Goal: Task Accomplishment & Management: Use online tool/utility

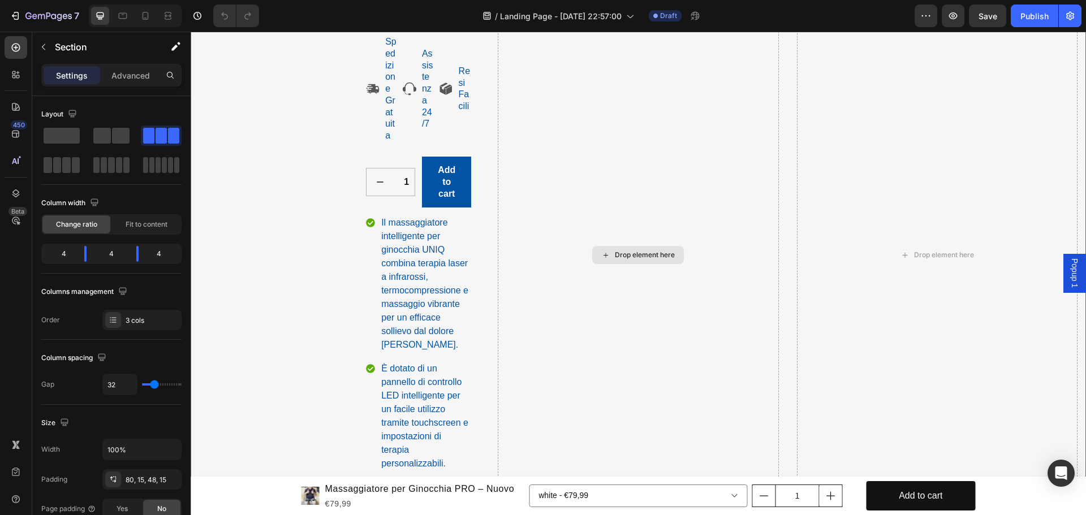
scroll to position [396, 0]
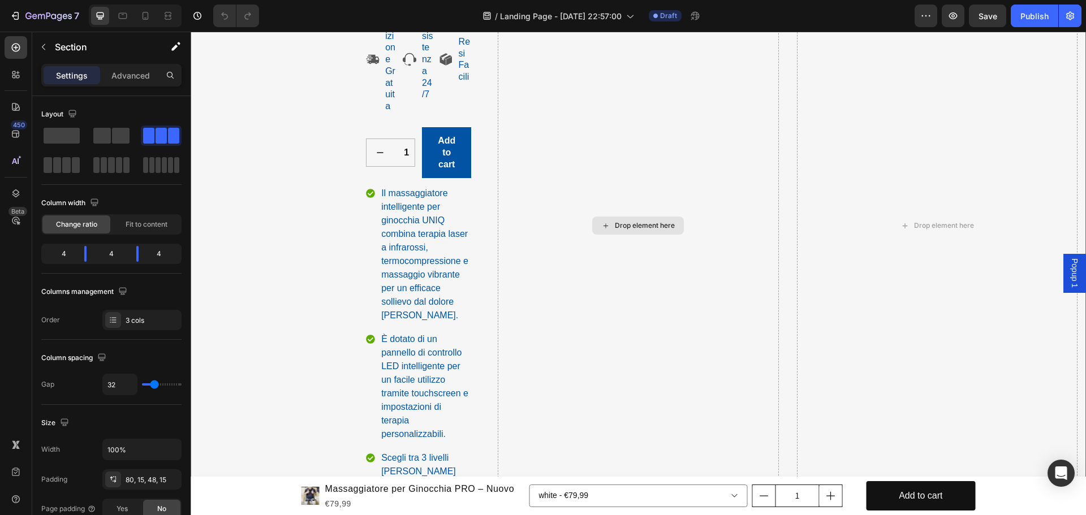
click at [559, 315] on div "Drop element here" at bounding box center [638, 226] width 281 height 948
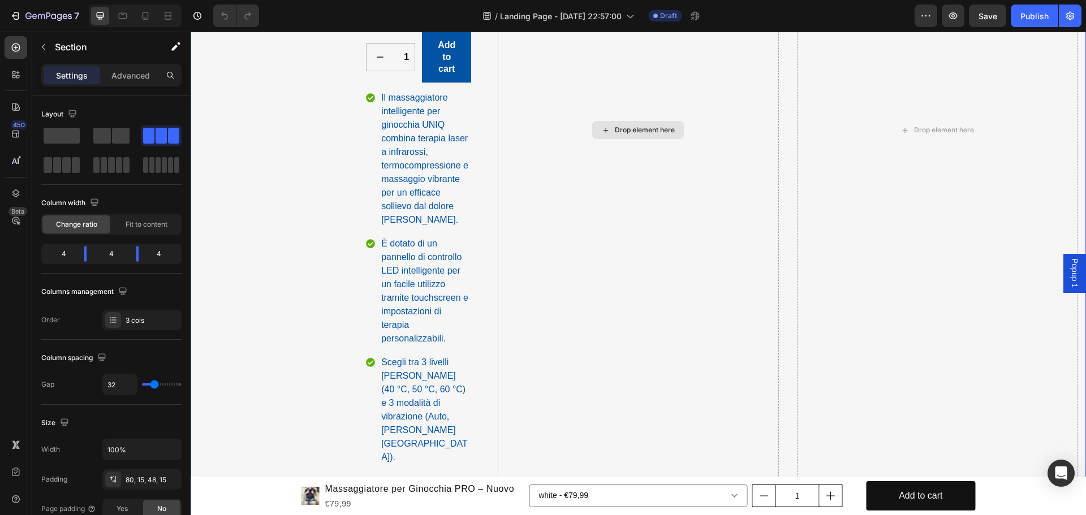
scroll to position [679, 0]
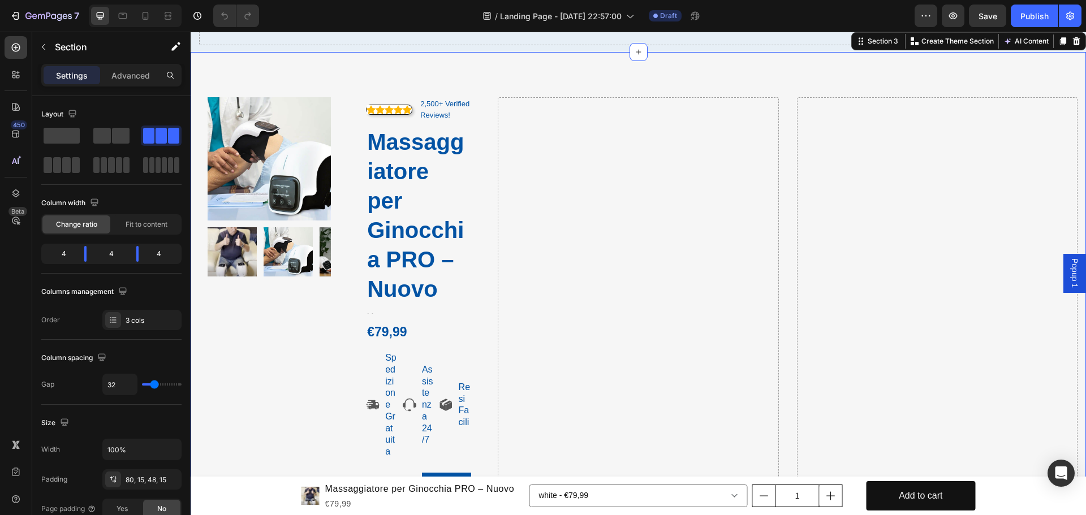
scroll to position [0, 0]
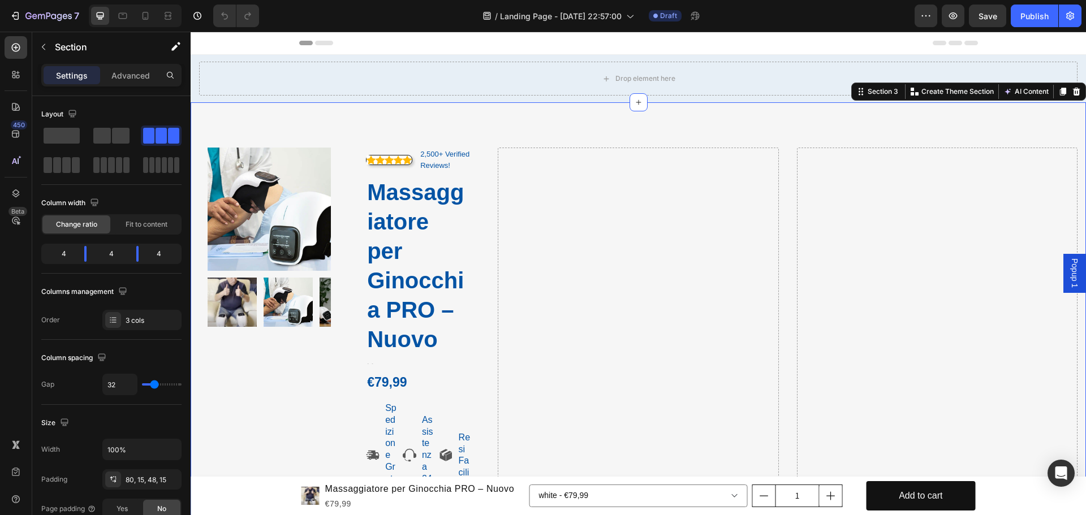
click at [1073, 89] on icon at bounding box center [1076, 92] width 7 height 8
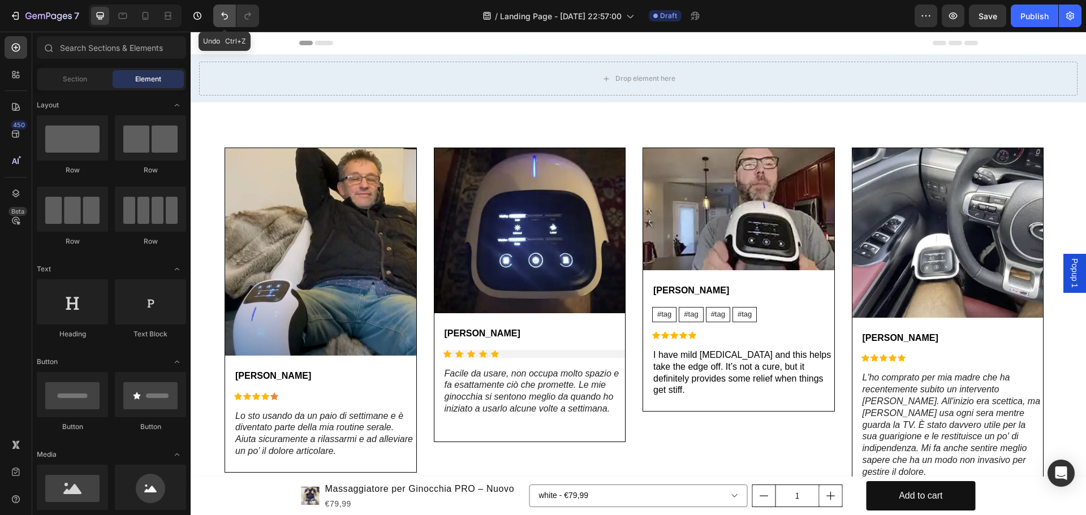
click at [225, 21] on icon "Undo/Redo" at bounding box center [224, 15] width 11 height 11
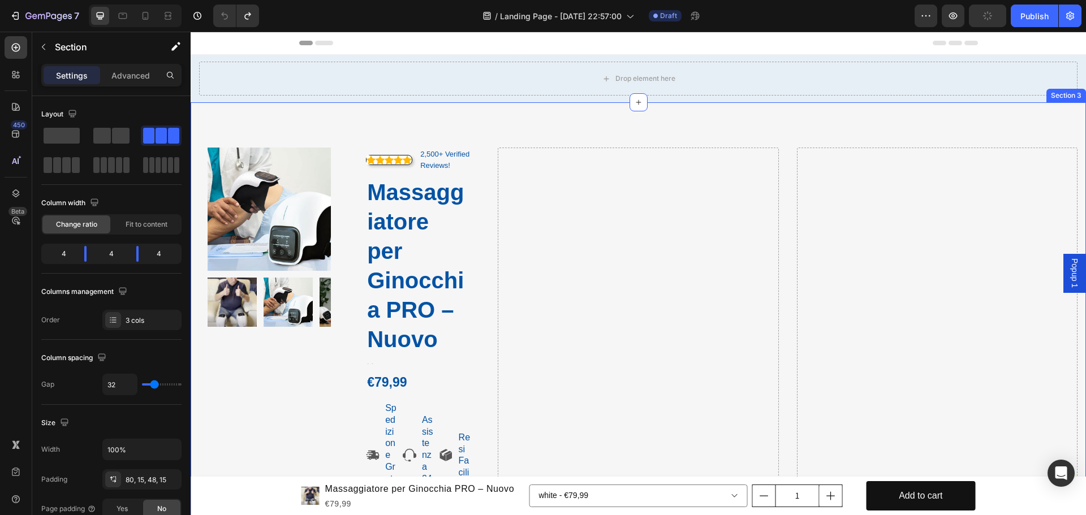
click at [1065, 97] on div "Section 3" at bounding box center [1066, 96] width 40 height 14
click at [867, 86] on div "Section 3" at bounding box center [878, 92] width 49 height 14
click at [865, 95] on div "Section 3" at bounding box center [882, 92] width 35 height 10
click at [854, 96] on div "Section 3" at bounding box center [878, 92] width 49 height 14
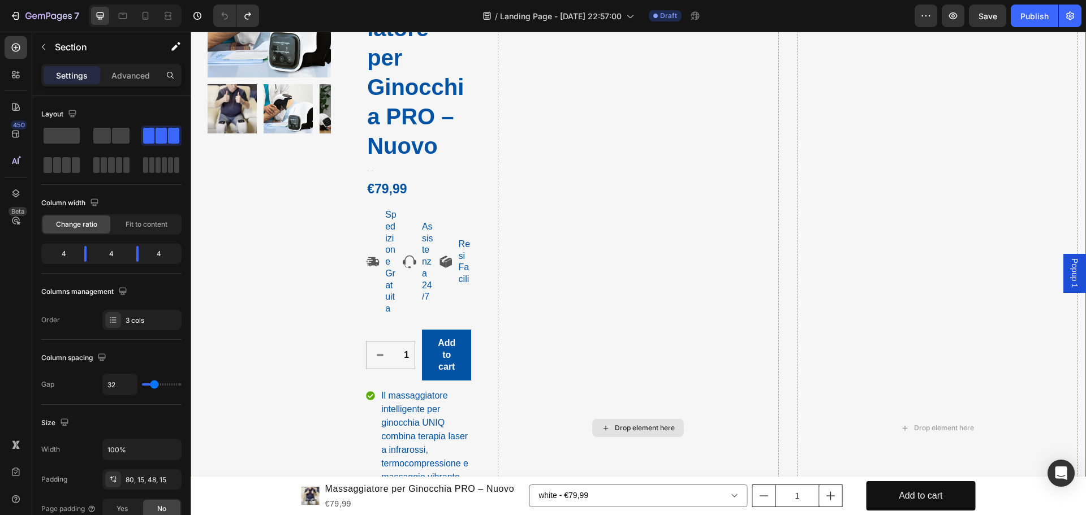
scroll to position [226, 0]
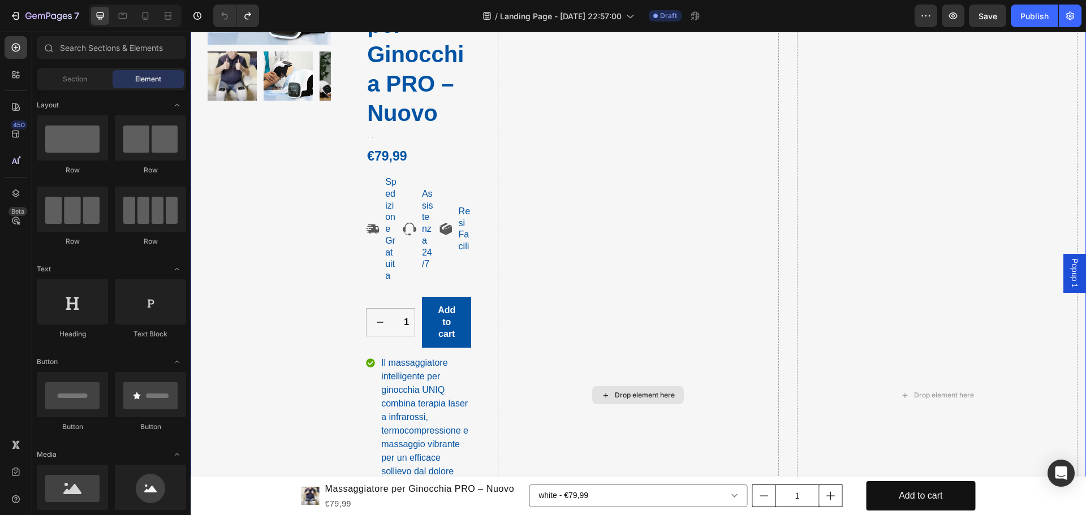
click at [617, 391] on div "Drop element here" at bounding box center [645, 395] width 60 height 9
click at [616, 391] on div "Drop element here" at bounding box center [645, 395] width 60 height 9
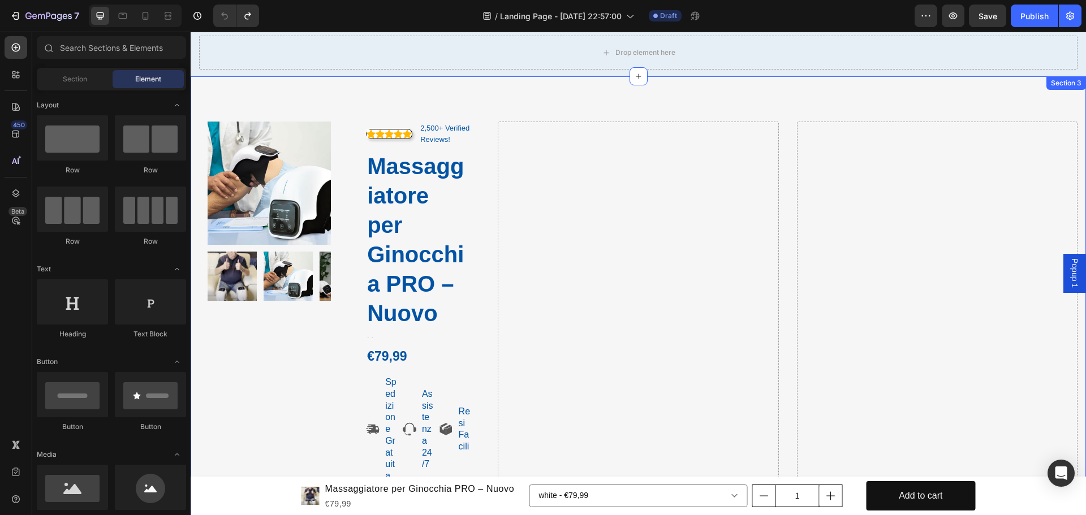
scroll to position [0, 0]
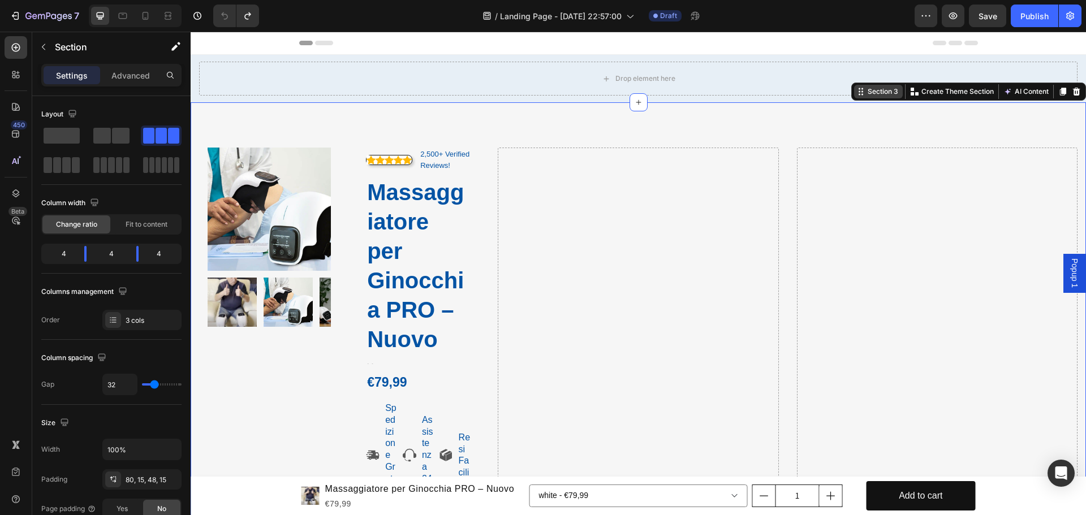
click at [856, 93] on icon at bounding box center [860, 91] width 9 height 9
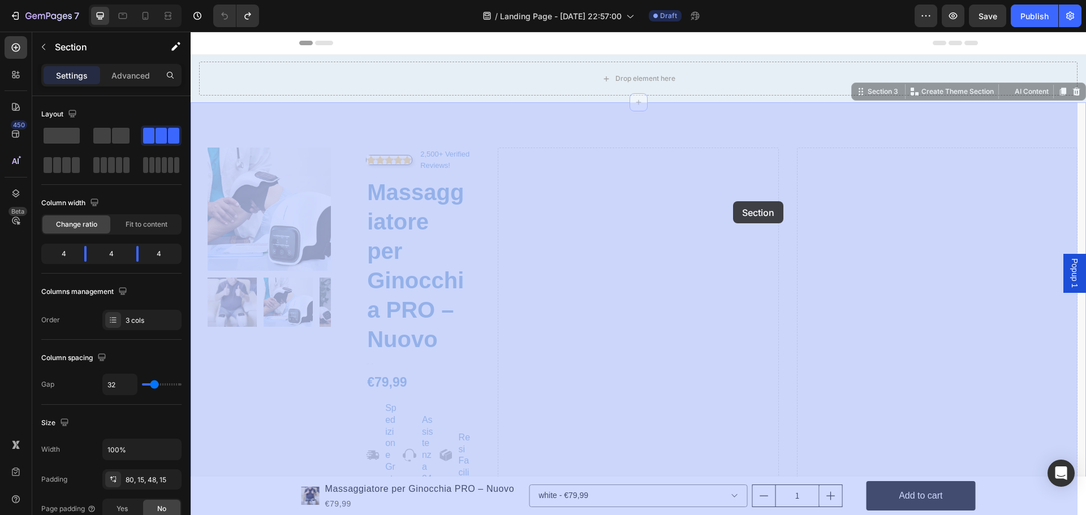
drag, startPoint x: 856, startPoint y: 93, endPoint x: 752, endPoint y: 197, distance: 146.8
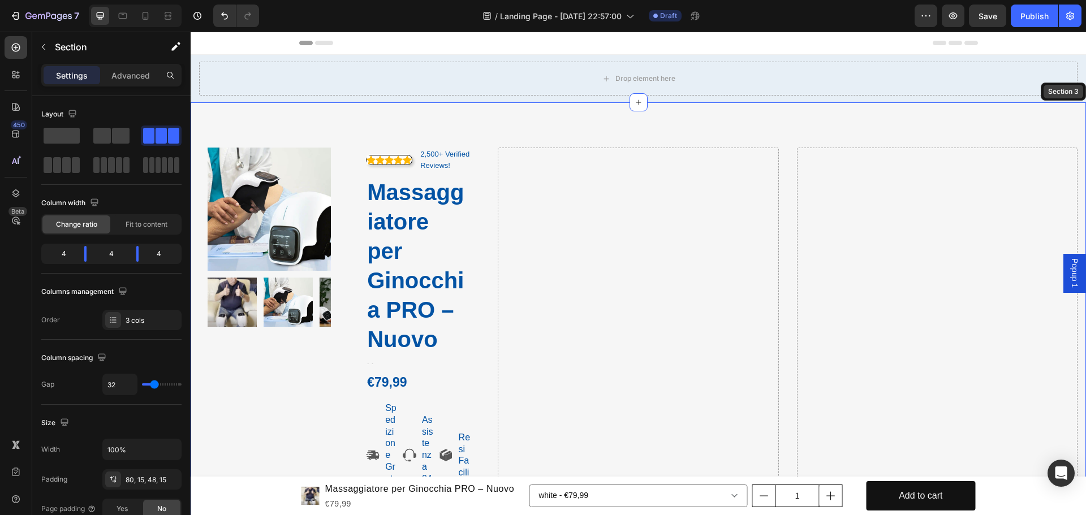
click at [1044, 89] on div "Section 3" at bounding box center [1064, 92] width 40 height 14
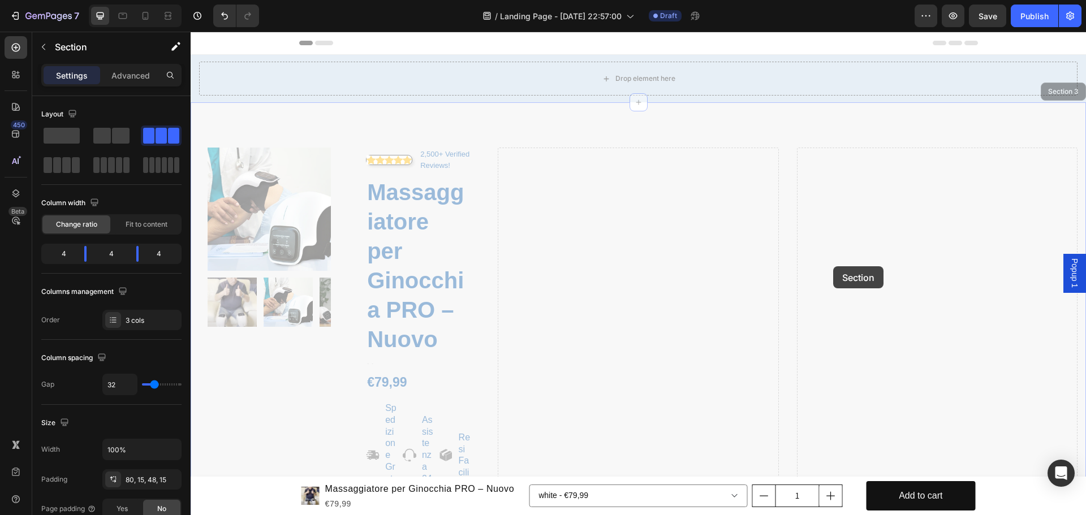
drag, startPoint x: 1057, startPoint y: 91, endPoint x: 973, endPoint y: 166, distance: 111.8
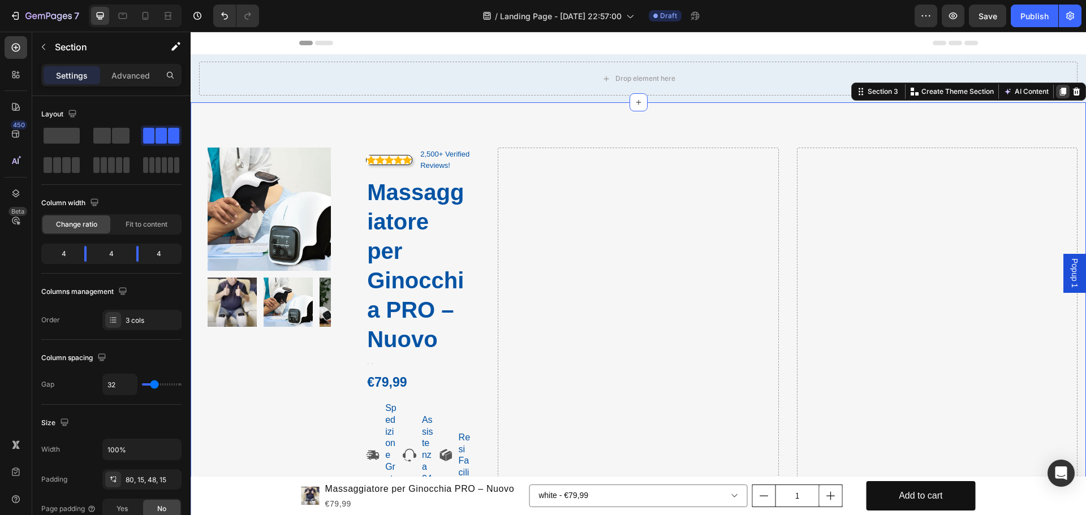
click at [1058, 94] on icon at bounding box center [1062, 91] width 9 height 9
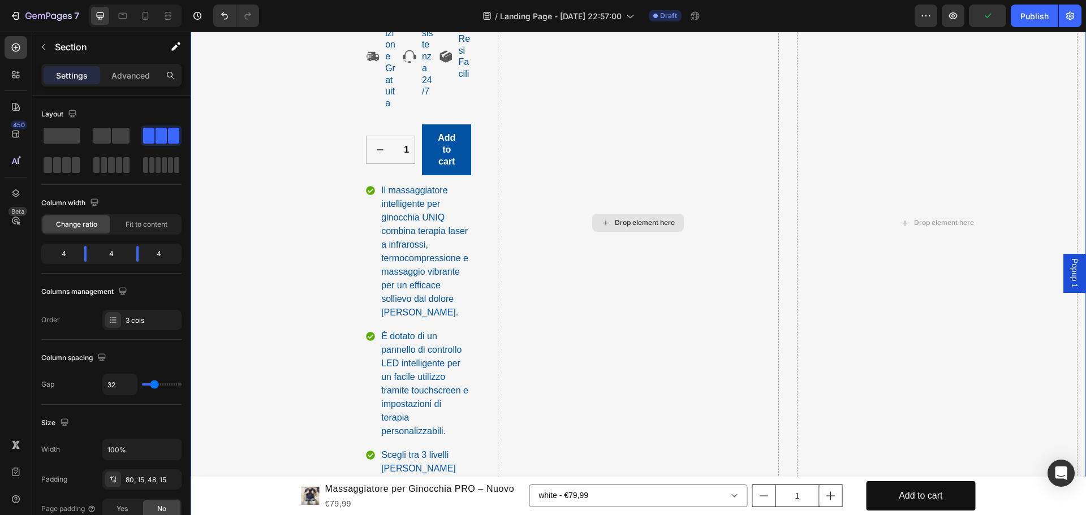
scroll to position [343, 0]
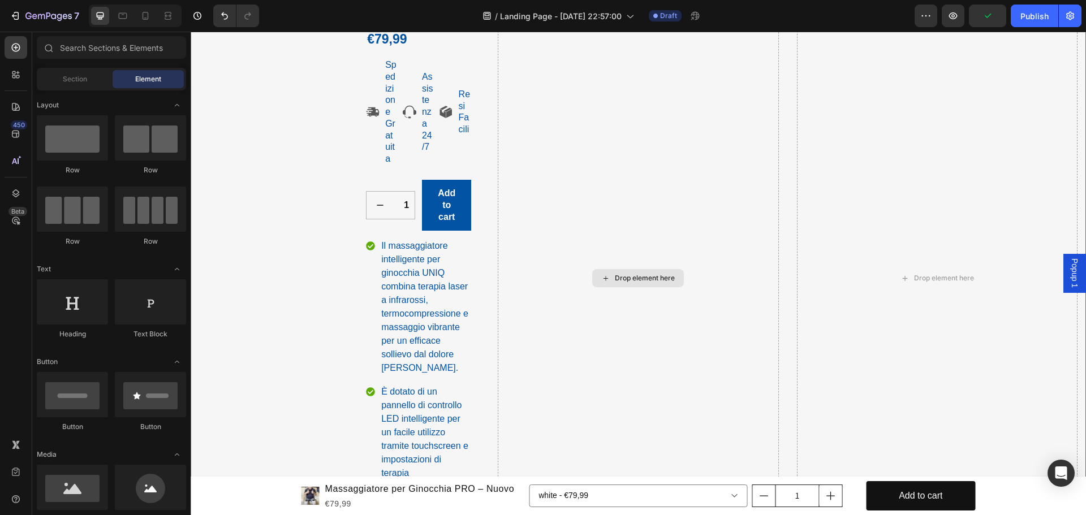
click at [621, 269] on div "Drop element here" at bounding box center [638, 278] width 92 height 18
click at [844, 259] on div "Drop element here" at bounding box center [937, 278] width 281 height 948
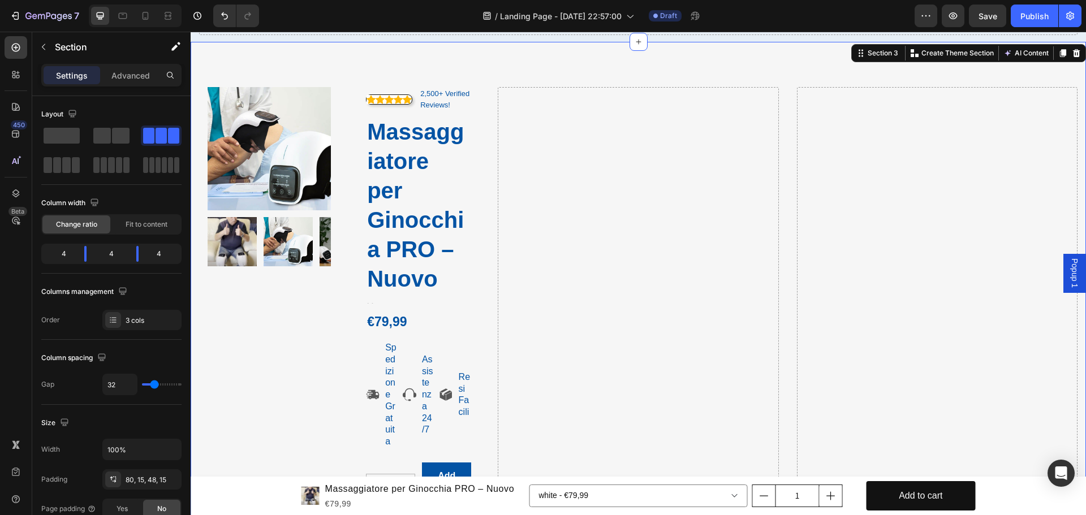
scroll to position [0, 0]
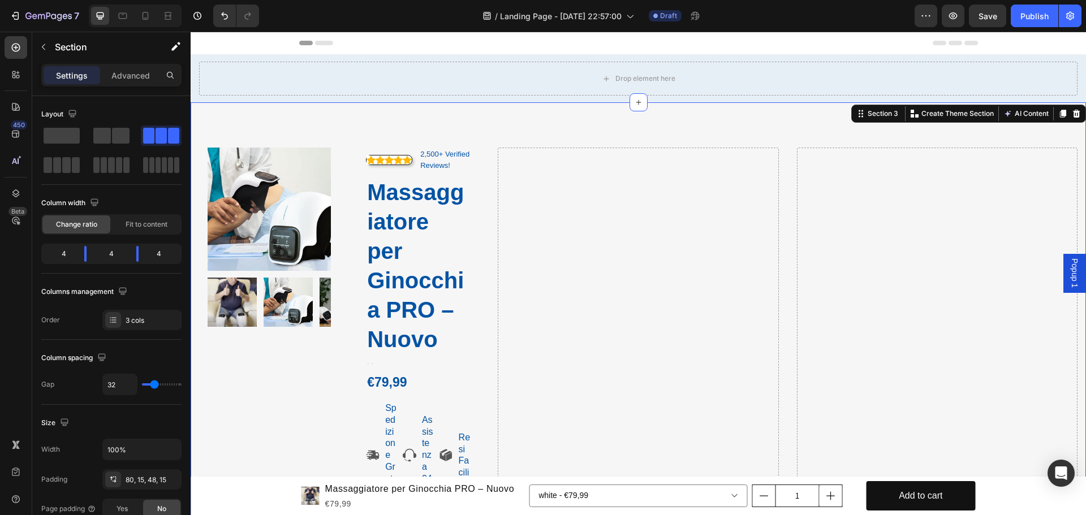
click at [636, 101] on icon at bounding box center [638, 102] width 5 height 5
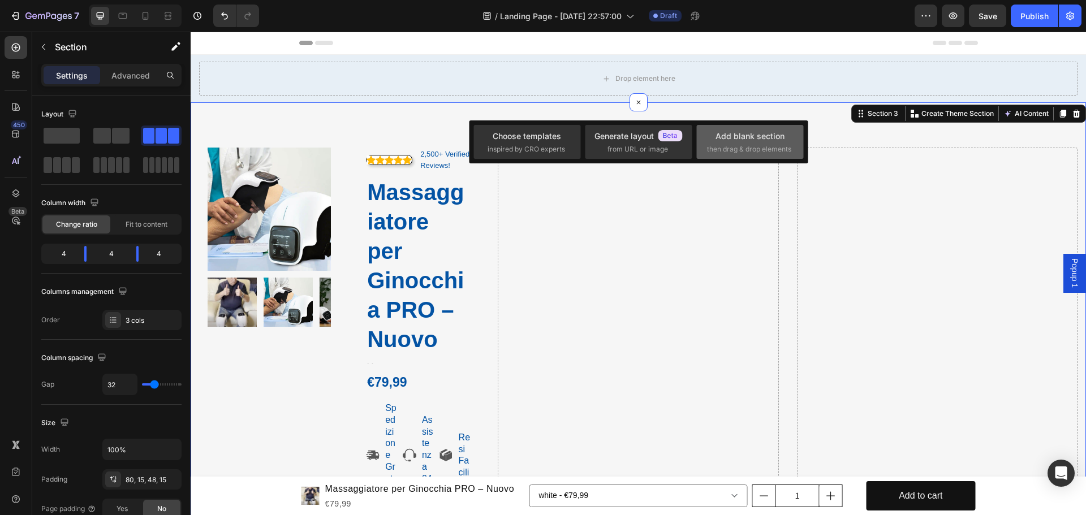
click at [752, 147] on span "then drag & drop elements" at bounding box center [749, 149] width 84 height 10
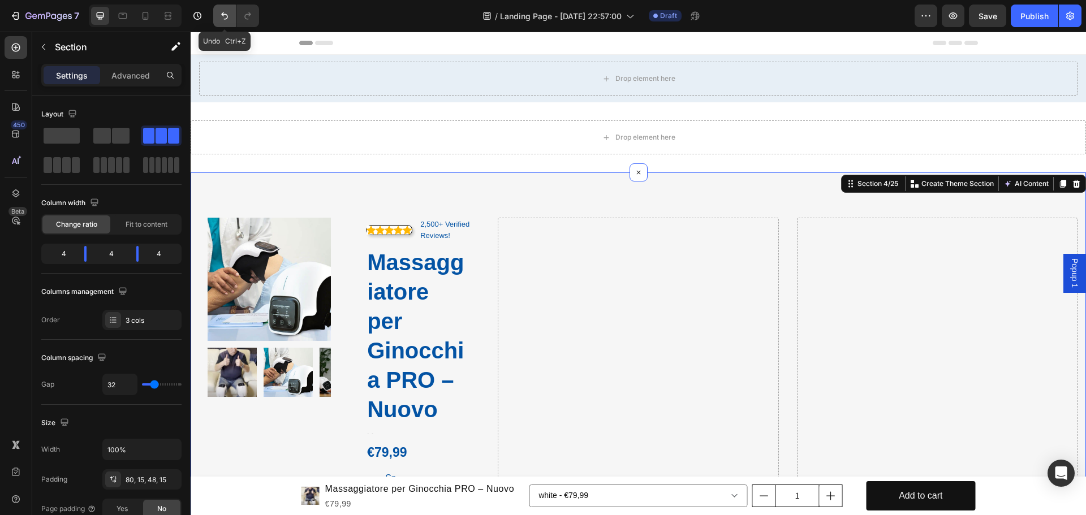
click at [218, 14] on button "Undo/Redo" at bounding box center [224, 16] width 23 height 23
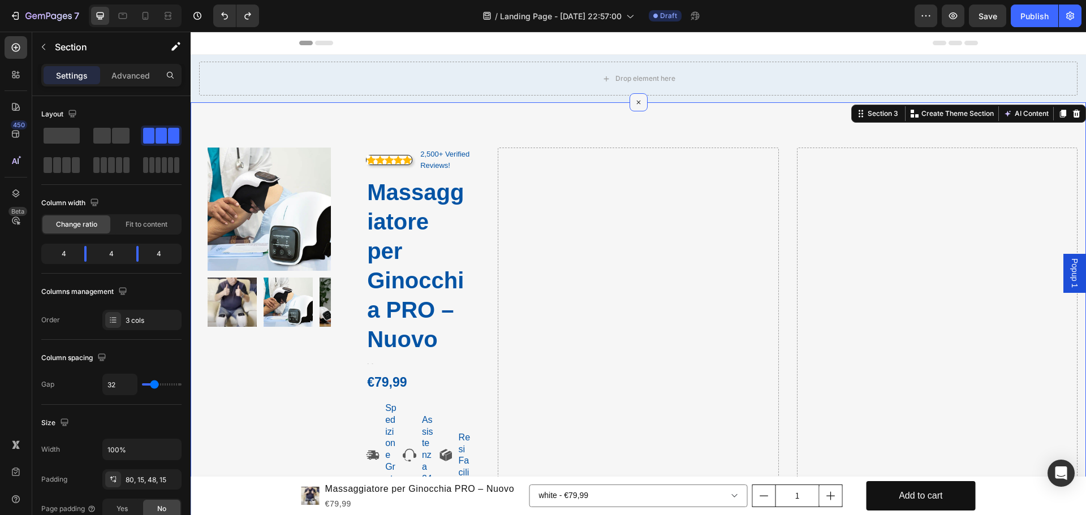
click at [639, 106] on div at bounding box center [639, 102] width 18 height 18
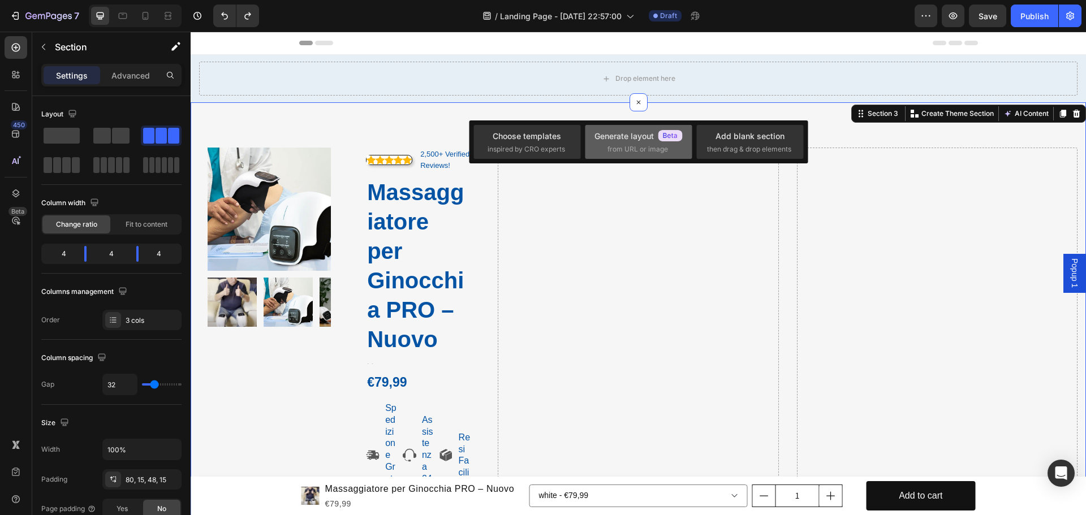
click at [628, 143] on div "Generate layout from URL or image" at bounding box center [638, 142] width 88 height 24
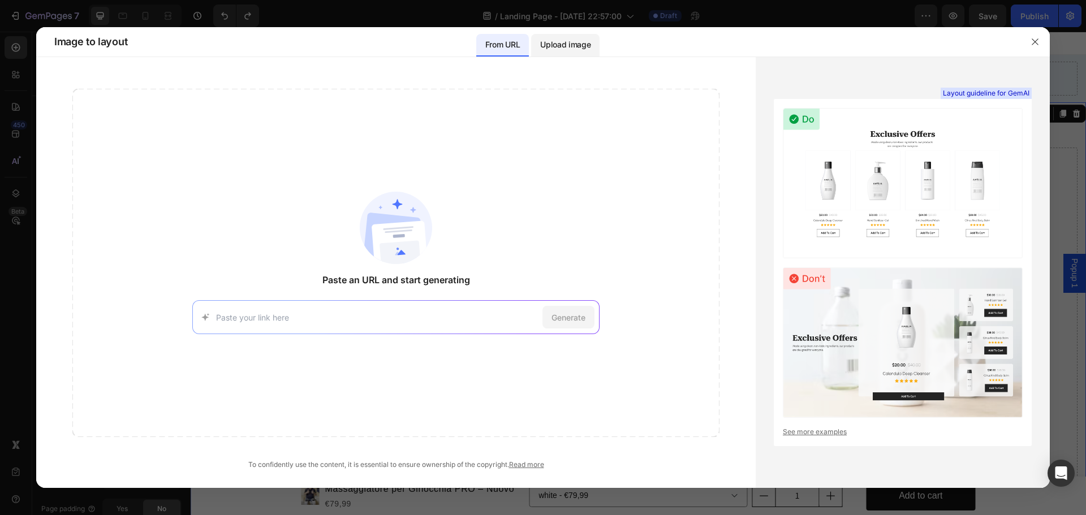
click at [553, 49] on p "Upload image" at bounding box center [565, 45] width 50 height 14
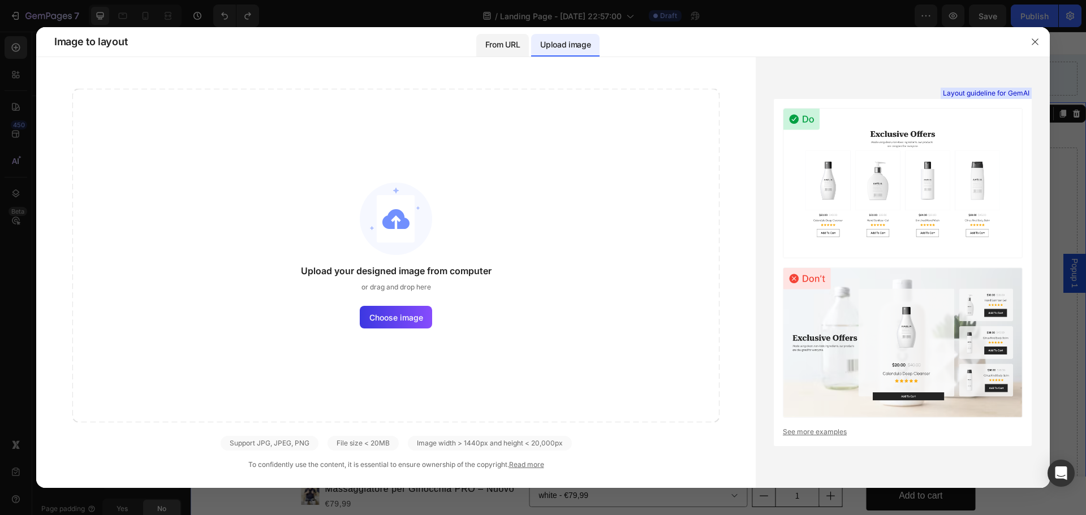
click at [490, 46] on p "From URL" at bounding box center [502, 45] width 35 height 14
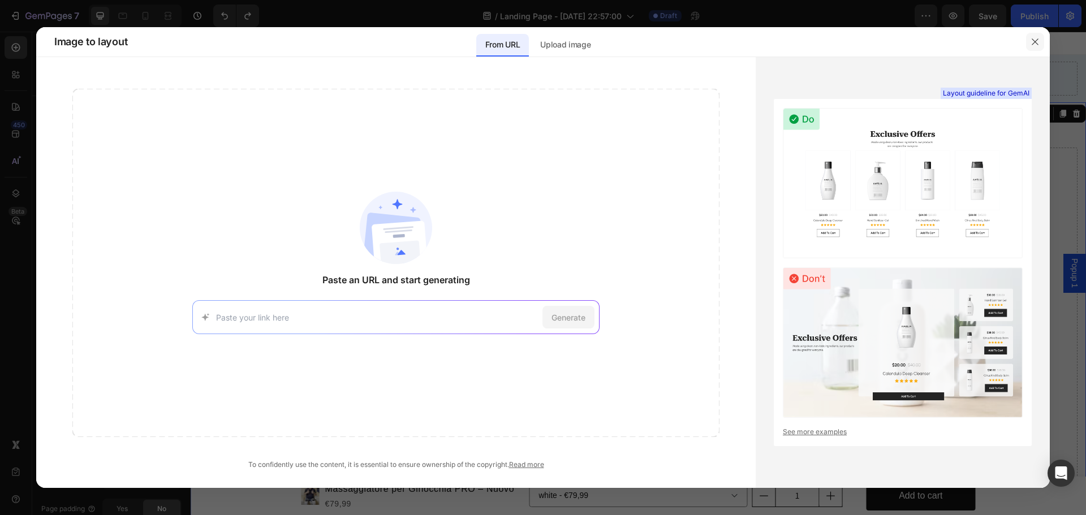
click at [1037, 34] on button "button" at bounding box center [1035, 42] width 18 height 18
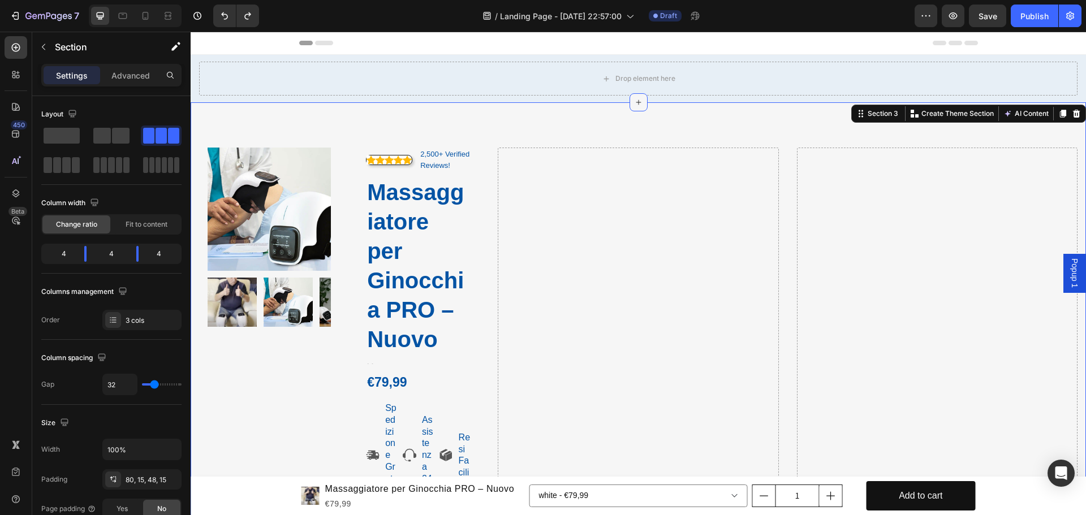
click at [636, 98] on icon at bounding box center [638, 102] width 9 height 9
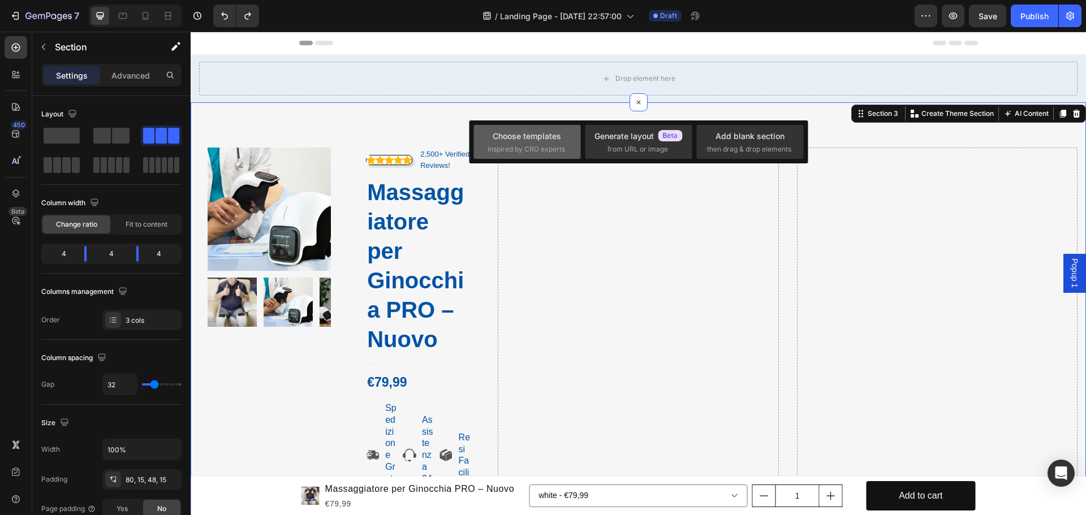
click at [533, 138] on div "Choose templates" at bounding box center [527, 136] width 68 height 12
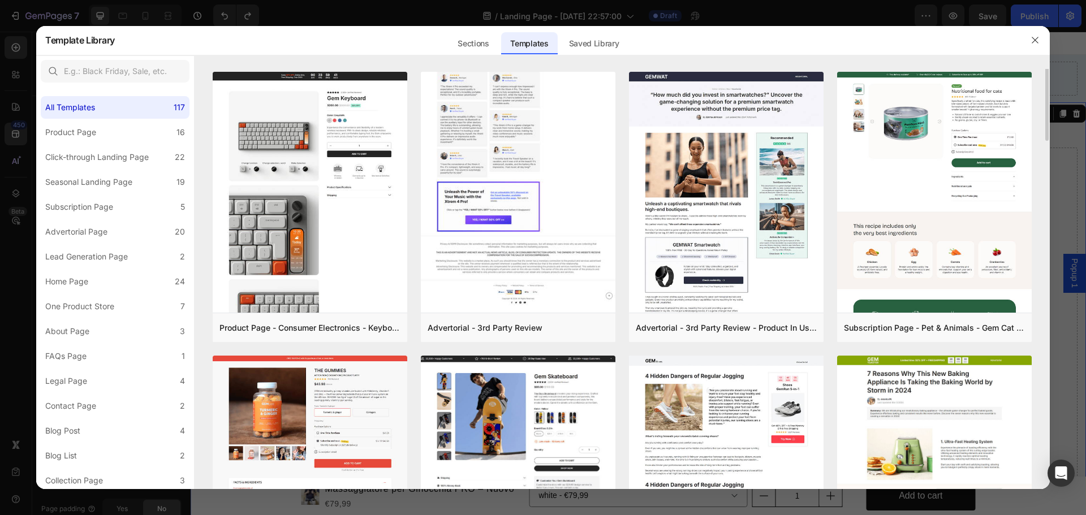
scroll to position [339, 0]
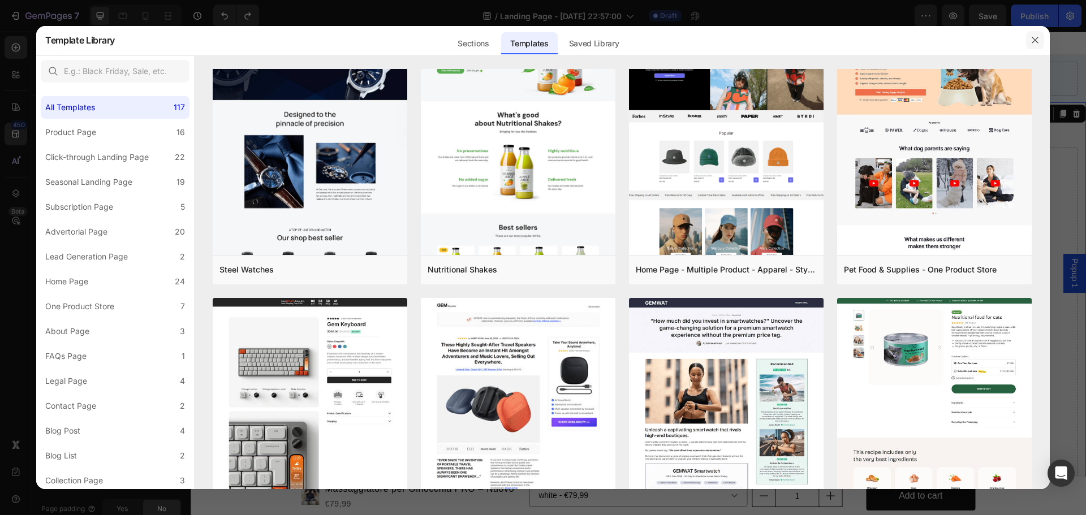
click at [1037, 40] on icon "button" at bounding box center [1035, 40] width 9 height 9
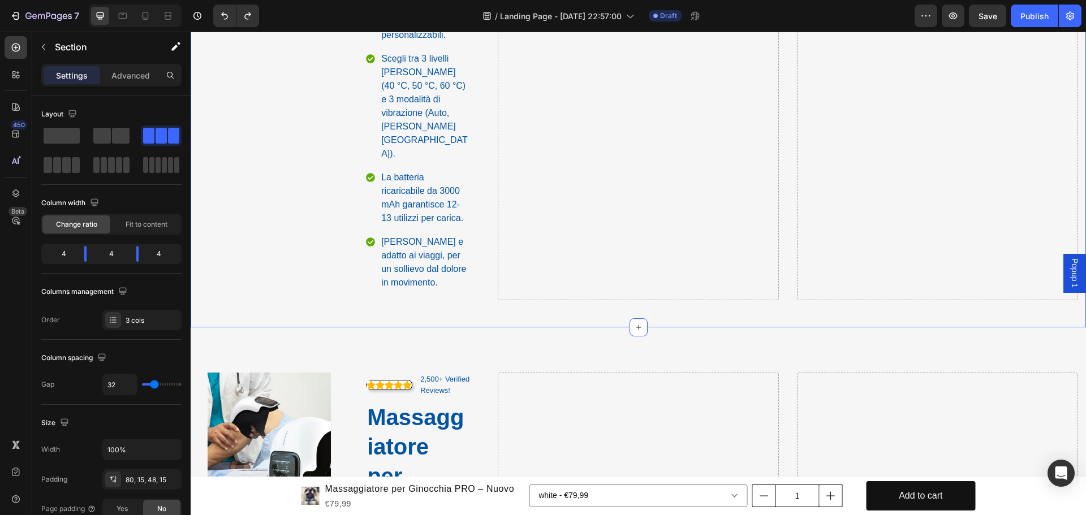
scroll to position [792, 0]
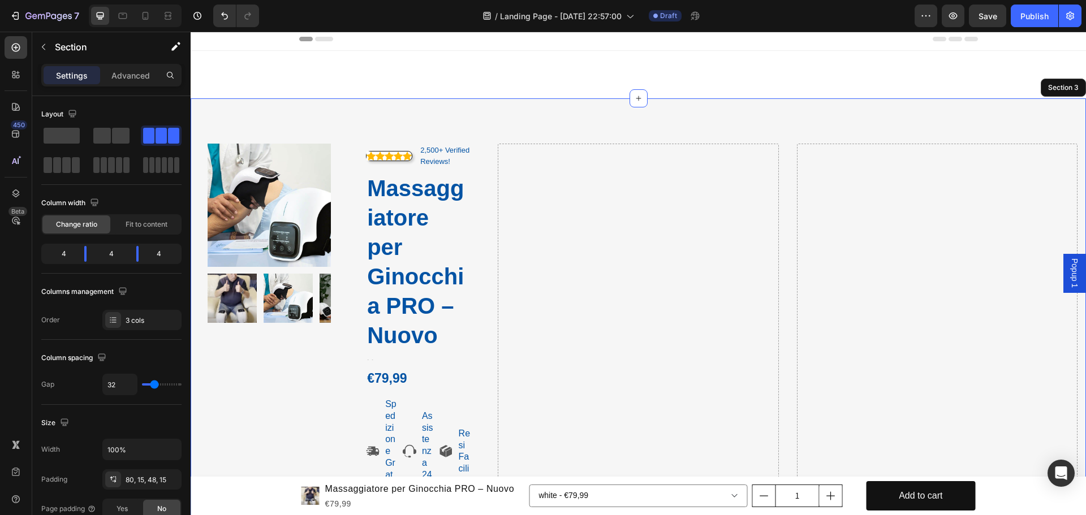
scroll to position [0, 0]
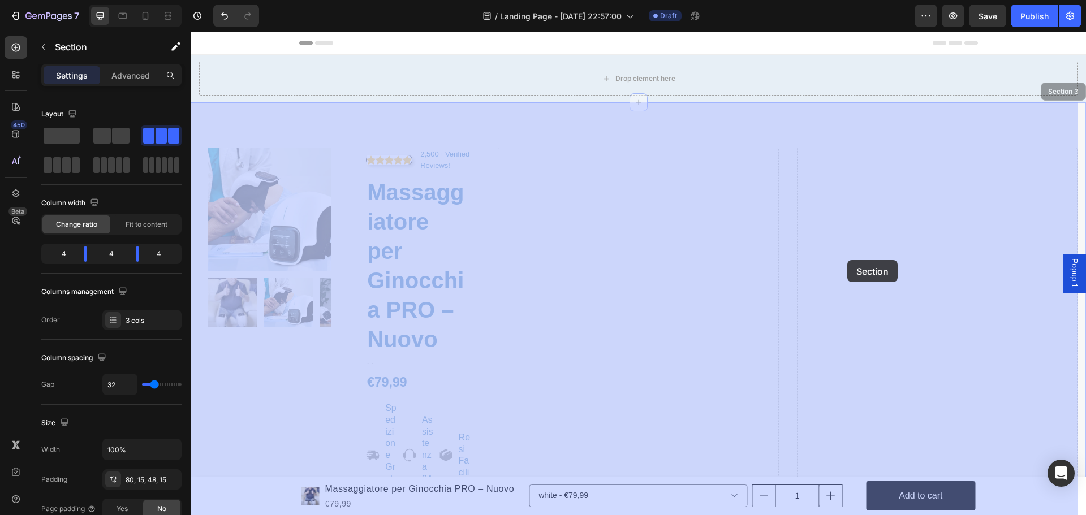
drag, startPoint x: 715, startPoint y: 242, endPoint x: 847, endPoint y: 260, distance: 133.7
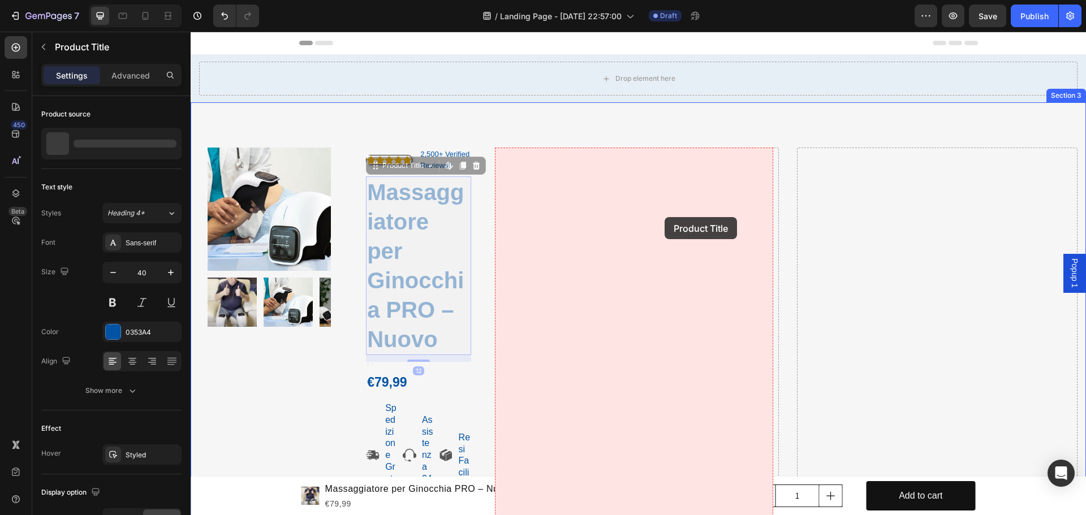
drag, startPoint x: 419, startPoint y: 229, endPoint x: 656, endPoint y: 218, distance: 237.3
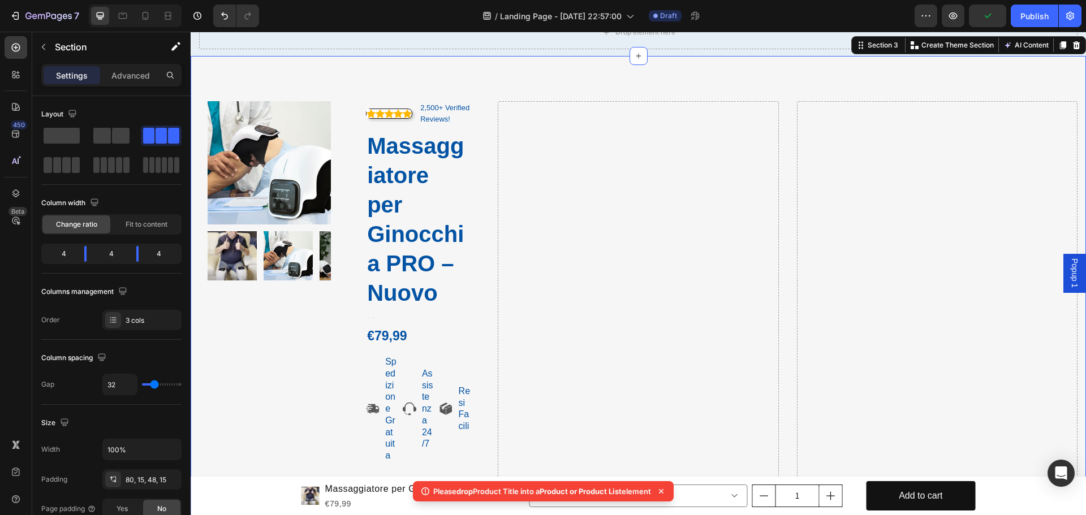
scroll to position [57, 0]
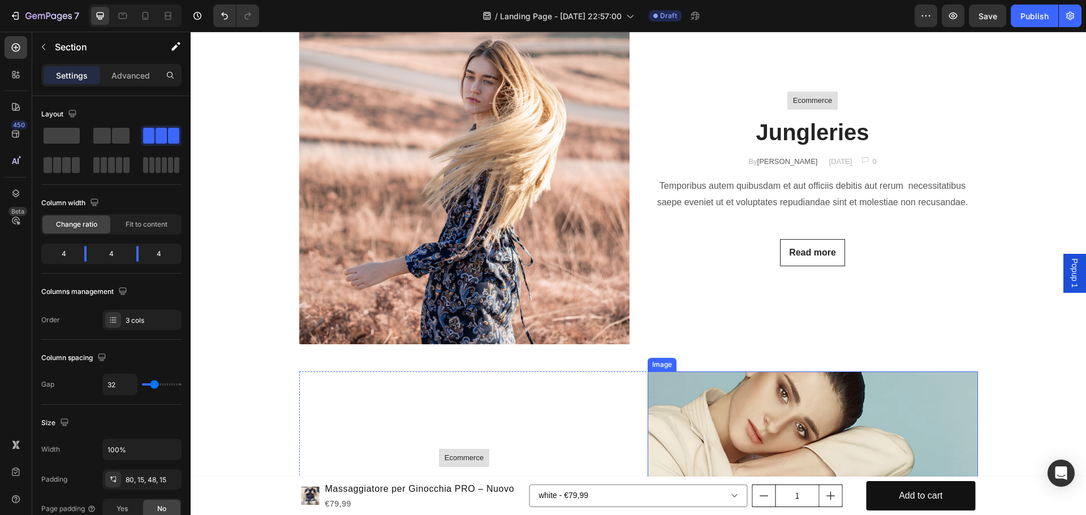
scroll to position [5767, 0]
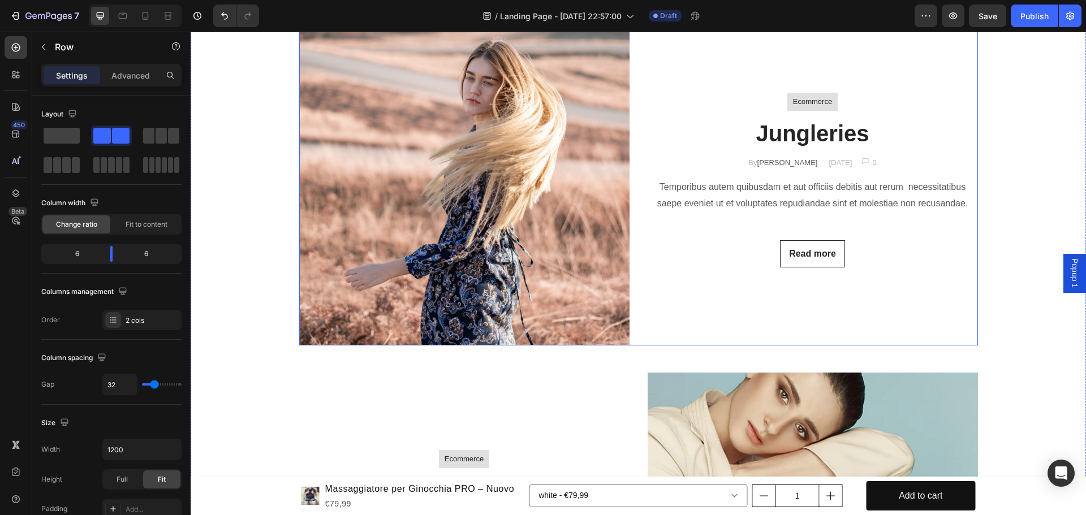
click at [860, 314] on div "Ecommerce Text block Row Jungleries Heading By Jonh Park Text block December 10…" at bounding box center [813, 180] width 330 height 330
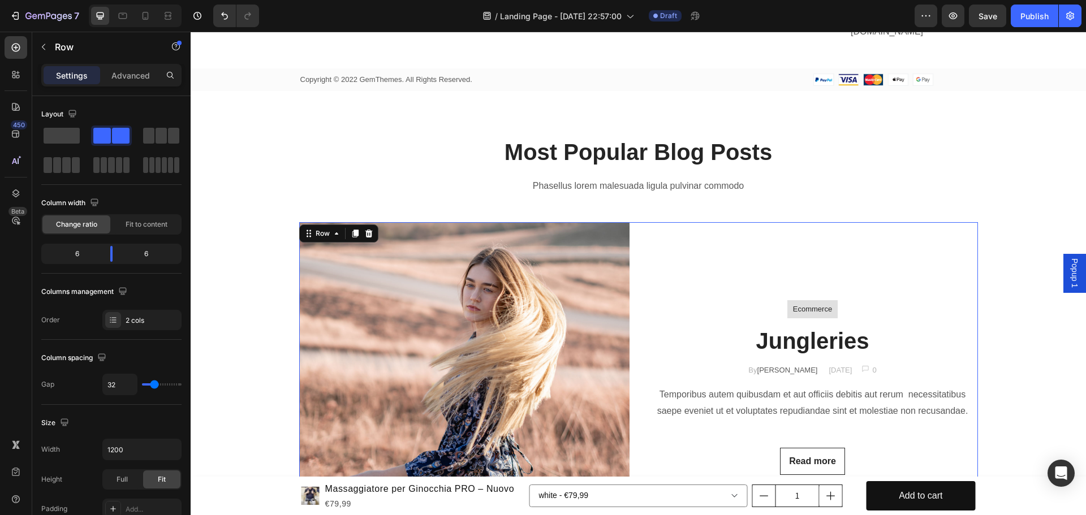
scroll to position [5484, 0]
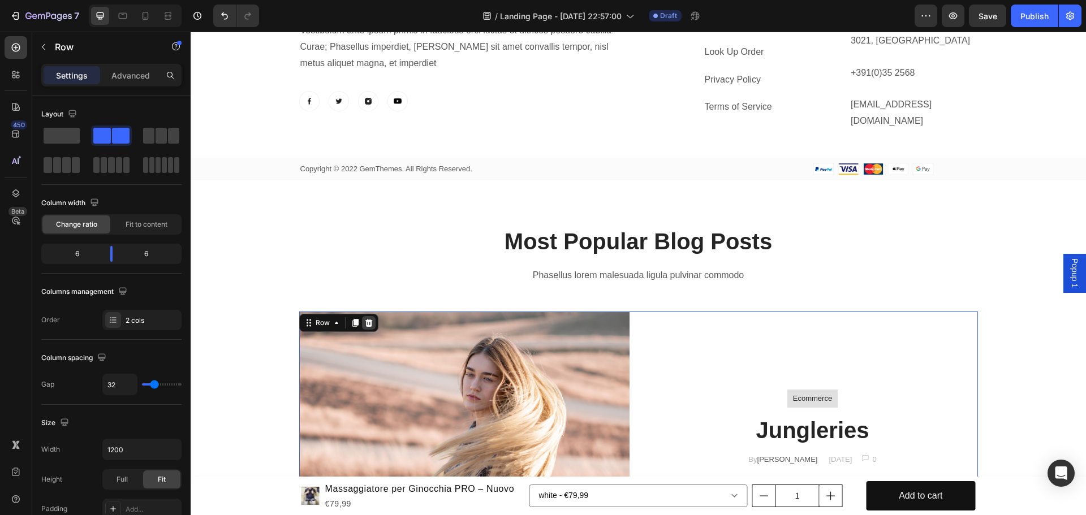
click at [367, 319] on icon at bounding box center [368, 323] width 7 height 8
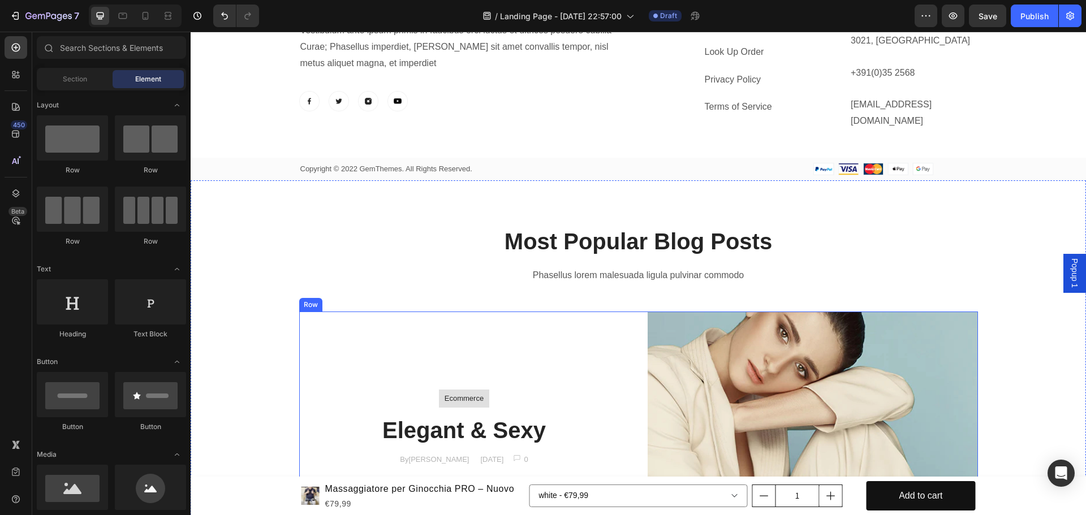
click at [379, 312] on div "Ecommerce Text block Row Elegant & Sexy Heading By Jonh Park Text block Decembe…" at bounding box center [464, 477] width 330 height 330
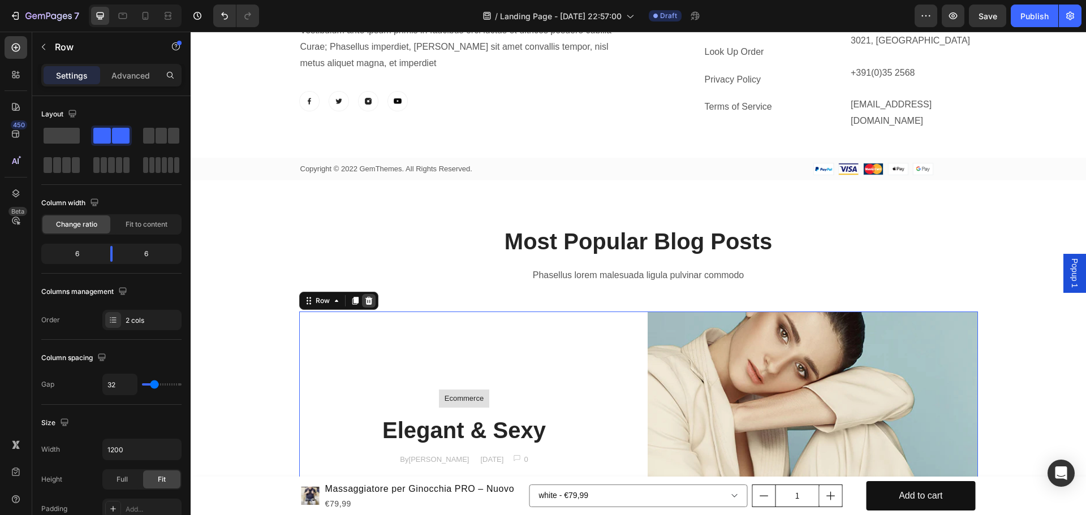
click at [369, 294] on div at bounding box center [369, 301] width 14 height 14
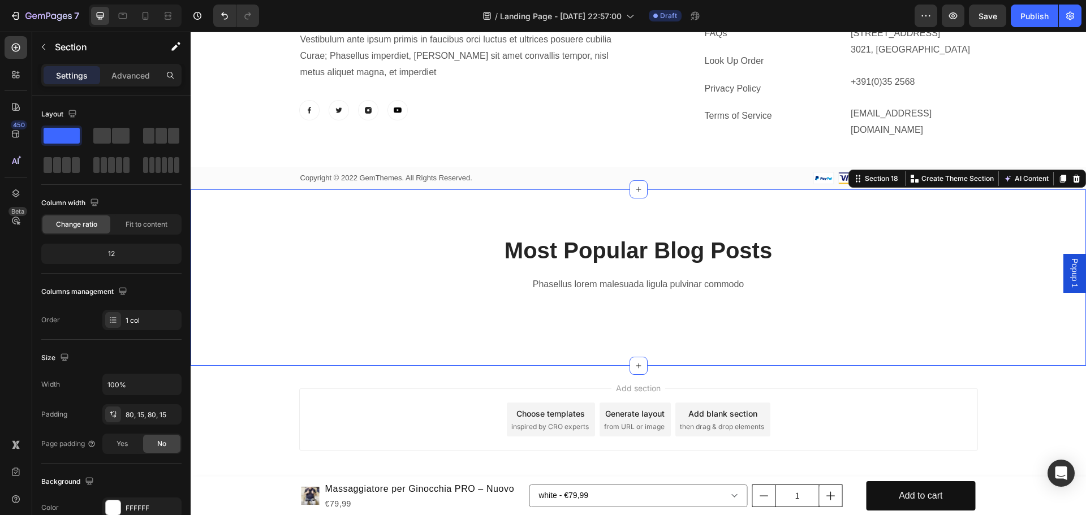
click at [453, 289] on div "Most Popular Blog Posts Heading Phasellus lorem malesuada ligula pulvinar commo…" at bounding box center [638, 278] width 878 height 87
click at [1072, 174] on icon at bounding box center [1076, 178] width 9 height 9
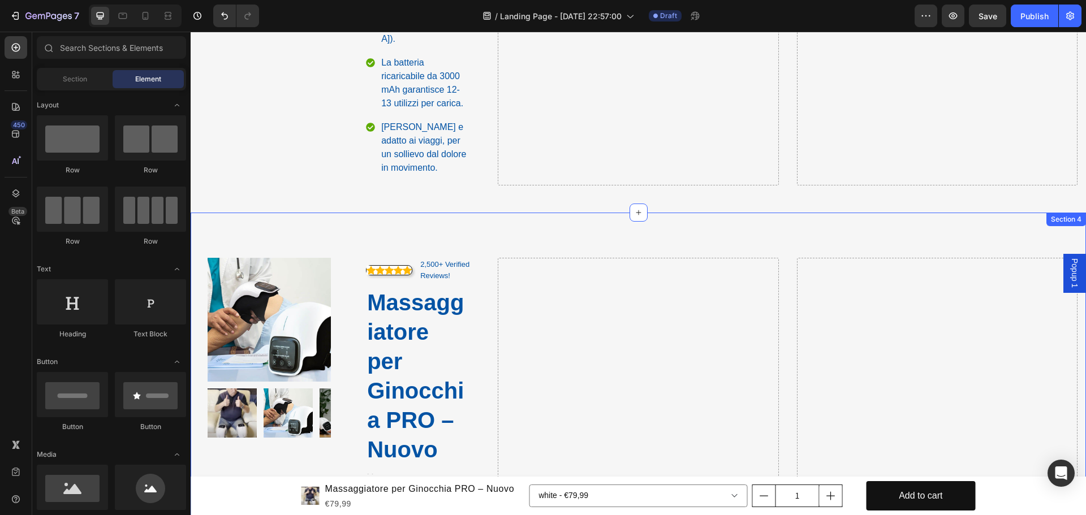
scroll to position [886, 0]
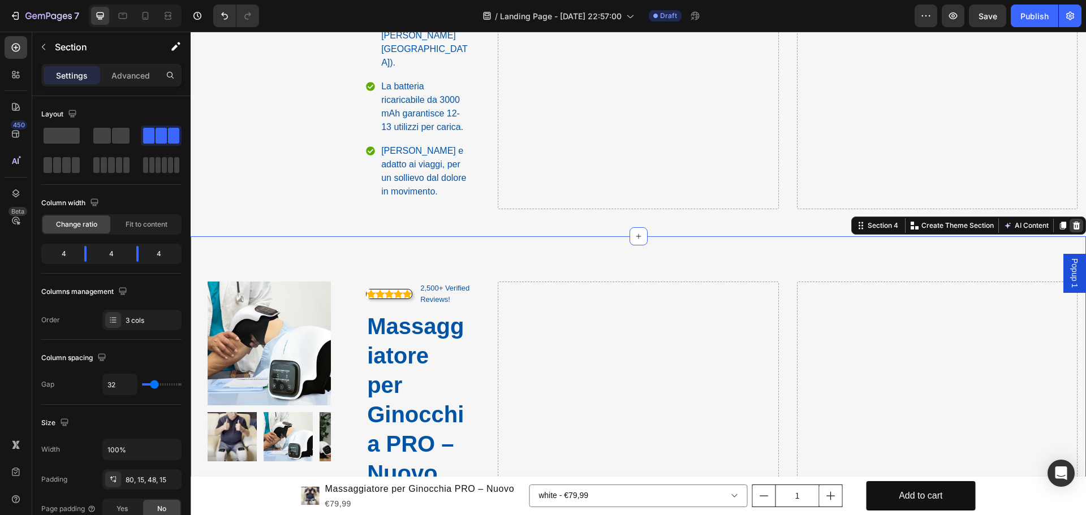
click at [1073, 222] on icon at bounding box center [1076, 226] width 7 height 8
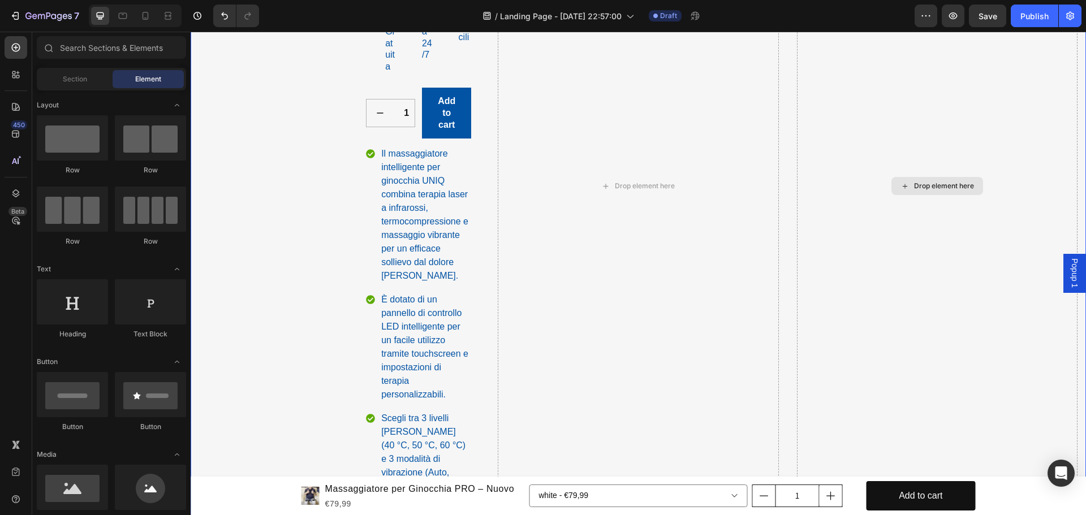
scroll to position [434, 0]
click at [879, 225] on div "Drop element here" at bounding box center [937, 188] width 281 height 948
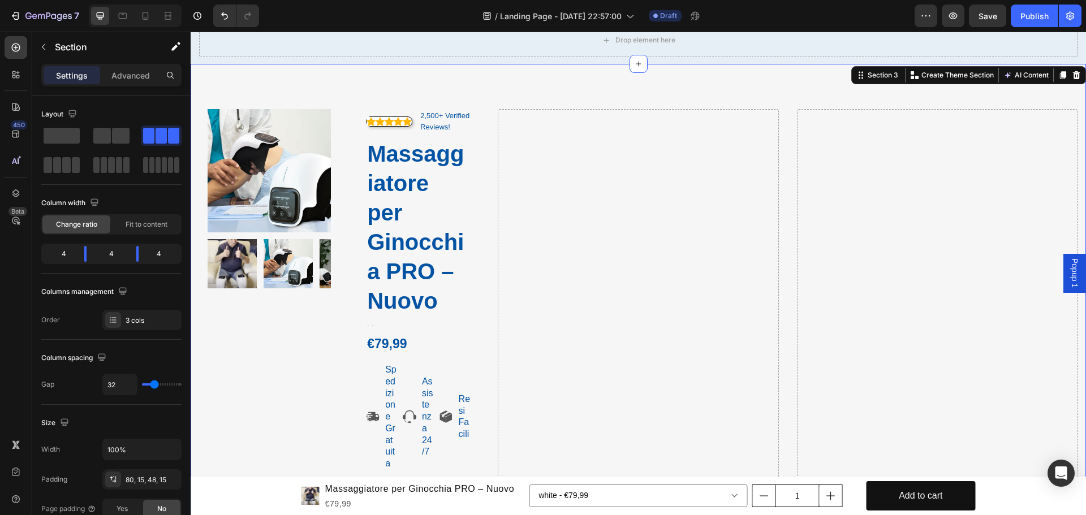
scroll to position [0, 0]
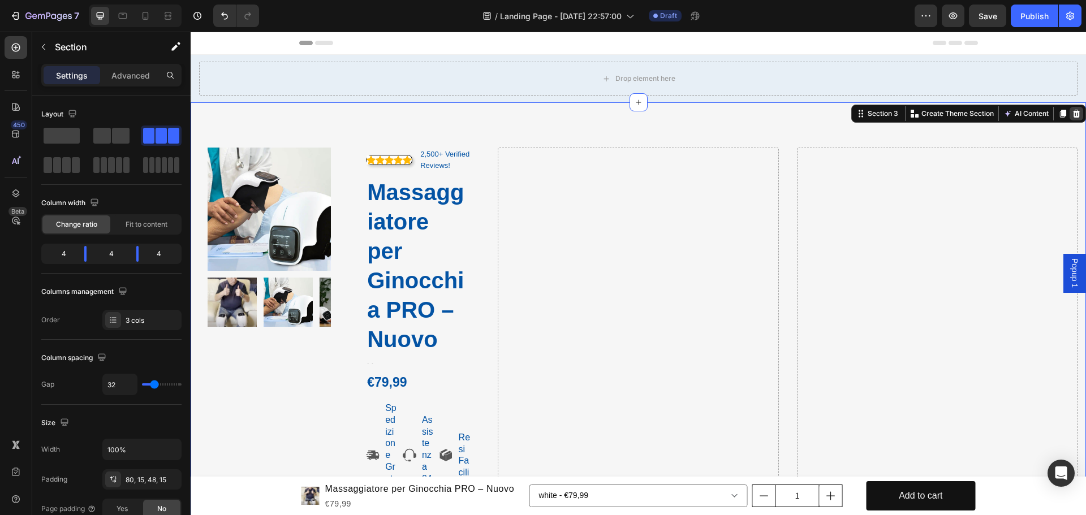
click at [1073, 114] on icon at bounding box center [1076, 114] width 7 height 8
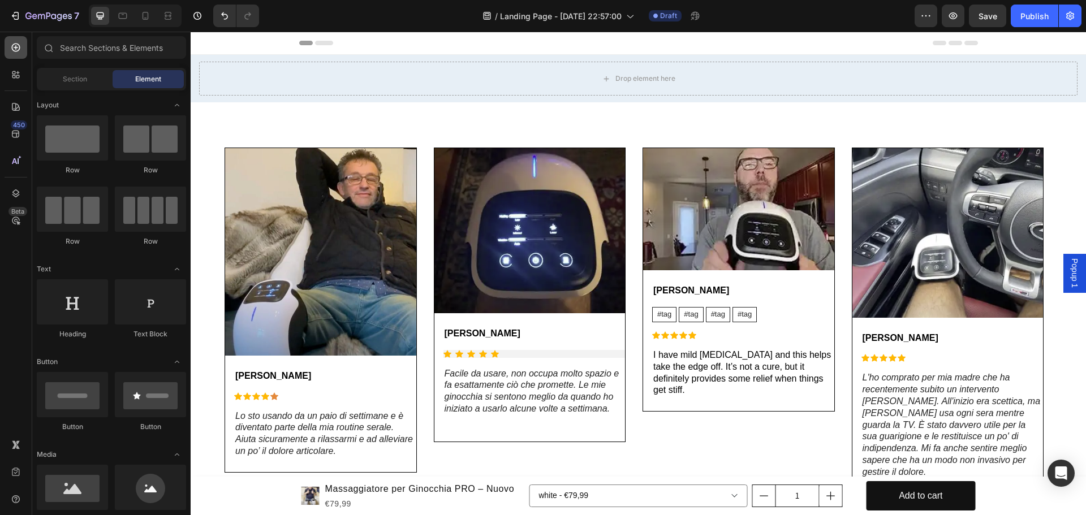
click at [11, 44] on icon at bounding box center [15, 47] width 11 height 11
click at [70, 81] on span "Section" at bounding box center [75, 79] width 24 height 10
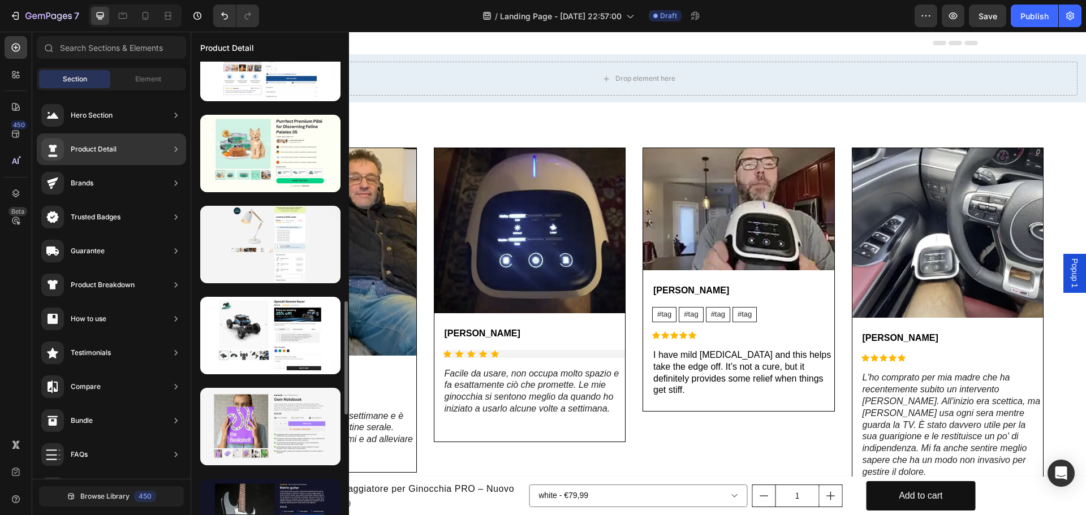
scroll to position [735, 0]
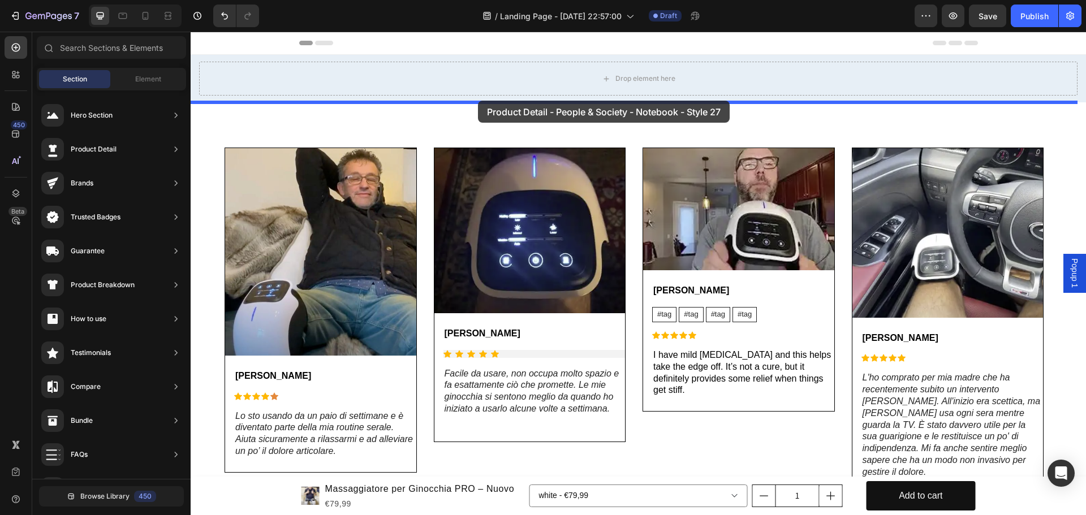
drag, startPoint x: 466, startPoint y: 418, endPoint x: 478, endPoint y: 101, distance: 317.6
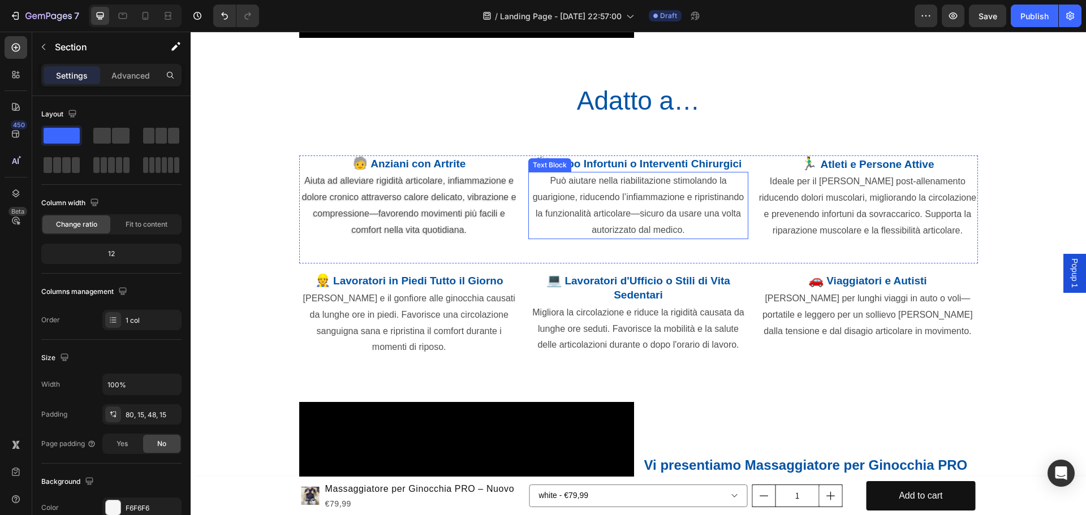
scroll to position [1527, 0]
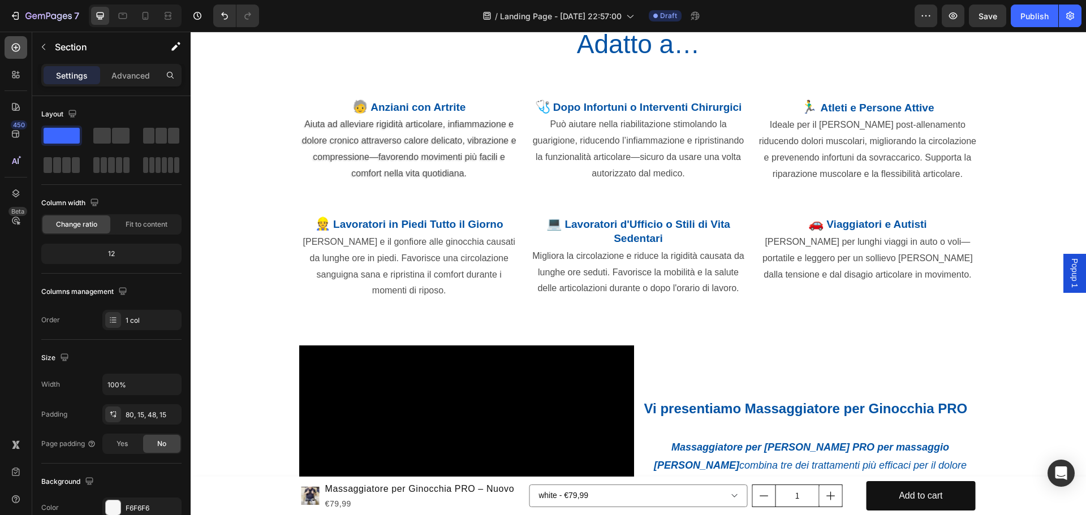
click at [12, 54] on div at bounding box center [16, 47] width 23 height 23
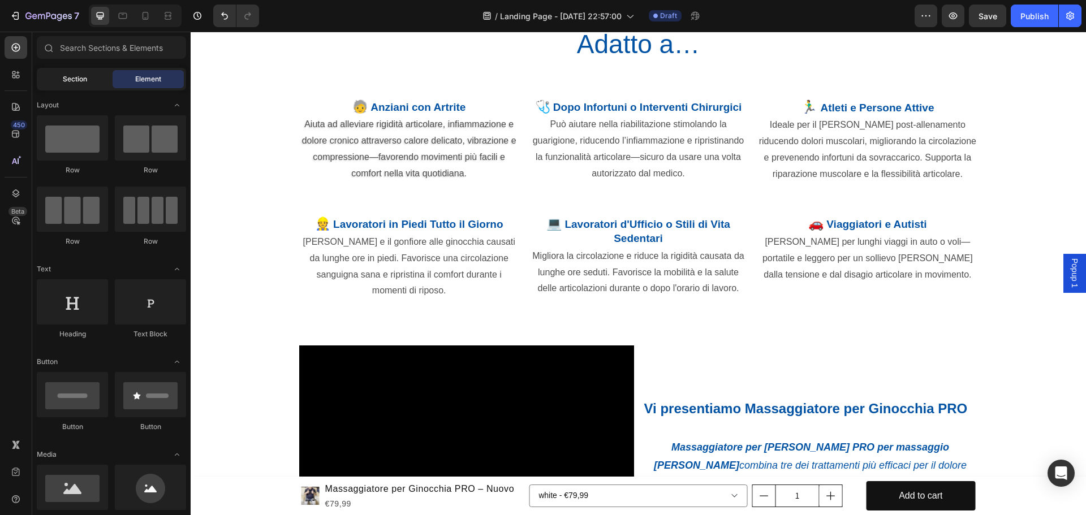
click at [75, 74] on div "Section" at bounding box center [74, 79] width 71 height 18
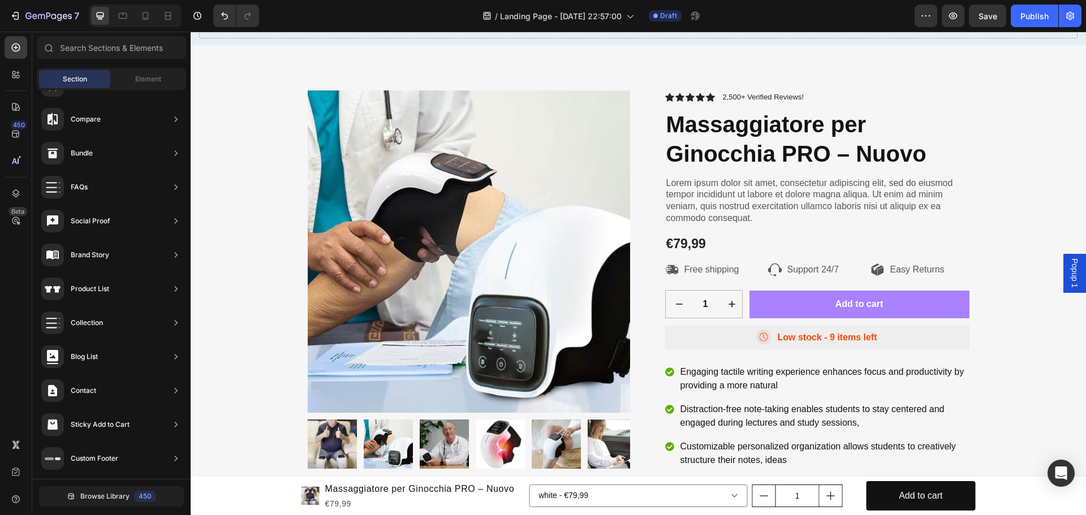
scroll to position [57, 0]
click at [725, 135] on h1 "Massaggiatore per Ginocchia PRO – Nuovo" at bounding box center [817, 139] width 304 height 61
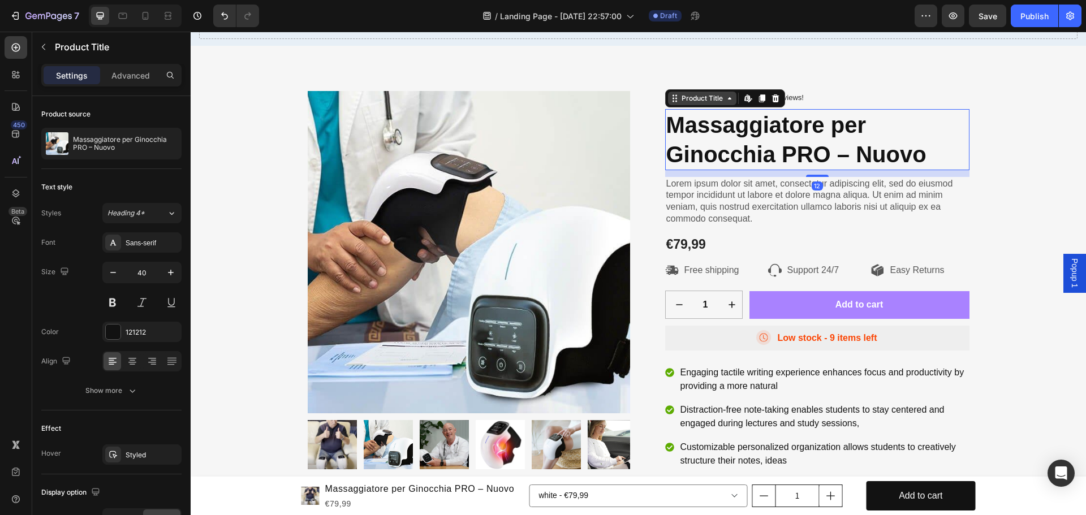
click at [700, 101] on div "Product Title" at bounding box center [702, 98] width 46 height 10
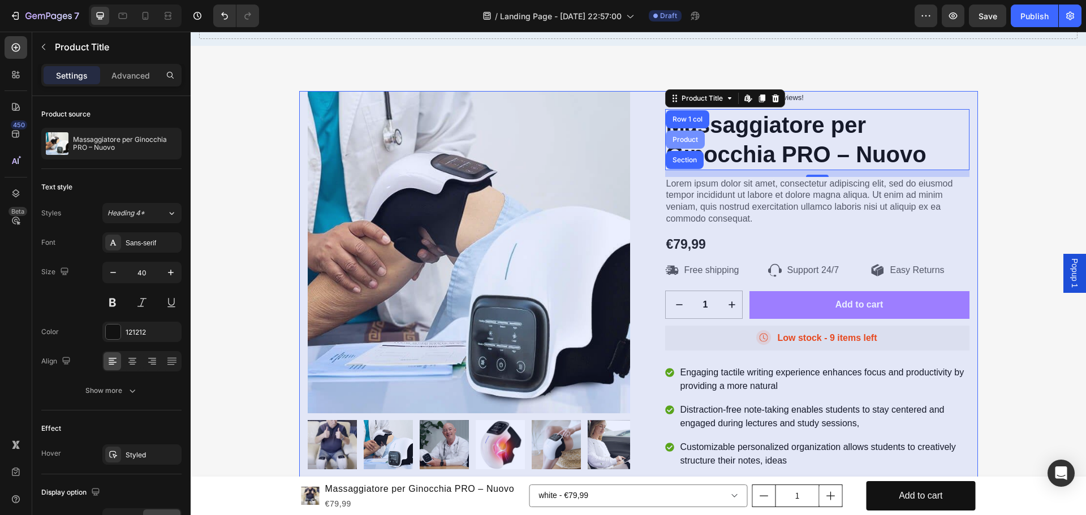
click at [687, 139] on div "Product" at bounding box center [685, 139] width 30 height 7
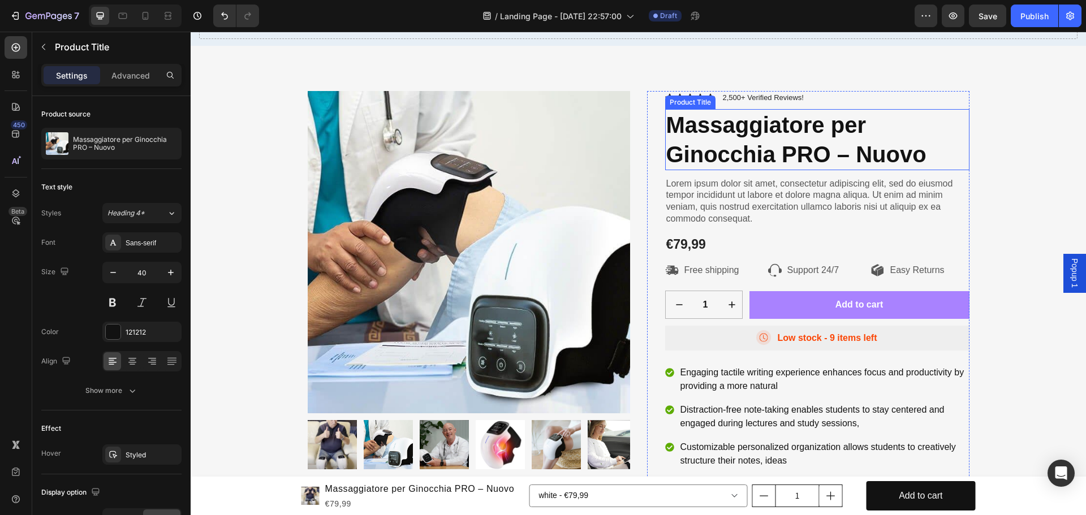
click at [701, 138] on h1 "Massaggiatore per Ginocchia PRO – Nuovo" at bounding box center [817, 139] width 304 height 61
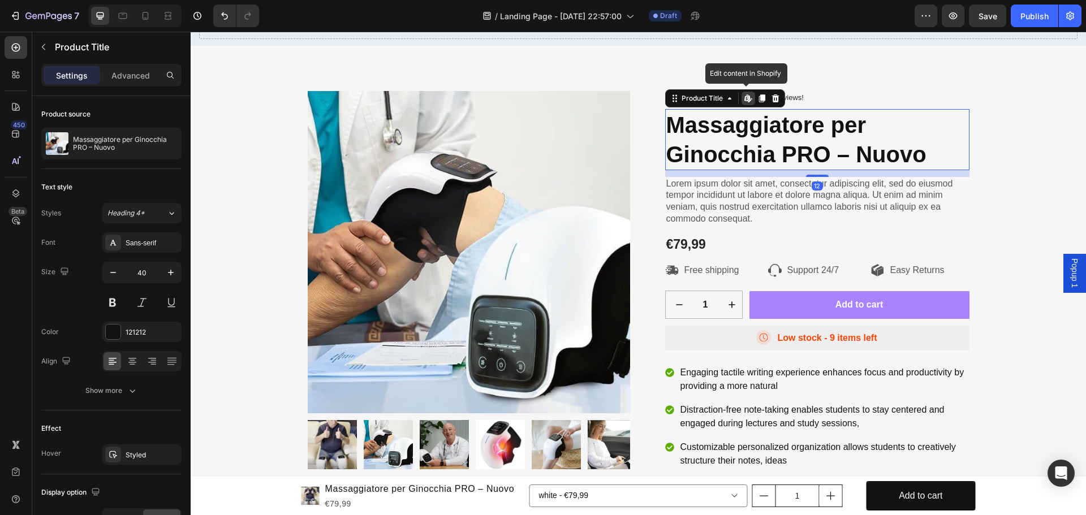
click at [744, 98] on icon at bounding box center [748, 98] width 9 height 9
click at [752, 211] on p "Lorem ipsum dolor sit amet, consectetur adipiscing elit, sed do eiusmod tempor …" at bounding box center [817, 201] width 302 height 47
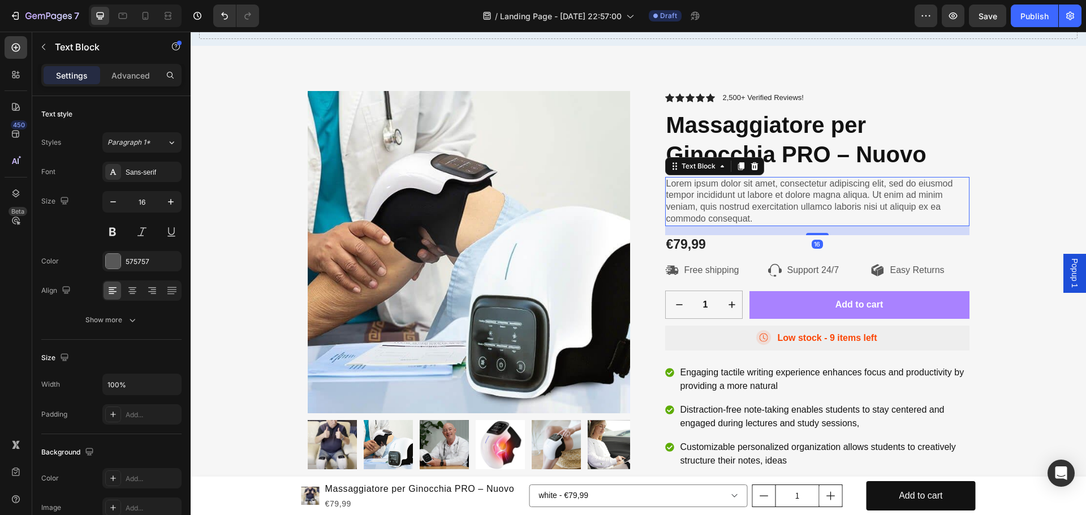
click at [748, 219] on p "Lorem ipsum dolor sit amet, consectetur adipiscing elit, sed do eiusmod tempor …" at bounding box center [817, 201] width 302 height 47
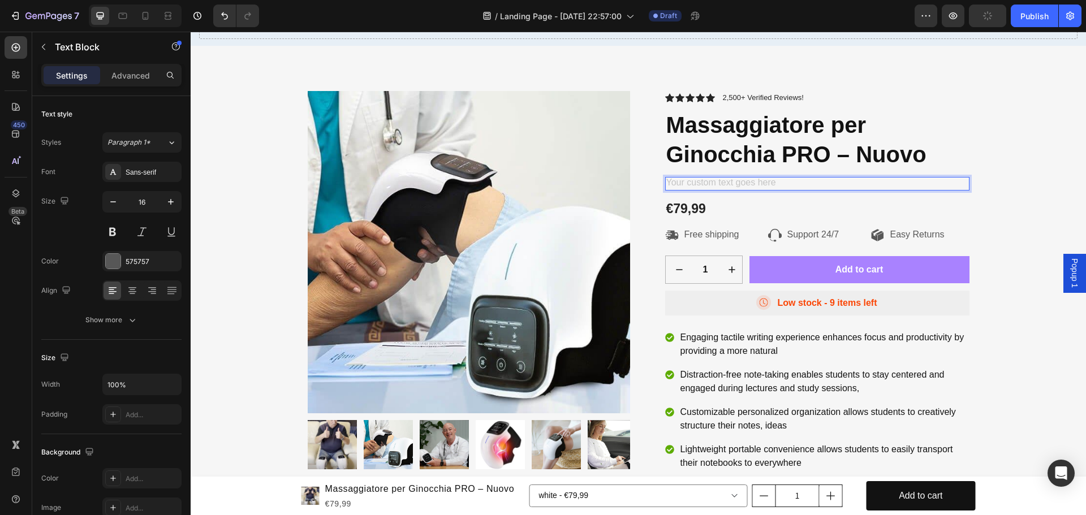
click at [671, 182] on div "Rich Text Editor. Editing area: main" at bounding box center [817, 184] width 304 height 14
click at [665, 177] on div "Rich Text Editor. Editing area: main" at bounding box center [817, 184] width 304 height 14
click at [670, 180] on div "Rich Text Editor. Editing area: main" at bounding box center [817, 184] width 304 height 14
click at [680, 189] on div "Rich Text Editor. Editing area: main" at bounding box center [817, 184] width 304 height 14
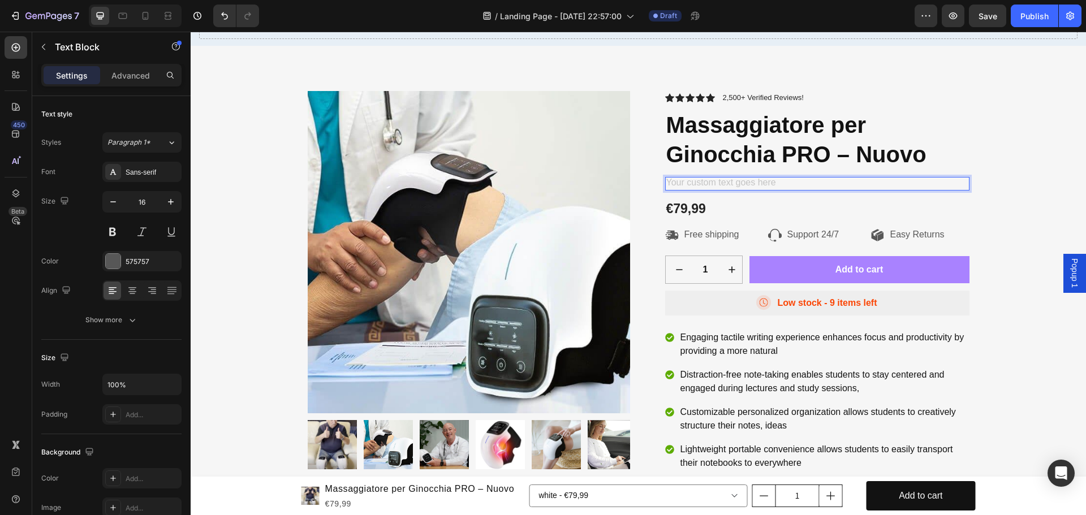
click at [680, 190] on div "Rich Text Editor. Editing area: main" at bounding box center [817, 184] width 304 height 14
click at [756, 202] on div "€79,99 Product Price Product Price Row" at bounding box center [817, 209] width 304 height 19
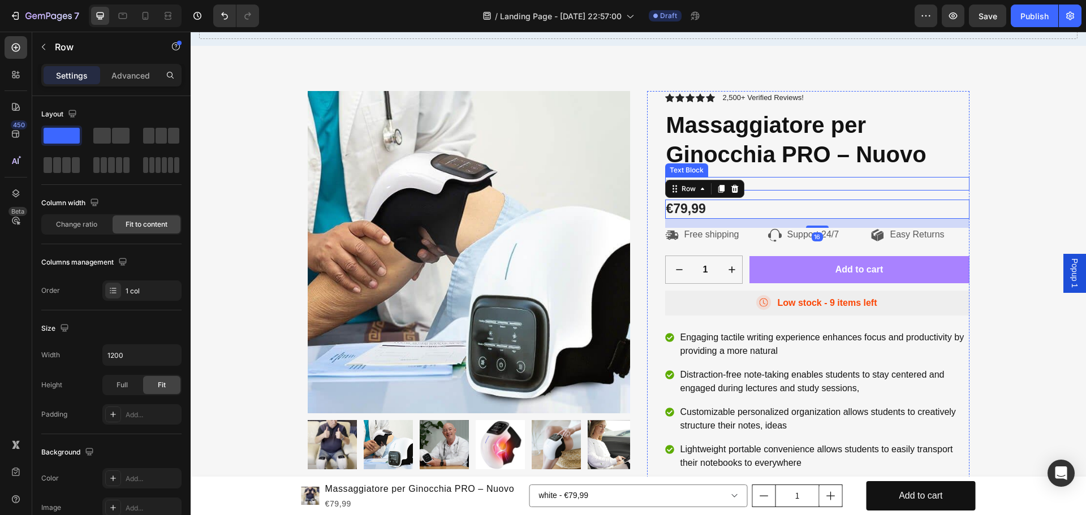
click at [753, 184] on p "jhfgvkj,h" at bounding box center [817, 184] width 302 height 12
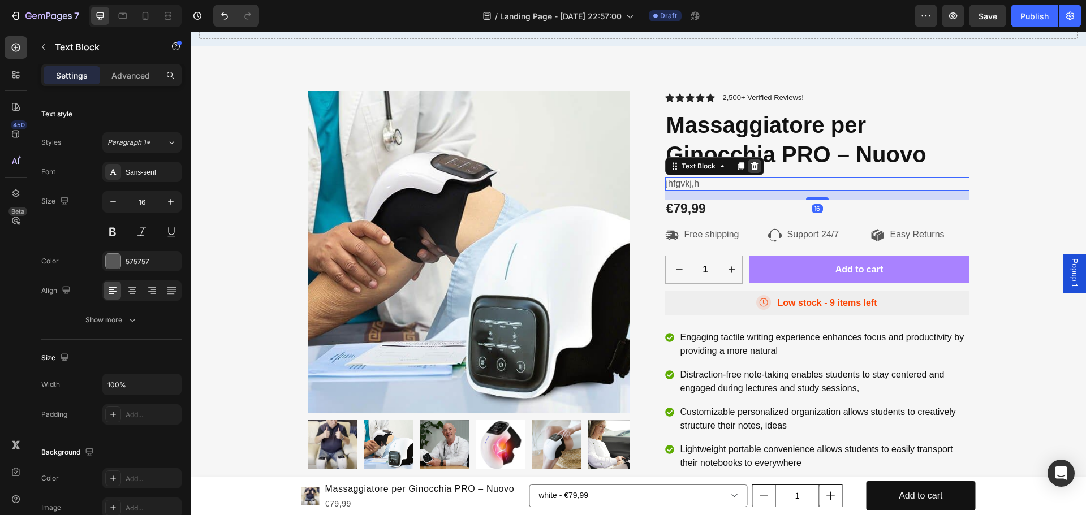
click at [750, 162] on icon at bounding box center [754, 166] width 9 height 9
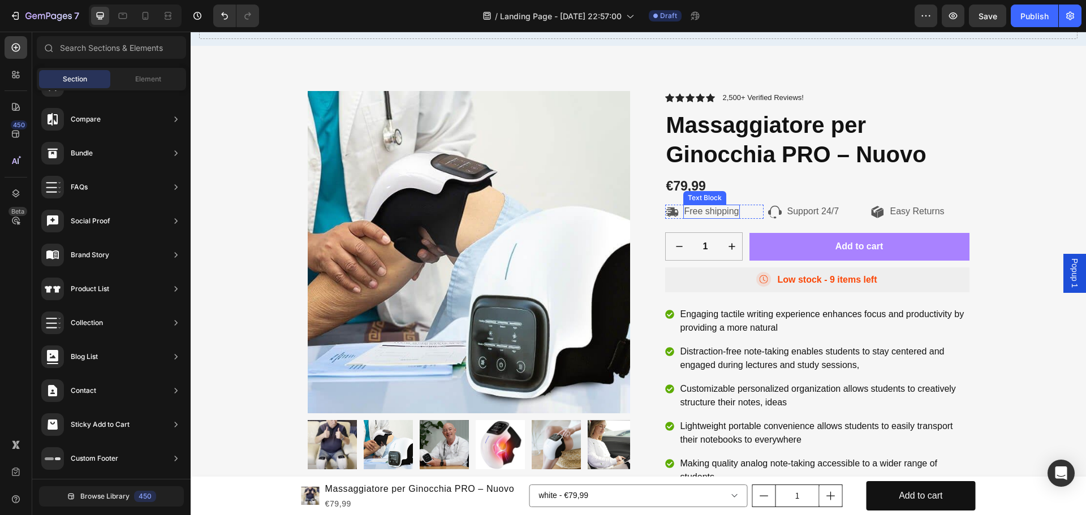
click at [707, 212] on p "Free shipping" at bounding box center [711, 212] width 55 height 12
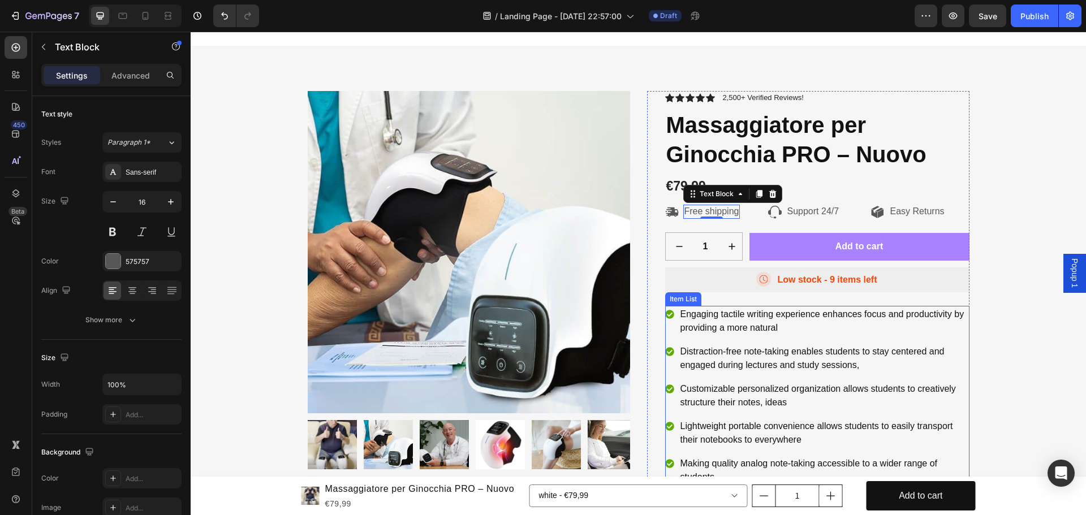
scroll to position [170, 0]
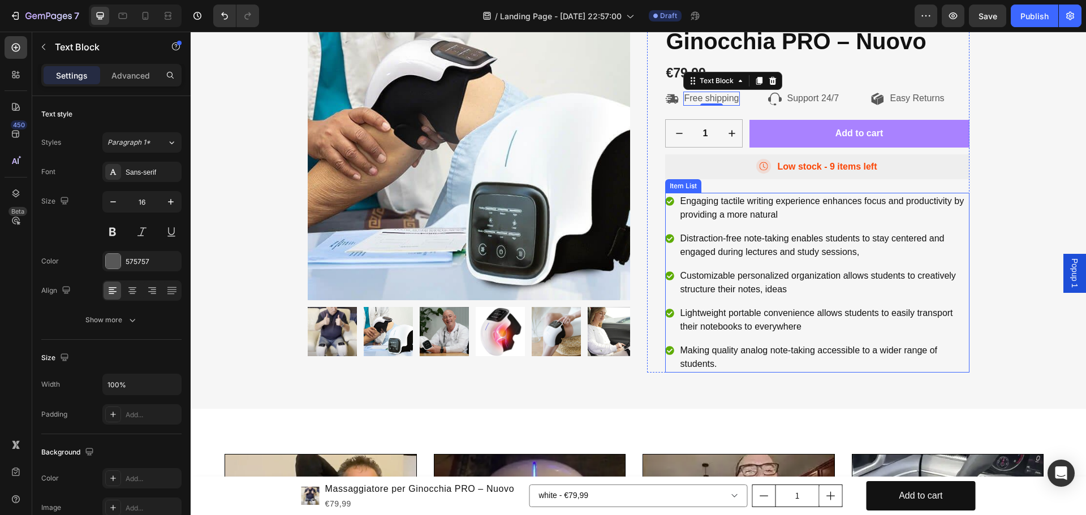
click at [778, 213] on p "Engaging tactile writing experience enhances focus and productivity by providin…" at bounding box center [823, 208] width 287 height 27
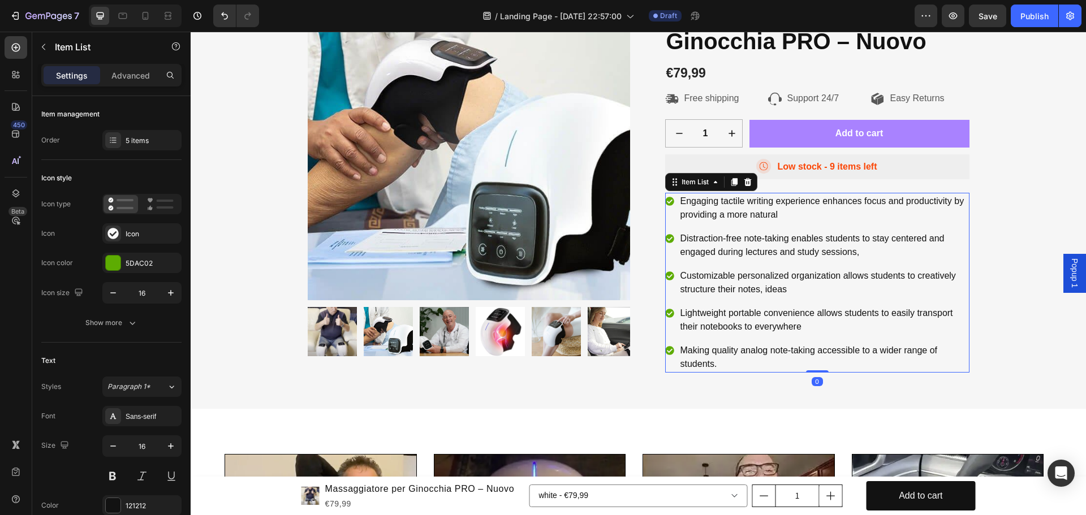
click at [773, 214] on p "Engaging tactile writing experience enhances focus and productivity by providin…" at bounding box center [823, 208] width 287 height 27
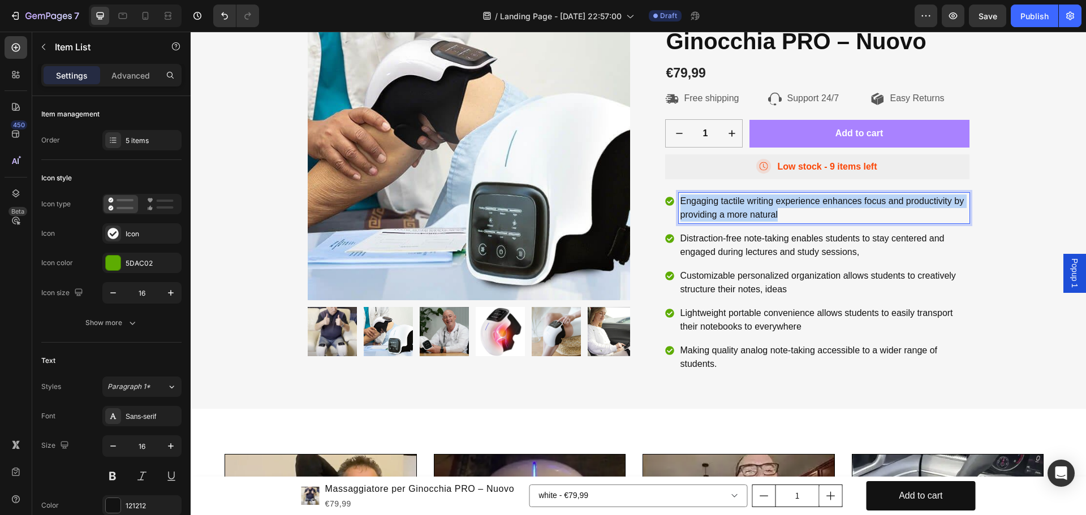
drag, startPoint x: 774, startPoint y: 215, endPoint x: 671, endPoint y: 201, distance: 104.4
click at [671, 201] on div "Engaging tactile writing experience enhances focus and productivity by providin…" at bounding box center [817, 208] width 304 height 31
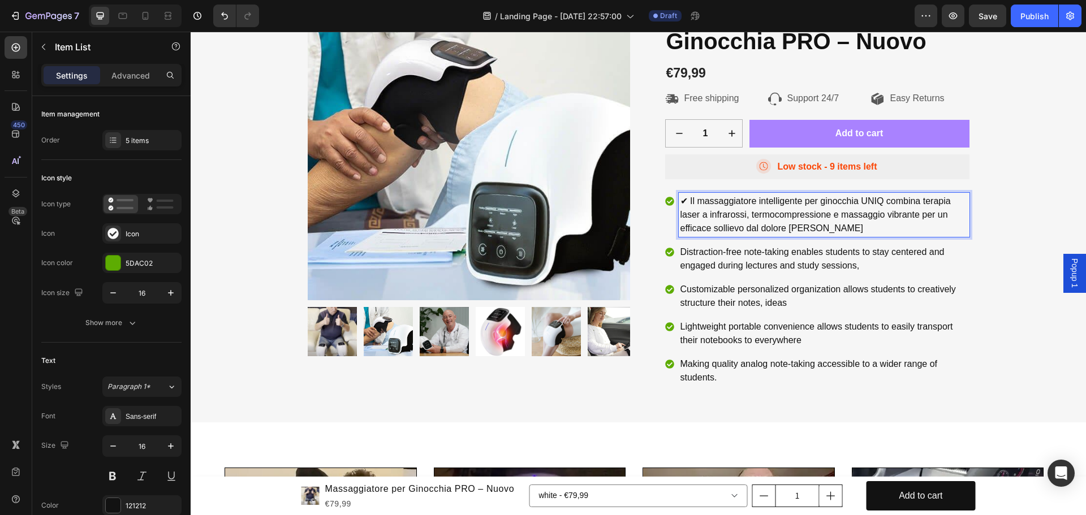
click at [682, 199] on p "✔ Il massaggiatore intelligente per ginocchia UNIQ combina terapia laser a infr…" at bounding box center [823, 215] width 287 height 41
click at [856, 272] on p "Distraction-free note-taking enables students to stay centered and engaged duri…" at bounding box center [823, 258] width 287 height 27
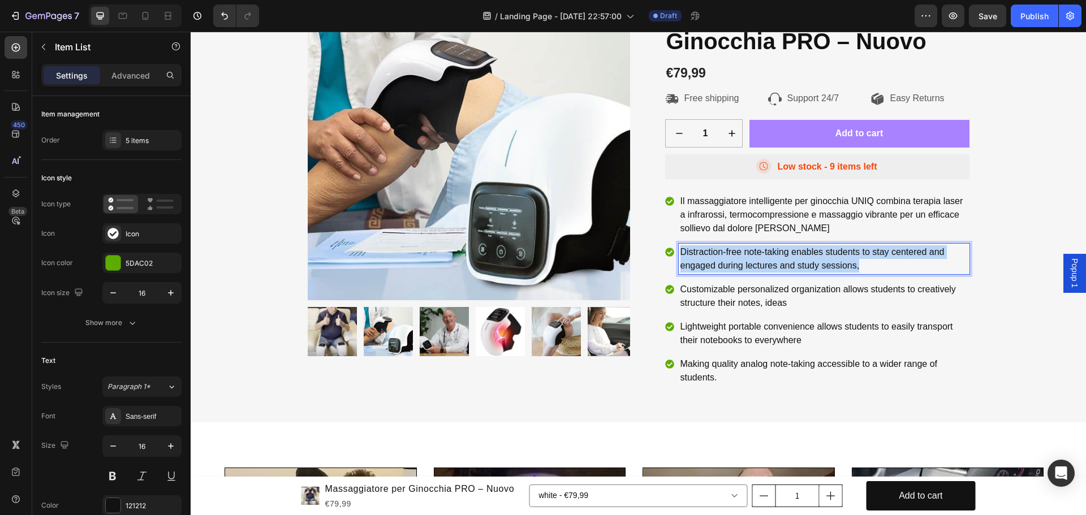
drag, startPoint x: 858, startPoint y: 266, endPoint x: 677, endPoint y: 247, distance: 182.0
click at [680, 247] on p "Distraction-free note-taking enables students to stay centered and engaged duri…" at bounding box center [823, 258] width 287 height 27
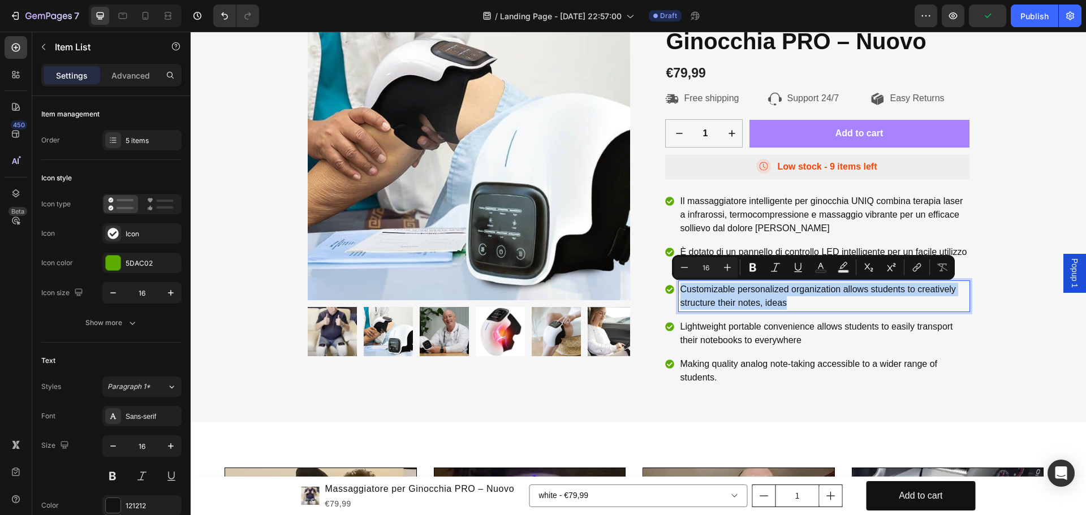
drag, startPoint x: 783, startPoint y: 301, endPoint x: 675, endPoint y: 290, distance: 108.1
click at [679, 290] on div "Customizable personalized organization allows students to creatively structure …" at bounding box center [824, 296] width 291 height 31
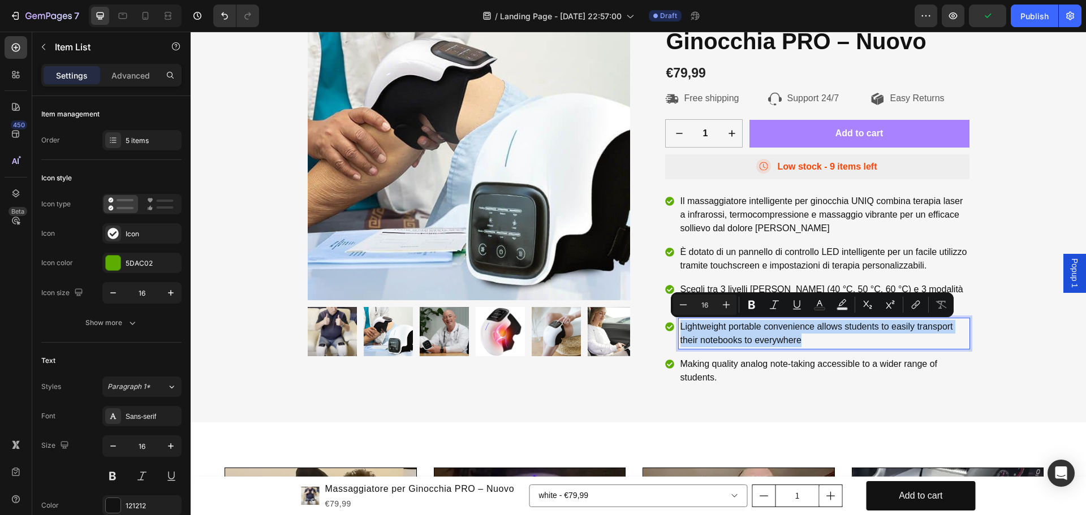
drag, startPoint x: 794, startPoint y: 342, endPoint x: 666, endPoint y: 313, distance: 130.5
click at [666, 313] on div "Il massaggiatore intelligente per ginocchia UNIQ combina terapia laser a infrar…" at bounding box center [817, 289] width 304 height 193
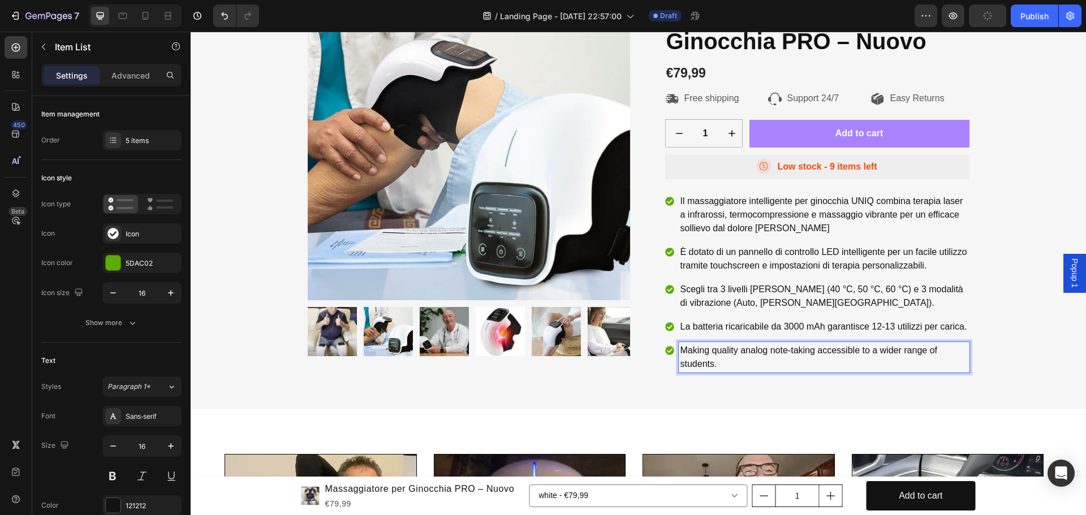
click at [711, 364] on p "Making quality analog note-taking accessible to a wider range of students." at bounding box center [823, 357] width 287 height 27
drag, startPoint x: 712, startPoint y: 364, endPoint x: 678, endPoint y: 349, distance: 37.7
click at [680, 349] on p "Making quality analog note-taking accessible to a wider range of students." at bounding box center [823, 357] width 287 height 27
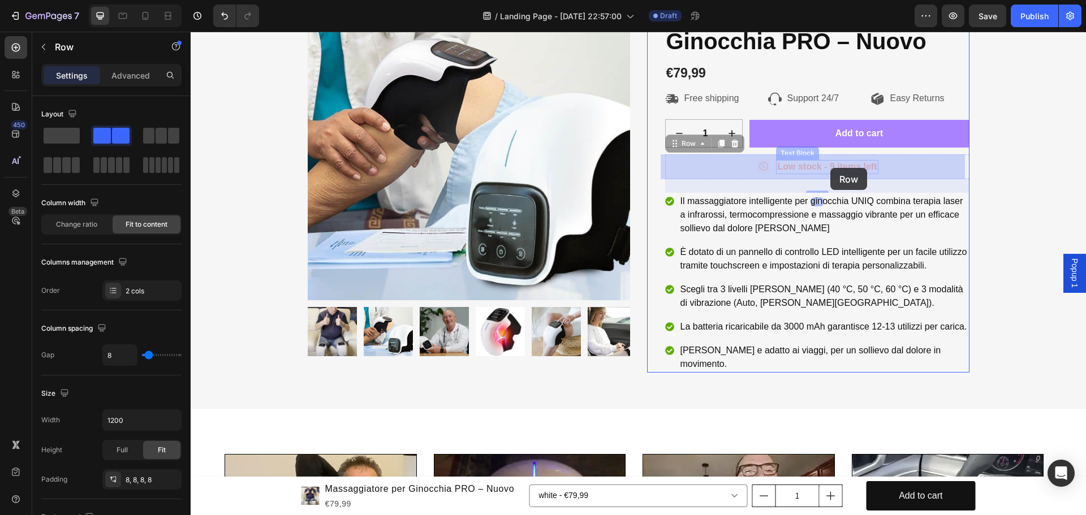
drag, startPoint x: 881, startPoint y: 165, endPoint x: 870, endPoint y: 166, distance: 10.9
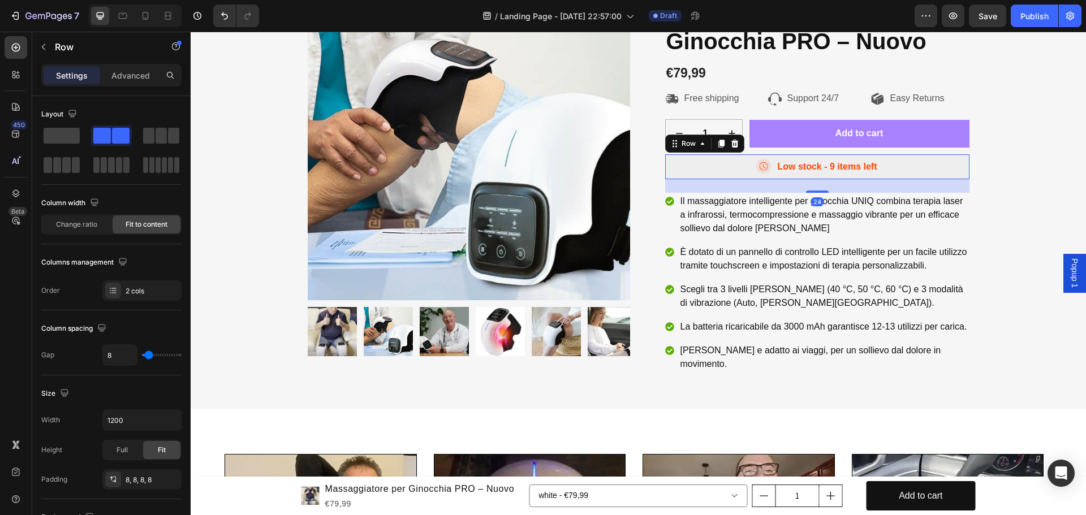
click at [874, 167] on div "Low stock - 9 items left" at bounding box center [827, 167] width 102 height 14
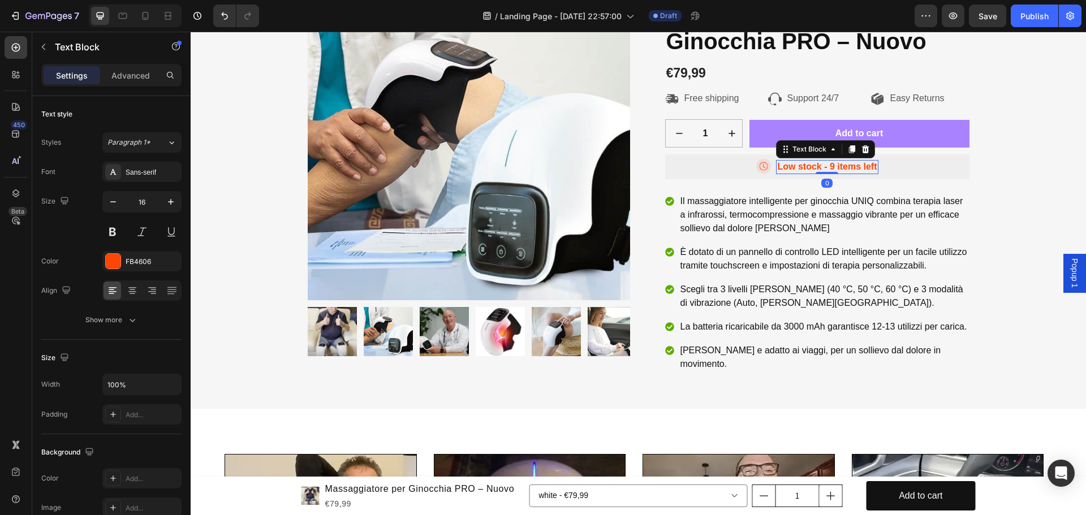
click at [873, 167] on p "Low stock - 9 items left" at bounding box center [827, 167] width 100 height 12
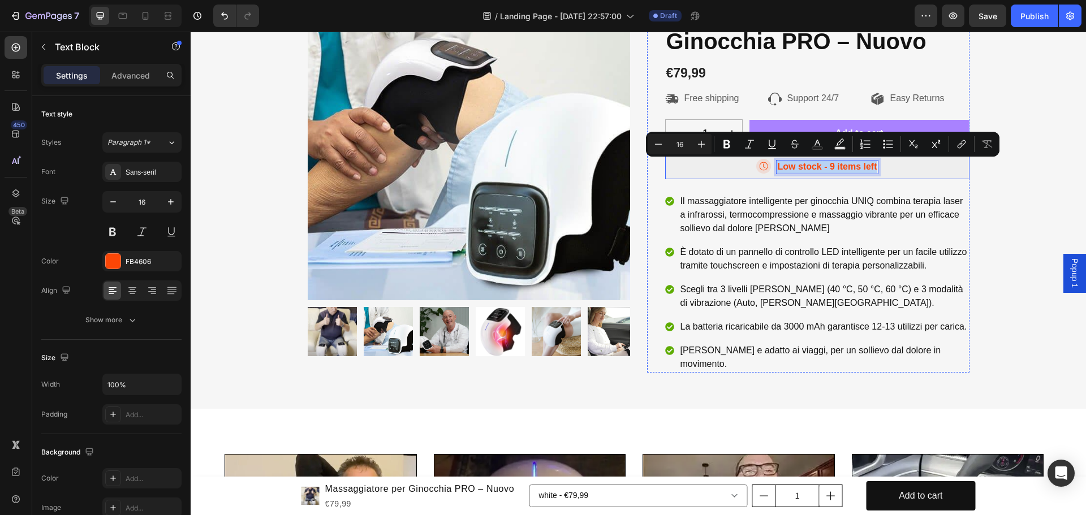
drag, startPoint x: 873, startPoint y: 167, endPoint x: 772, endPoint y: 174, distance: 101.0
click at [776, 174] on div "Low stock - 9 items left Text Block 0" at bounding box center [827, 167] width 102 height 16
copy p "Low stock - 9 items left"
click at [913, 100] on p "Easy Returns" at bounding box center [917, 99] width 54 height 12
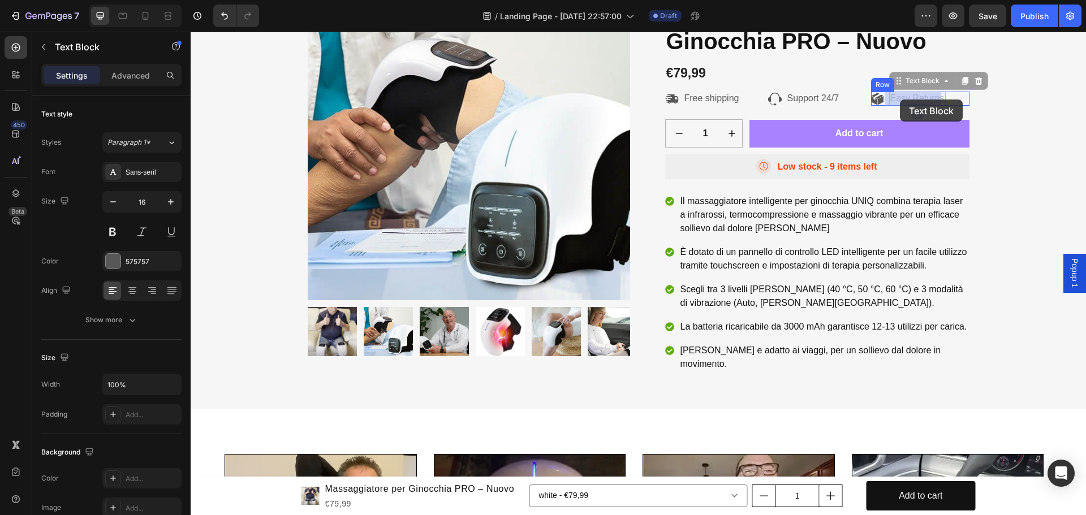
drag, startPoint x: 939, startPoint y: 100, endPoint x: 900, endPoint y: 100, distance: 39.0
click at [937, 97] on p "Easy Returns" at bounding box center [917, 99] width 54 height 12
click at [939, 97] on p "Easy Returns" at bounding box center [917, 99] width 54 height 12
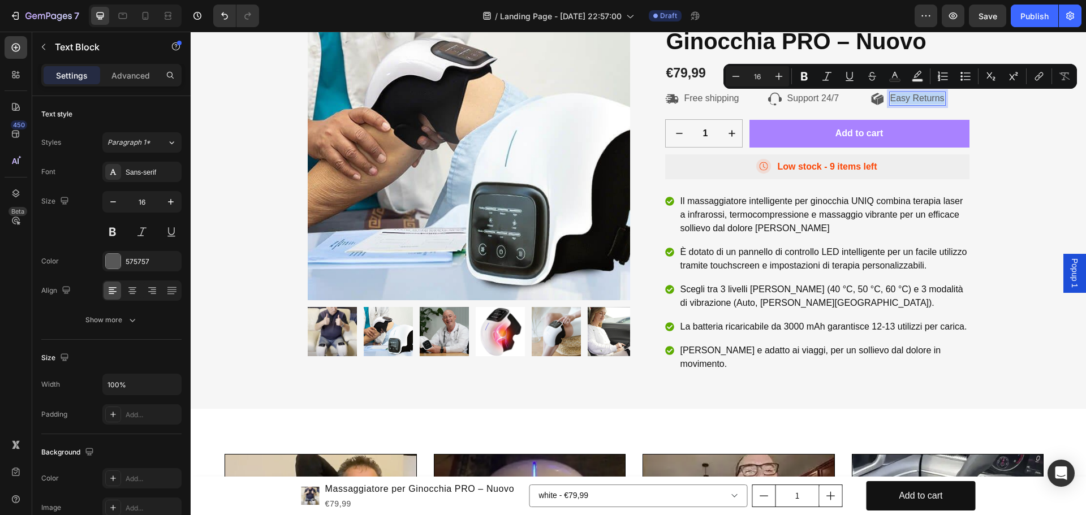
drag, startPoint x: 939, startPoint y: 97, endPoint x: 887, endPoint y: 96, distance: 51.5
click at [890, 96] on p "Easy Returns" at bounding box center [917, 99] width 54 height 12
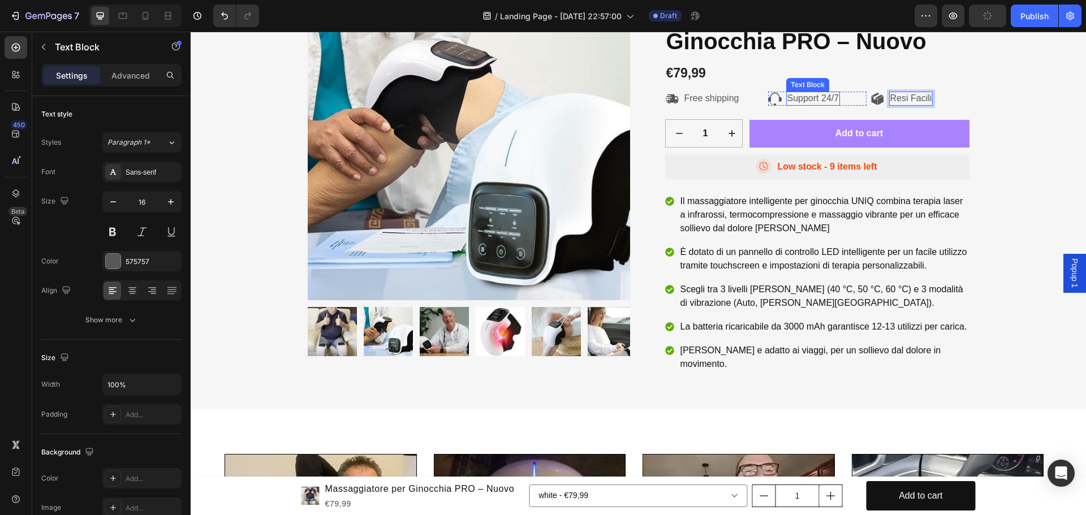
click at [819, 98] on p "Support 24/7" at bounding box center [813, 99] width 52 height 12
click at [832, 98] on p "Support 24/7" at bounding box center [813, 99] width 52 height 12
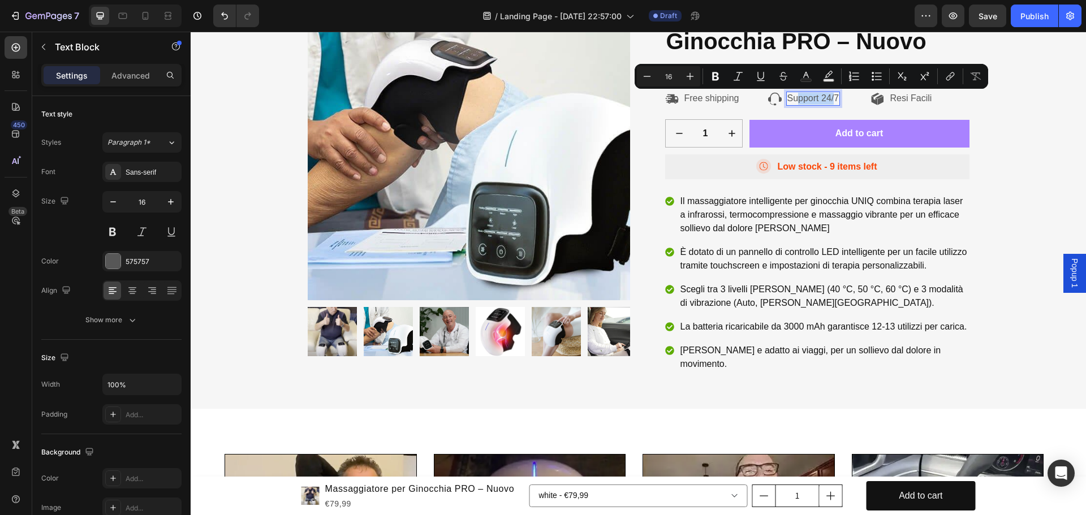
drag, startPoint x: 832, startPoint y: 98, endPoint x: 796, endPoint y: 100, distance: 35.7
click at [795, 100] on p "Support 24/7" at bounding box center [813, 99] width 52 height 12
click at [829, 98] on p "Support 24/7" at bounding box center [813, 99] width 52 height 12
drag, startPoint x: 834, startPoint y: 100, endPoint x: 783, endPoint y: 97, distance: 51.0
click at [787, 97] on p "Support 24/7" at bounding box center [813, 99] width 52 height 12
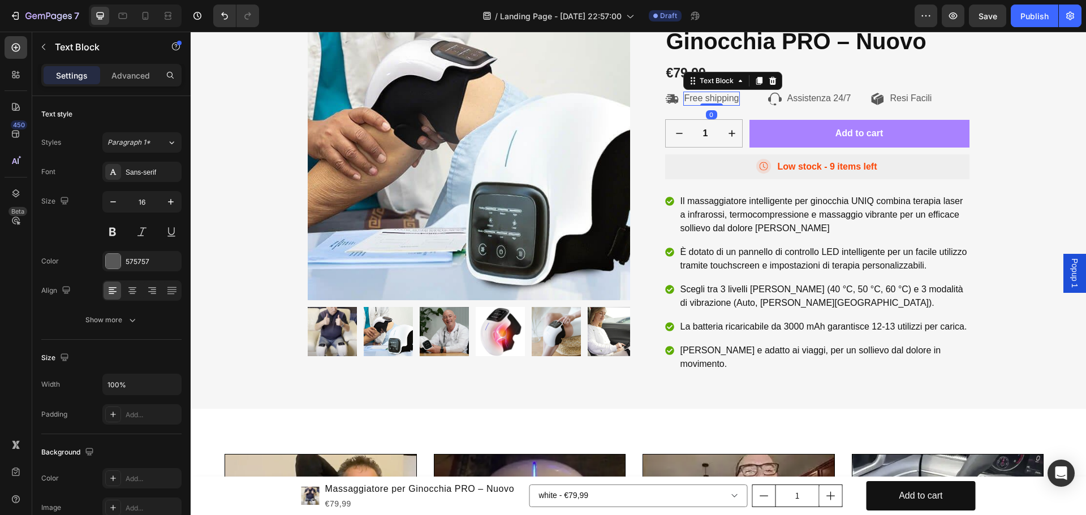
click at [726, 99] on p "Free shipping" at bounding box center [711, 99] width 55 height 12
click at [709, 97] on p "Free shipping" at bounding box center [711, 99] width 55 height 12
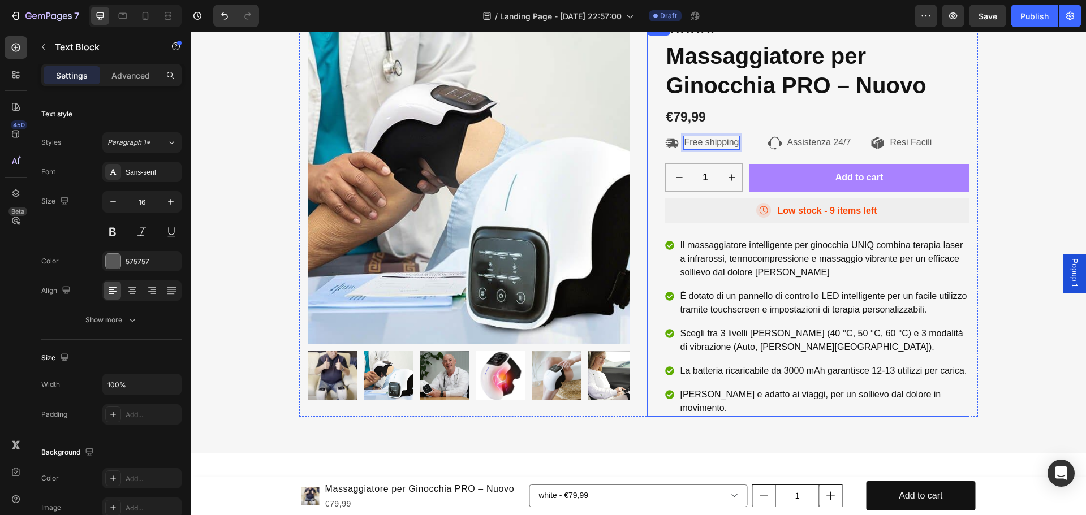
scroll to position [113, 0]
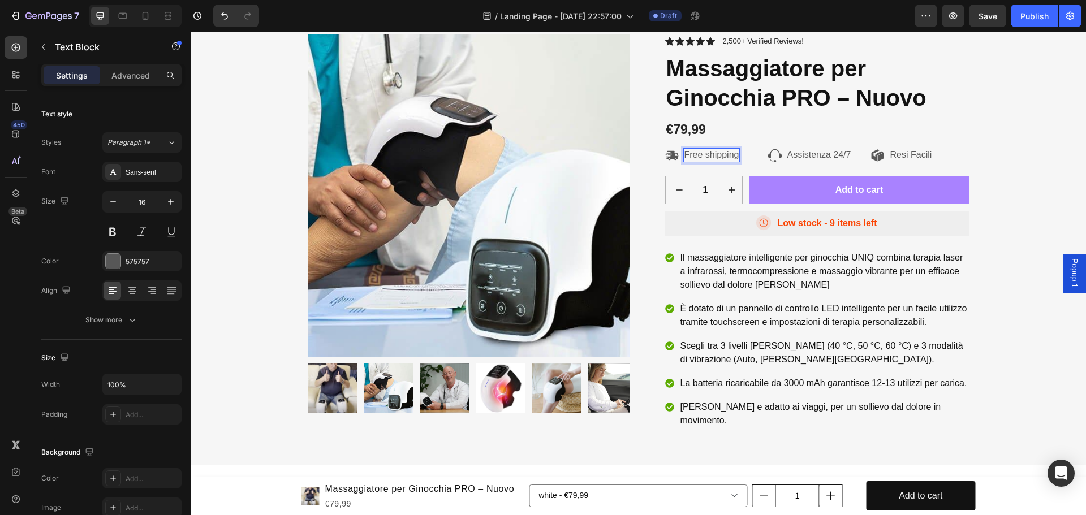
click at [732, 153] on p "Free shipping" at bounding box center [711, 155] width 55 height 12
click at [736, 155] on p "Free shipping" at bounding box center [711, 155] width 55 height 12
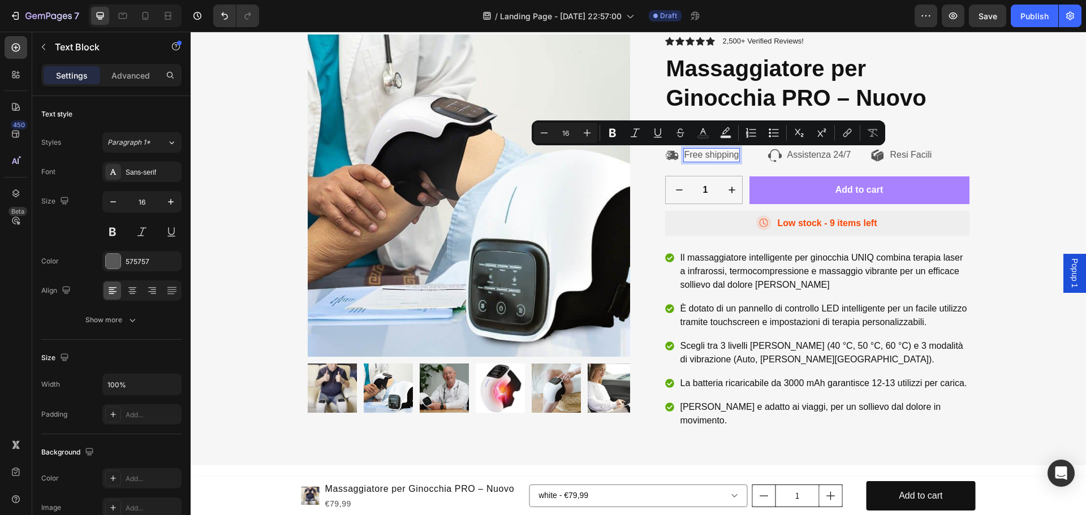
drag, startPoint x: 731, startPoint y: 155, endPoint x: 686, endPoint y: 152, distance: 45.3
click at [686, 152] on p "Free shipping" at bounding box center [711, 155] width 55 height 12
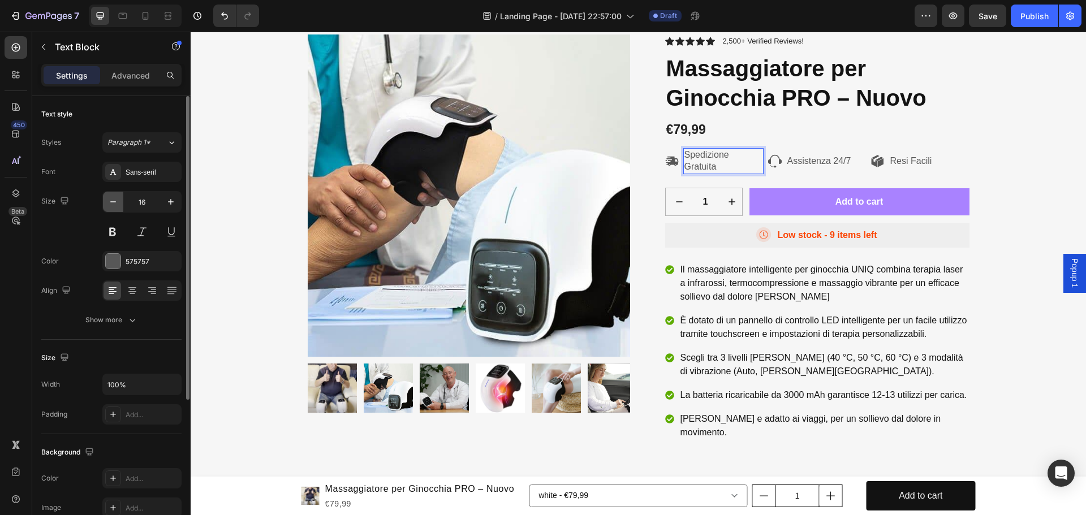
click at [114, 201] on icon "button" at bounding box center [112, 201] width 11 height 11
type input "15"
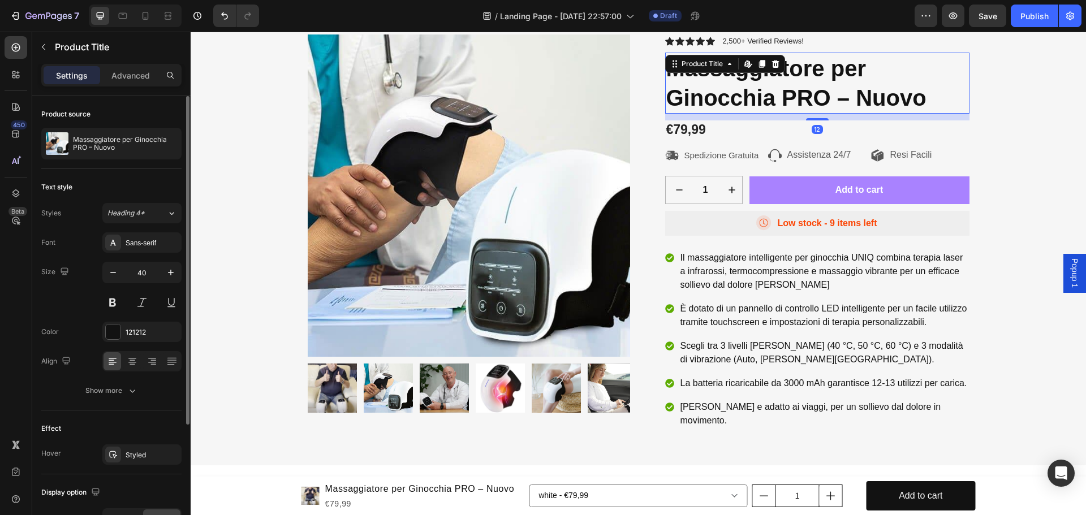
click at [717, 101] on h1 "Massaggiatore per Ginocchia PRO – Nuovo" at bounding box center [817, 83] width 304 height 61
click at [112, 333] on div at bounding box center [113, 332] width 15 height 15
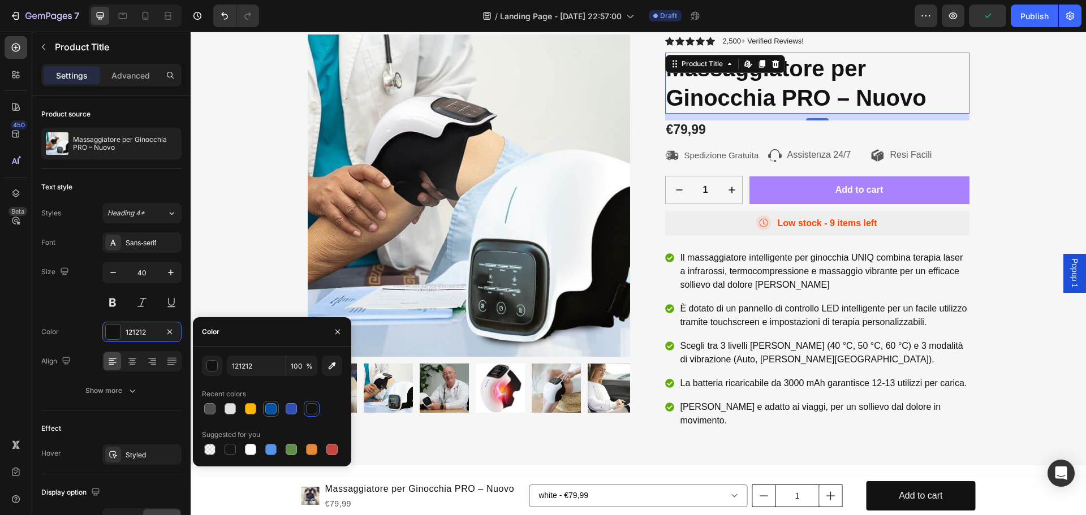
click at [275, 410] on div at bounding box center [270, 408] width 11 height 11
type input "0353A4"
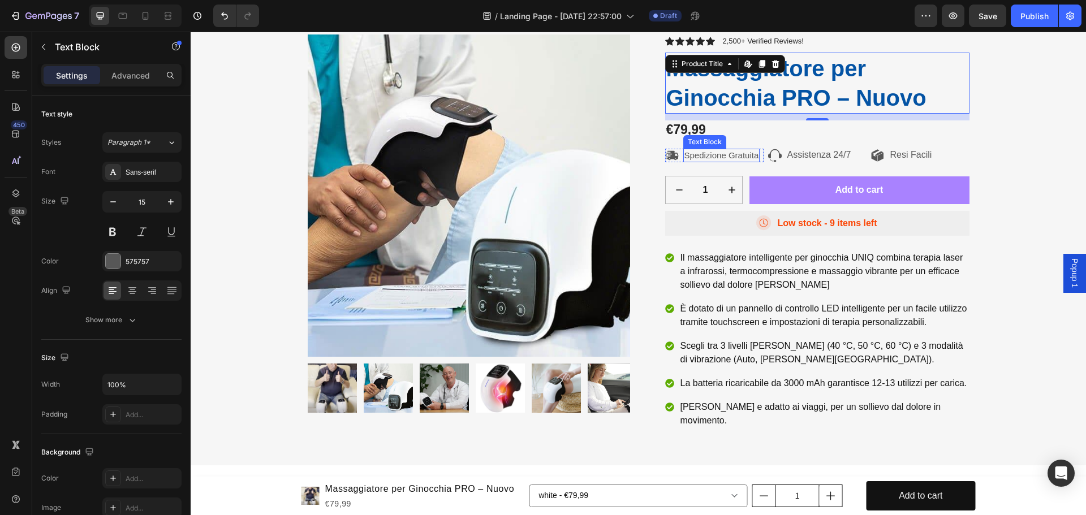
click at [688, 156] on p "Spedizione Gratuita" at bounding box center [721, 155] width 75 height 11
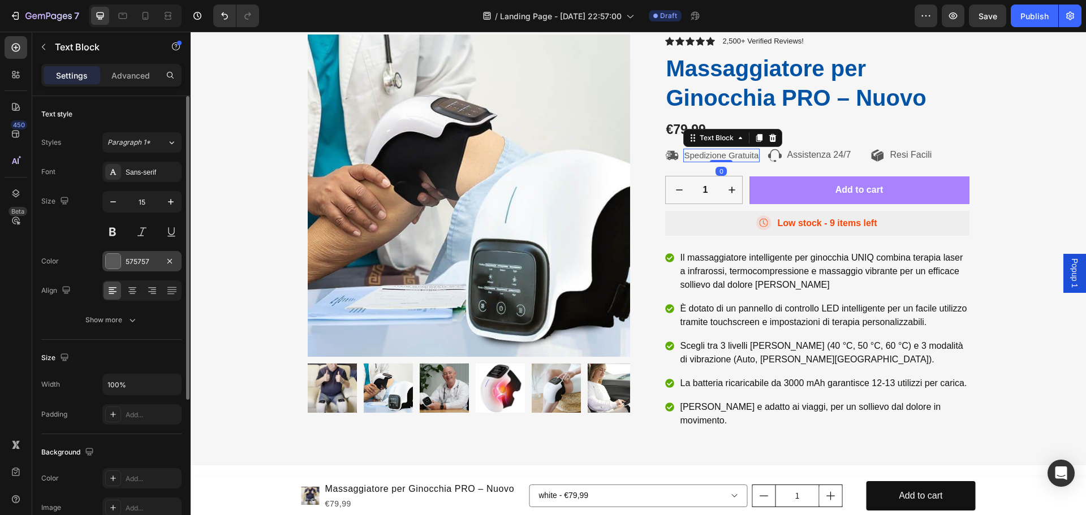
click at [115, 261] on div at bounding box center [113, 261] width 15 height 15
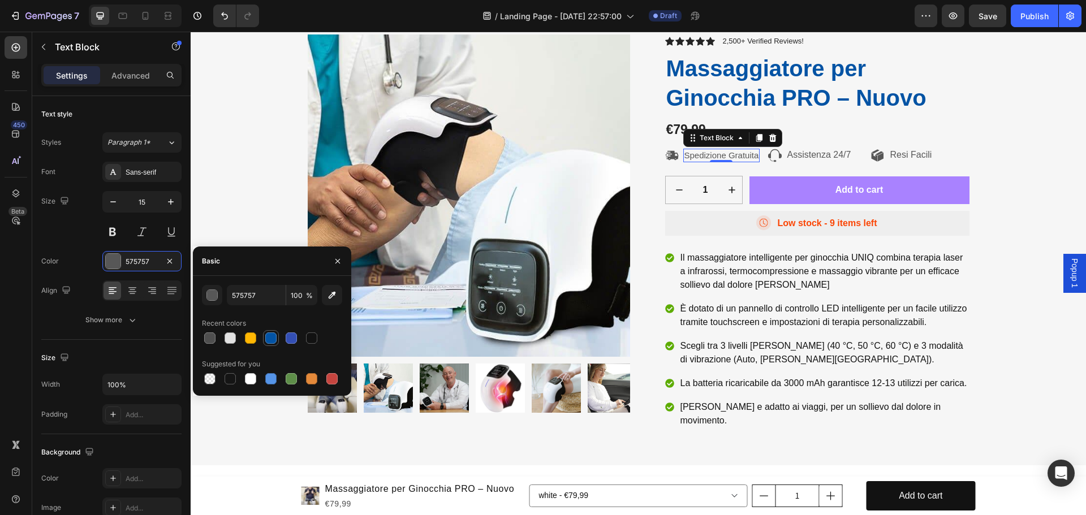
click at [272, 341] on div at bounding box center [270, 338] width 11 height 11
type input "0353A4"
click at [135, 298] on div at bounding box center [132, 291] width 18 height 18
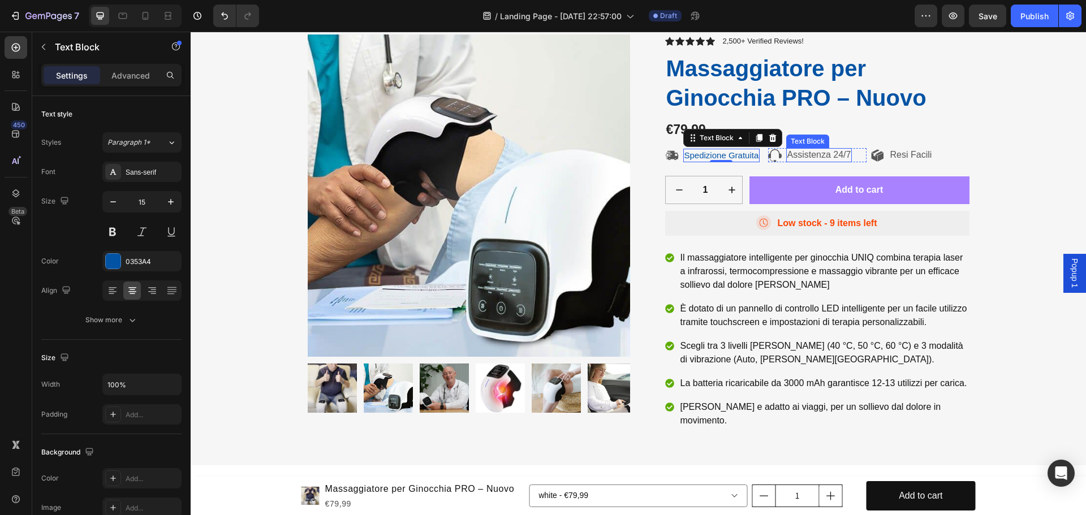
click at [813, 156] on p "Assistenza 24/7" at bounding box center [819, 155] width 64 height 12
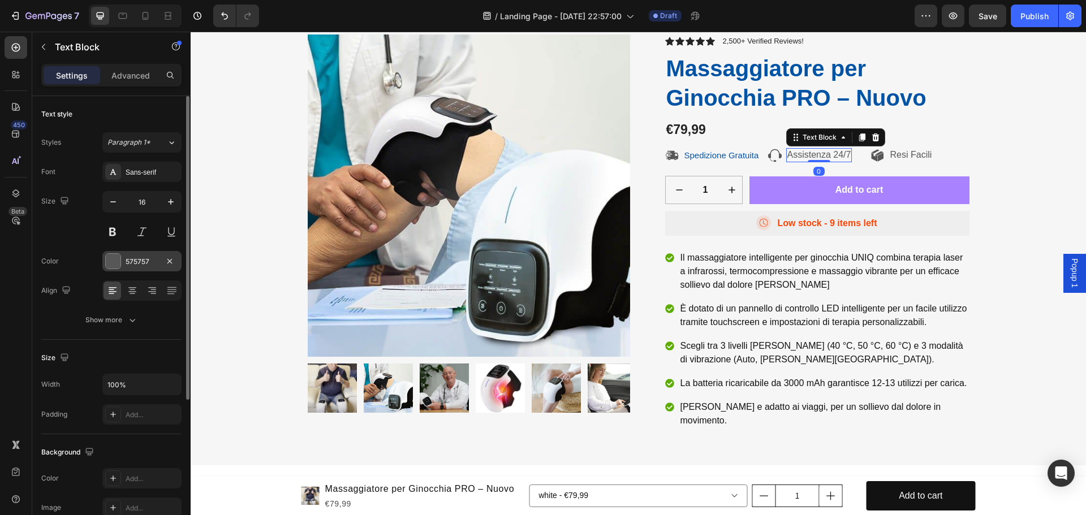
click at [118, 262] on div at bounding box center [113, 261] width 15 height 15
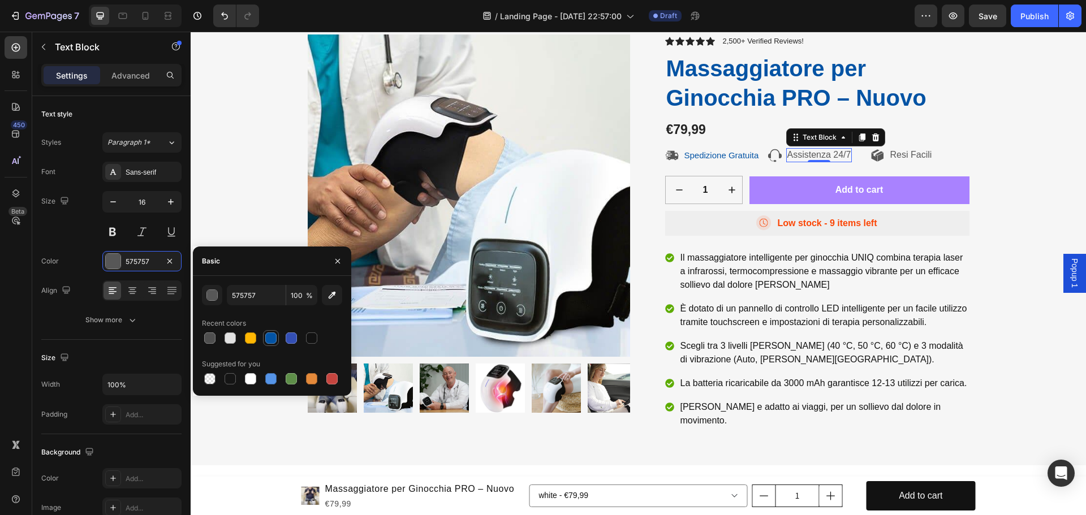
click at [269, 340] on div at bounding box center [270, 338] width 11 height 11
type input "0353A4"
click at [903, 156] on p "Resi Facili" at bounding box center [911, 155] width 42 height 12
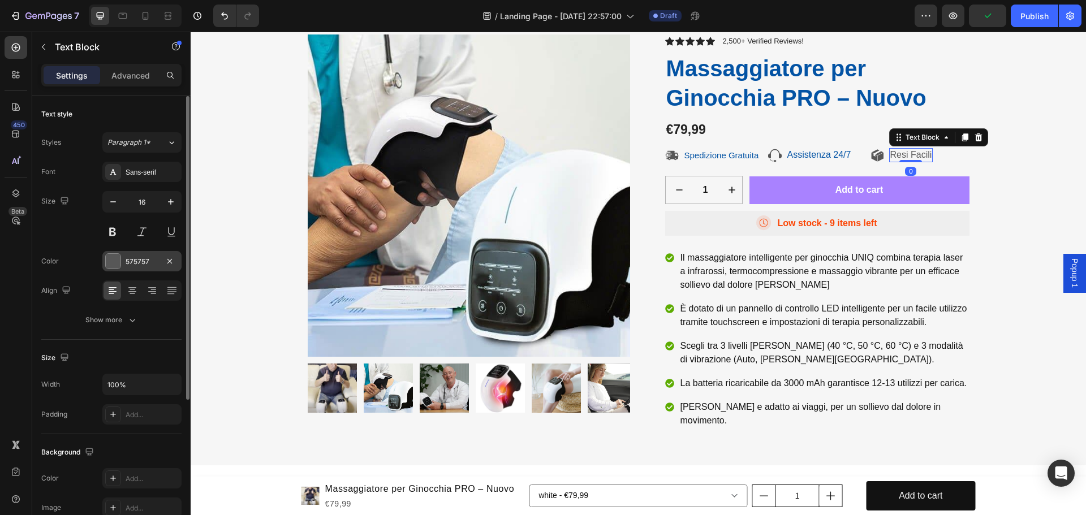
click at [114, 264] on div at bounding box center [113, 261] width 15 height 15
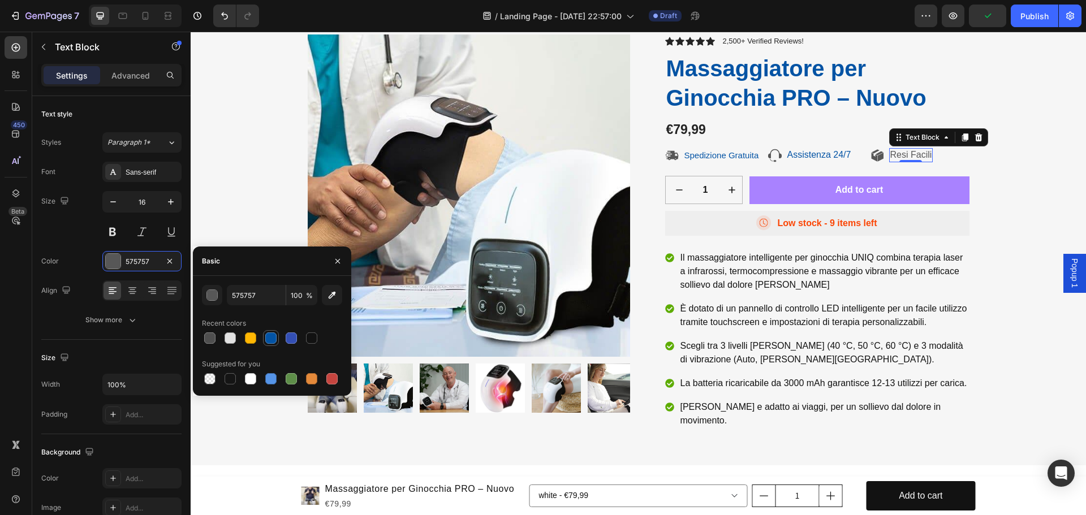
click at [274, 339] on div at bounding box center [270, 338] width 11 height 11
type input "0353A4"
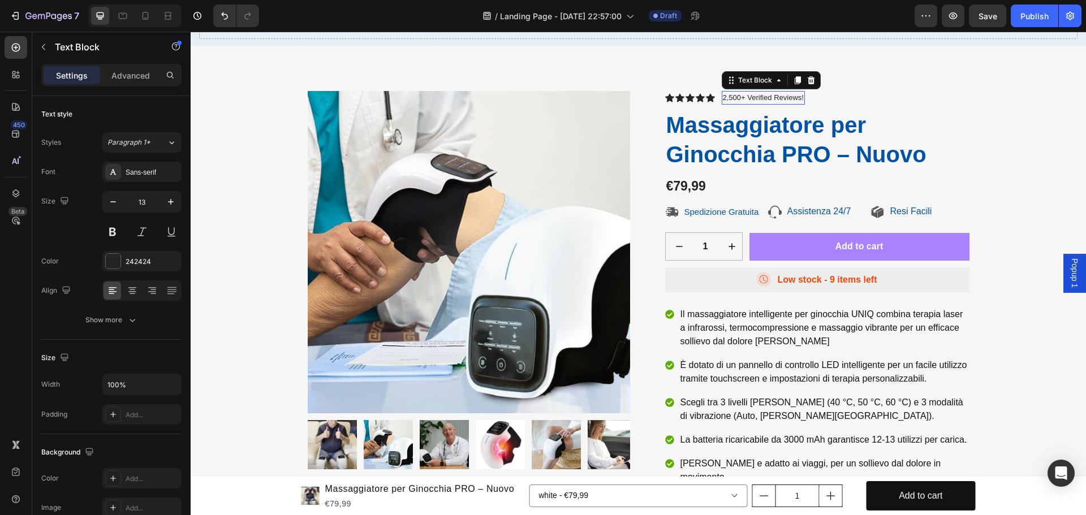
click at [751, 98] on p "2,500+ Verified Reviews!" at bounding box center [763, 97] width 81 height 11
click at [113, 260] on div at bounding box center [113, 261] width 15 height 15
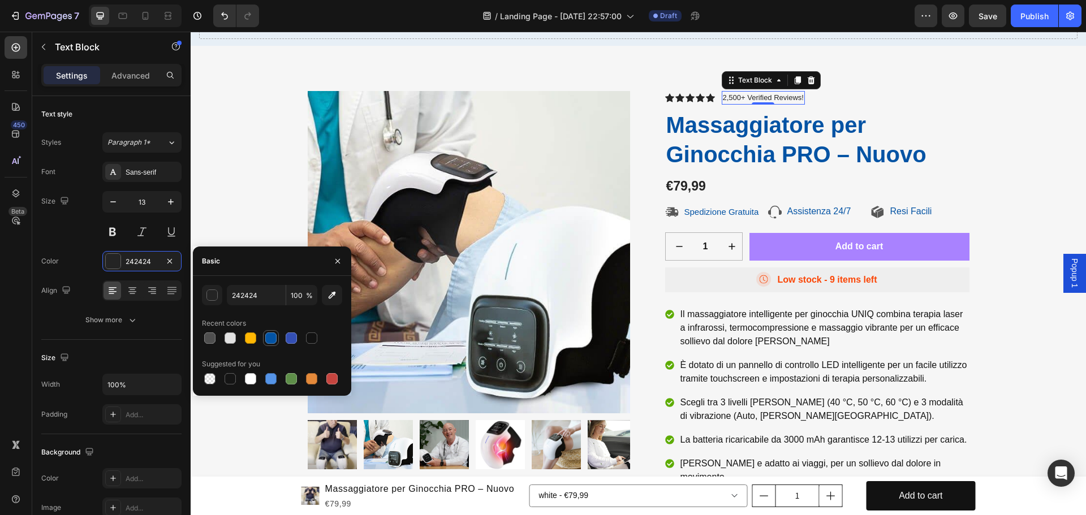
click at [273, 344] on div at bounding box center [271, 338] width 14 height 14
type input "0353A4"
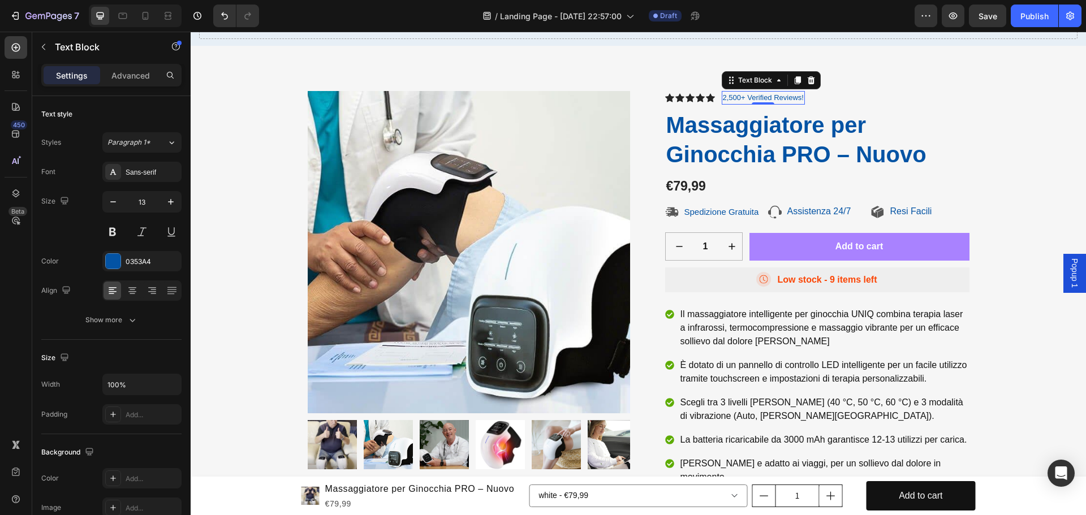
click at [794, 98] on p "2,500+ Verified Reviews!" at bounding box center [763, 97] width 81 height 11
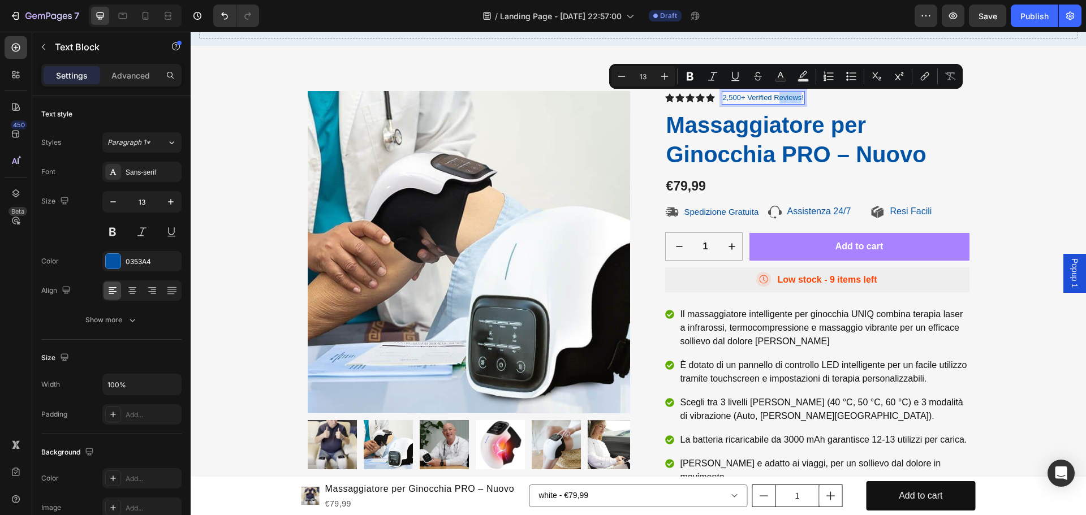
drag, startPoint x: 798, startPoint y: 97, endPoint x: 773, endPoint y: 97, distance: 25.5
click at [773, 97] on p "2,500+ Verified Reviews!" at bounding box center [763, 97] width 81 height 11
click at [787, 95] on p "2,500+ Verified Reviews!" at bounding box center [763, 97] width 81 height 11
drag, startPoint x: 799, startPoint y: 97, endPoint x: 744, endPoint y: 94, distance: 55.5
click at [744, 94] on p "2,500+ Verified Reviews!" at bounding box center [763, 97] width 81 height 11
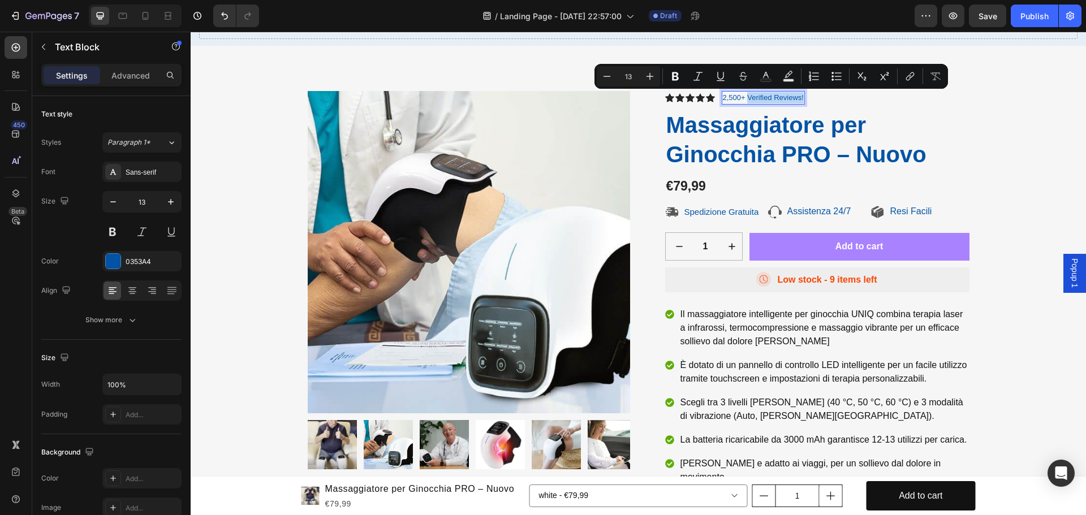
copy p "Verified Reviews!"
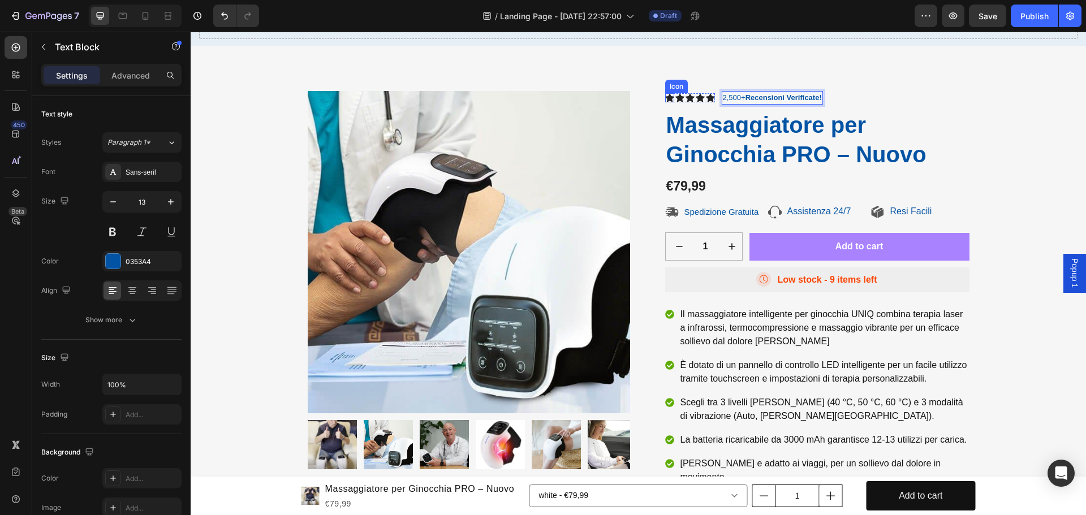
click at [665, 97] on div "Icon" at bounding box center [669, 97] width 9 height 9
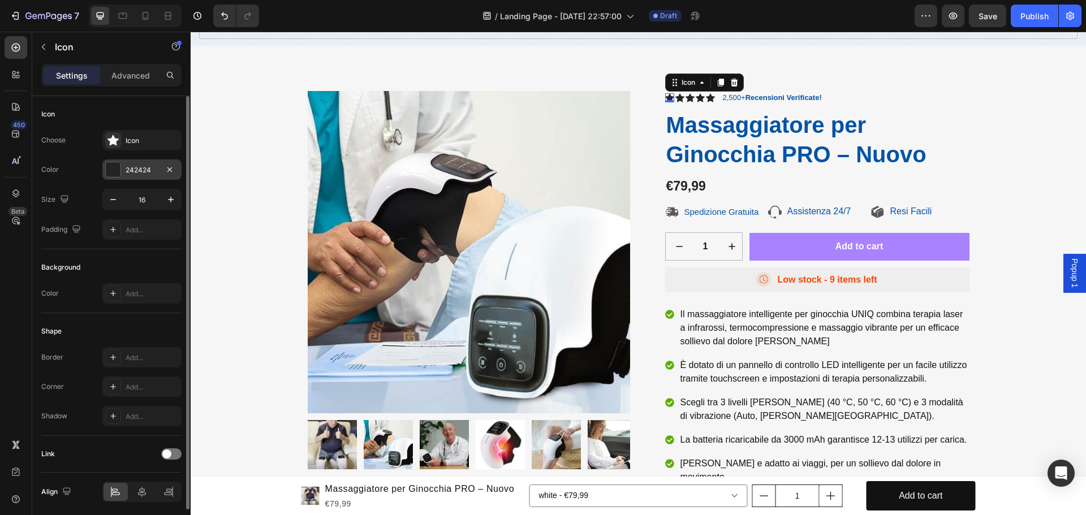
click at [108, 170] on div at bounding box center [113, 169] width 15 height 15
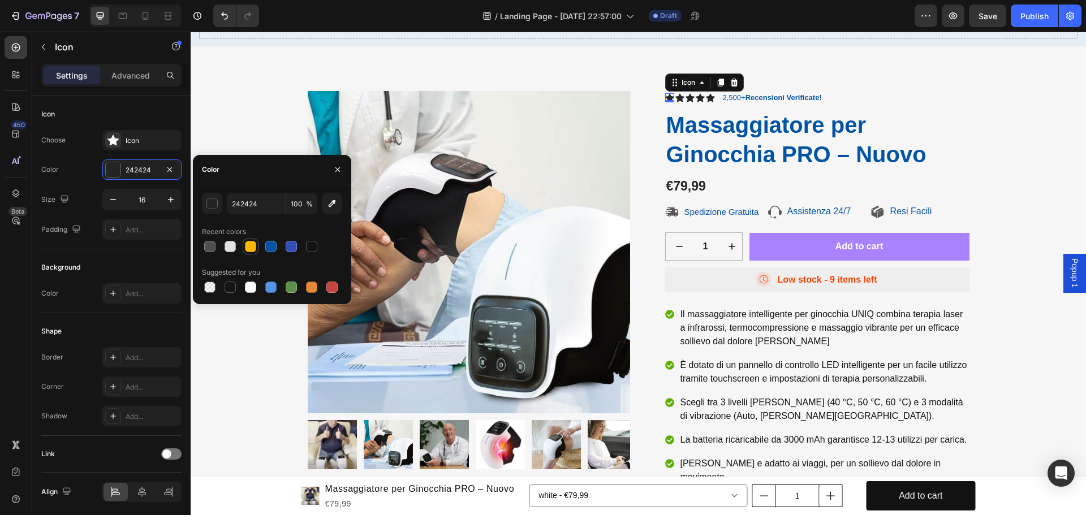
click at [253, 247] on div at bounding box center [250, 246] width 11 height 11
type input "FFB703"
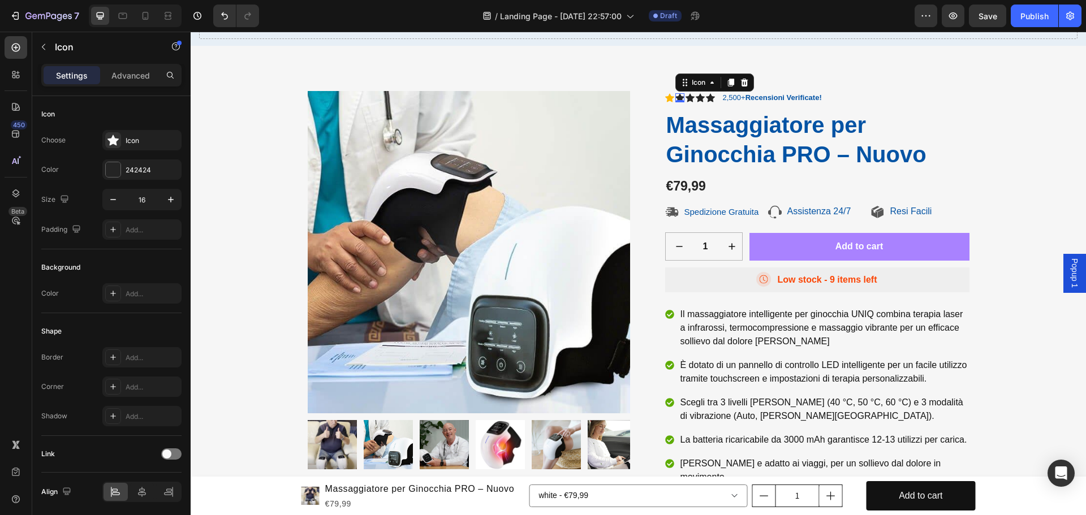
click at [675, 96] on icon at bounding box center [679, 97] width 9 height 8
click at [107, 170] on div at bounding box center [113, 169] width 15 height 15
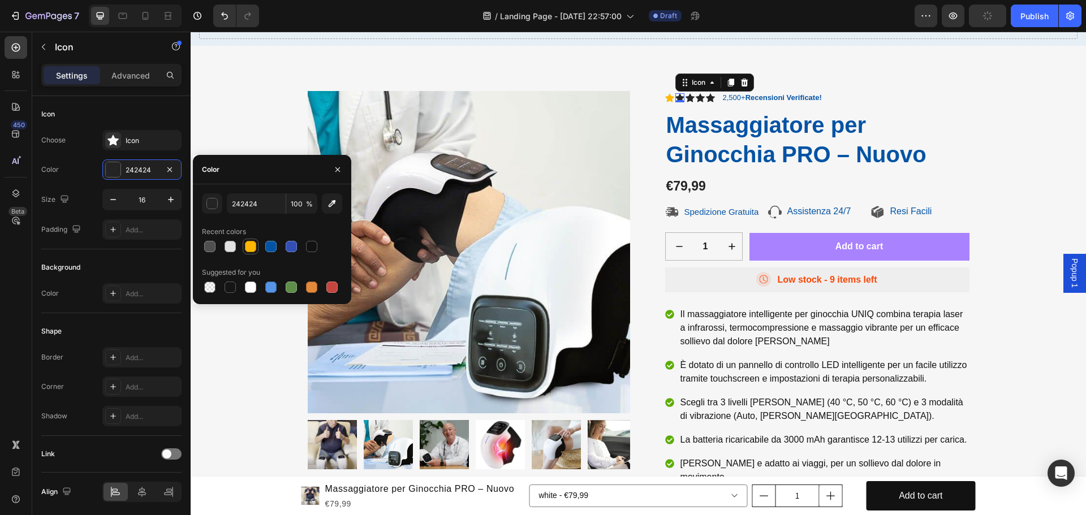
click at [251, 248] on div at bounding box center [250, 246] width 11 height 11
type input "FFB703"
click at [686, 98] on div "Icon" at bounding box center [690, 97] width 9 height 9
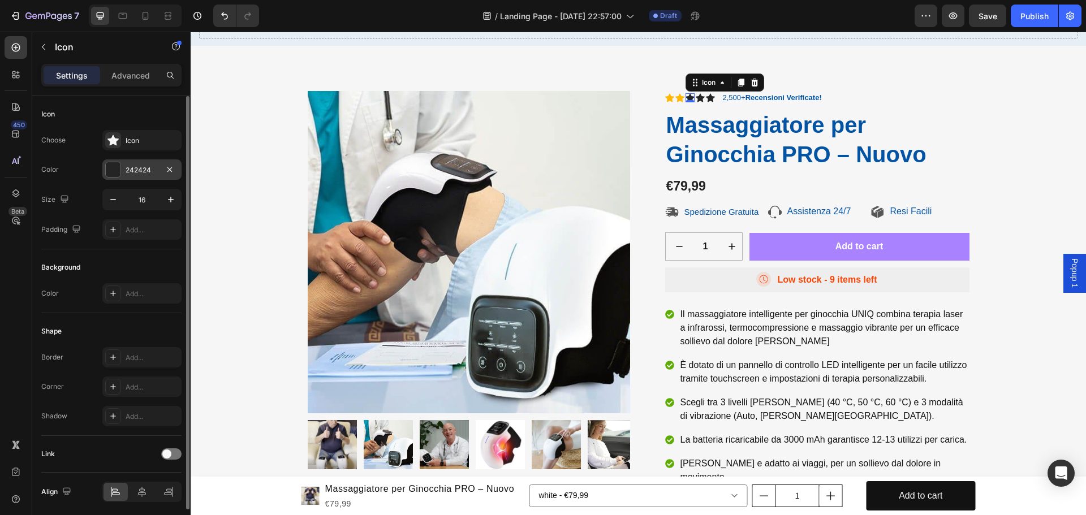
click at [110, 167] on div at bounding box center [113, 169] width 15 height 15
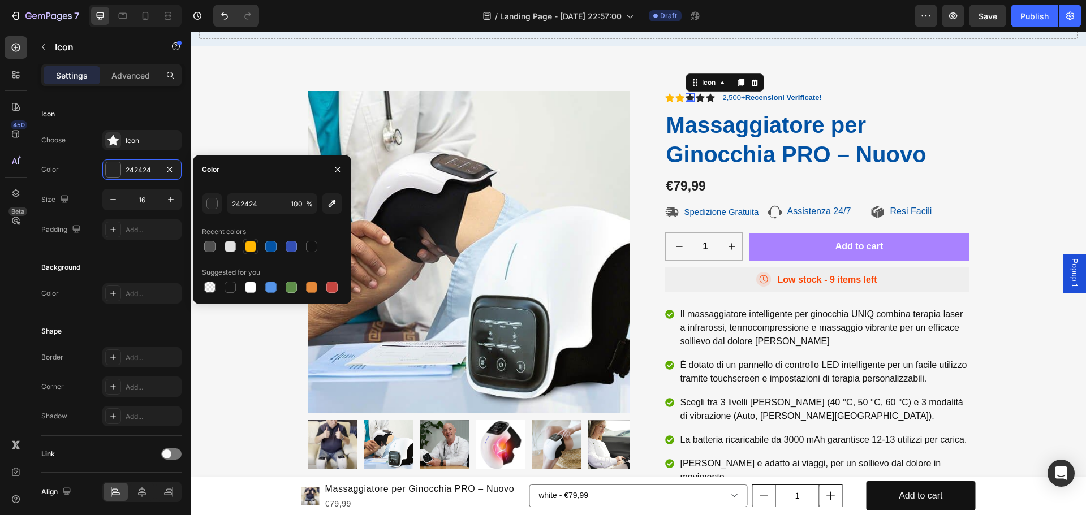
click at [245, 247] on div at bounding box center [250, 246] width 11 height 11
type input "FFB703"
click at [697, 99] on div "Icon 0" at bounding box center [700, 97] width 9 height 9
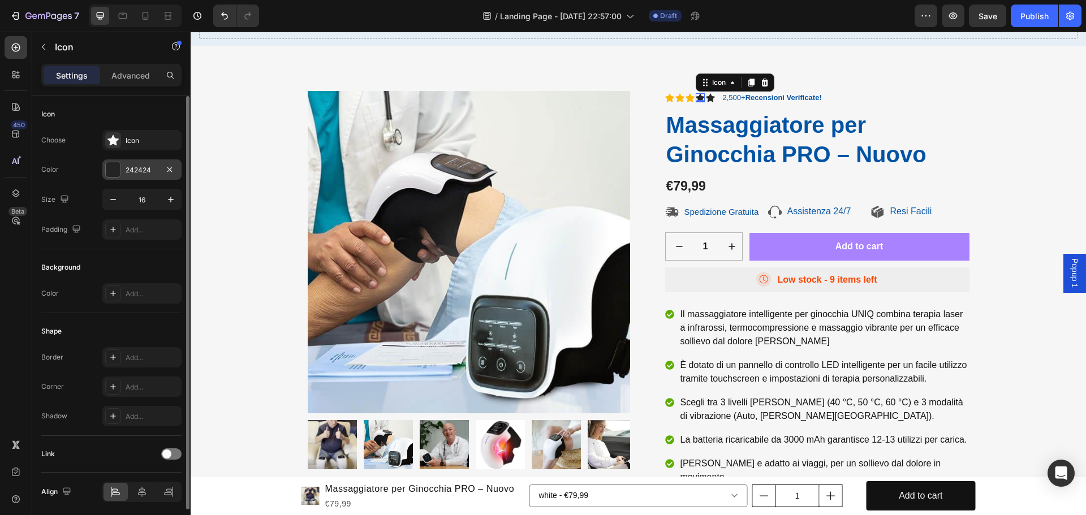
click at [117, 168] on div at bounding box center [113, 169] width 15 height 15
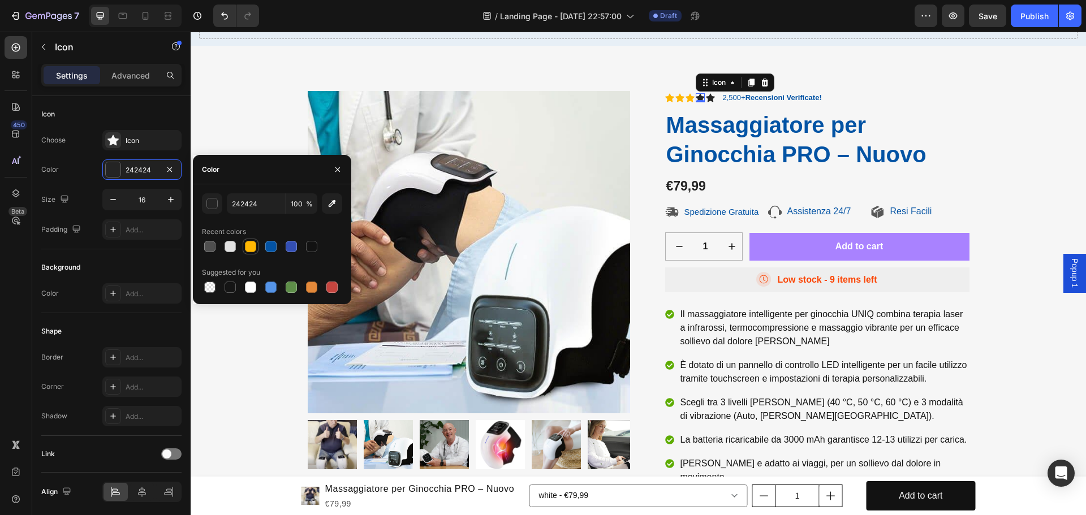
click at [252, 248] on div at bounding box center [250, 246] width 11 height 11
type input "FFB703"
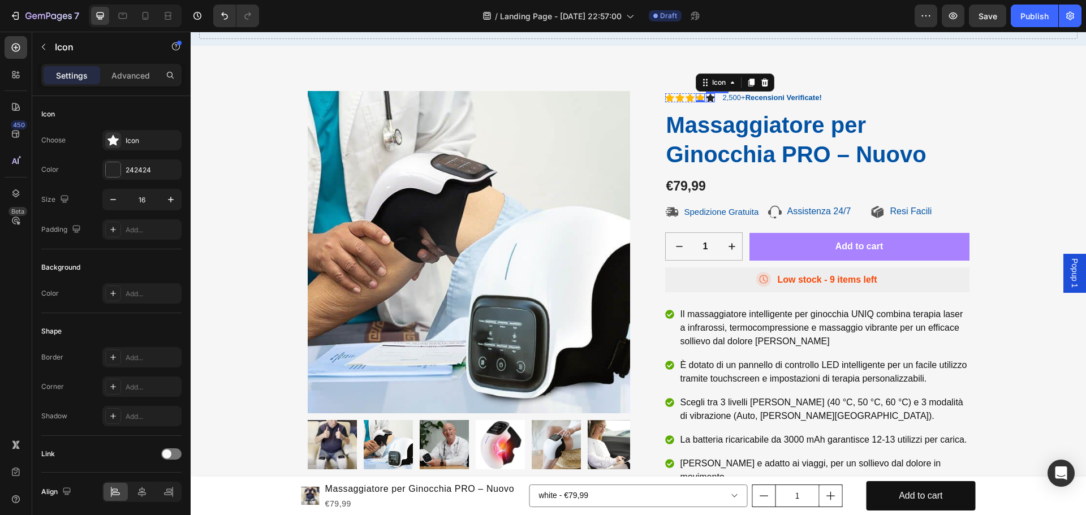
click at [707, 97] on div "Icon" at bounding box center [710, 97] width 9 height 9
click at [120, 164] on div at bounding box center [113, 169] width 15 height 15
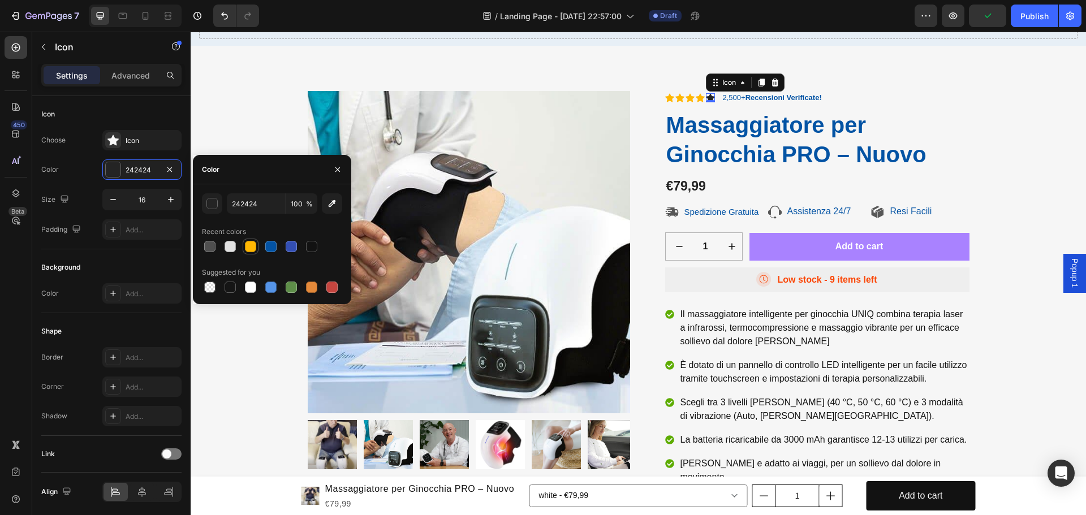
click at [254, 246] on div at bounding box center [250, 246] width 11 height 11
type input "FFB703"
click at [682, 187] on div "€79,99" at bounding box center [686, 186] width 42 height 19
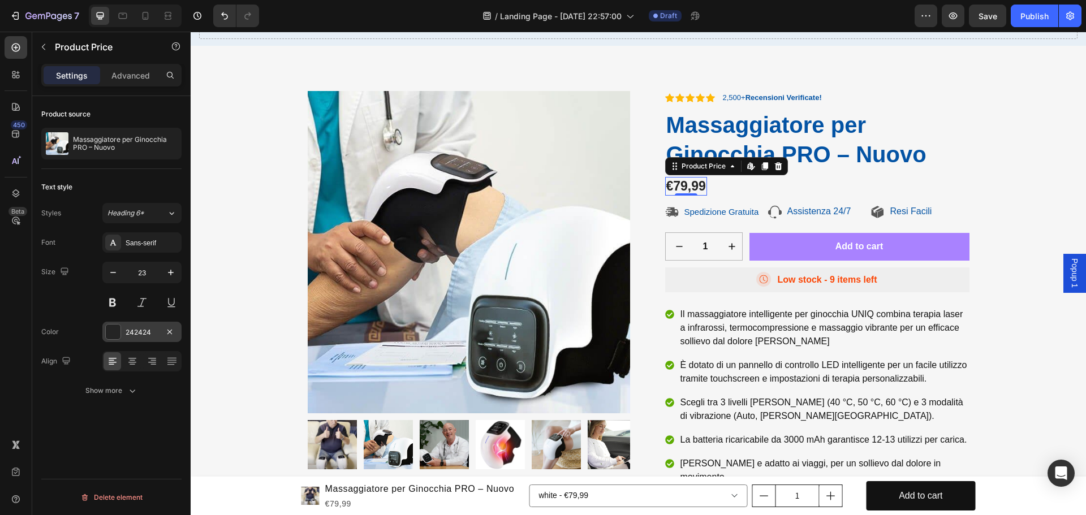
click at [113, 327] on div at bounding box center [113, 332] width 15 height 15
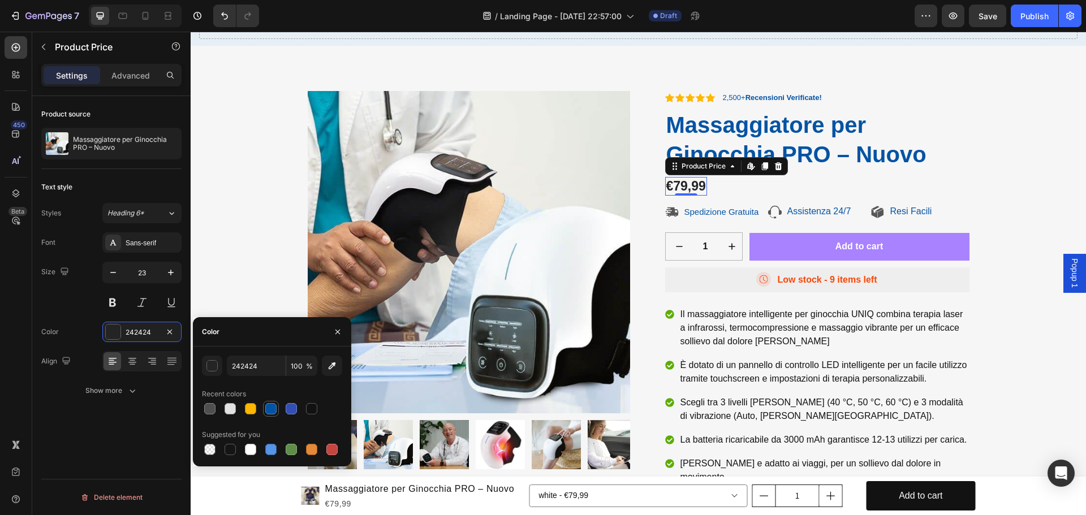
click at [272, 408] on div at bounding box center [270, 408] width 11 height 11
type input "0353A4"
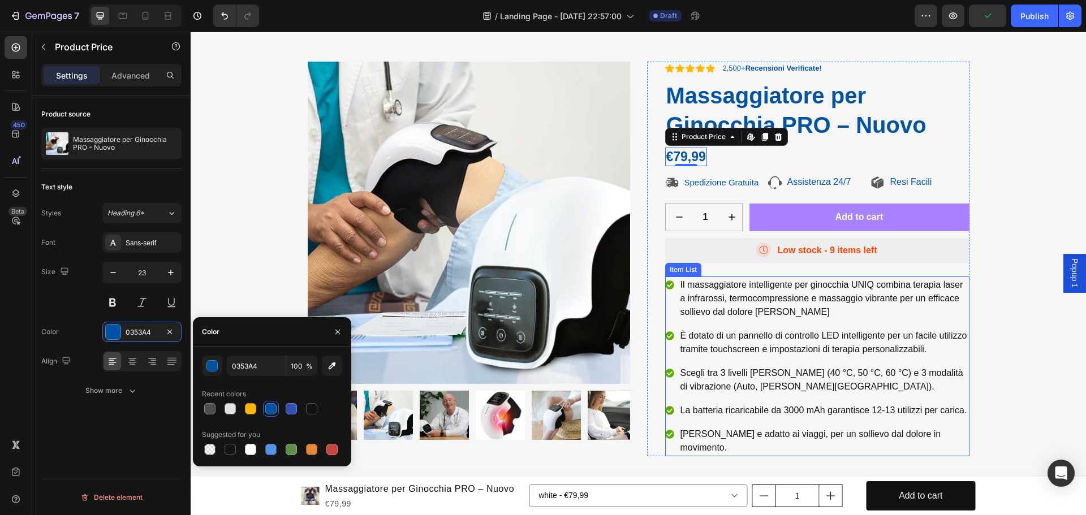
scroll to position [113, 0]
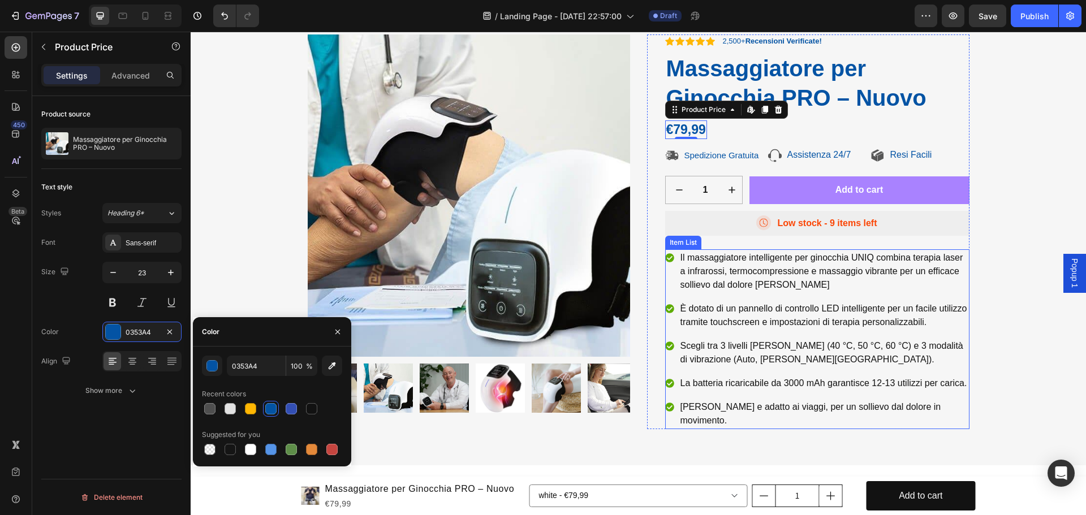
click at [680, 259] on p "Il massaggiatore intelligente per ginocchia UNIQ combina terapia laser a infrar…" at bounding box center [823, 271] width 287 height 41
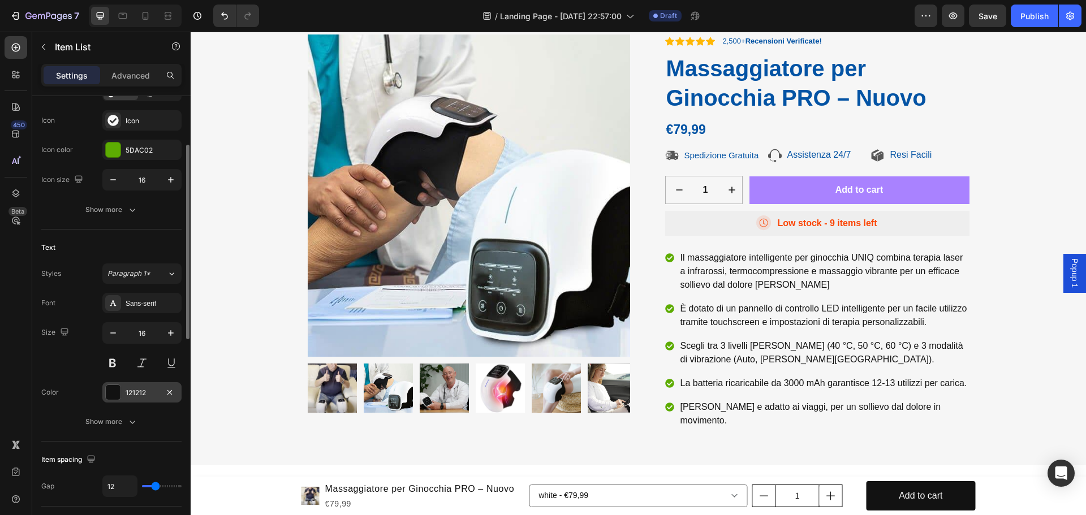
click at [114, 397] on div at bounding box center [113, 392] width 15 height 15
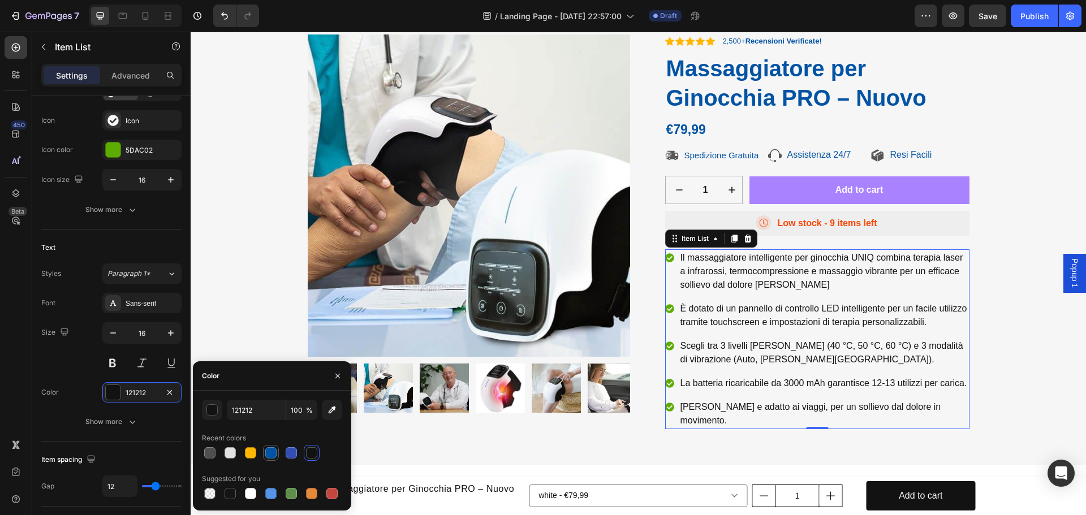
click at [267, 453] on div at bounding box center [270, 452] width 11 height 11
type input "0353A4"
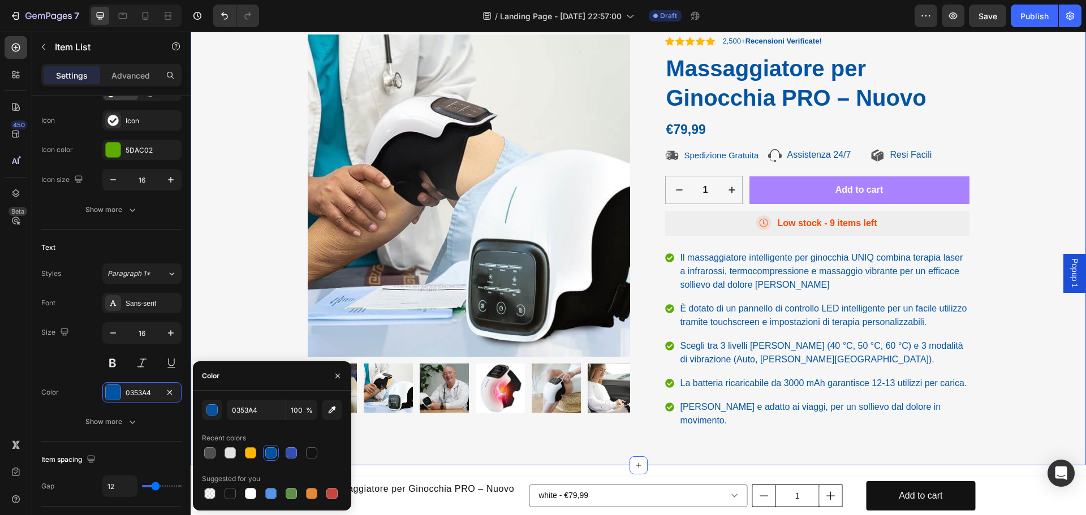
click at [990, 354] on div "Product Images Icon Icon Icon Icon Icon Icon List 2,500+ Recensioni Verificate!…" at bounding box center [638, 237] width 878 height 404
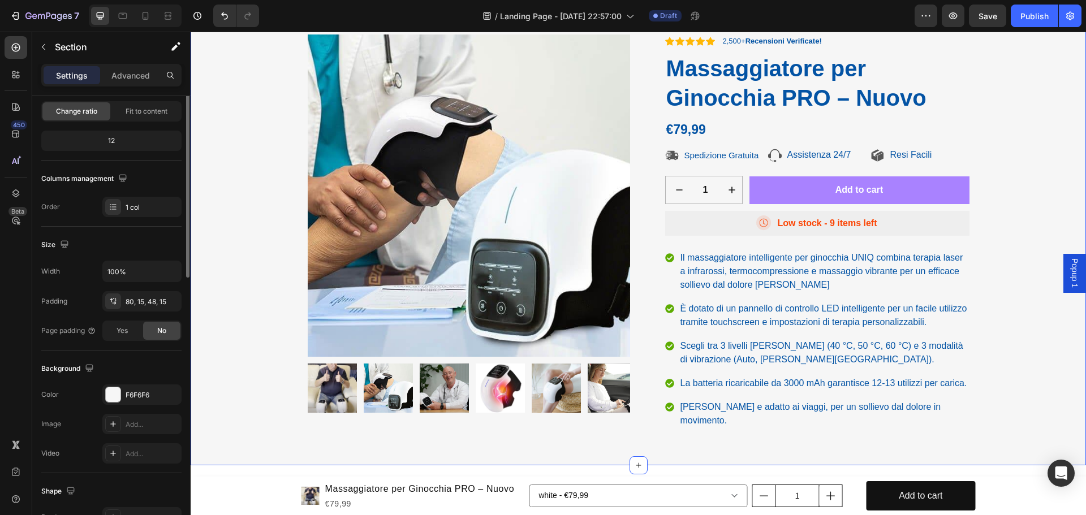
scroll to position [0, 0]
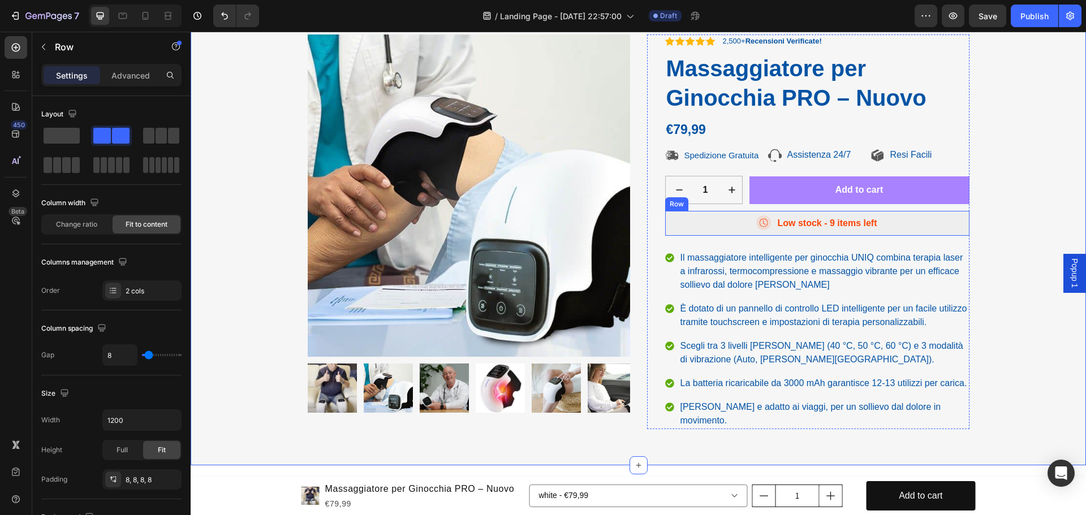
click at [686, 222] on div "Icon Low stock - 9 items left Text Block Row" at bounding box center [817, 223] width 304 height 25
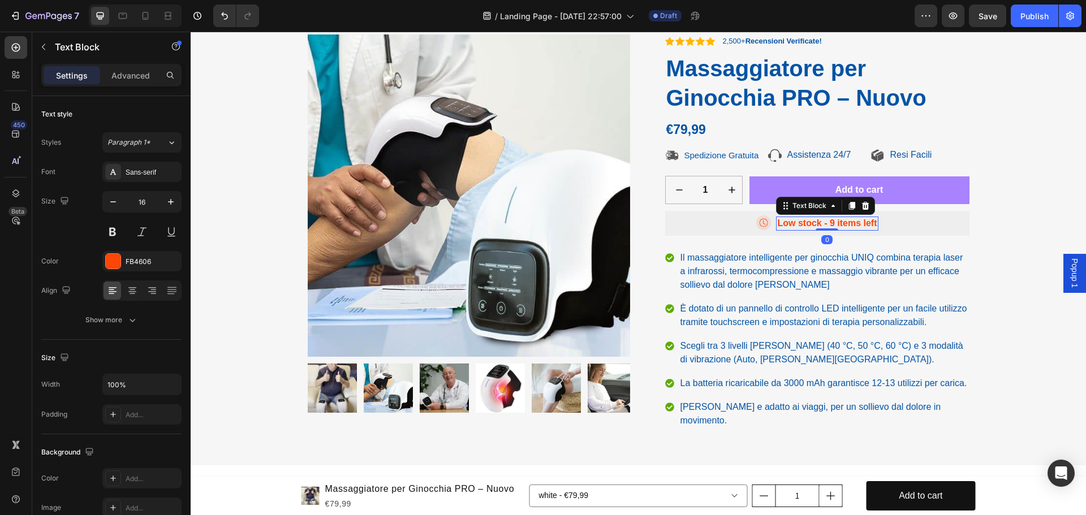
click at [833, 220] on p "Low stock - 9 items left" at bounding box center [827, 224] width 100 height 12
drag, startPoint x: 872, startPoint y: 226, endPoint x: 853, endPoint y: 226, distance: 19.2
click at [872, 222] on p "Low stock - 9 items left" at bounding box center [827, 224] width 100 height 12
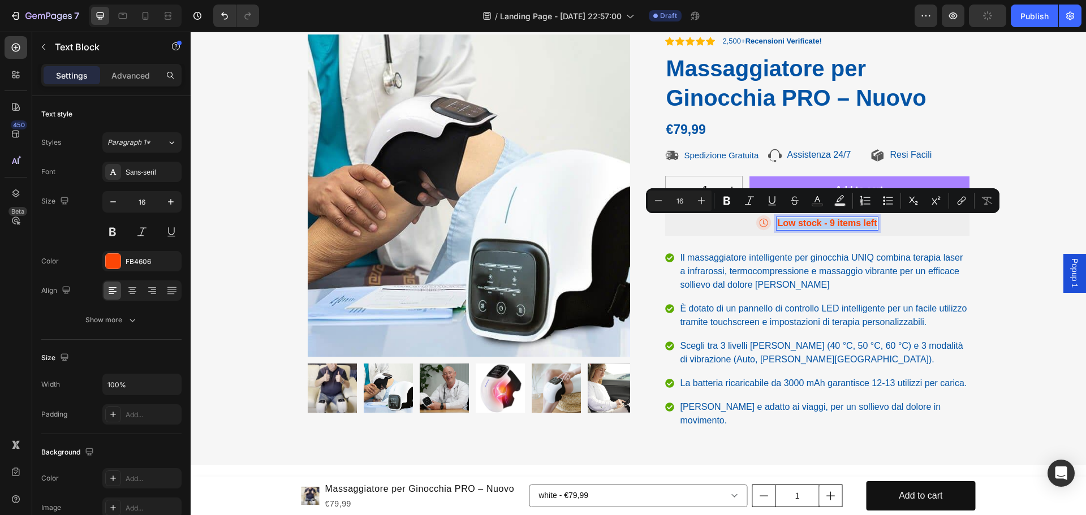
drag, startPoint x: 872, startPoint y: 222, endPoint x: 774, endPoint y: 228, distance: 98.6
click at [777, 228] on p "Low stock - 9 items left" at bounding box center [827, 224] width 100 height 12
copy p "Low stock - 9 items left"
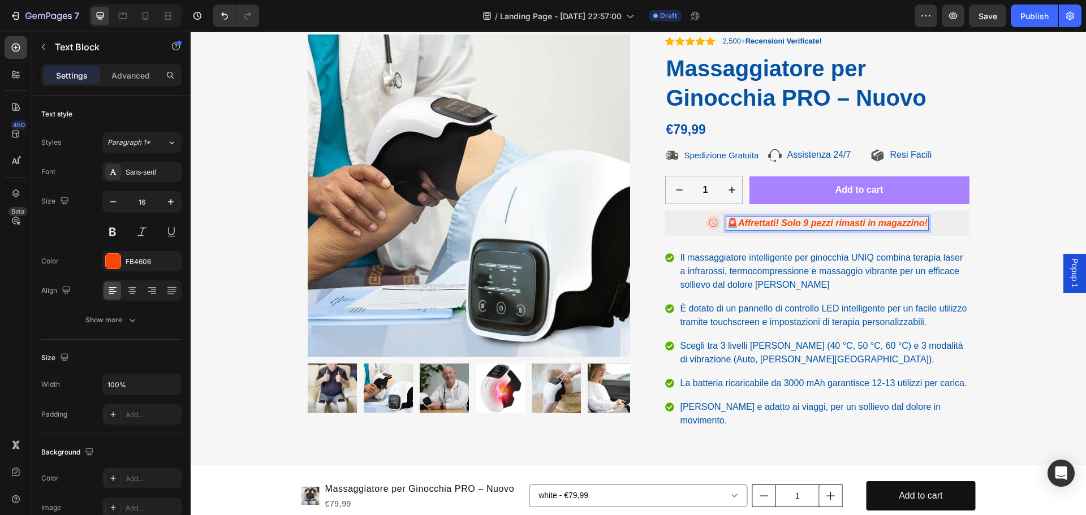
click at [807, 222] on icon "Affrettati! Solo 9 pezzi rimasti in magazzino!" at bounding box center [832, 223] width 189 height 10
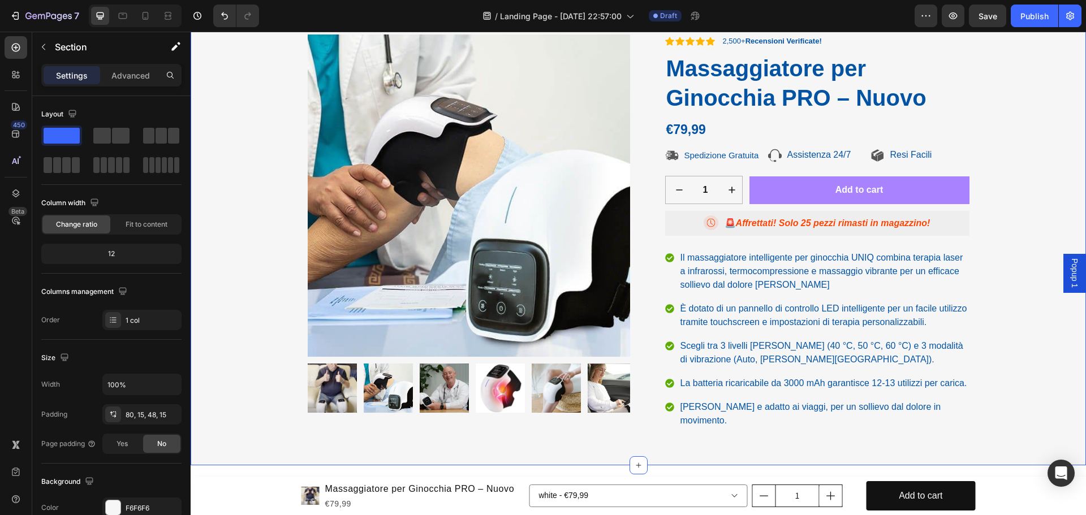
click at [1022, 241] on div "Product Images Icon Icon Icon Icon Icon Icon List 2,500+ Recensioni Verificate!…" at bounding box center [638, 237] width 878 height 404
click at [782, 187] on button "Add to cart" at bounding box center [859, 190] width 220 height 28
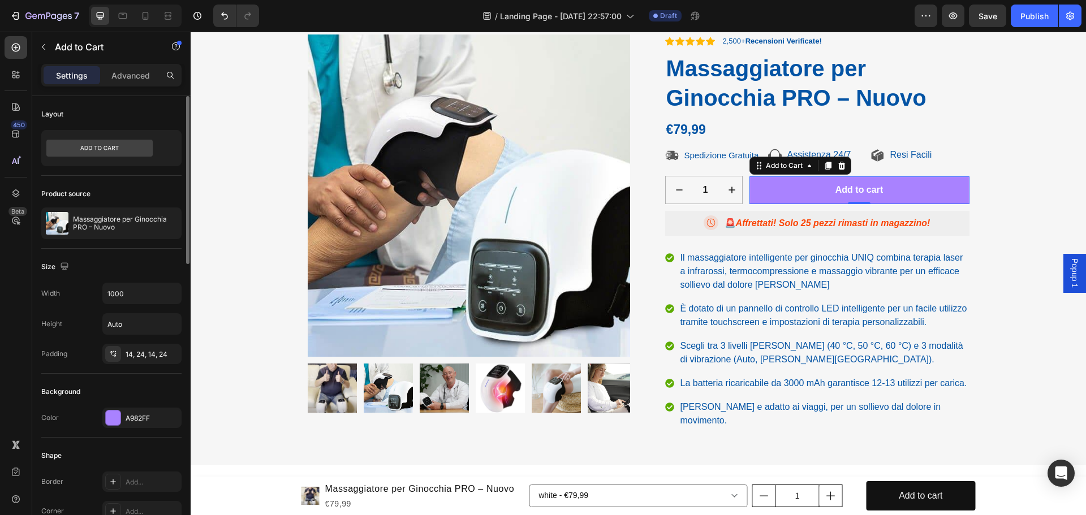
scroll to position [113, 0]
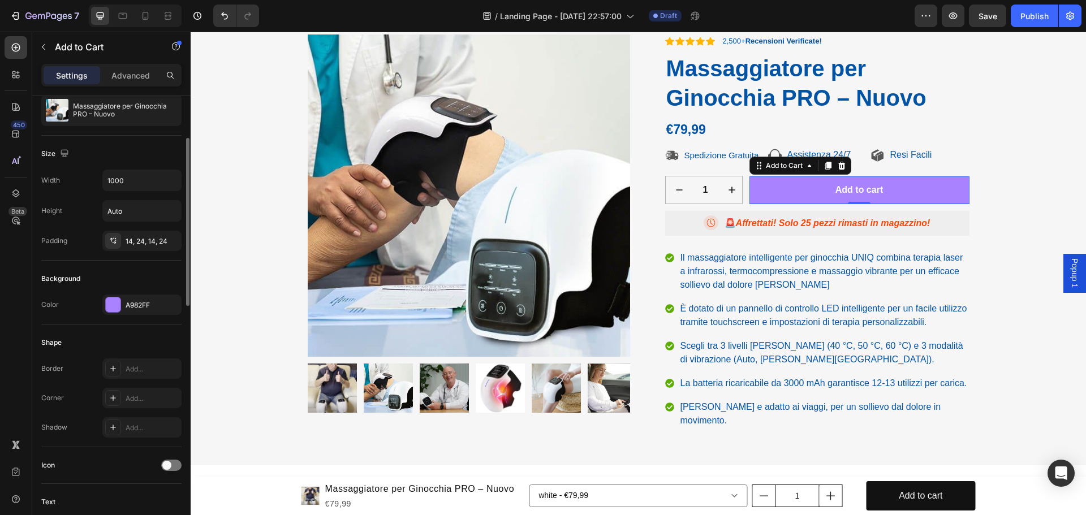
click at [113, 297] on div at bounding box center [113, 305] width 16 height 16
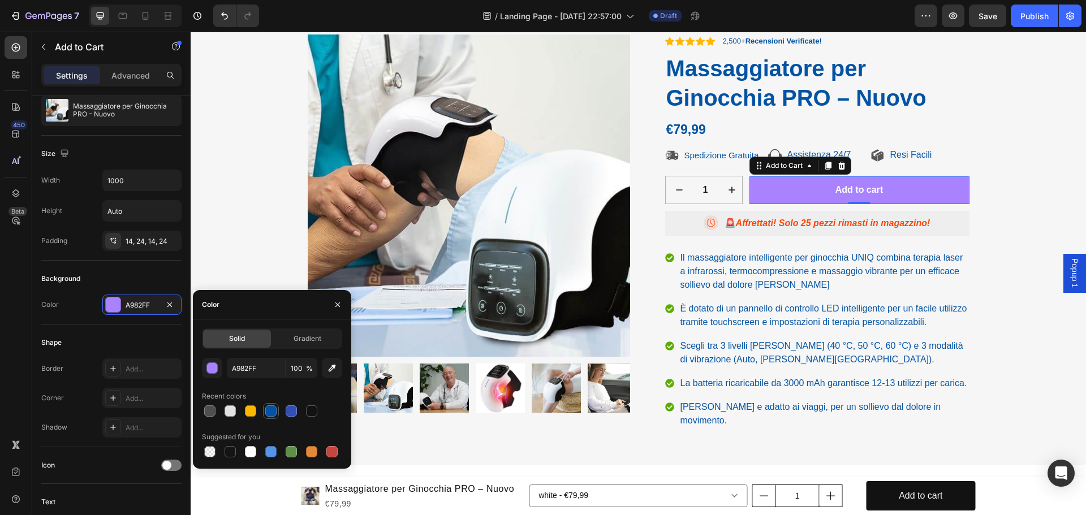
click at [268, 408] on div at bounding box center [270, 411] width 11 height 11
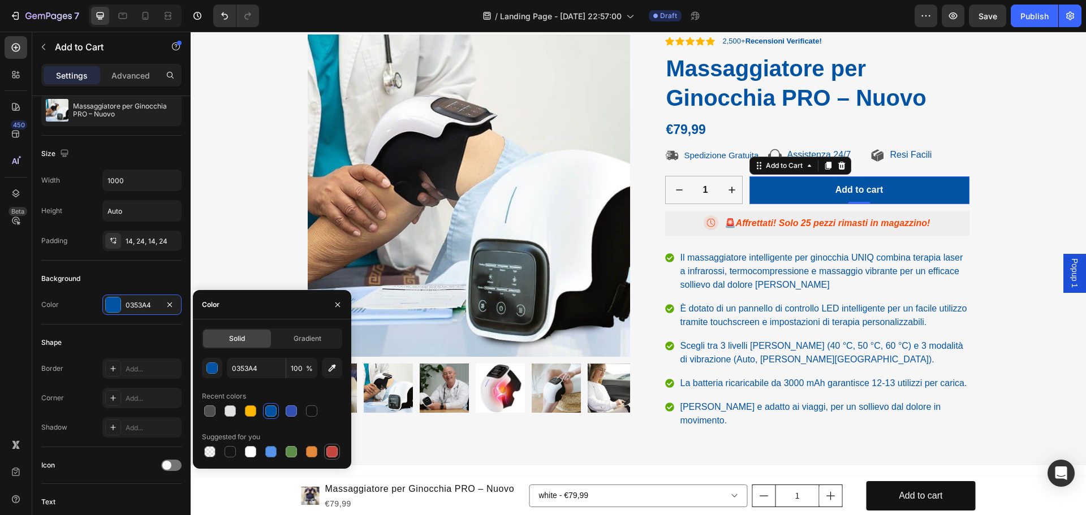
click at [334, 456] on div at bounding box center [331, 451] width 11 height 11
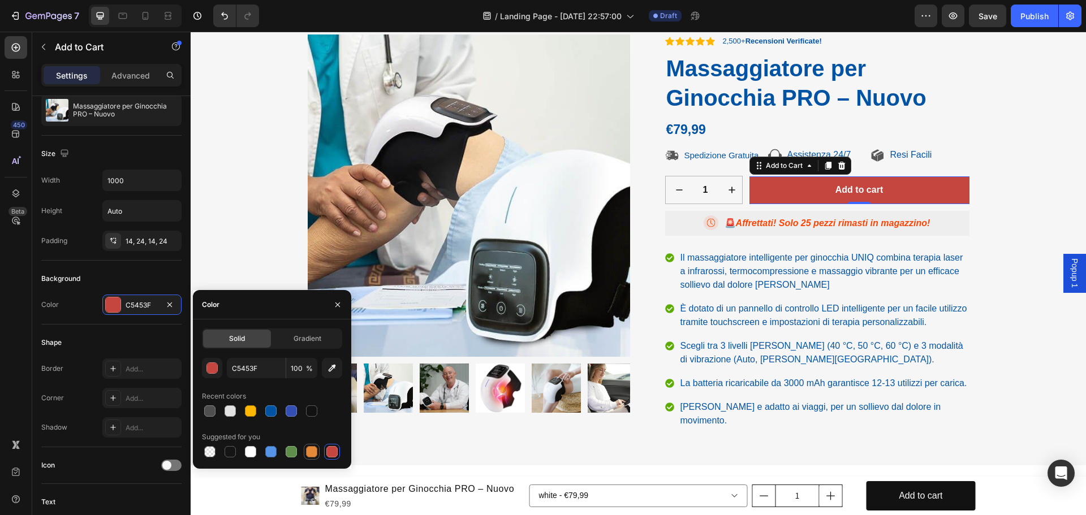
click at [308, 454] on div at bounding box center [311, 451] width 11 height 11
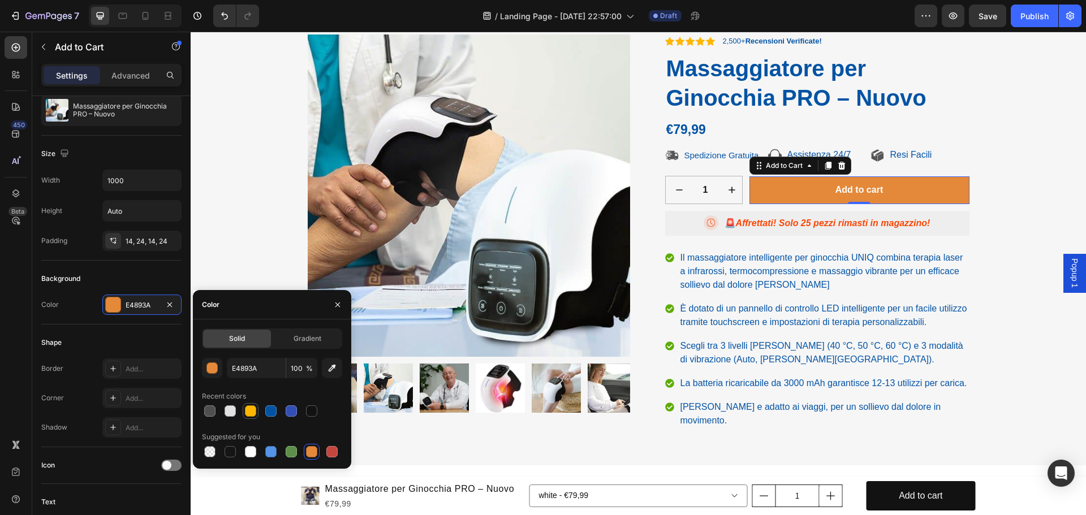
click at [248, 412] on div at bounding box center [250, 411] width 11 height 11
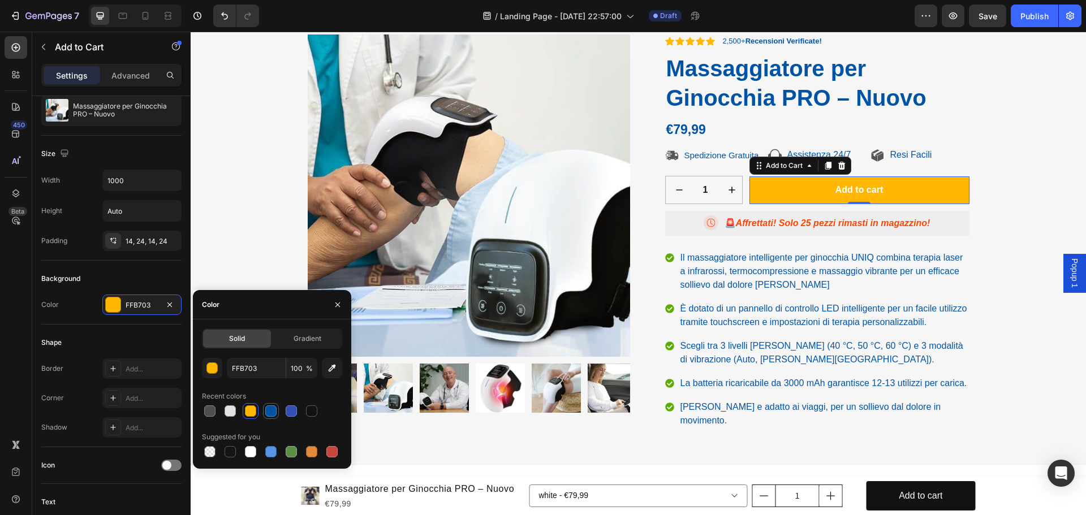
click at [274, 407] on div at bounding box center [270, 411] width 11 height 11
type input "0353A4"
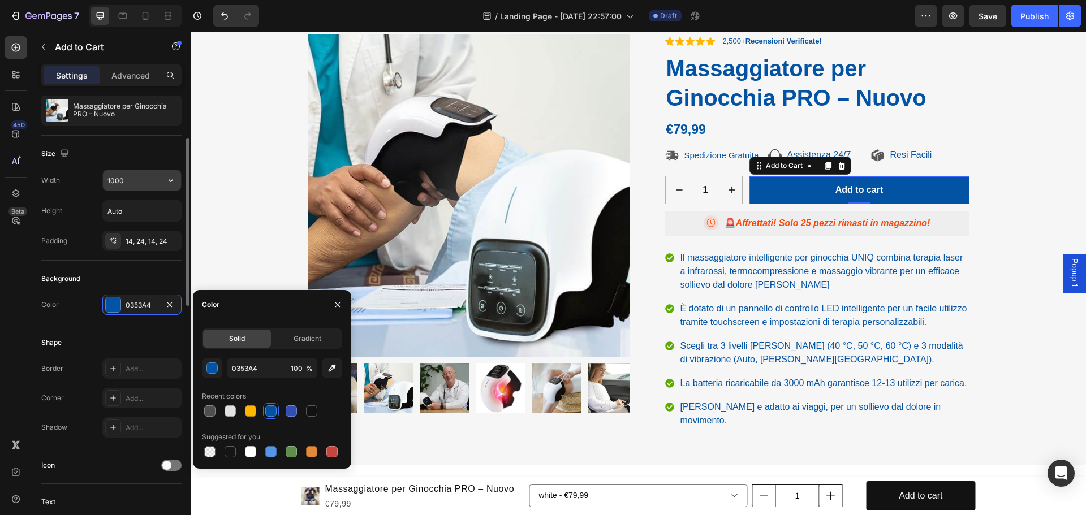
scroll to position [0, 0]
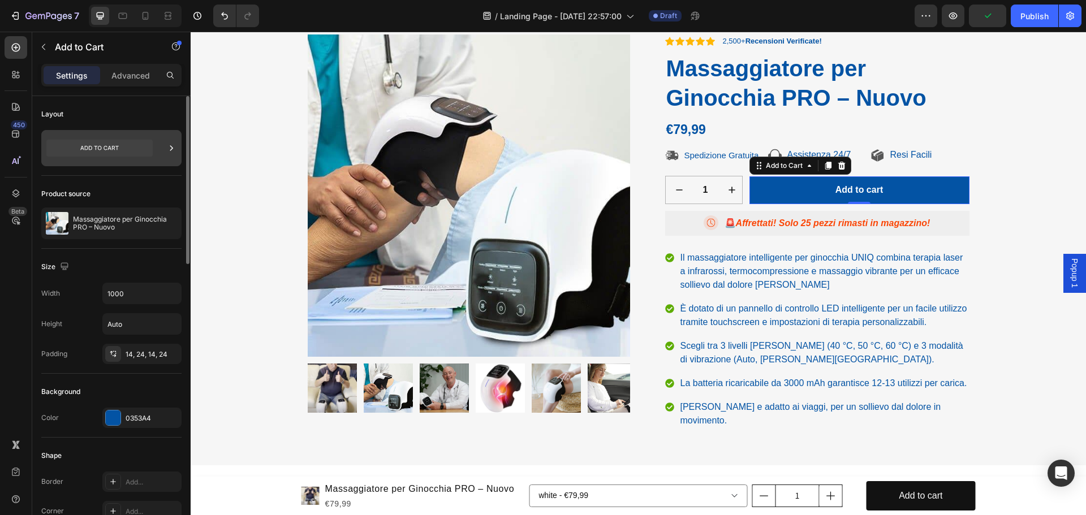
click at [172, 147] on icon at bounding box center [171, 147] width 3 height 5
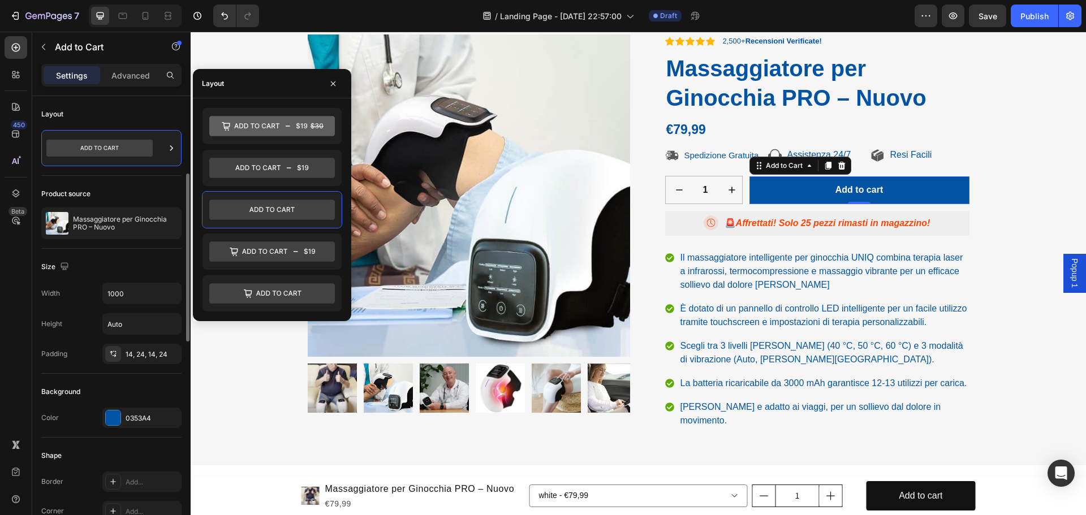
scroll to position [113, 0]
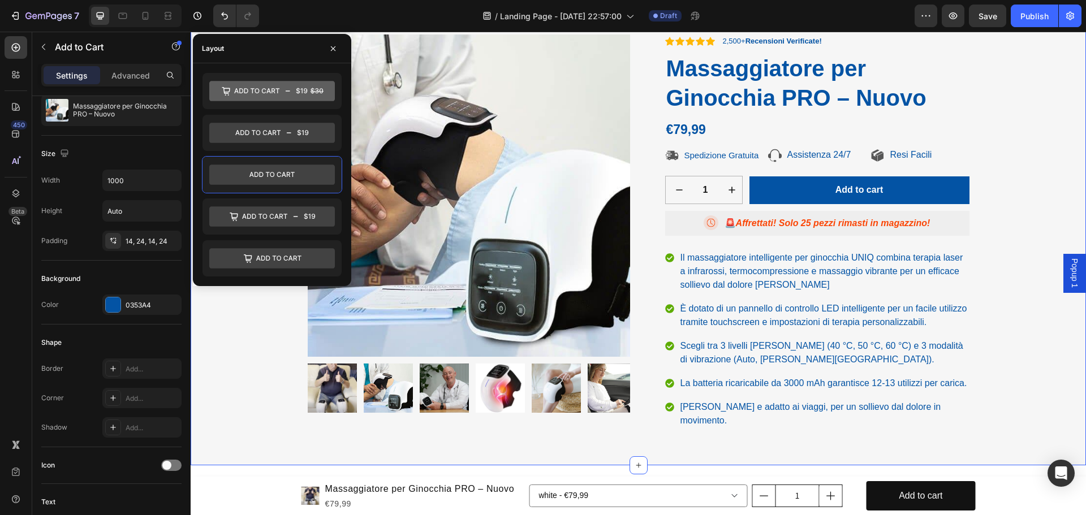
click at [219, 322] on div "Product Images Icon Icon Icon Icon Icon Icon List 2,500+ Recensioni Verificate!…" at bounding box center [638, 237] width 878 height 404
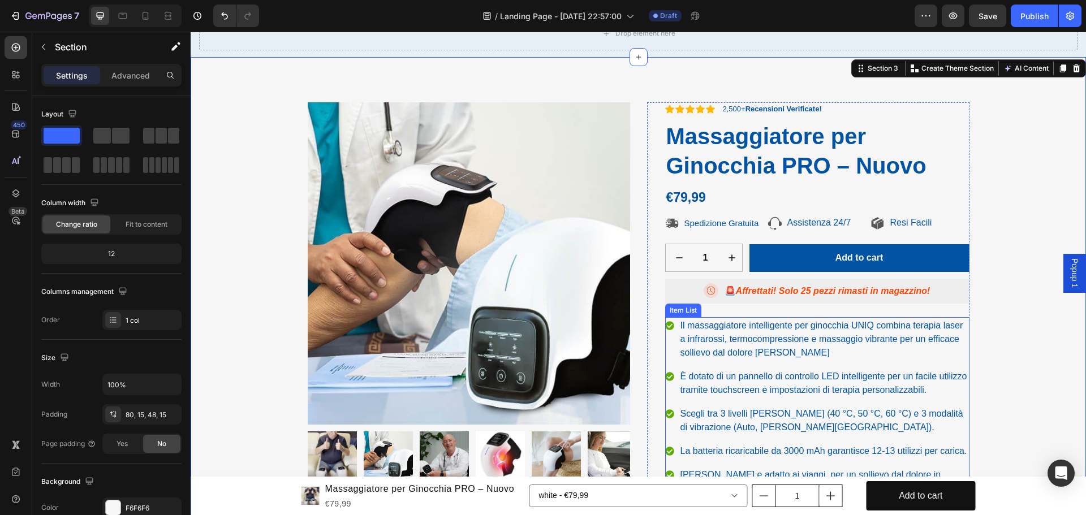
scroll to position [0, 0]
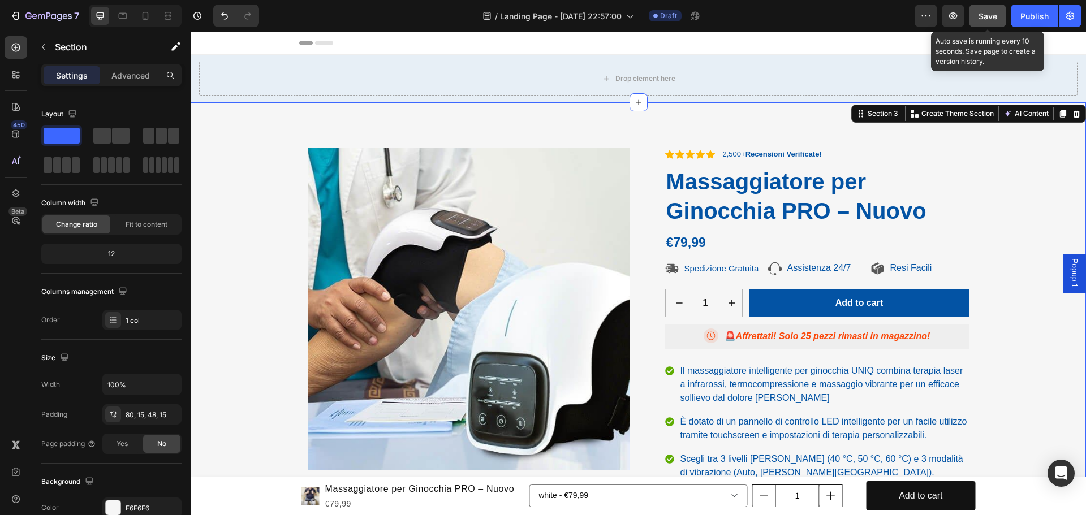
click at [985, 21] on div "Save" at bounding box center [988, 16] width 19 height 12
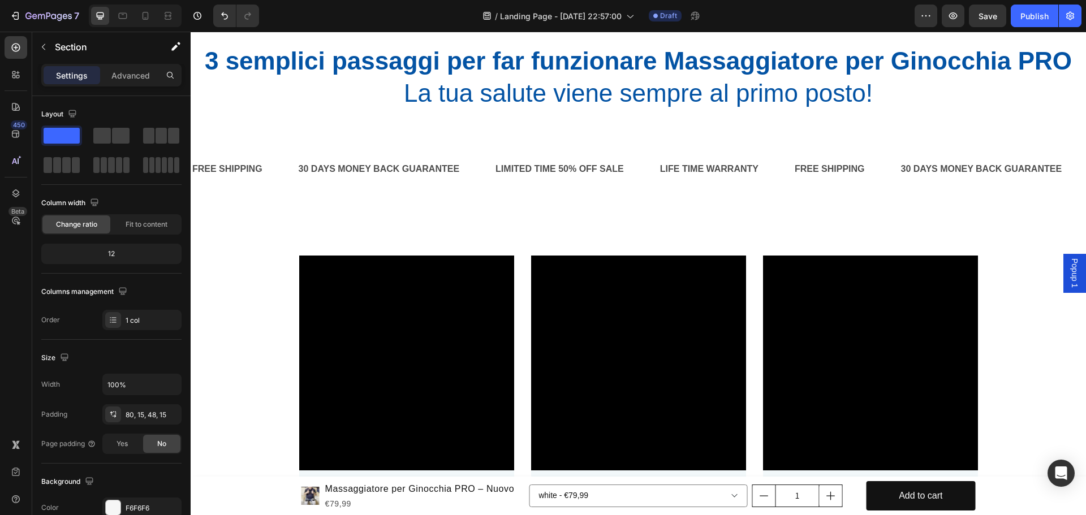
scroll to position [2885, 0]
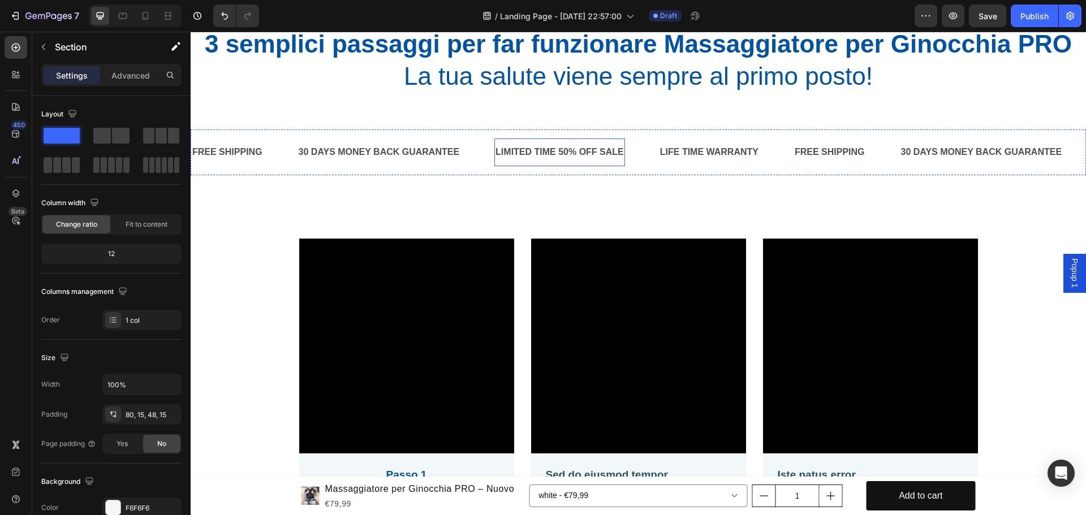
click at [559, 151] on div "LIMITED TIME 50% OFF SALE" at bounding box center [559, 152] width 131 height 19
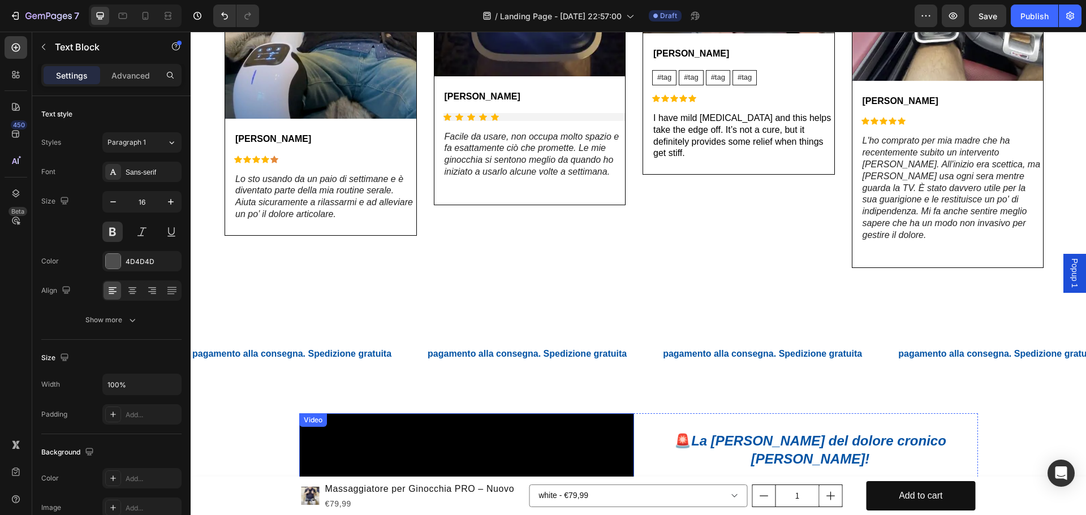
scroll to position [679, 0]
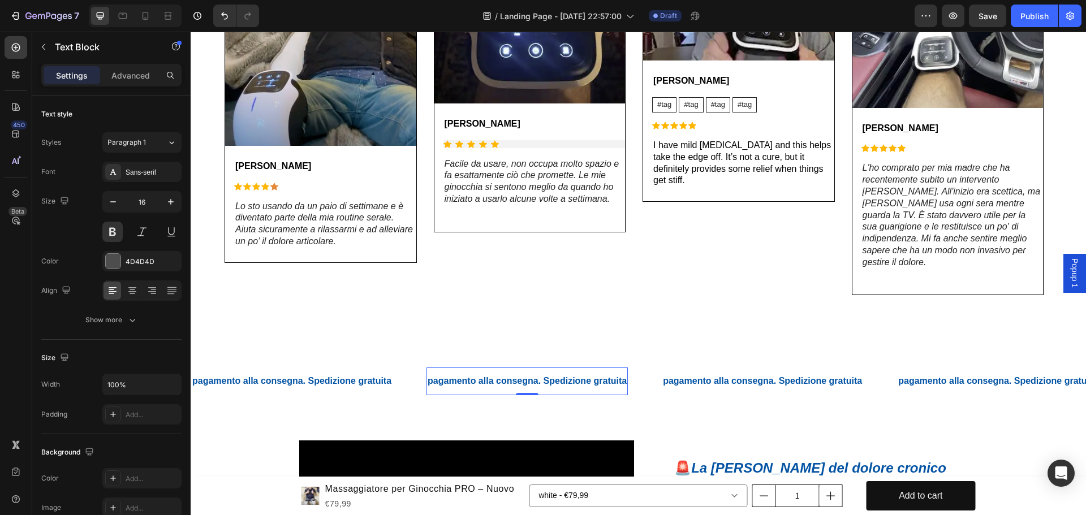
click at [488, 373] on p "pagamento alla consegna. Spedizione gratuita" at bounding box center [527, 381] width 199 height 16
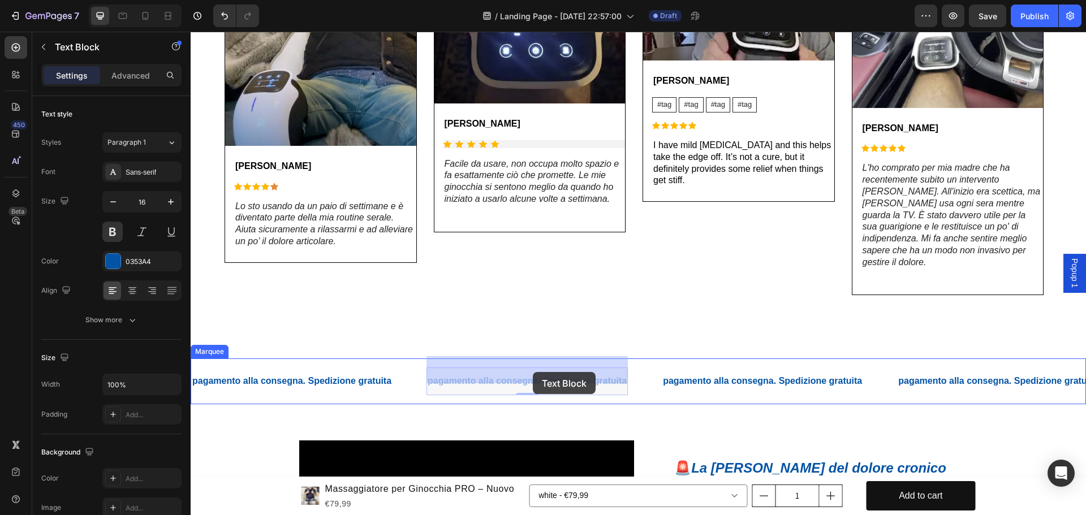
drag, startPoint x: 626, startPoint y: 371, endPoint x: 533, endPoint y: 372, distance: 93.3
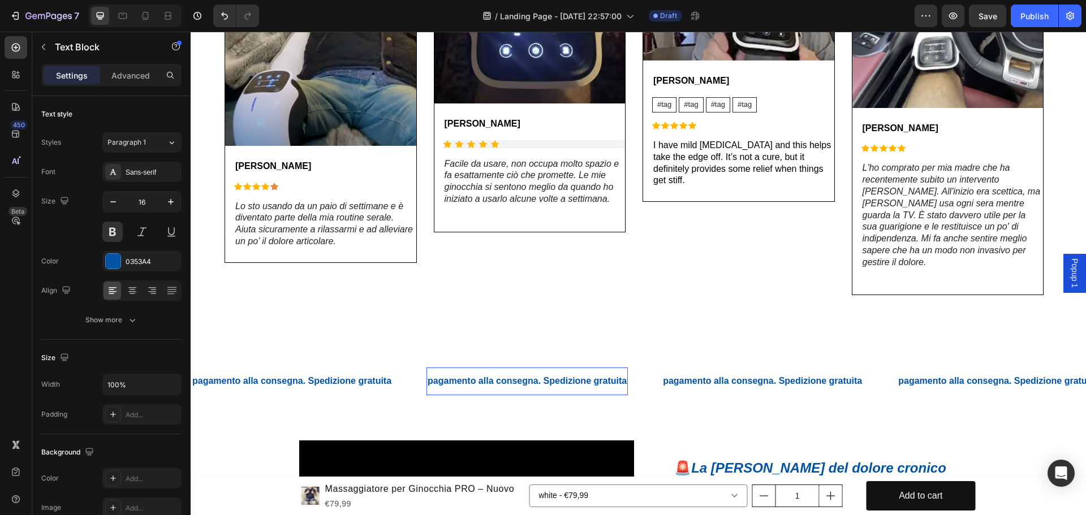
click at [619, 373] on p "pagamento alla consegna. Spedizione gratuita" at bounding box center [527, 381] width 199 height 16
click at [624, 373] on p "pagamento alla consegna. Spedizione gratuita" at bounding box center [527, 381] width 199 height 16
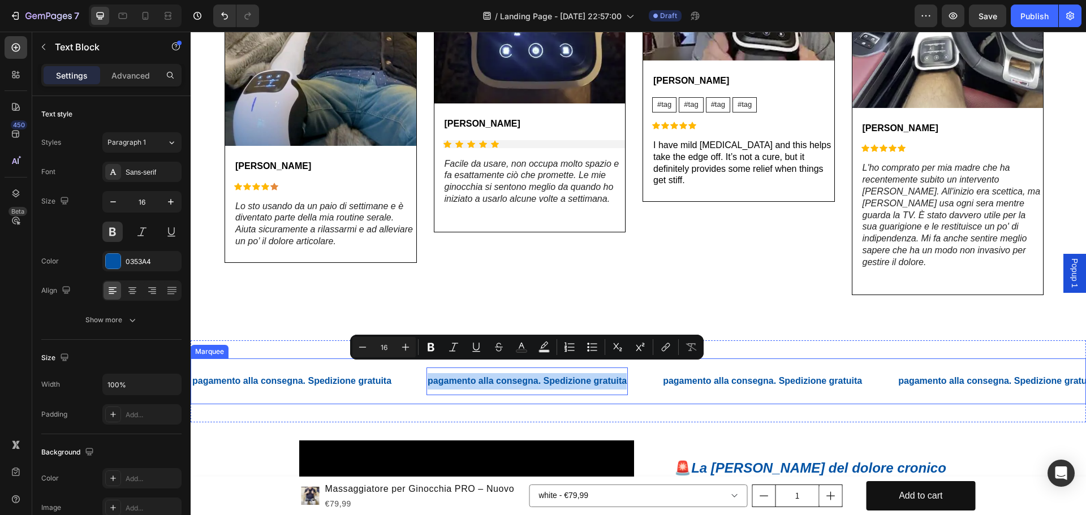
drag, startPoint x: 624, startPoint y: 370, endPoint x: 426, endPoint y: 375, distance: 198.6
click at [426, 375] on div "pagamento alla consegna. Spedizione gratuita Text Block pagamento alla consegna…" at bounding box center [661, 382] width 941 height 28
copy p "pagamento alla consegna. Spedizione gratuita"
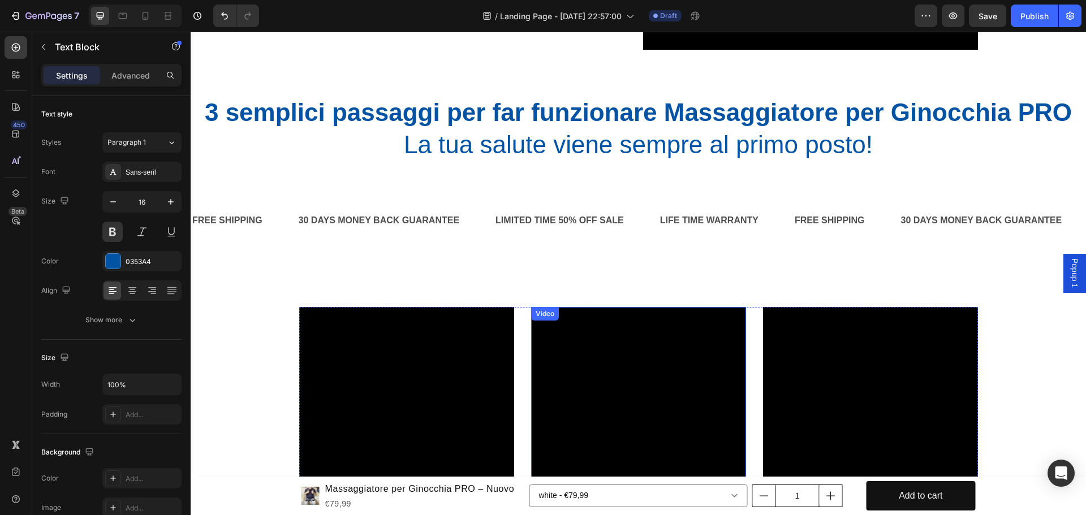
scroll to position [2828, 0]
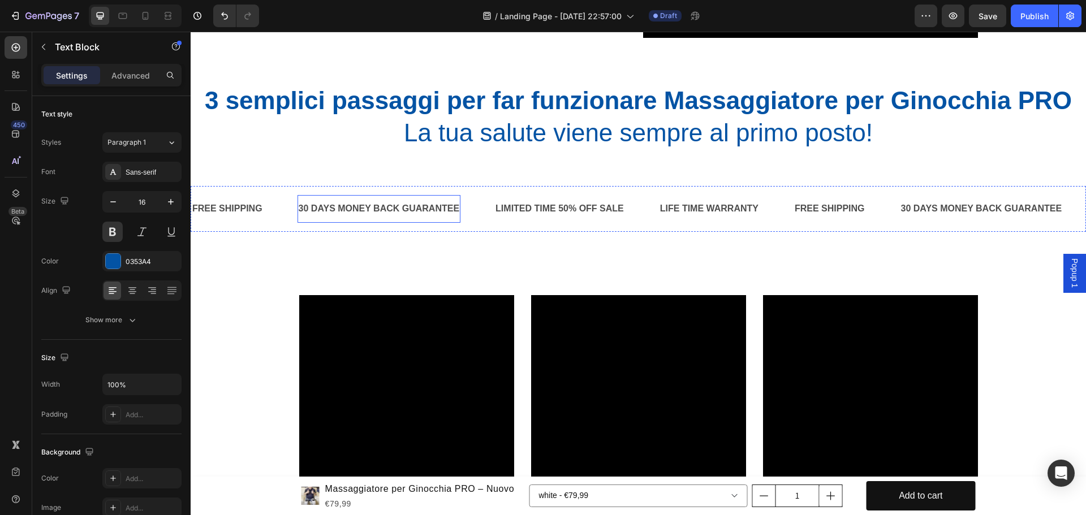
click at [394, 209] on div "30 DAYS MONEY BACK GUARANTEE" at bounding box center [379, 209] width 163 height 19
click at [457, 207] on div "30 DAYS MONEY BACK GUARANTEE" at bounding box center [379, 209] width 163 height 19
drag, startPoint x: 457, startPoint y: 208, endPoint x: 300, endPoint y: 210, distance: 156.7
click at [300, 210] on p "30 DAYS MONEY BACK GUARANTEE" at bounding box center [379, 209] width 161 height 16
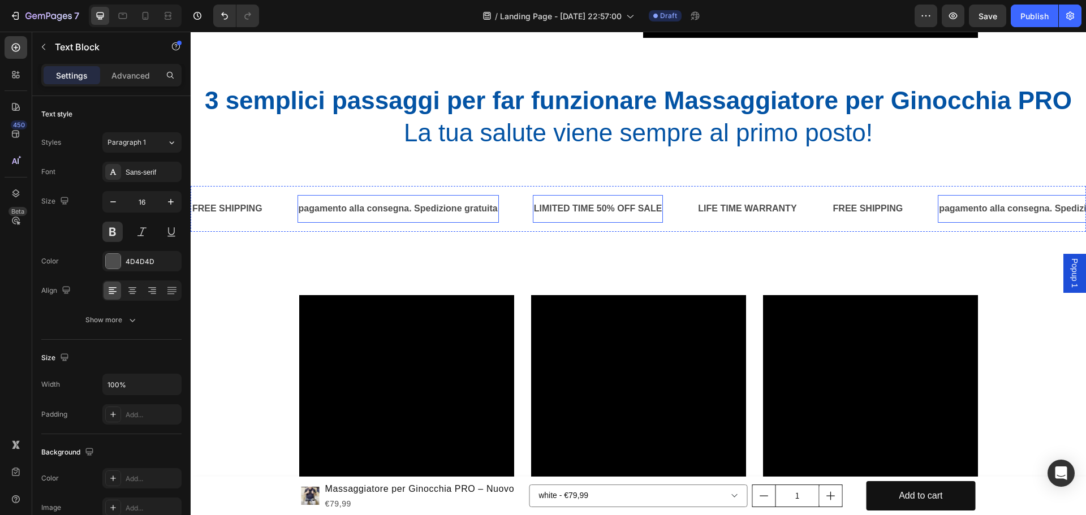
click at [602, 206] on div "LIMITED TIME 50% OFF SALE" at bounding box center [598, 209] width 131 height 19
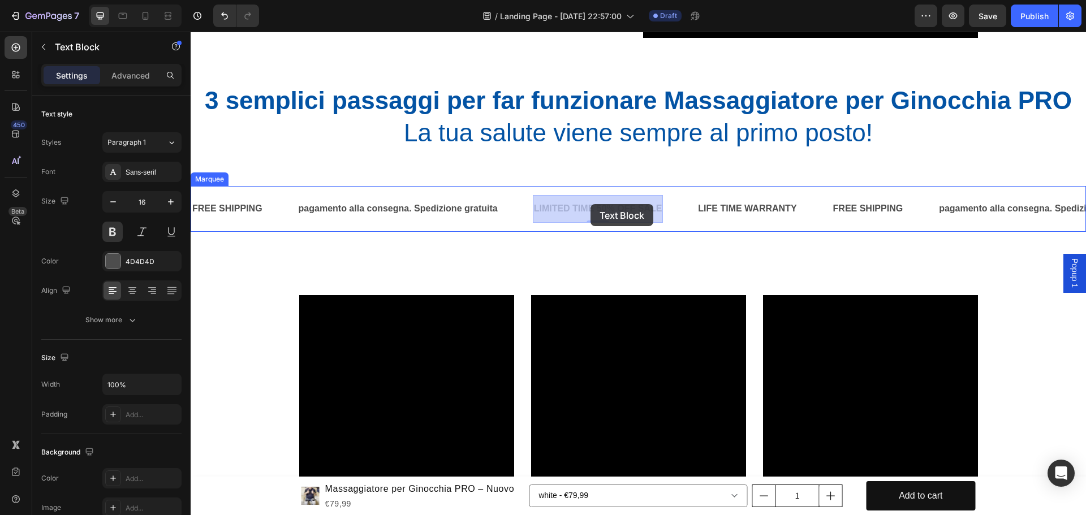
drag, startPoint x: 660, startPoint y: 209, endPoint x: 591, endPoint y: 204, distance: 69.7
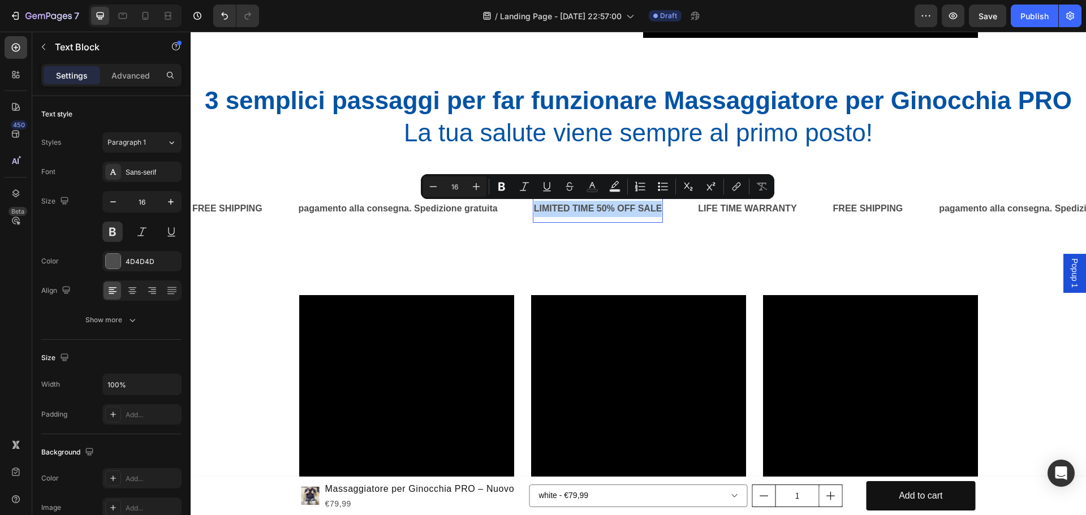
drag, startPoint x: 660, startPoint y: 208, endPoint x: 535, endPoint y: 210, distance: 124.5
click at [535, 210] on p "LIMITED TIME 50% OFF SALE" at bounding box center [598, 209] width 128 height 16
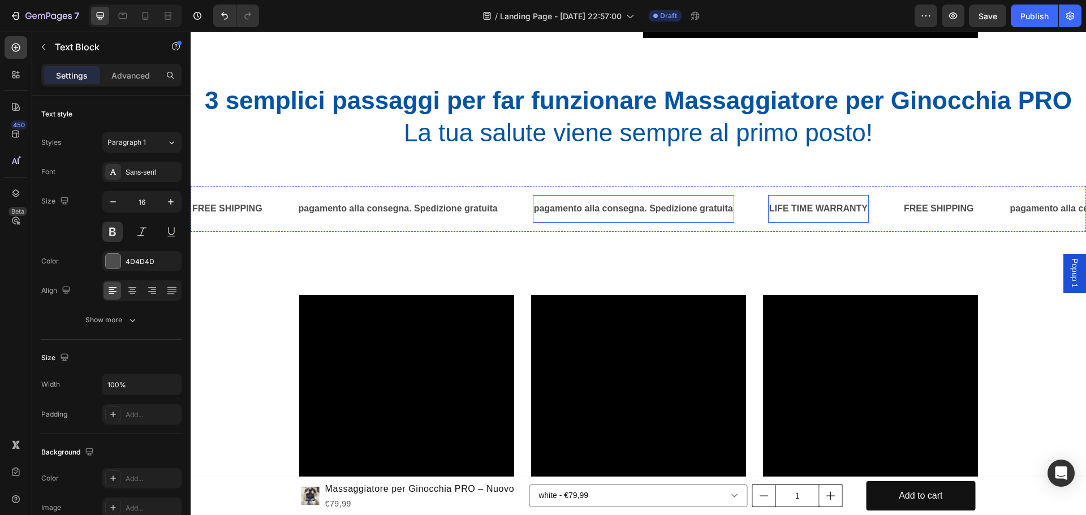
click at [789, 207] on div "LIFE TIME WARRANTY" at bounding box center [818, 209] width 101 height 19
click at [858, 207] on div "LIFE TIME WARRANTY" at bounding box center [818, 209] width 101 height 19
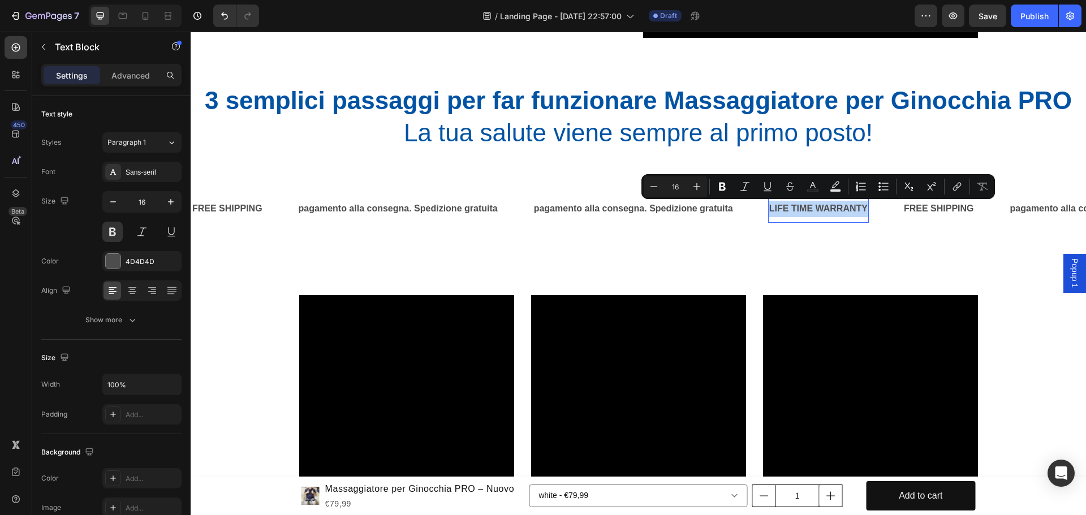
drag, startPoint x: 865, startPoint y: 209, endPoint x: 770, endPoint y: 208, distance: 95.6
click at [770, 208] on p "LIFE TIME WARRANTY" at bounding box center [818, 209] width 98 height 16
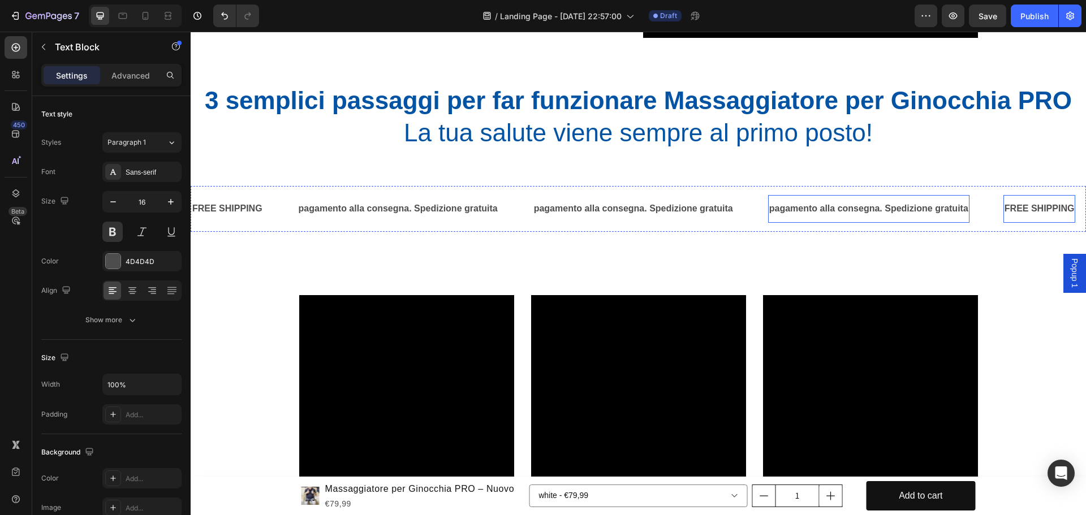
click at [1027, 211] on div "FREE SHIPPING" at bounding box center [1039, 209] width 72 height 19
click at [1072, 209] on div "FREE SHIPPING" at bounding box center [1039, 209] width 72 height 19
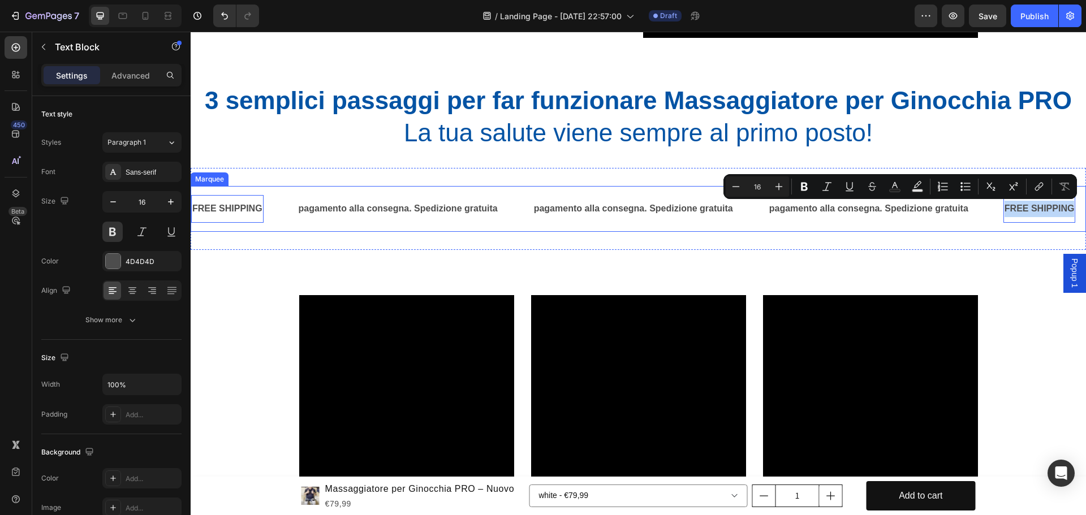
drag, startPoint x: 1072, startPoint y: 209, endPoint x: 1002, endPoint y: 210, distance: 69.6
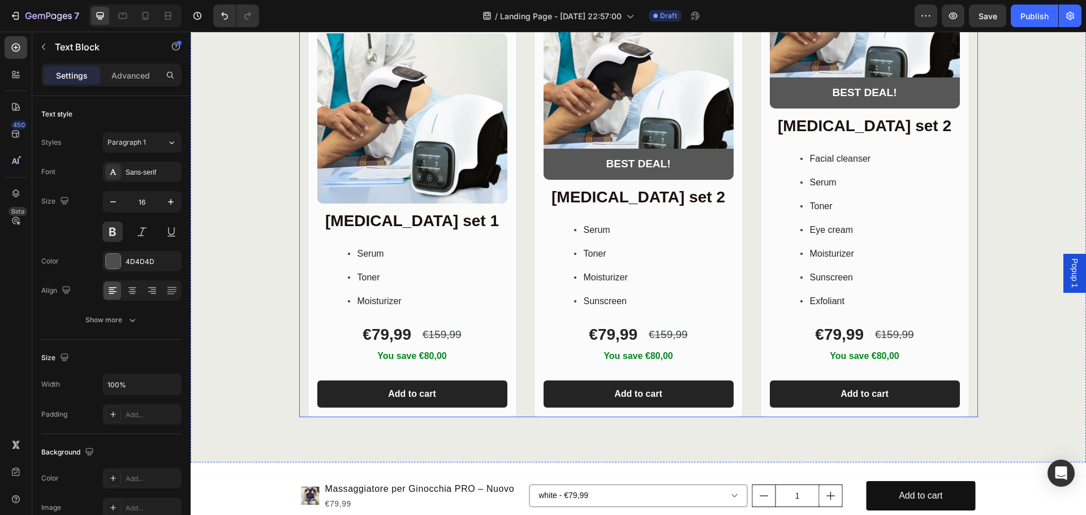
scroll to position [3620, 0]
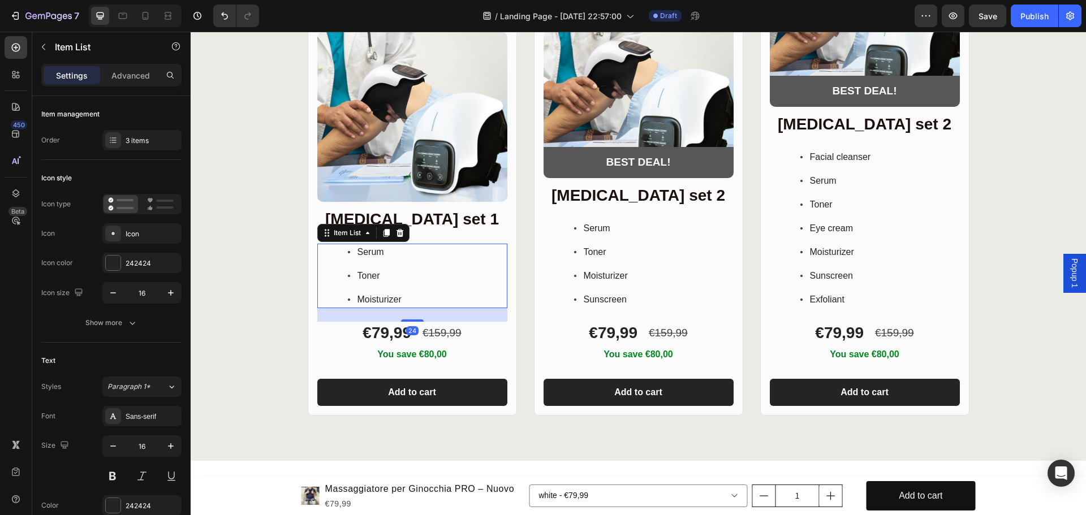
click at [446, 266] on div "Serum Toner Moisturizer" at bounding box center [412, 276] width 190 height 64
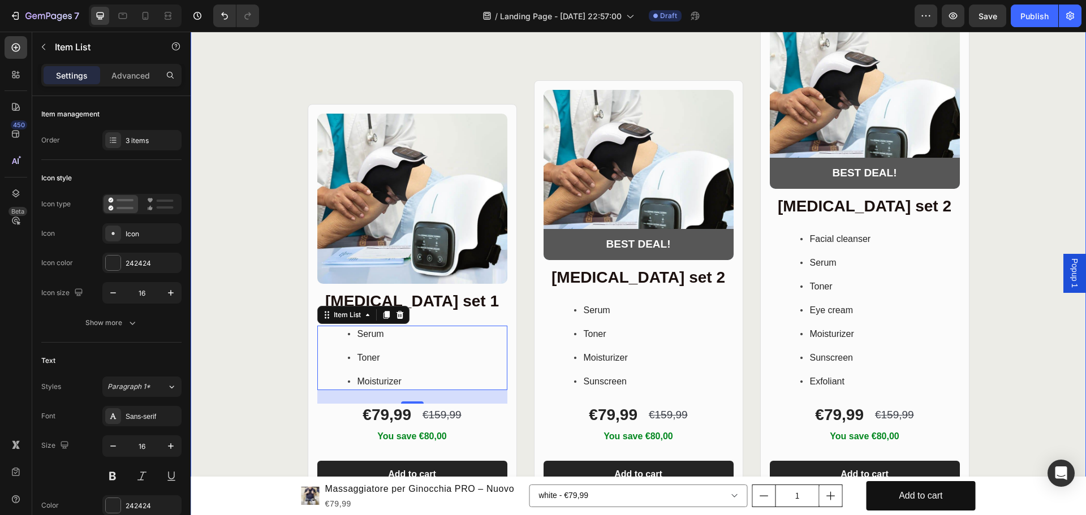
scroll to position [3564, 0]
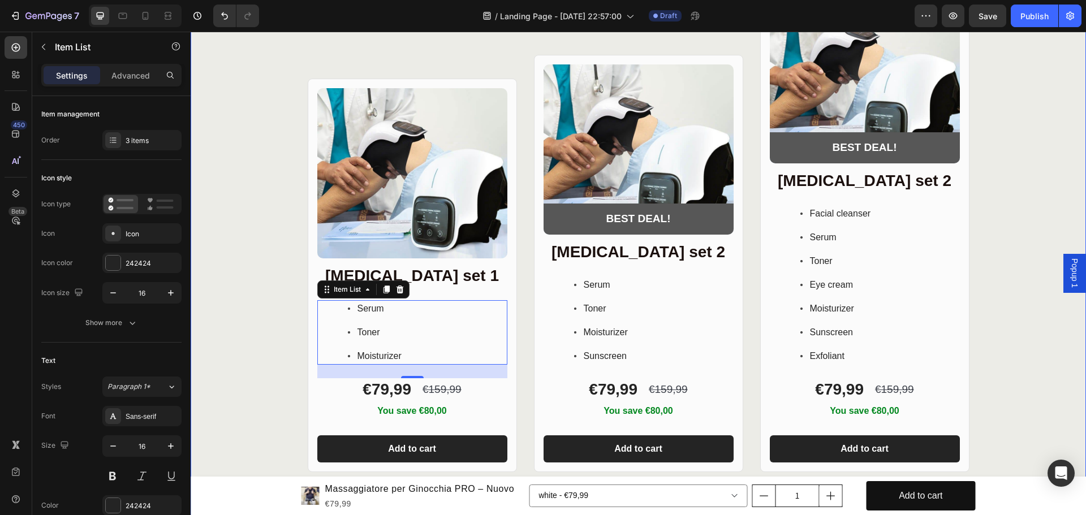
click at [232, 238] on div "Product Images Row Skin care set 1 Heading Serum Toner Moisturizer Item List 24…" at bounding box center [638, 228] width 895 height 489
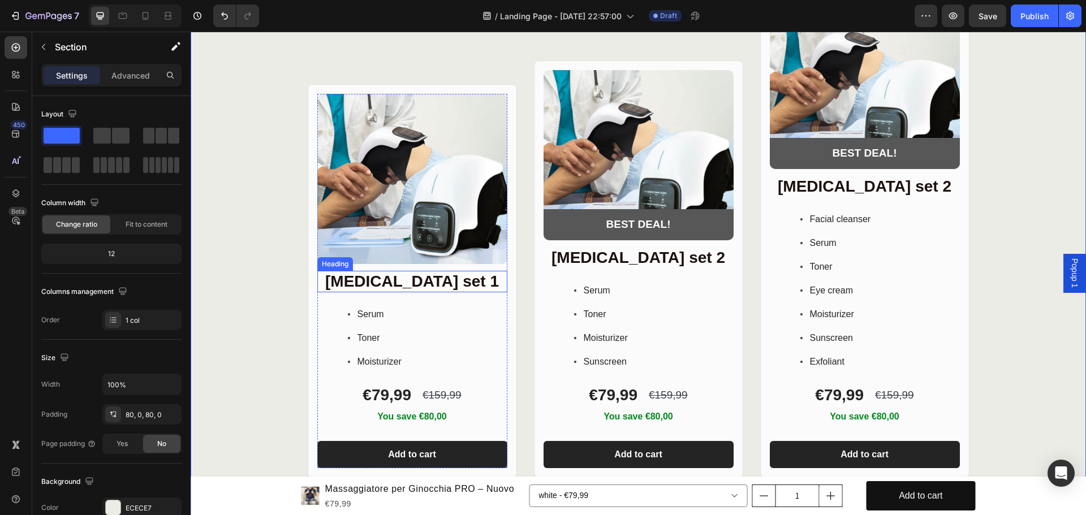
scroll to position [3620, 0]
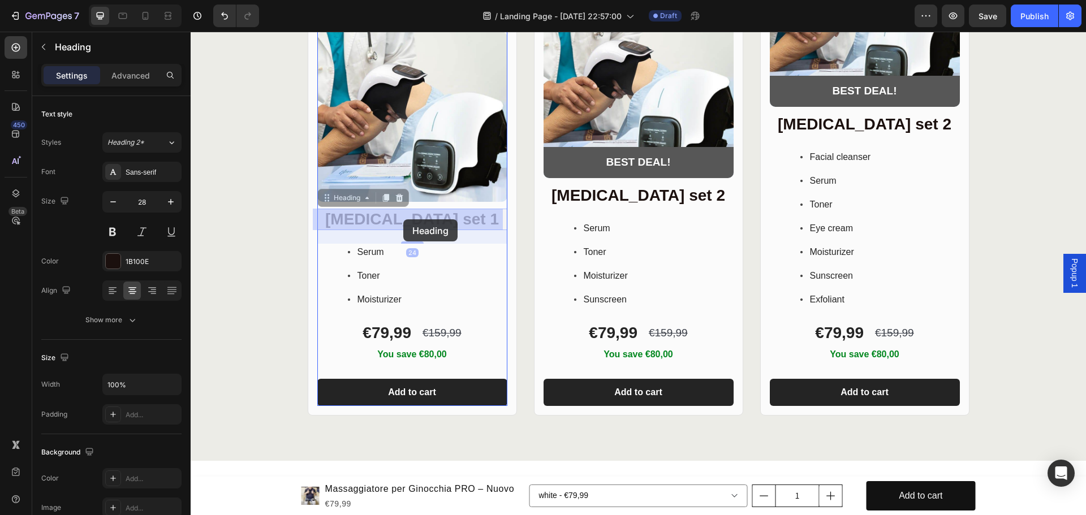
drag, startPoint x: 463, startPoint y: 219, endPoint x: 403, endPoint y: 219, distance: 60.0
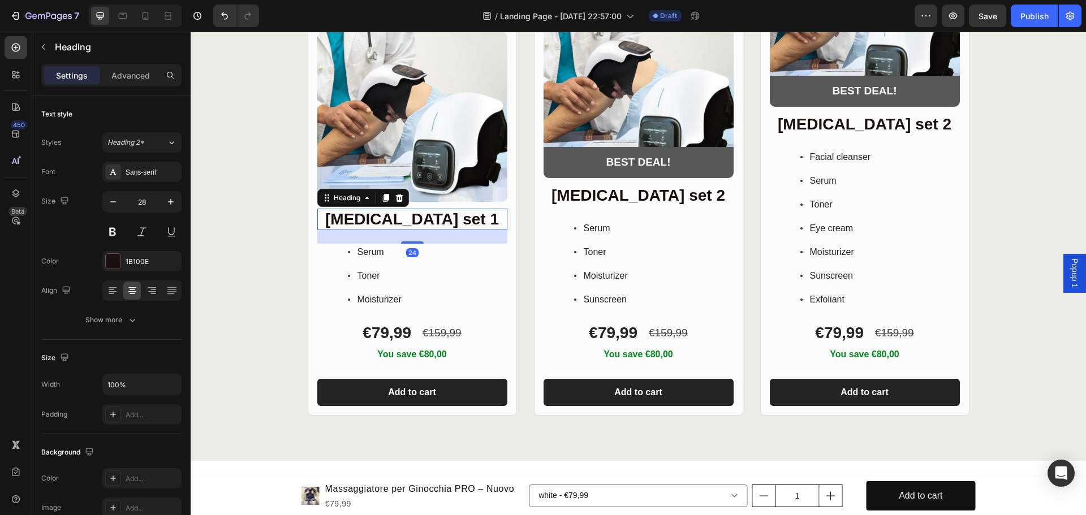
click at [430, 219] on h2 "Skin care set 1" at bounding box center [412, 219] width 190 height 21
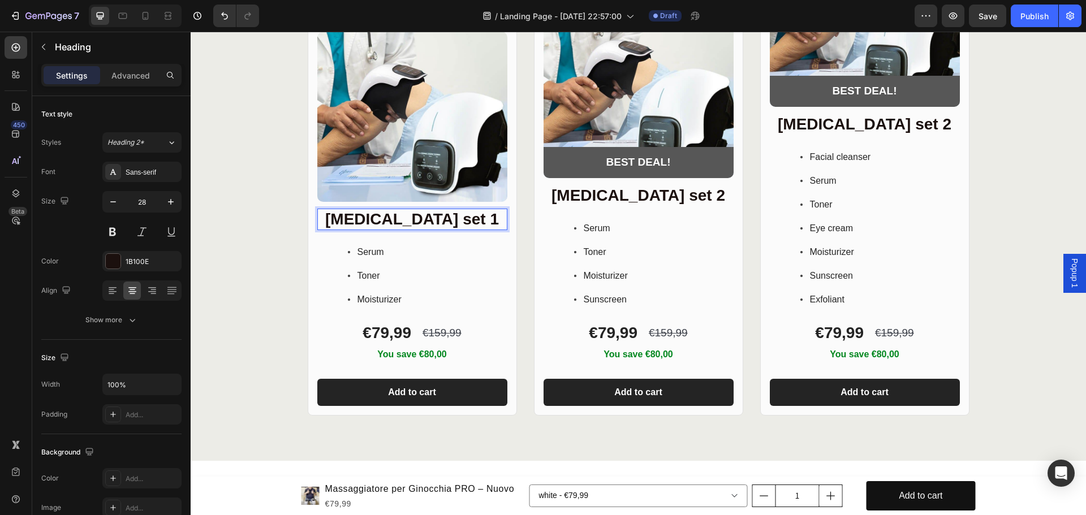
click at [454, 217] on p "Skin care set 1" at bounding box center [412, 219] width 188 height 19
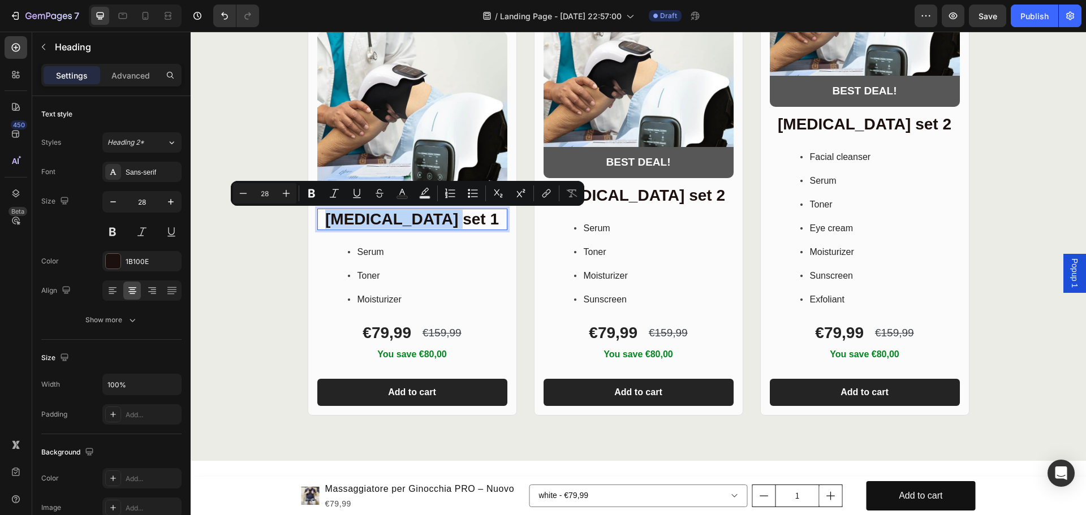
drag, startPoint x: 460, startPoint y: 218, endPoint x: 351, endPoint y: 218, distance: 109.7
click at [351, 218] on p "Skin care set 1" at bounding box center [412, 219] width 188 height 19
copy p "Skin care set 1"
click at [269, 263] on div "Product Images Row Skin care set 1 Heading 24 Serum Toner Moisturizer Item List…" at bounding box center [638, 171] width 895 height 489
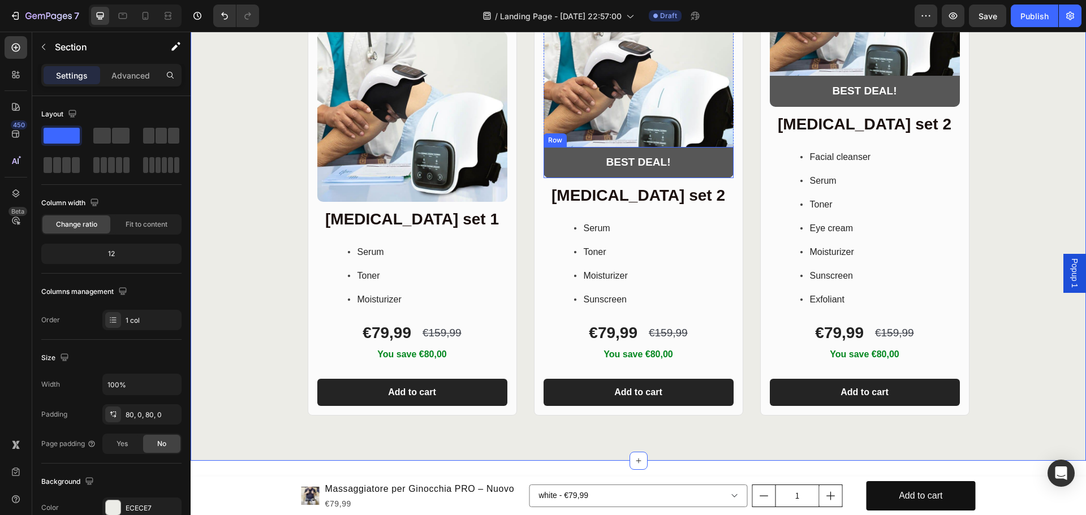
scroll to position [3507, 0]
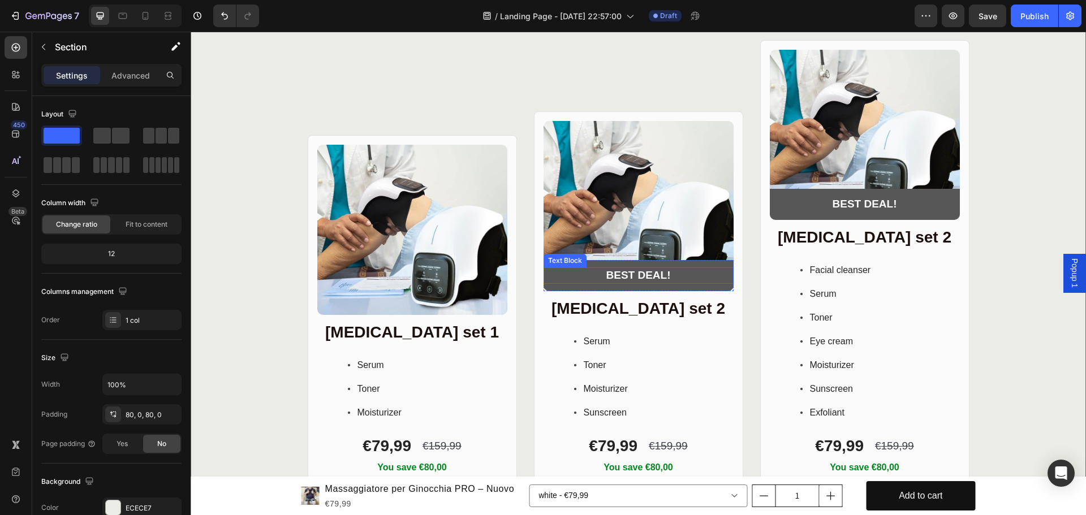
click at [562, 276] on p "BEST DEAL!" at bounding box center [639, 276] width 188 height 14
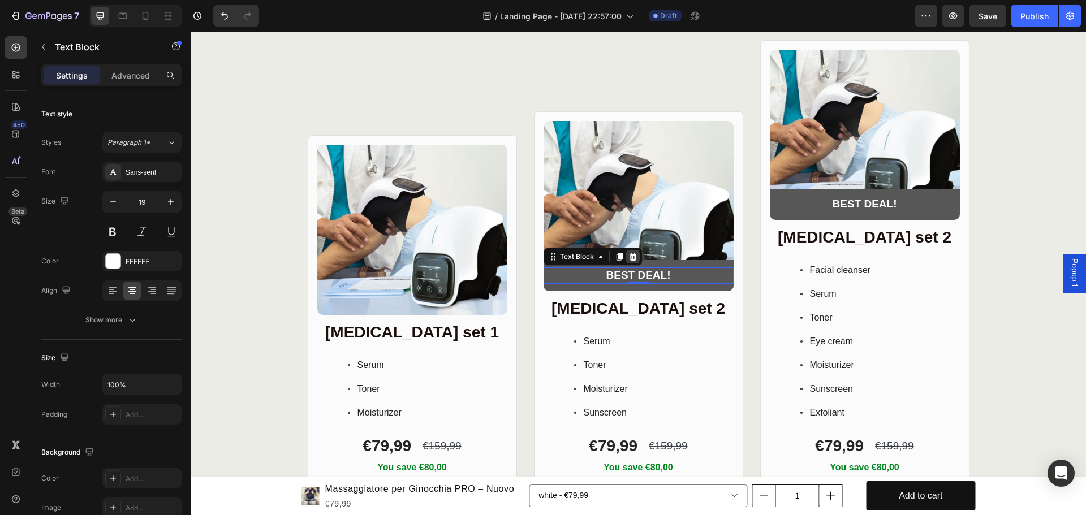
click at [629, 258] on icon at bounding box center [632, 256] width 9 height 9
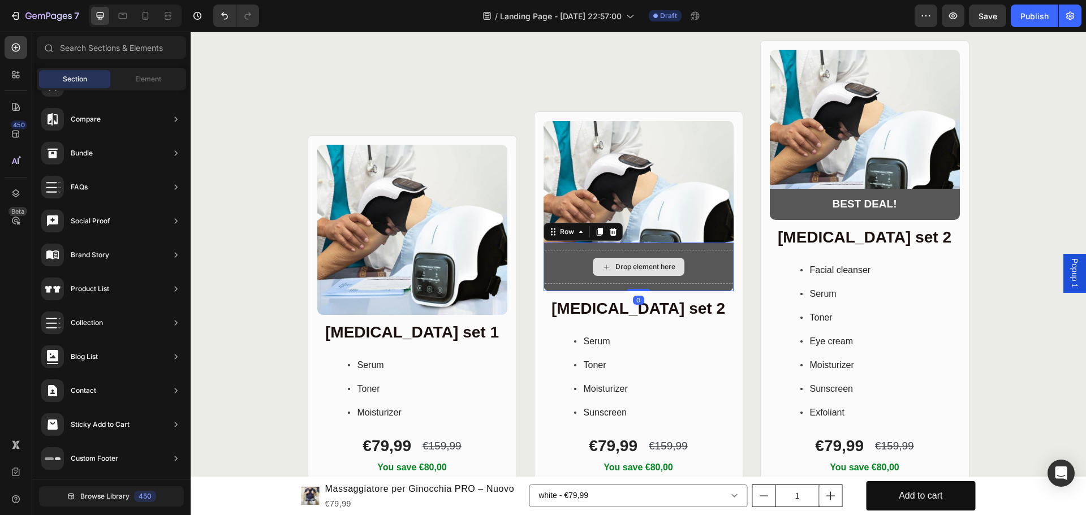
click at [554, 251] on div "Drop element here" at bounding box center [639, 267] width 190 height 34
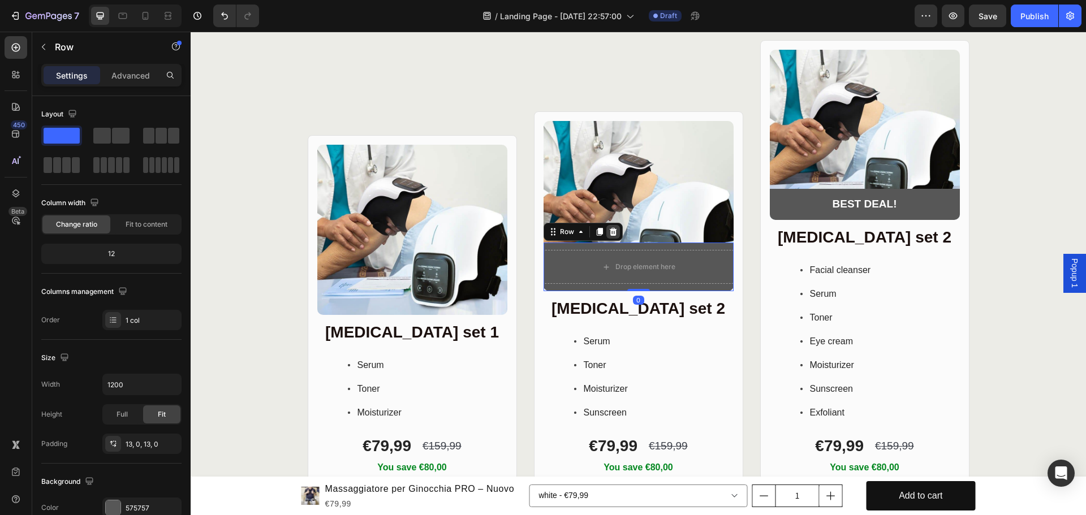
click at [609, 234] on icon at bounding box center [612, 232] width 7 height 8
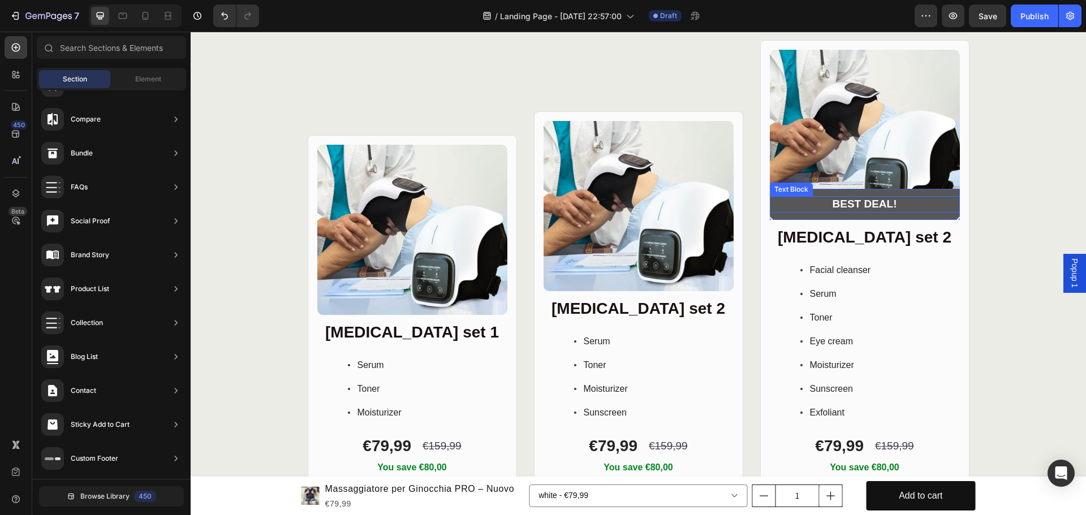
click at [802, 210] on p "BEST DEAL!" at bounding box center [865, 204] width 188 height 14
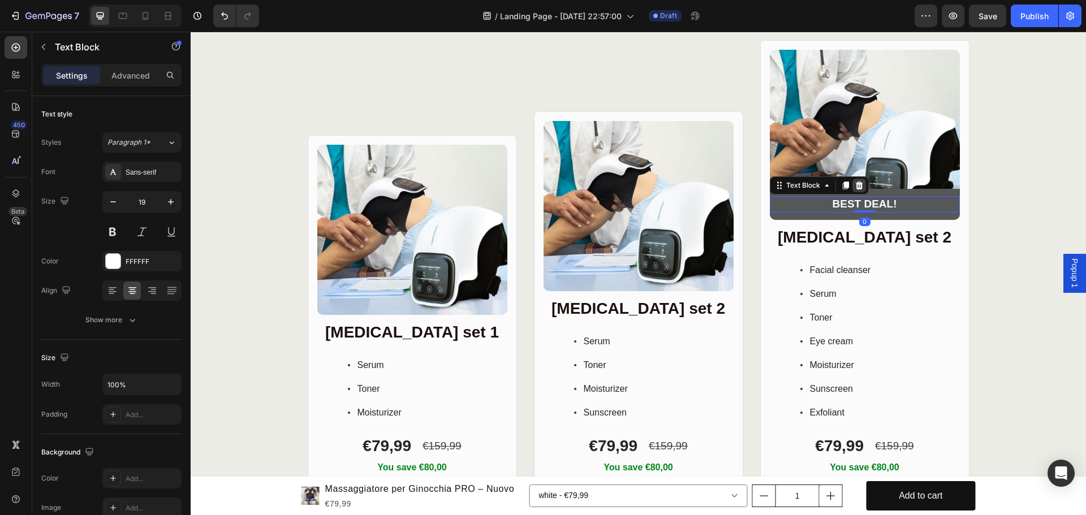
click at [856, 185] on icon at bounding box center [859, 185] width 9 height 9
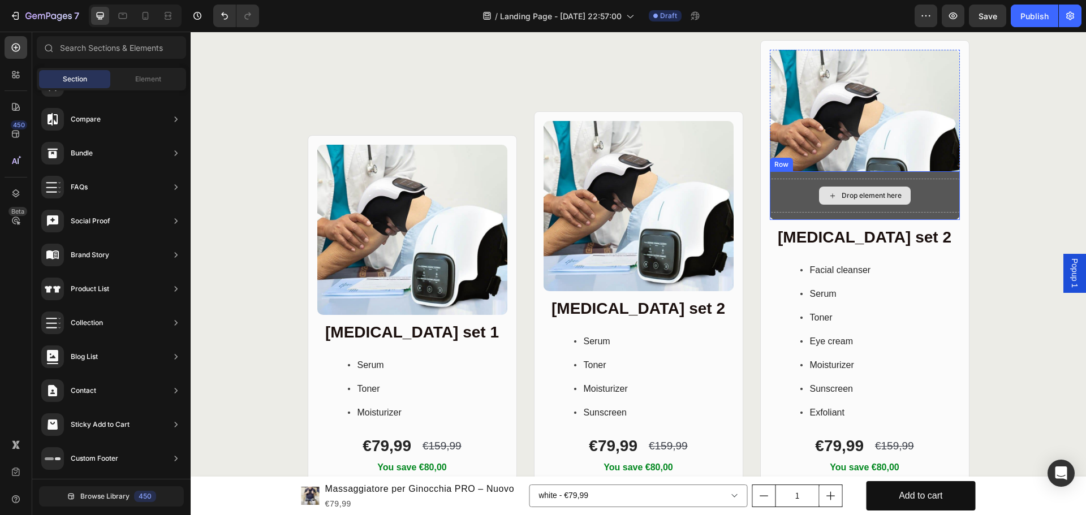
click at [774, 193] on div "Drop element here" at bounding box center [865, 196] width 190 height 34
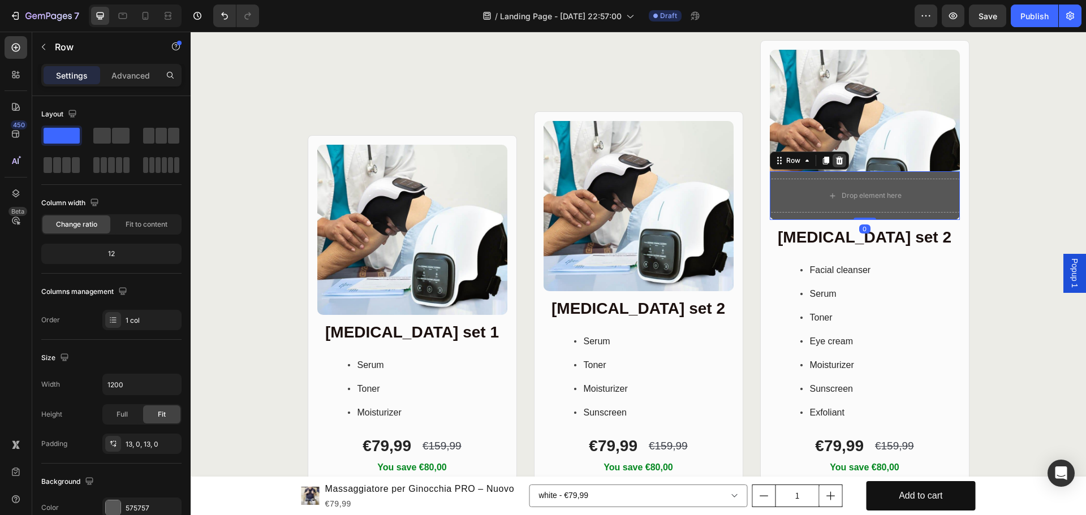
click at [835, 161] on icon at bounding box center [839, 160] width 9 height 9
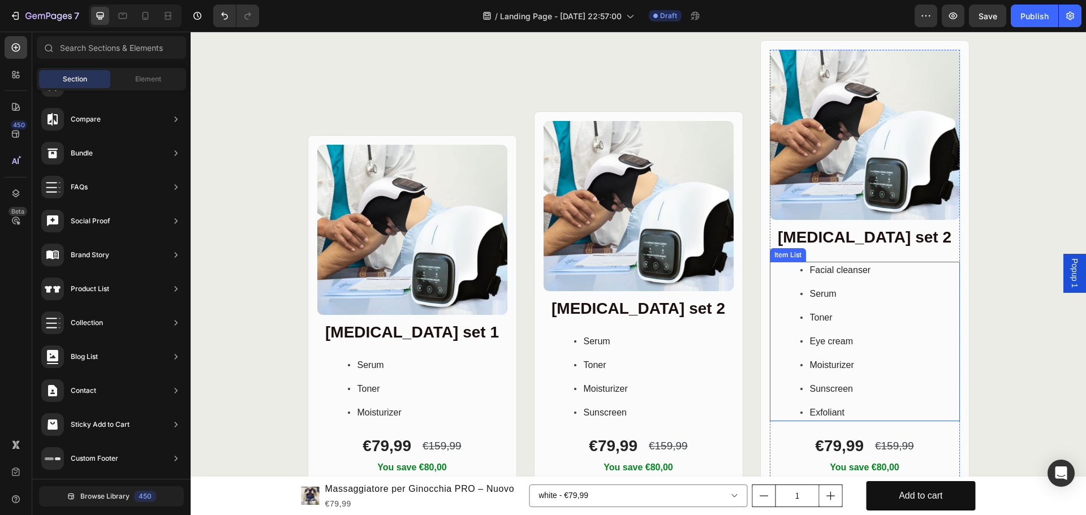
click at [787, 252] on div "Item List" at bounding box center [788, 255] width 32 height 10
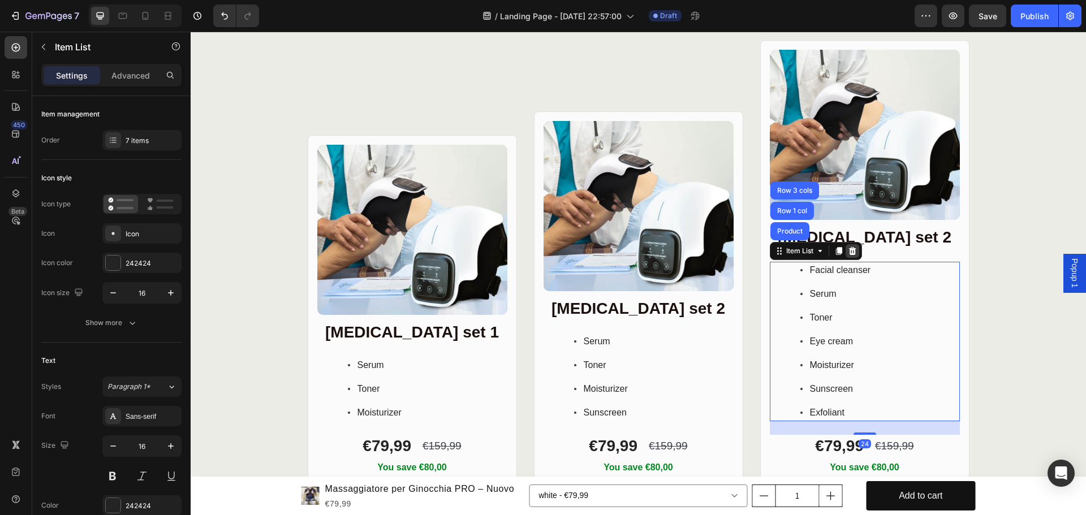
click at [852, 248] on icon at bounding box center [852, 251] width 9 height 9
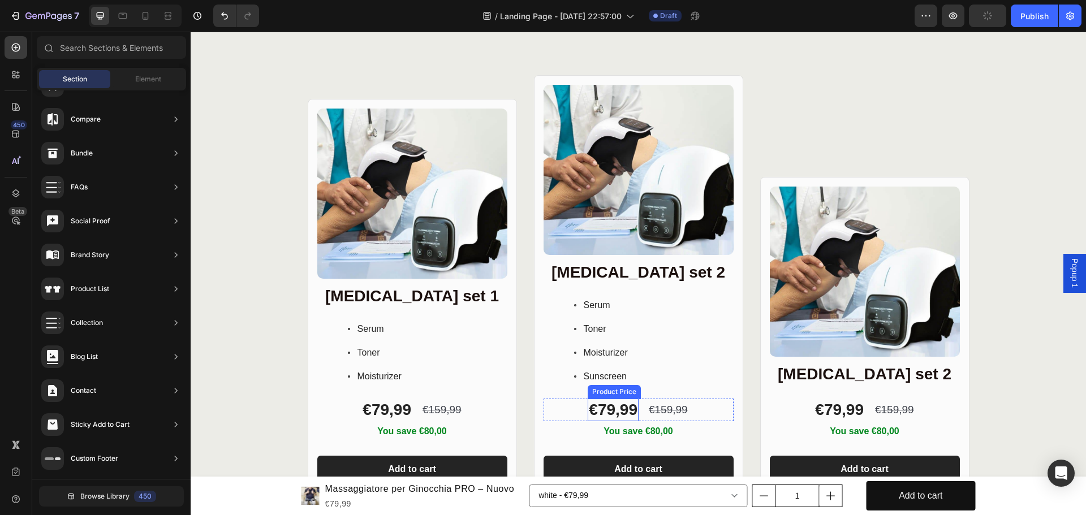
scroll to position [3549, 0]
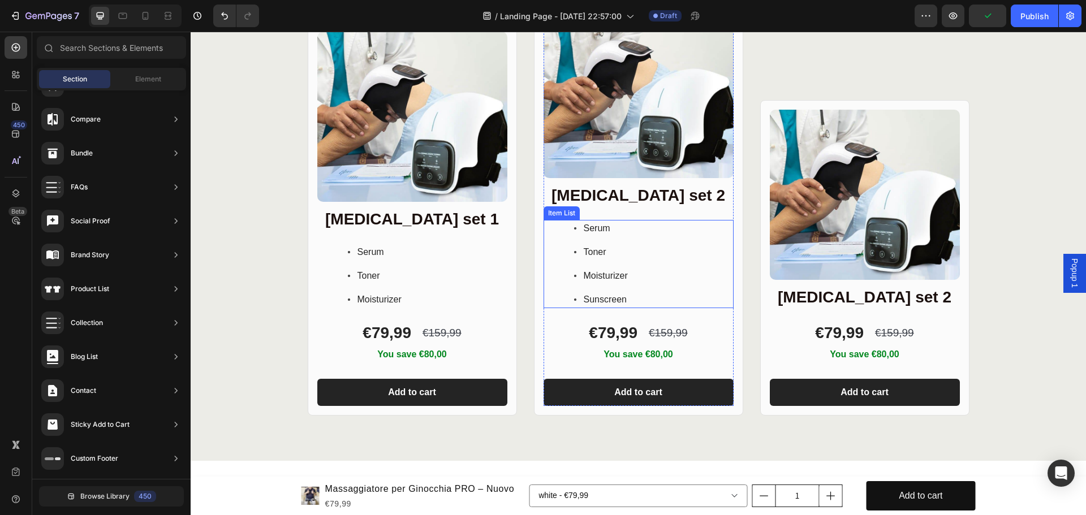
click at [561, 214] on div "Item List" at bounding box center [562, 213] width 32 height 10
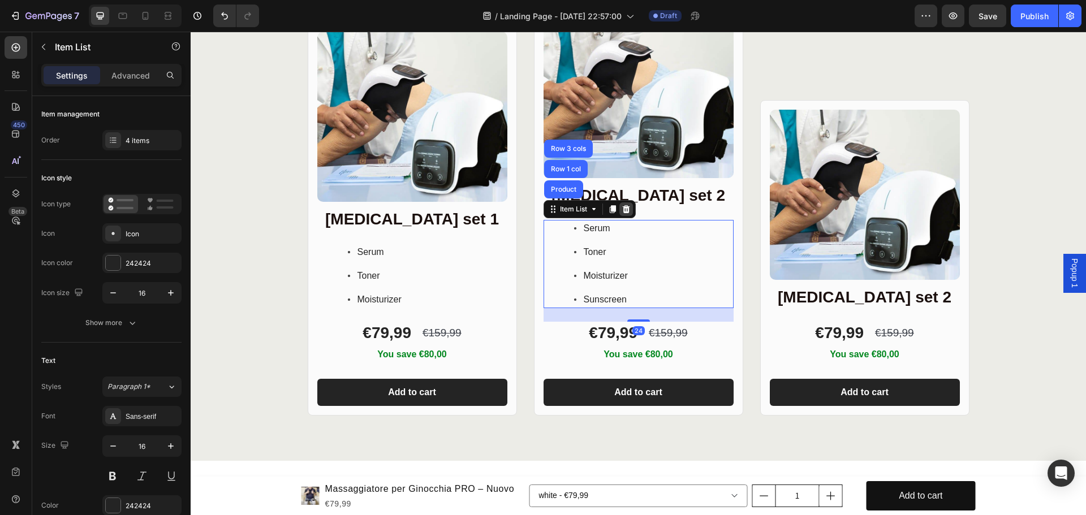
click at [628, 212] on div at bounding box center [626, 209] width 14 height 14
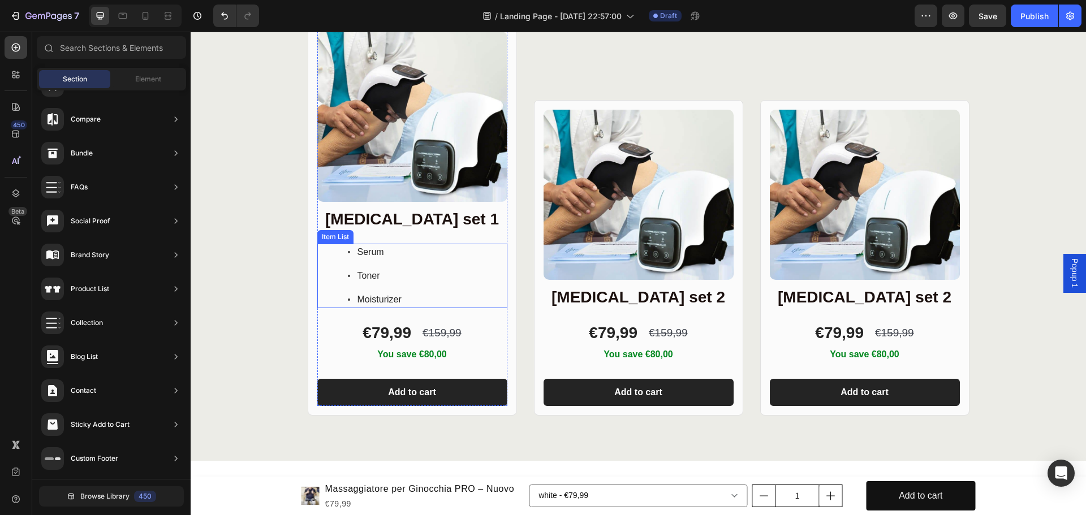
click at [376, 262] on div "Serum Toner Moisturizer" at bounding box center [373, 276] width 59 height 64
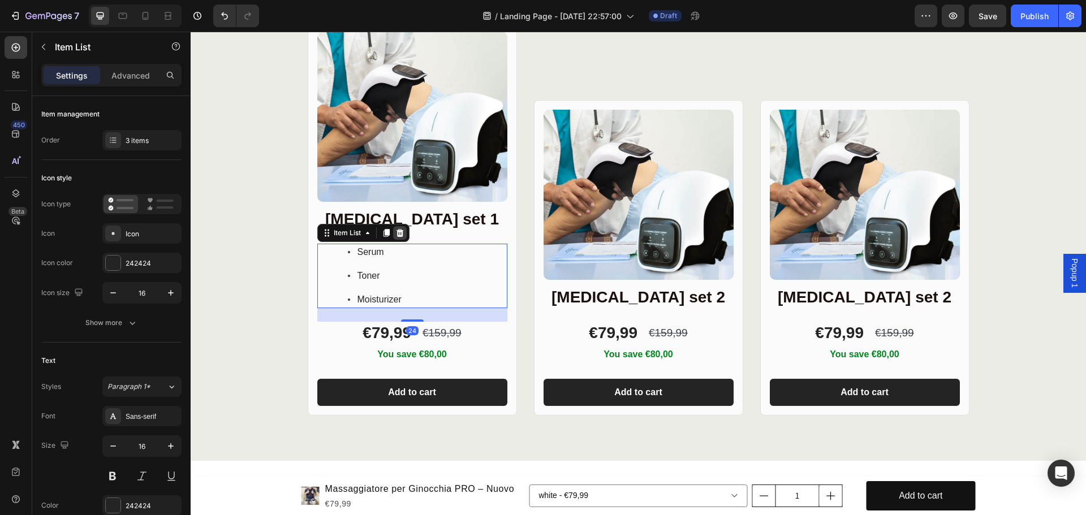
click at [401, 236] on div at bounding box center [400, 233] width 14 height 14
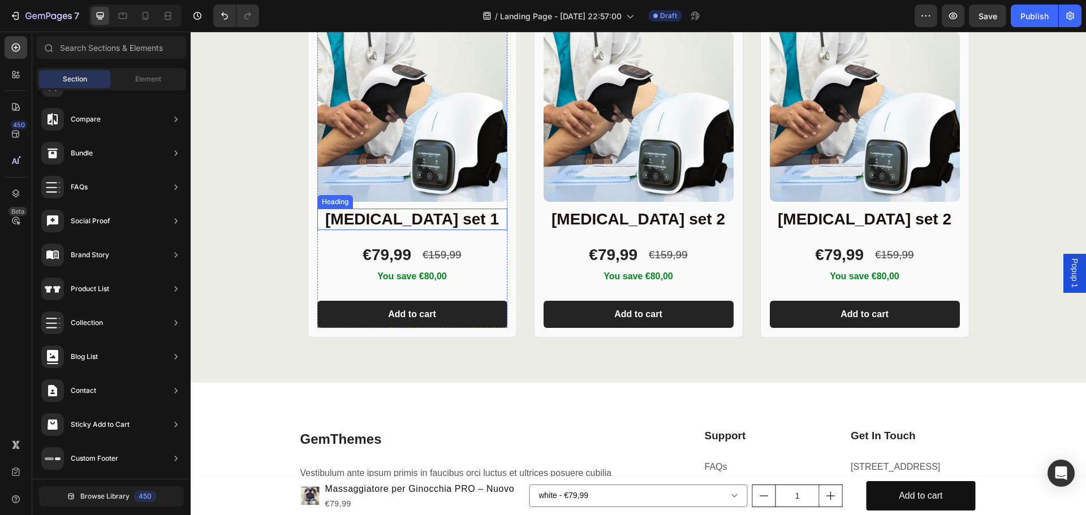
click at [430, 222] on p "Skin care set 1" at bounding box center [412, 219] width 188 height 19
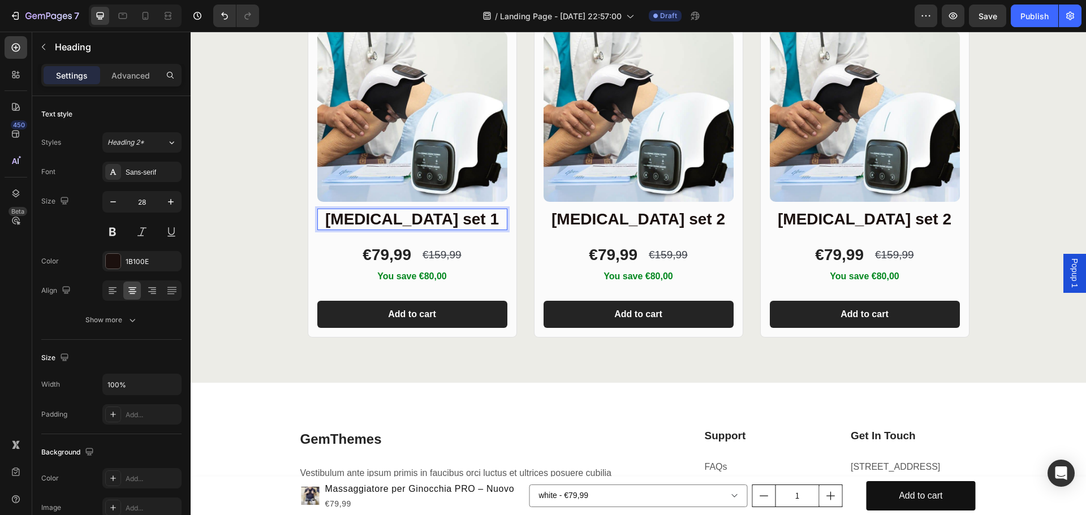
click at [469, 221] on p "Skin care set 1" at bounding box center [412, 219] width 188 height 19
click at [663, 213] on h2 "Skin care set 2" at bounding box center [639, 219] width 190 height 21
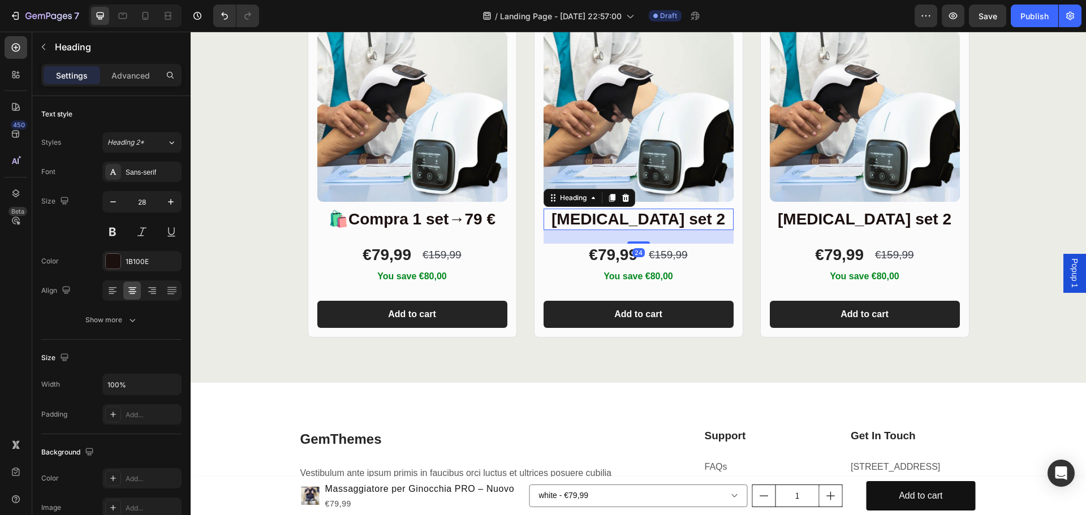
click at [694, 223] on h2 "Skin care set 2" at bounding box center [639, 219] width 190 height 21
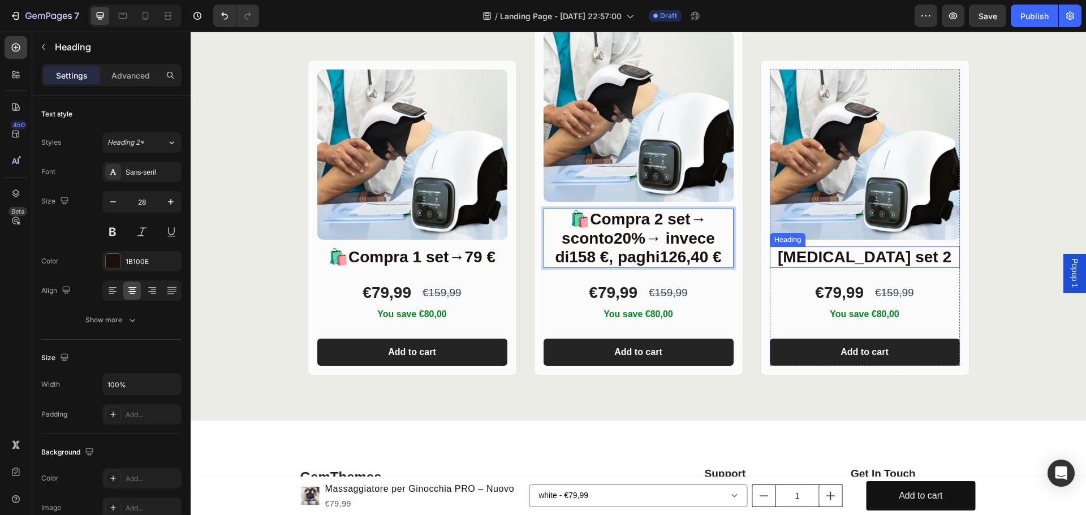
click at [878, 260] on h2 "Skin care set 2" at bounding box center [865, 257] width 190 height 21
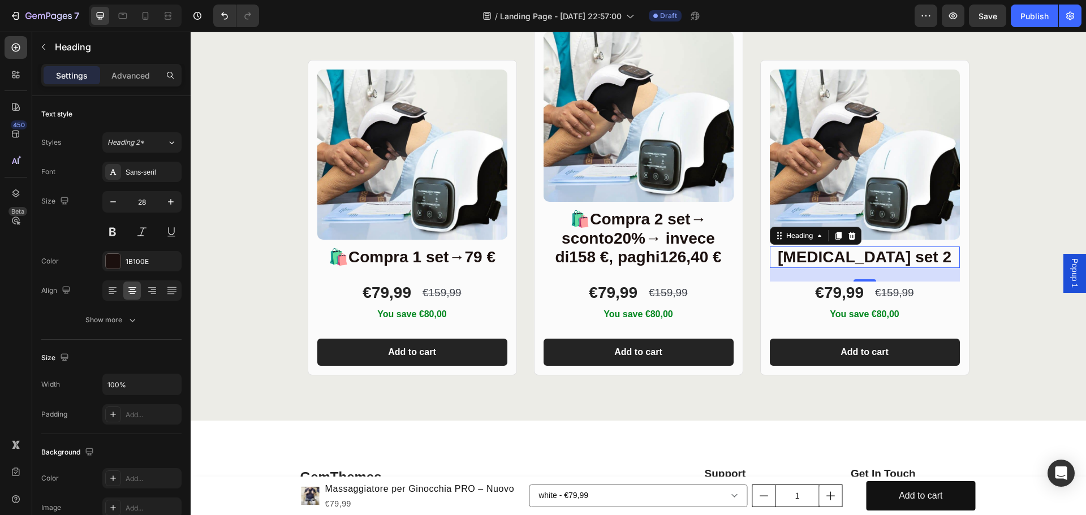
click at [906, 262] on h2 "Skin care set 2" at bounding box center [865, 257] width 190 height 21
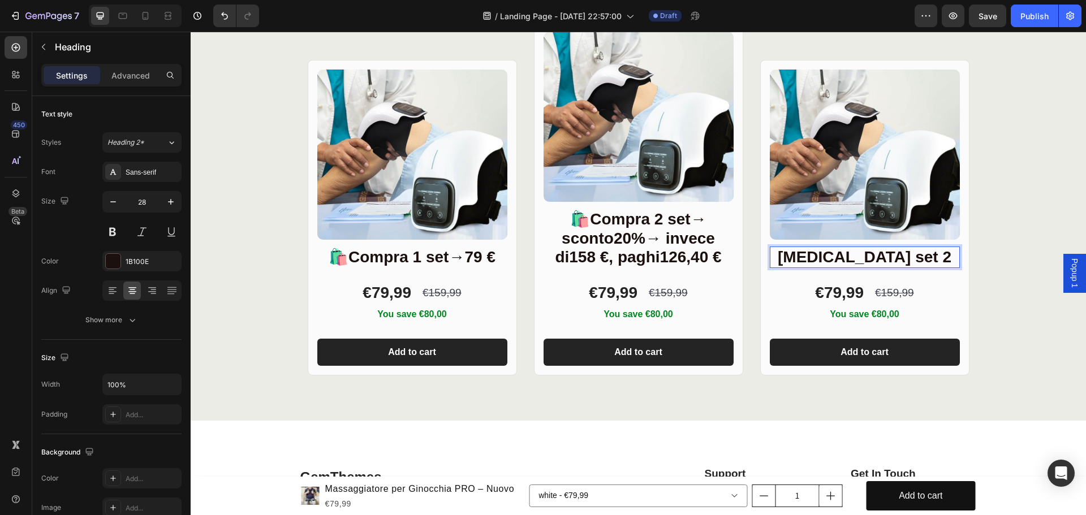
click at [920, 258] on p "Skin care set 2" at bounding box center [865, 257] width 188 height 19
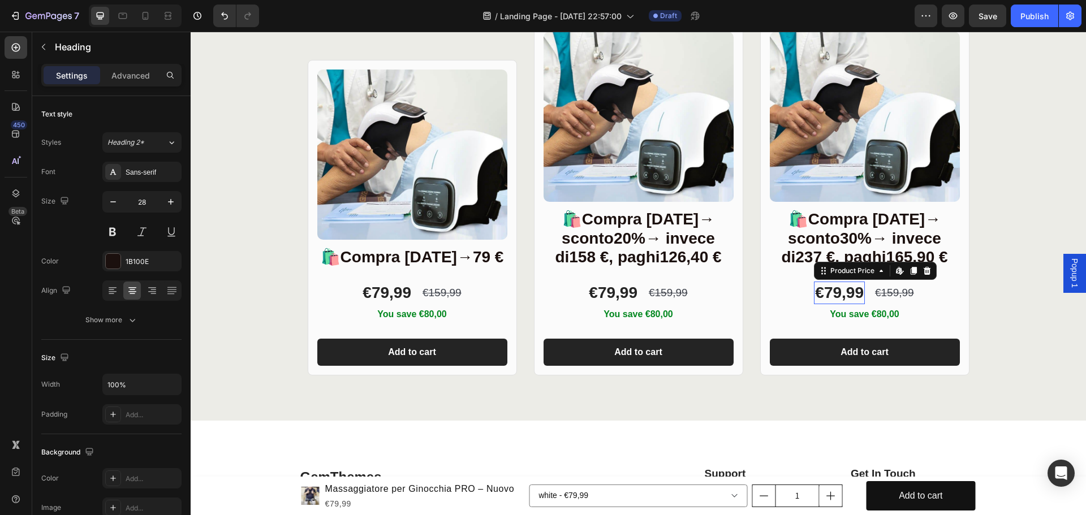
click at [854, 295] on div "€79,99" at bounding box center [839, 293] width 51 height 23
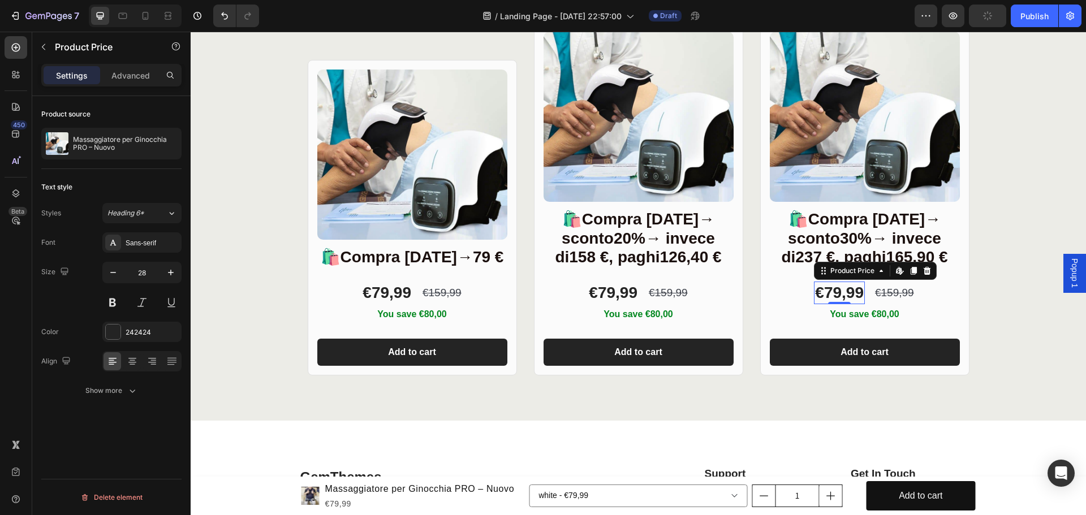
click at [850, 292] on div "€79,99" at bounding box center [839, 293] width 51 height 23
click at [859, 292] on div "€79,99" at bounding box center [839, 293] width 51 height 23
click at [626, 292] on div "€79,99" at bounding box center [613, 293] width 51 height 23
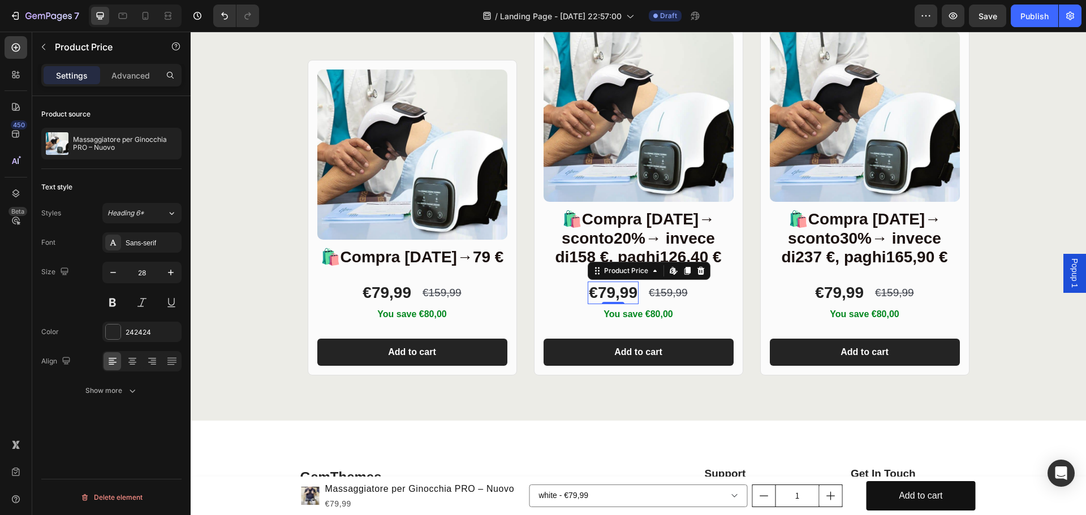
click at [629, 295] on div "€79,99" at bounding box center [613, 293] width 51 height 23
click at [623, 288] on div "€79,99" at bounding box center [613, 293] width 51 height 23
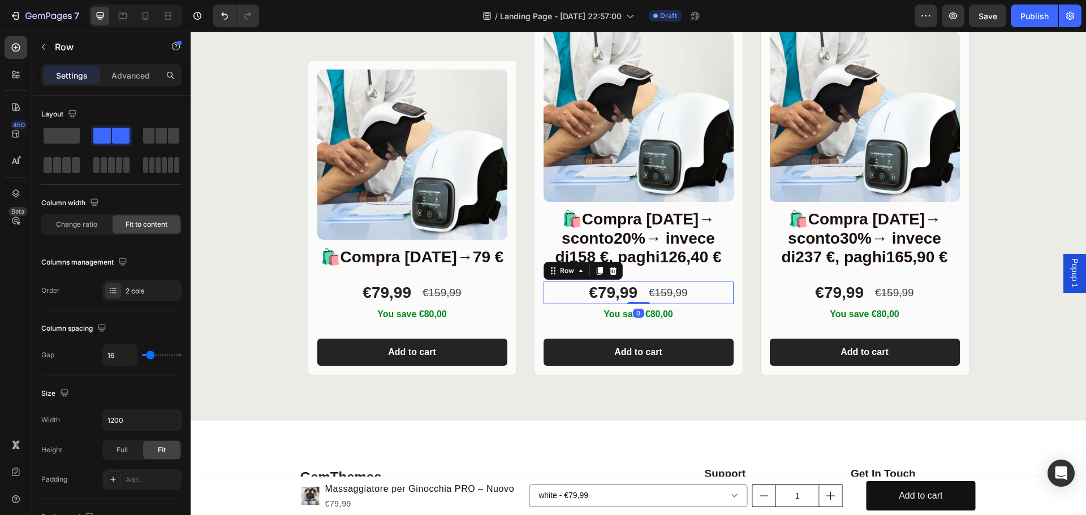
click at [635, 288] on div "€79,99 Product Price Product Price €159,99 Product Price Product Price Row 0" at bounding box center [639, 293] width 190 height 23
click at [623, 290] on div "€79,99" at bounding box center [613, 293] width 51 height 23
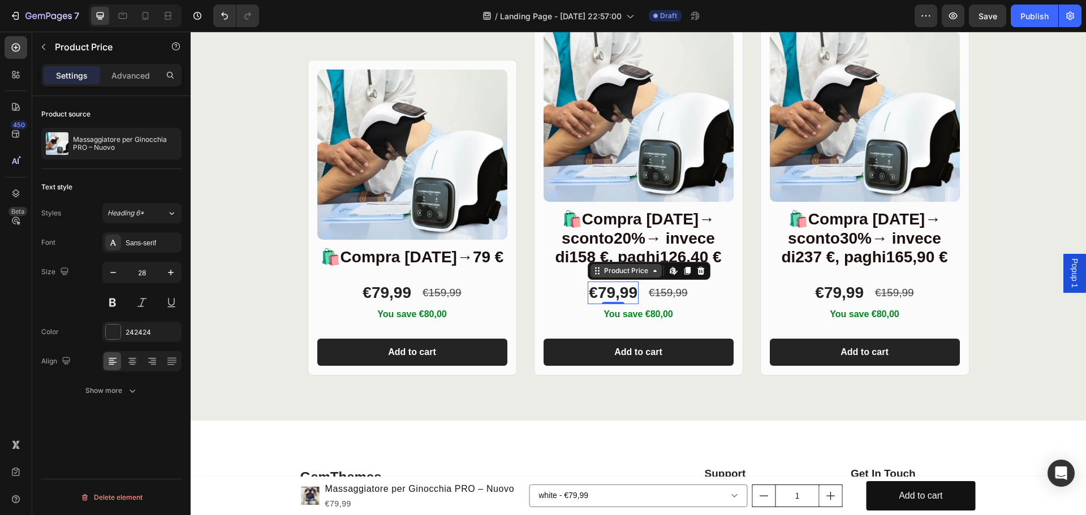
click at [635, 272] on div "Product Price" at bounding box center [626, 271] width 49 height 10
click at [621, 286] on div "€79,99" at bounding box center [613, 293] width 51 height 23
click at [628, 291] on div "€79,99" at bounding box center [613, 293] width 51 height 23
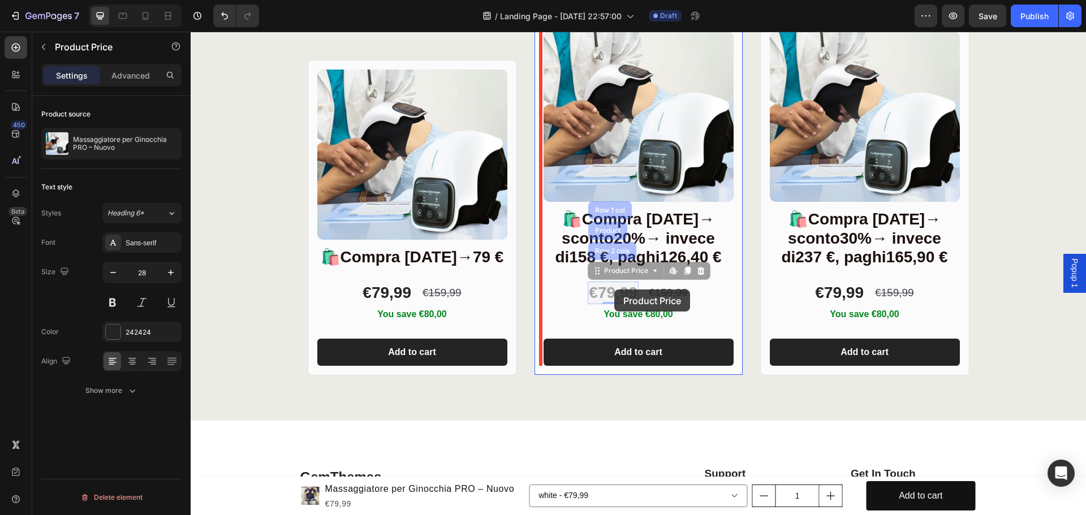
drag, startPoint x: 632, startPoint y: 292, endPoint x: 614, endPoint y: 290, distance: 17.8
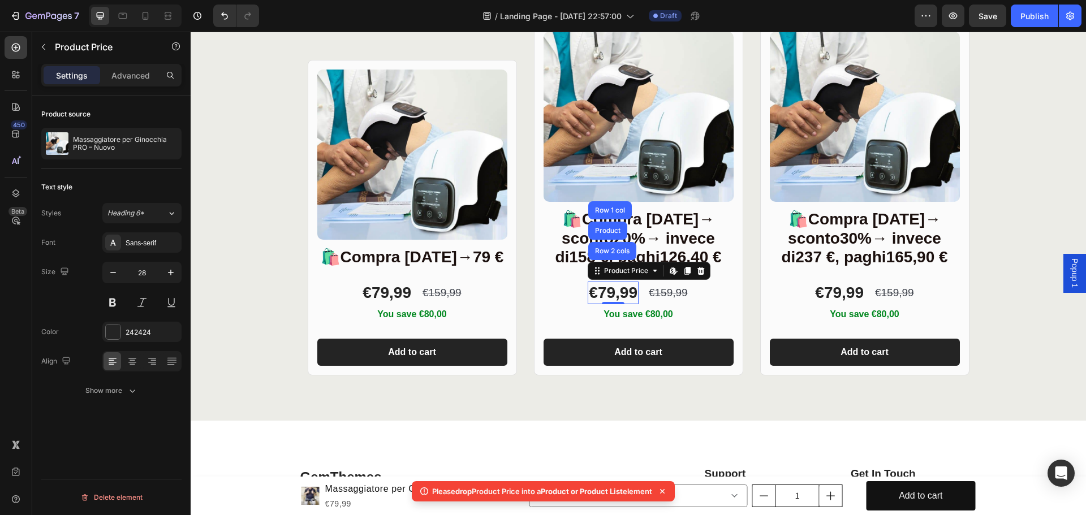
click at [614, 292] on div "€79,99" at bounding box center [613, 293] width 51 height 23
click at [598, 270] on icon at bounding box center [599, 271] width 2 height 2
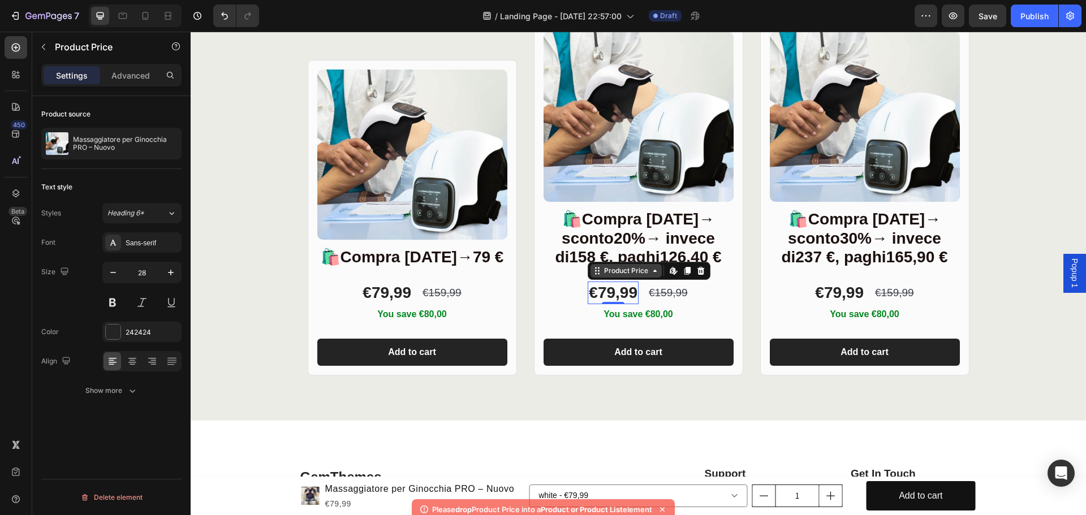
click at [653, 277] on div "Product Price" at bounding box center [626, 271] width 71 height 14
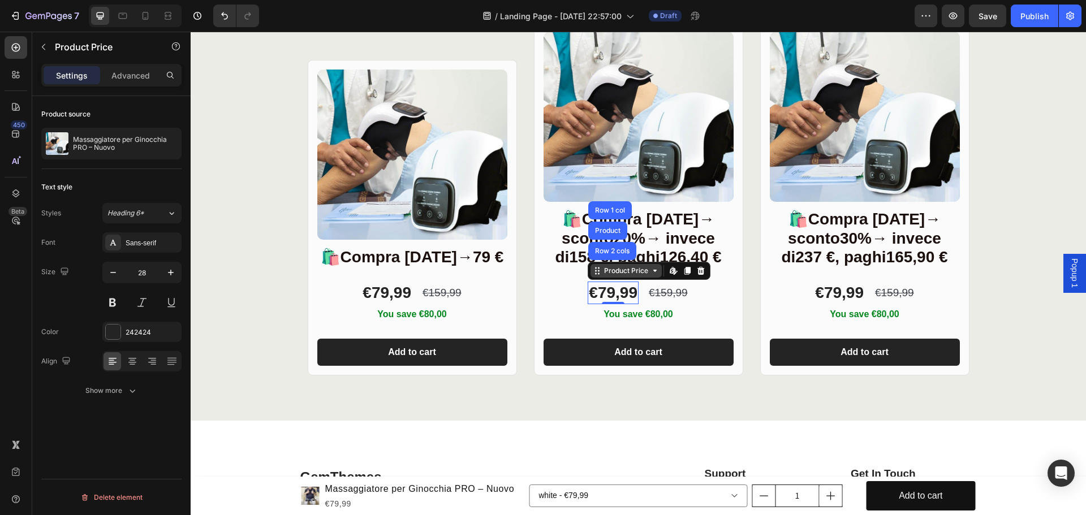
click at [652, 276] on div "Product Price" at bounding box center [626, 271] width 71 height 14
click at [621, 294] on div "€79,99" at bounding box center [613, 293] width 51 height 23
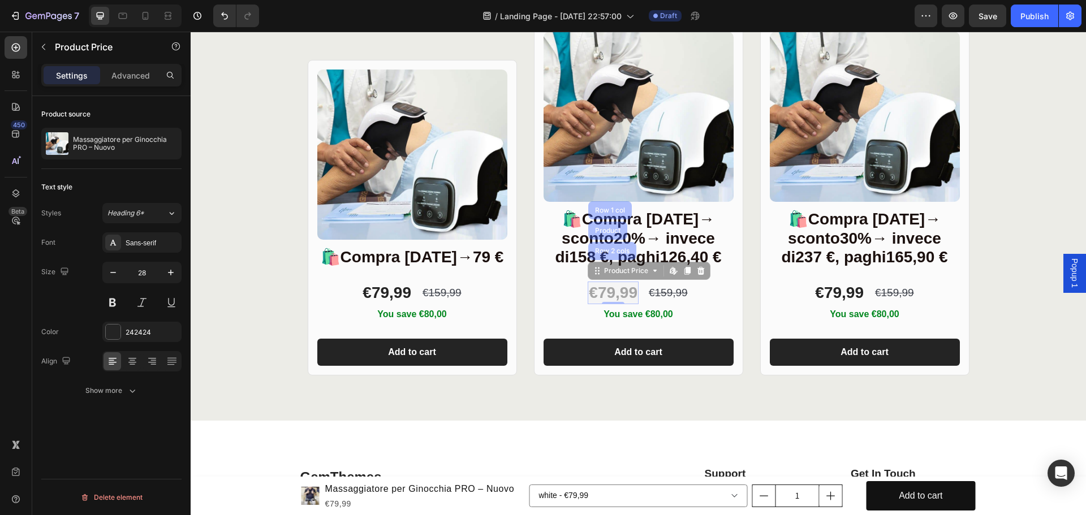
drag, startPoint x: 634, startPoint y: 295, endPoint x: 609, endPoint y: 295, distance: 24.9
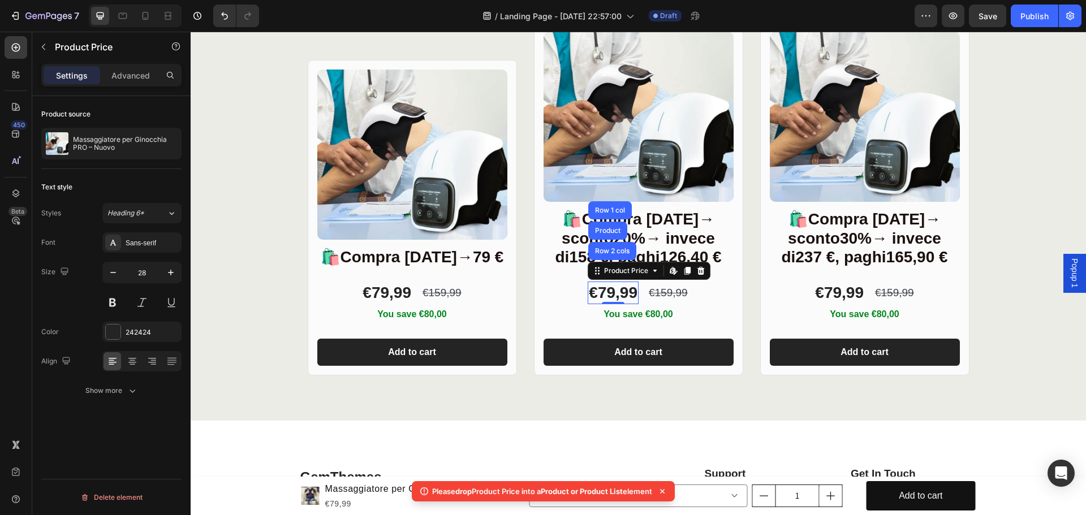
click at [610, 292] on div "€79,99" at bounding box center [613, 293] width 51 height 23
click at [621, 292] on div "€79,99" at bounding box center [613, 293] width 51 height 23
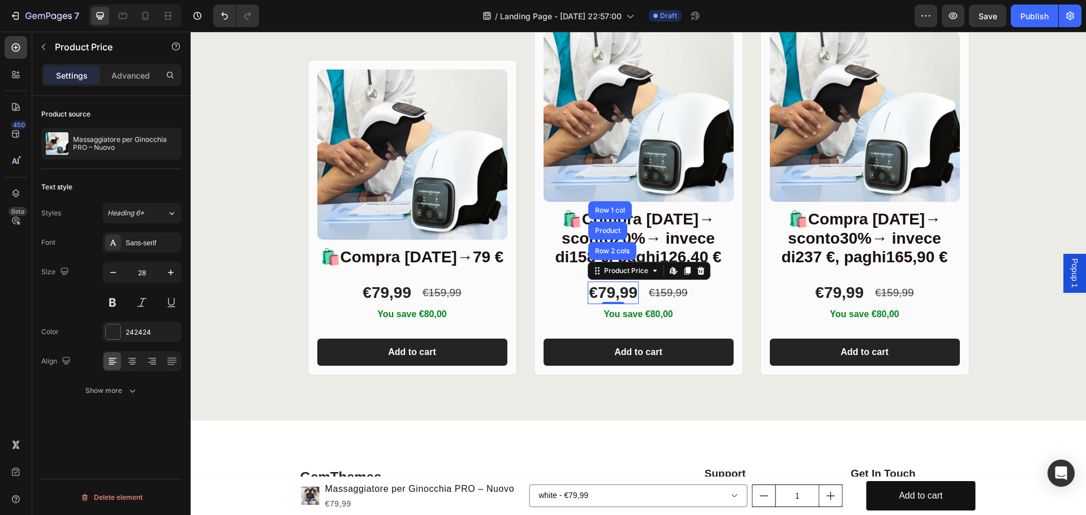
click at [616, 294] on div "€79,99" at bounding box center [613, 293] width 51 height 23
click at [588, 285] on div "€79,99" at bounding box center [613, 293] width 51 height 23
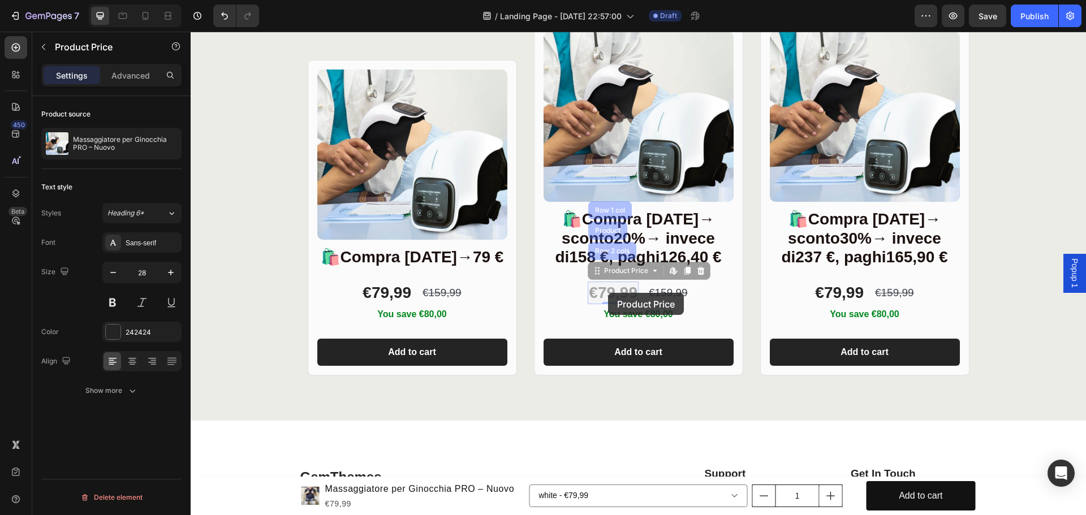
drag, startPoint x: 591, startPoint y: 295, endPoint x: 608, endPoint y: 293, distance: 17.1
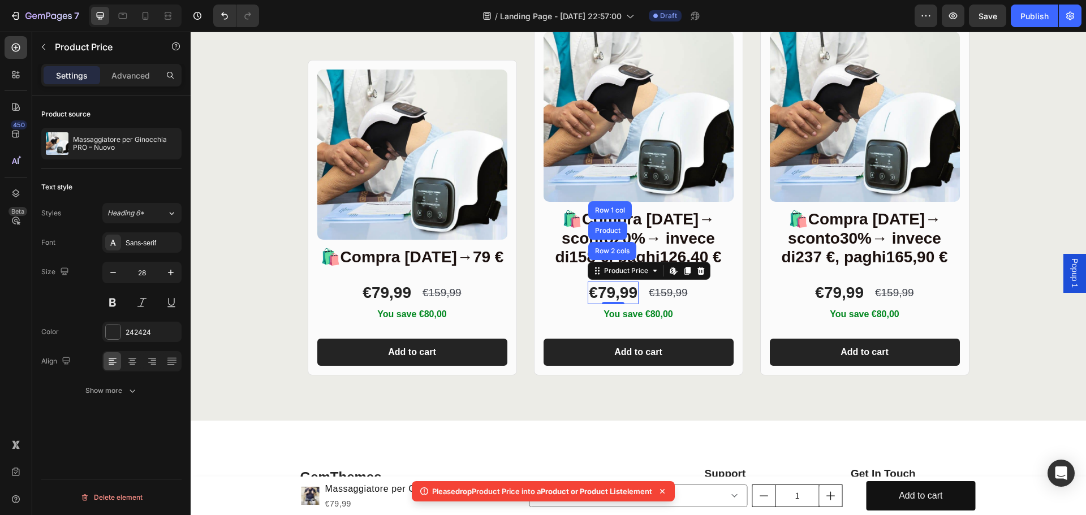
click at [613, 293] on div "€79,99" at bounding box center [613, 293] width 51 height 23
click at [622, 292] on div "€79,99" at bounding box center [613, 293] width 51 height 23
click at [650, 291] on div "€159,99" at bounding box center [668, 293] width 41 height 16
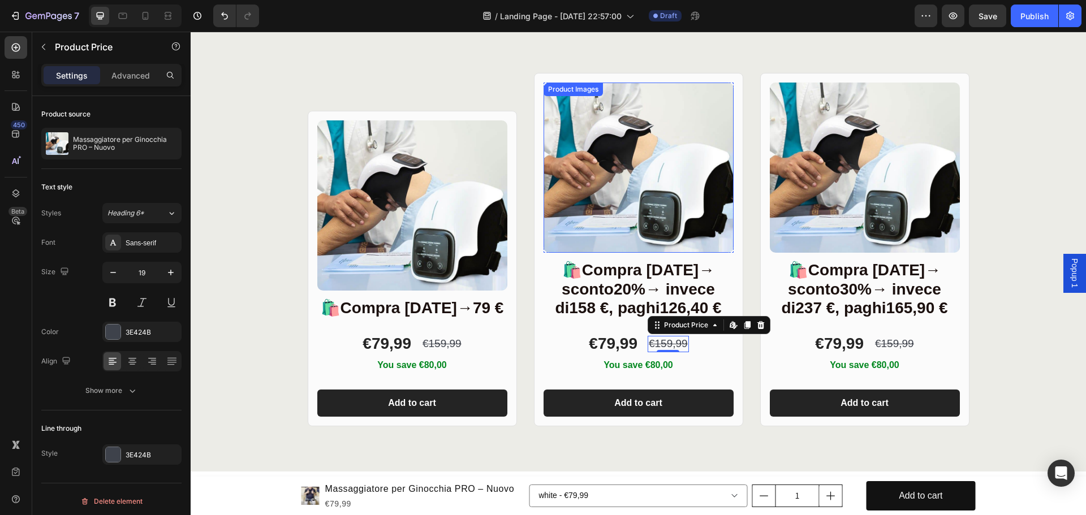
scroll to position [3355, 0]
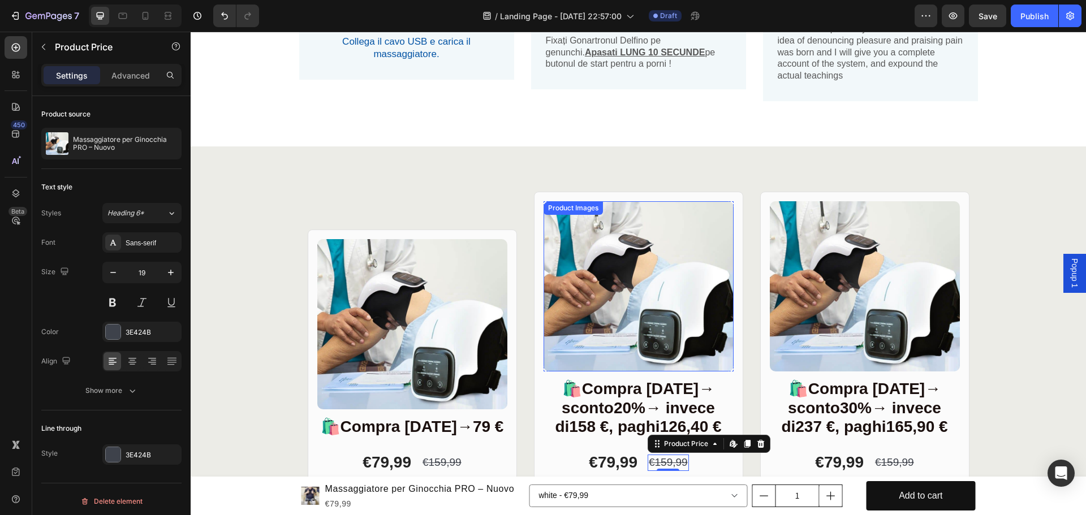
click at [549, 214] on div "Product Images" at bounding box center [573, 208] width 59 height 14
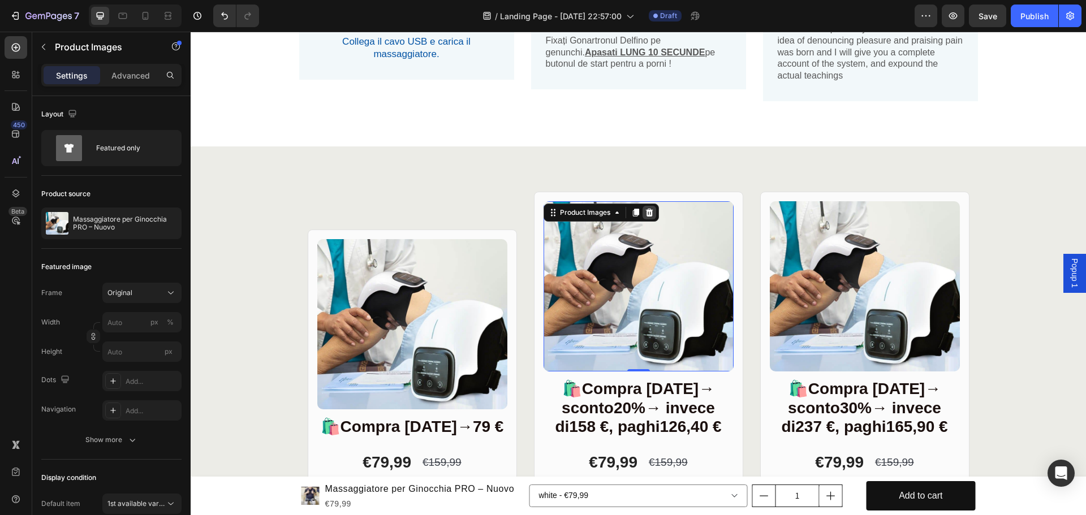
click at [647, 212] on icon at bounding box center [649, 212] width 9 height 9
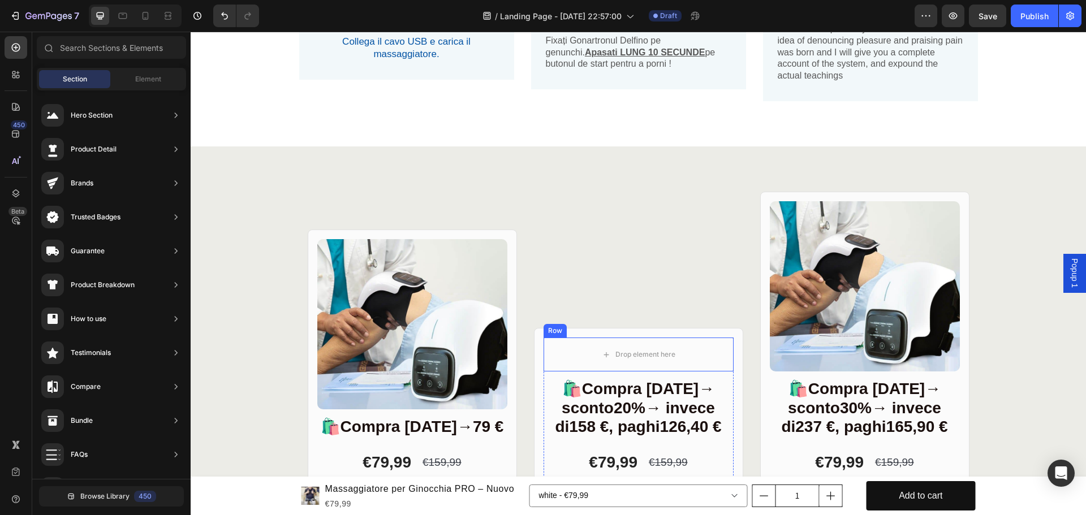
click at [549, 331] on div "Row" at bounding box center [555, 331] width 19 height 10
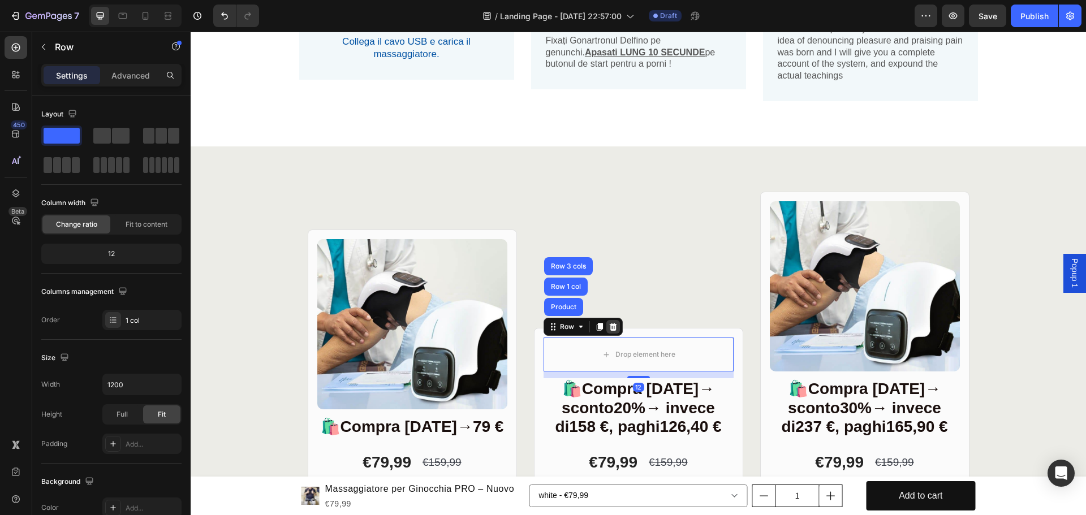
click at [609, 328] on icon at bounding box center [612, 327] width 7 height 8
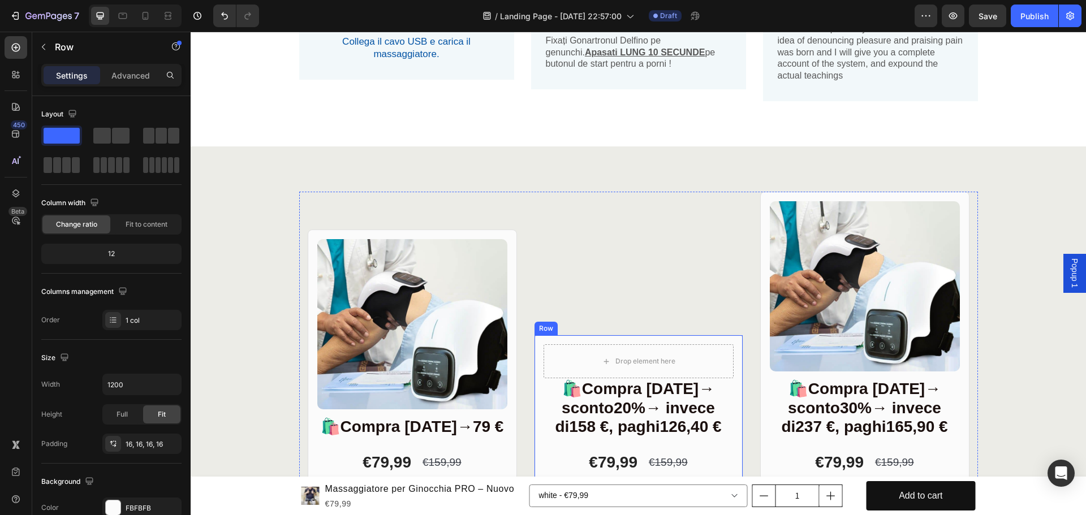
click at [539, 339] on div "Drop element here 🛍️ Compra [DATE] → sconto 20% → invece di 158 € , paghi 126,4…" at bounding box center [638, 440] width 209 height 210
click at [600, 326] on icon at bounding box center [603, 325] width 7 height 8
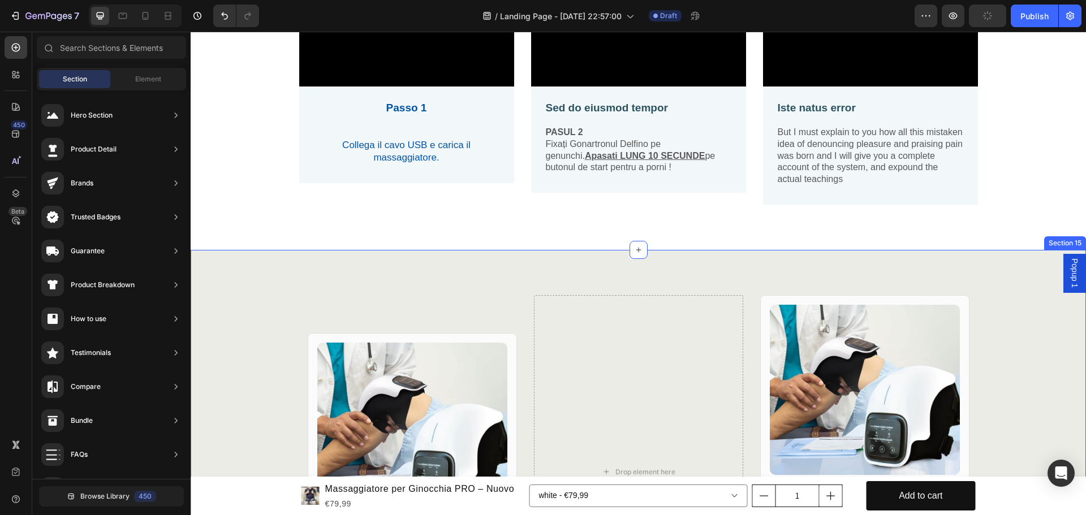
scroll to position [3242, 0]
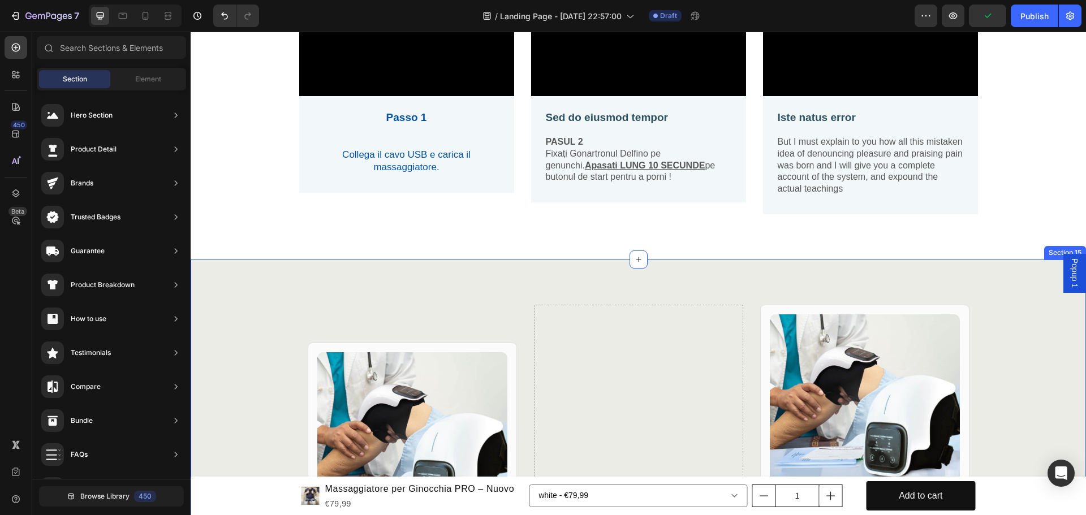
click at [236, 275] on div "Product Images Row 🛍️ Compra [DATE] → 79 € Heading €79,99 Product Price Product…" at bounding box center [638, 482] width 895 height 444
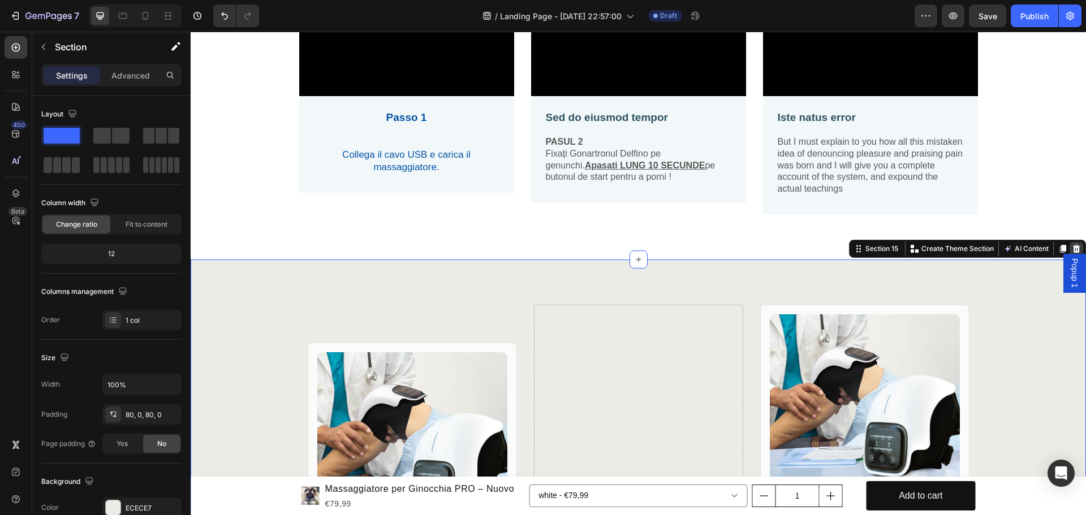
click at [1073, 247] on icon at bounding box center [1076, 249] width 7 height 8
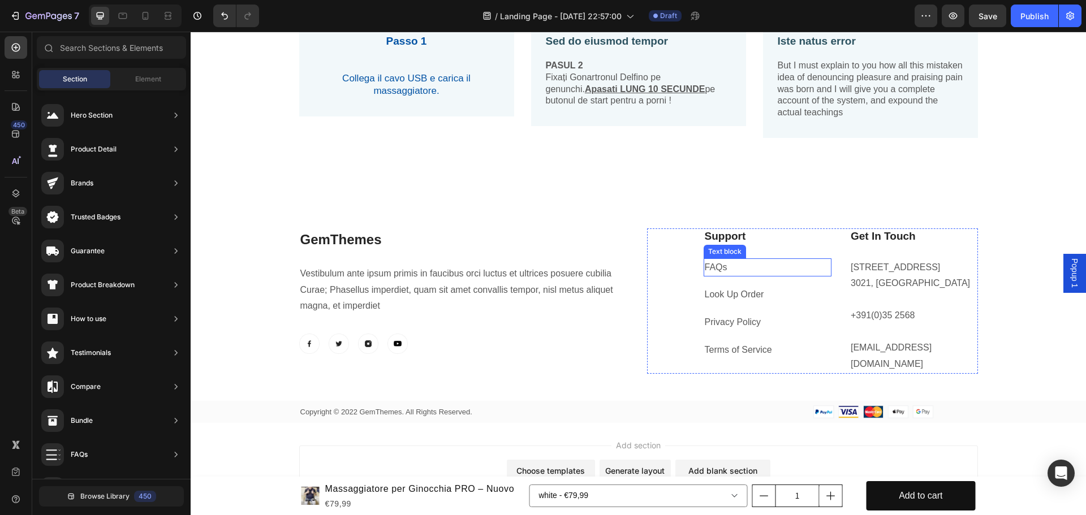
scroll to position [3262, 0]
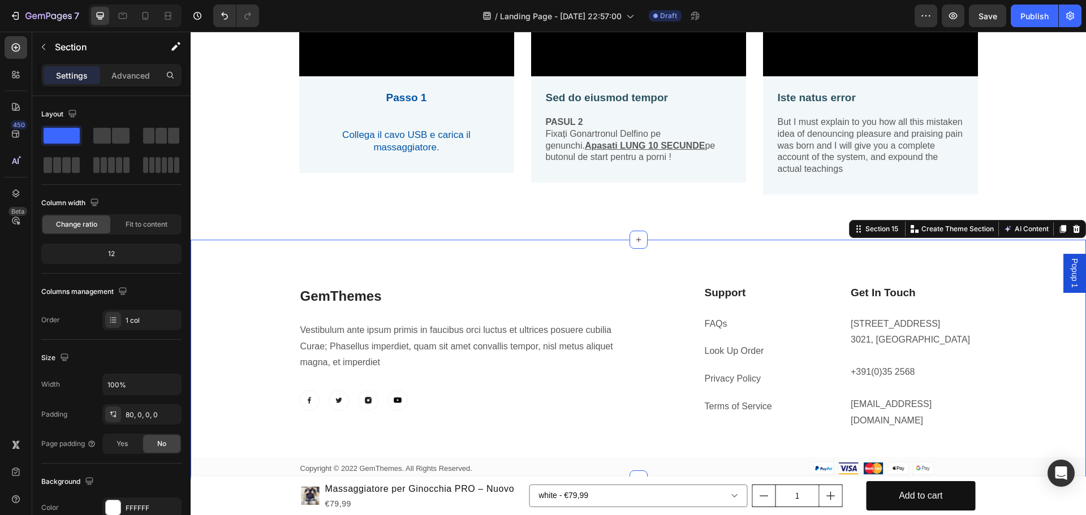
click at [253, 258] on div "GemThemes Heading Vestibulum ante ipsum primis in faucibus orci luctus et ultri…" at bounding box center [638, 360] width 895 height 240
click at [1073, 227] on icon at bounding box center [1076, 229] width 7 height 8
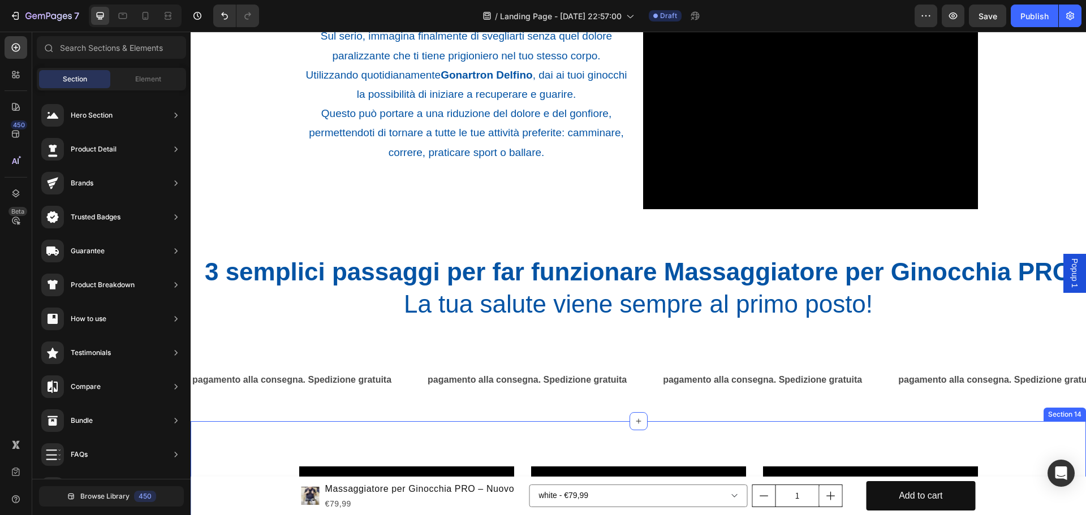
scroll to position [2754, 0]
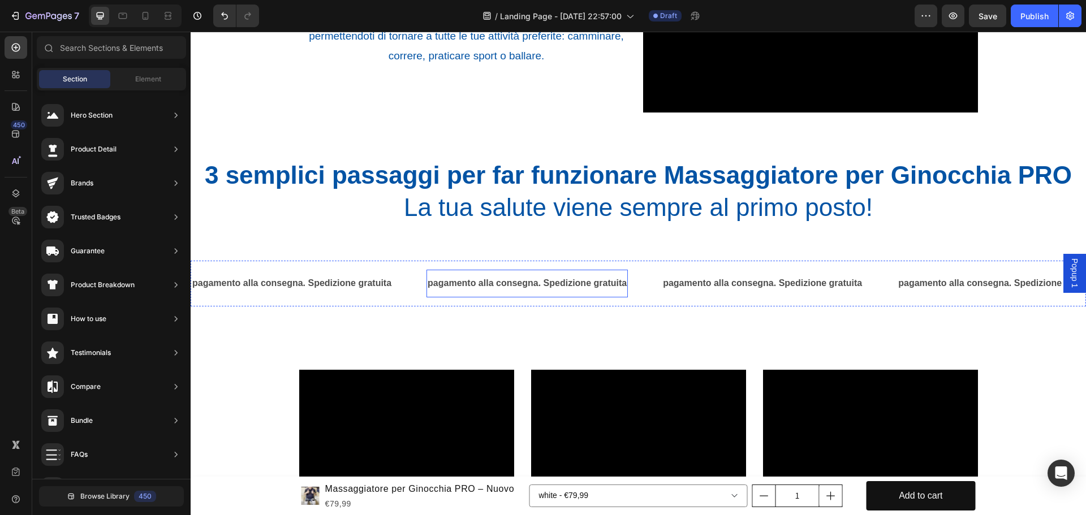
click at [490, 287] on p "pagamento alla consegna. Spedizione gratuita" at bounding box center [527, 283] width 199 height 16
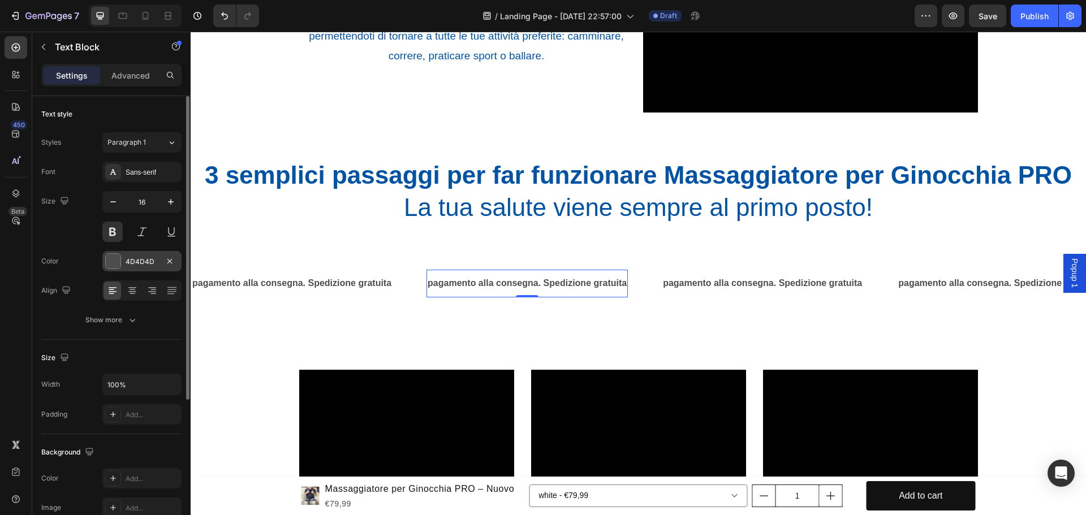
click at [105, 261] on div at bounding box center [113, 261] width 16 height 16
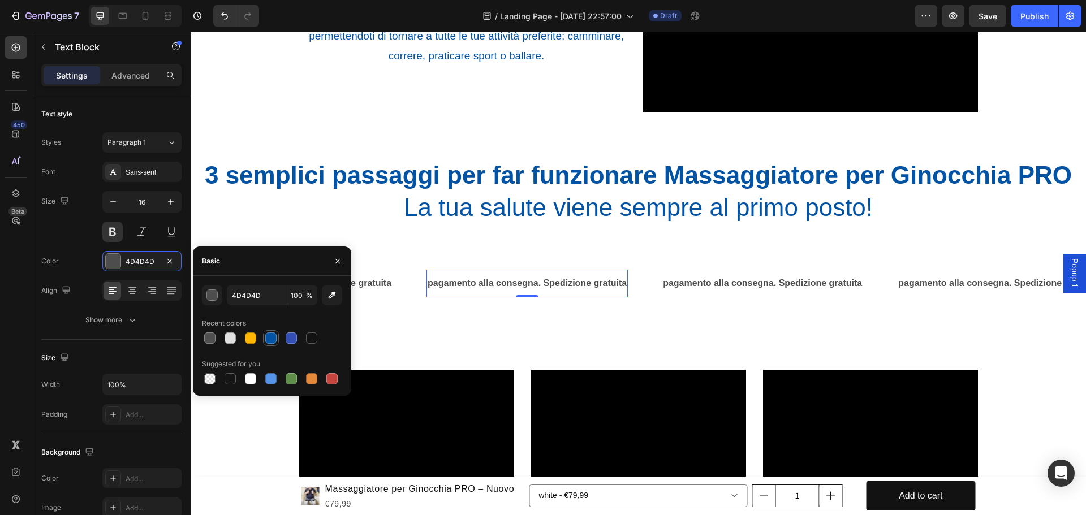
click at [273, 341] on div at bounding box center [270, 338] width 11 height 11
type input "0353A4"
click at [365, 282] on p "pagamento alla consegna. Spedizione gratuita" at bounding box center [291, 283] width 199 height 16
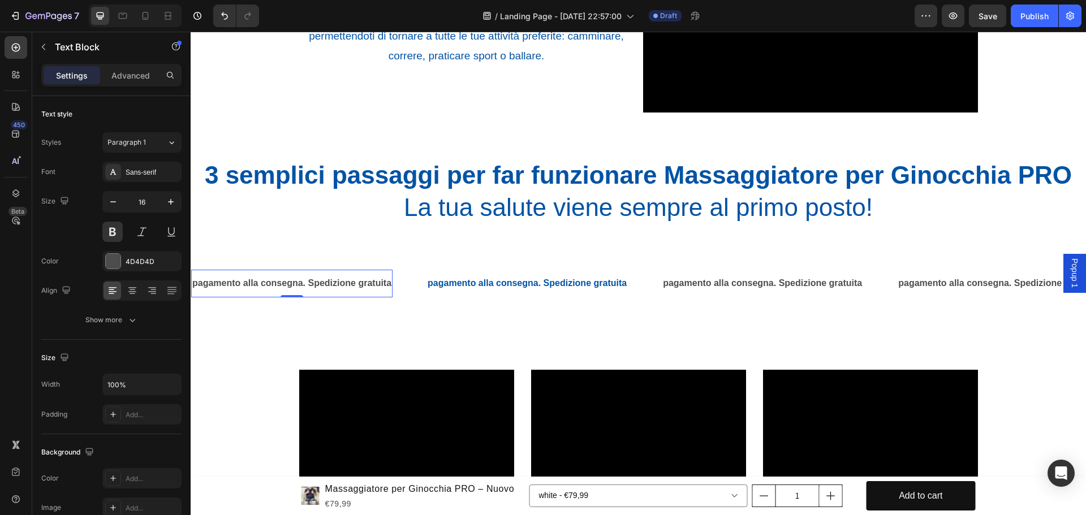
click at [330, 286] on p "pagamento alla consegna. Spedizione gratuita" at bounding box center [291, 283] width 199 height 16
click at [112, 262] on div at bounding box center [113, 261] width 15 height 15
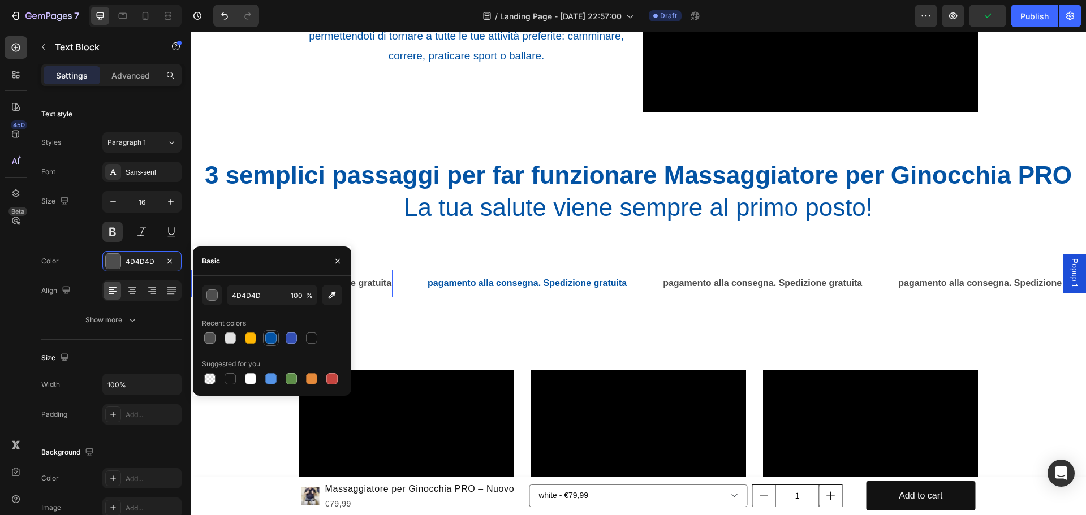
click at [274, 339] on div at bounding box center [270, 338] width 11 height 11
type input "0353A4"
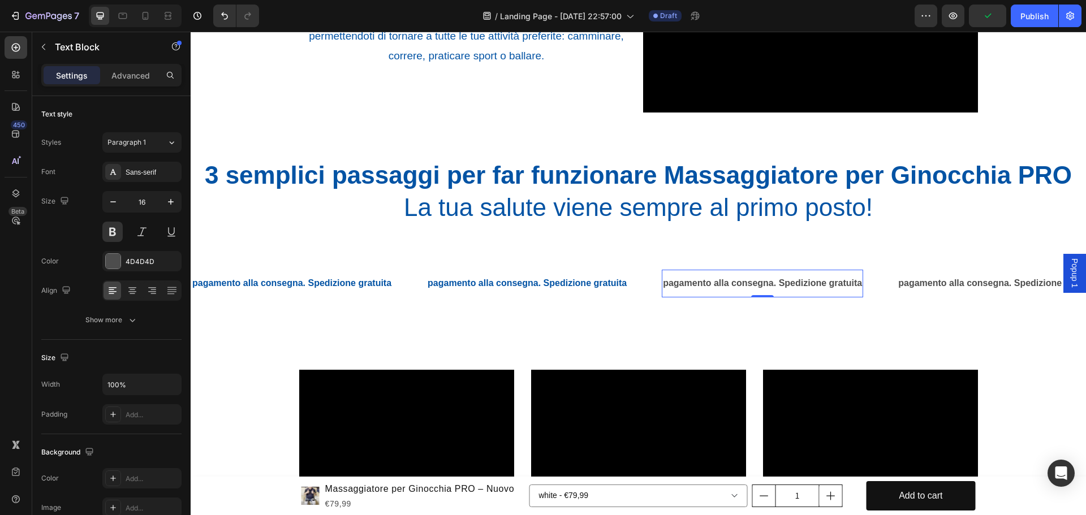
click at [692, 283] on p "pagamento alla consegna. Spedizione gratuita" at bounding box center [762, 283] width 199 height 16
click at [106, 258] on div at bounding box center [113, 261] width 15 height 15
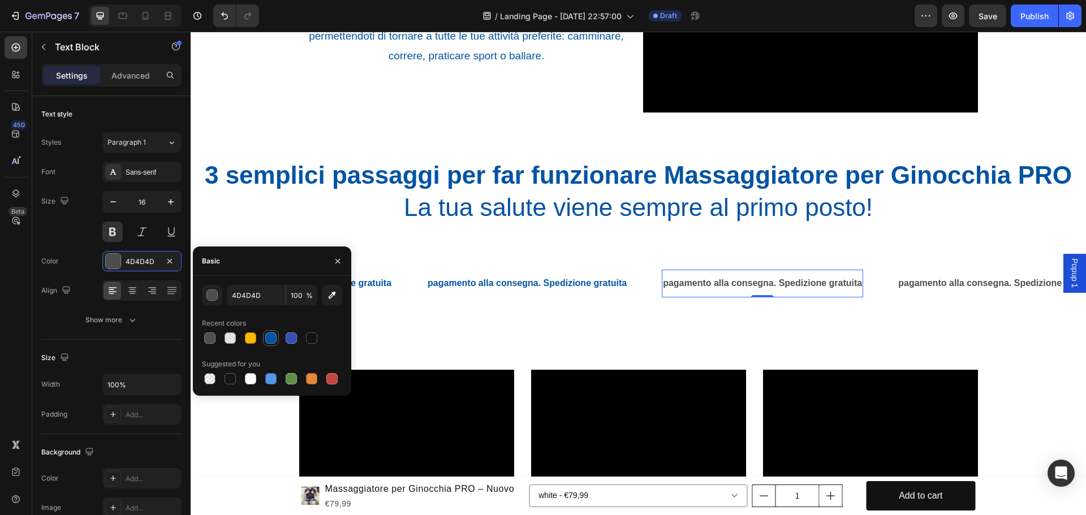
click at [265, 339] on div at bounding box center [270, 338] width 11 height 11
type input "0353A4"
click at [939, 280] on p "pagamento alla consegna. Spedizione gratuita" at bounding box center [997, 283] width 199 height 16
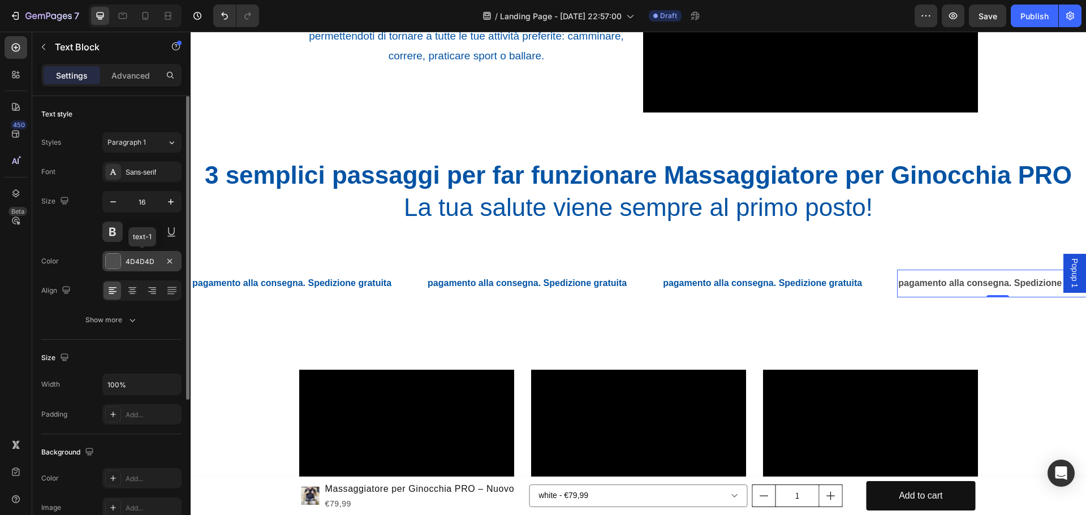
click at [110, 259] on div at bounding box center [113, 261] width 15 height 15
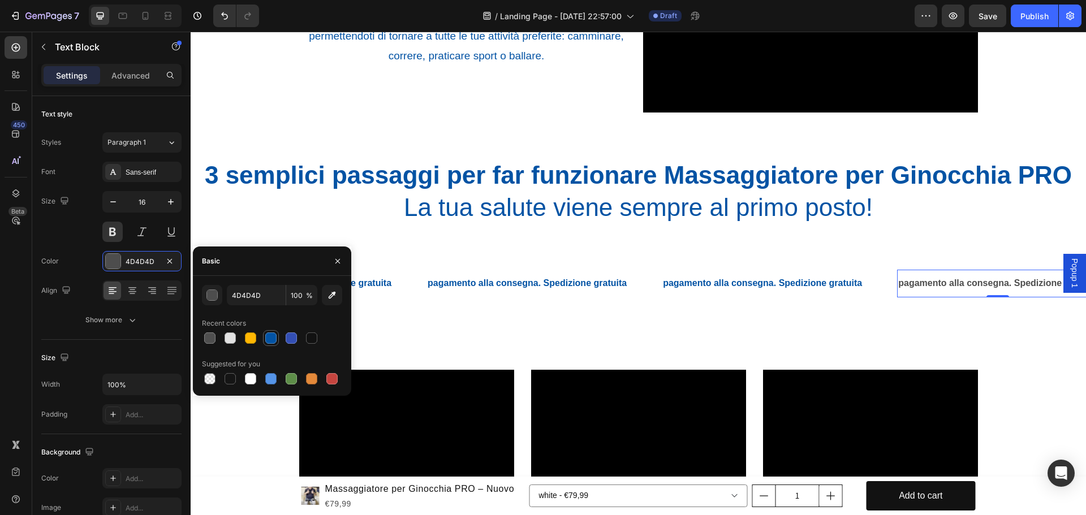
click at [266, 338] on div at bounding box center [270, 338] width 11 height 11
type input "0353A4"
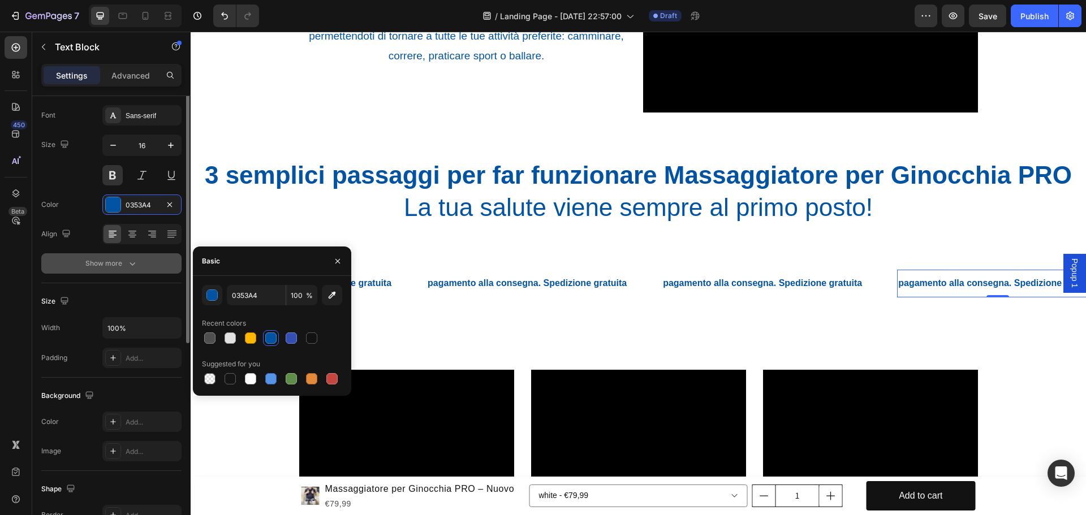
scroll to position [0, 0]
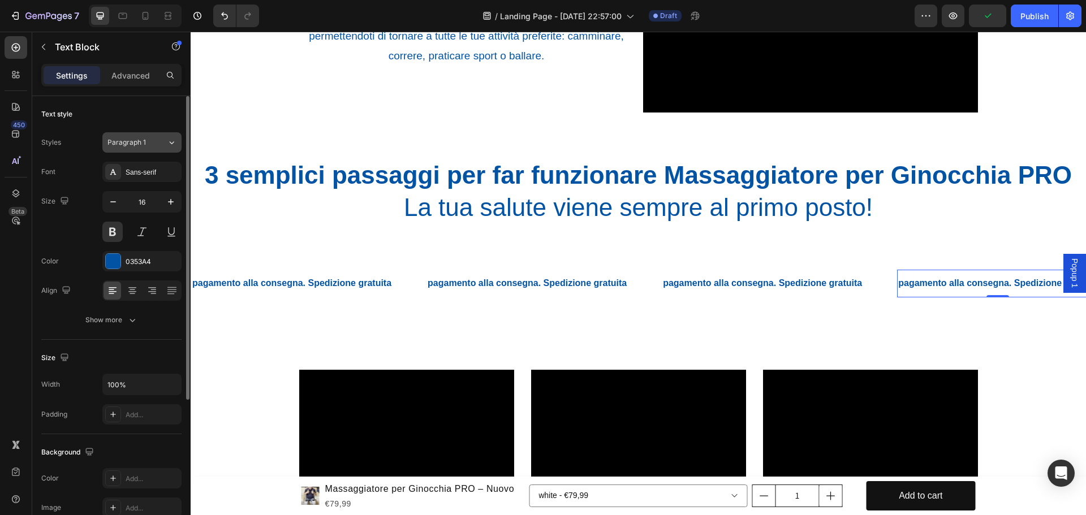
click at [159, 145] on div "Paragraph 1" at bounding box center [136, 142] width 59 height 10
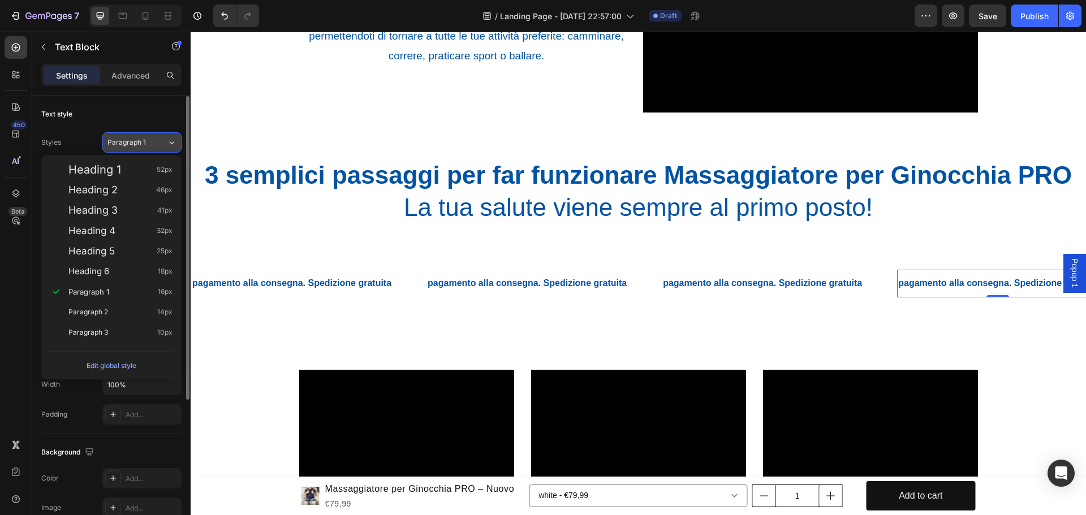
click at [159, 145] on div "Paragraph 1" at bounding box center [136, 142] width 59 height 10
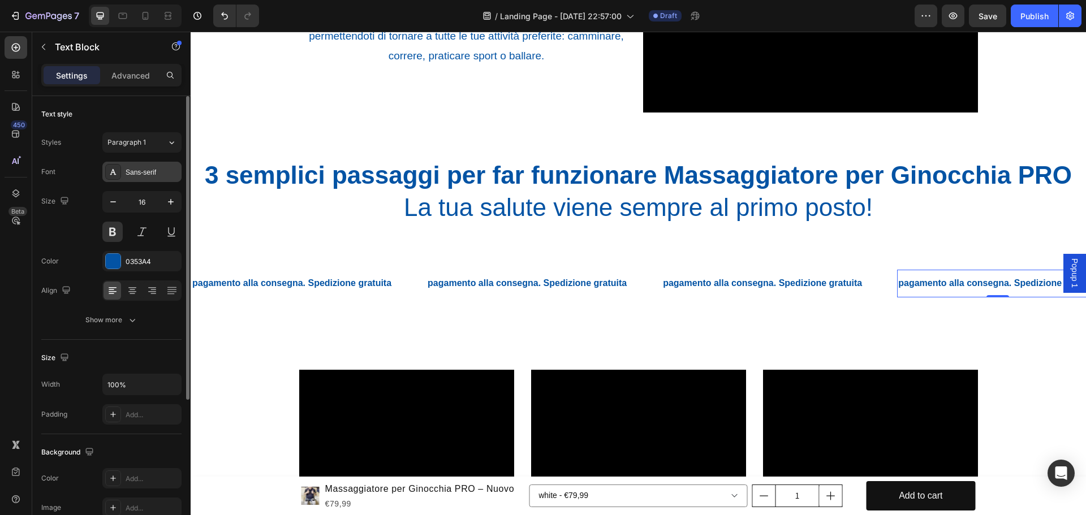
click at [144, 170] on div "Sans-serif" at bounding box center [152, 172] width 53 height 10
click at [152, 143] on div "Paragraph 1" at bounding box center [130, 142] width 46 height 10
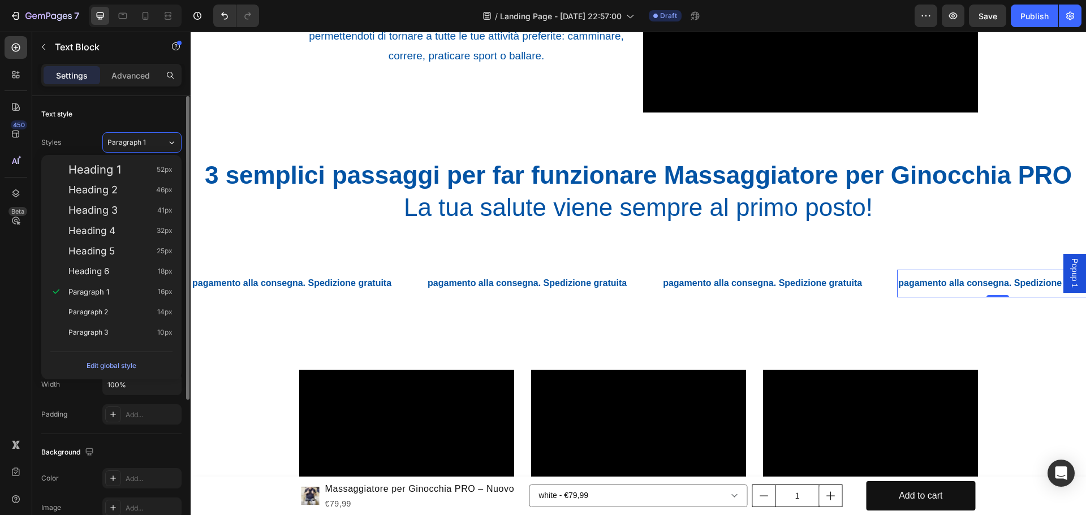
click at [84, 400] on div "Width 100% Padding Add..." at bounding box center [111, 399] width 140 height 51
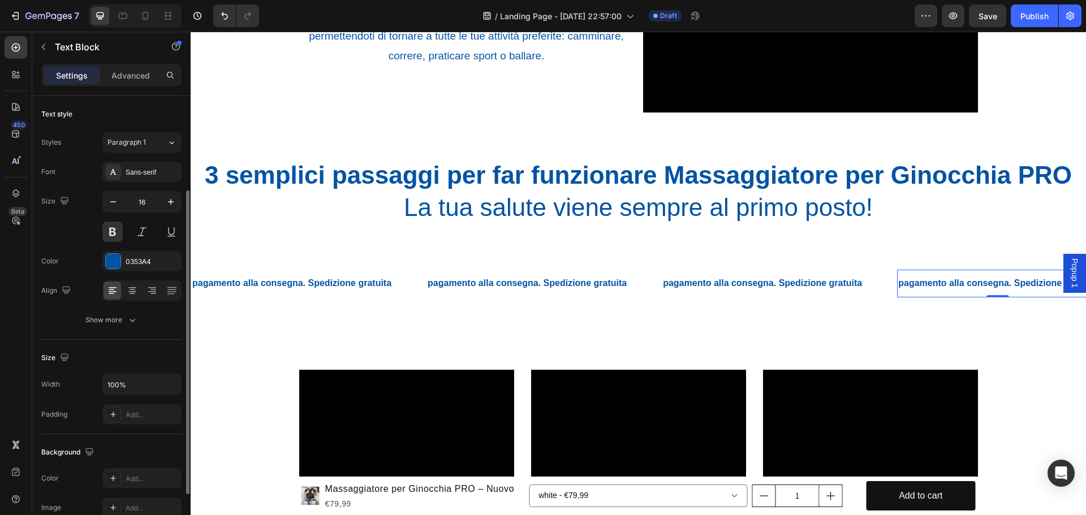
scroll to position [113, 0]
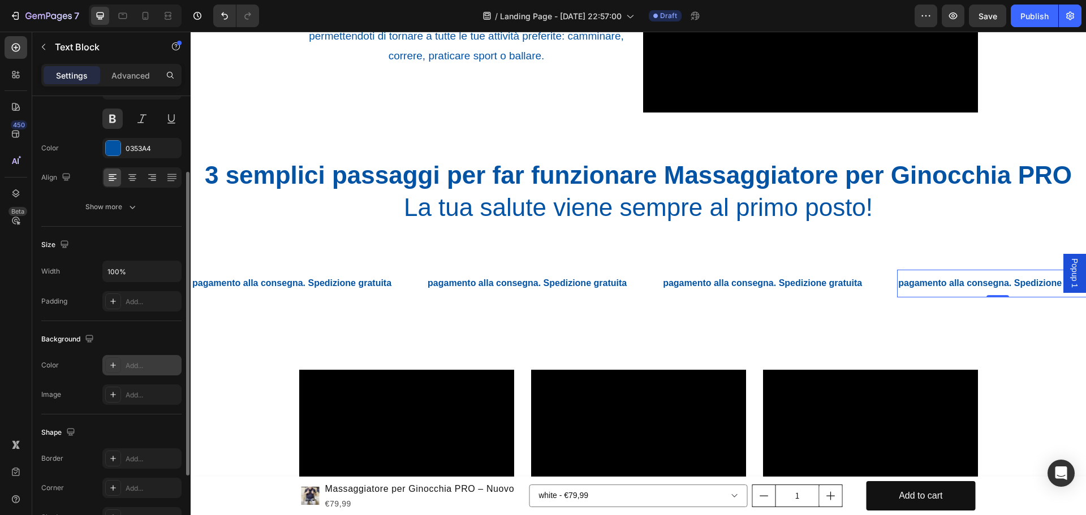
click at [109, 367] on icon at bounding box center [113, 365] width 9 height 9
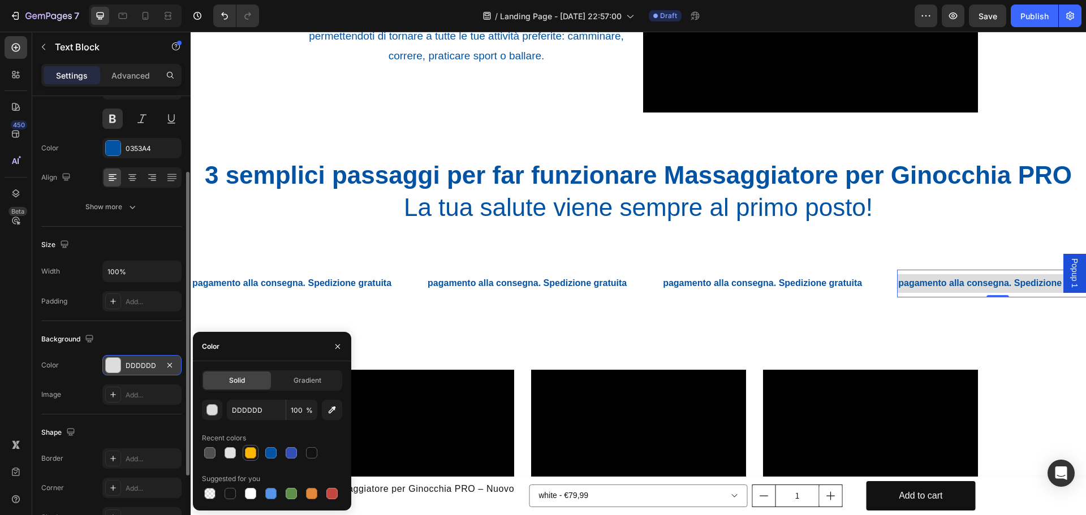
click at [249, 453] on div at bounding box center [250, 452] width 11 height 11
click at [269, 491] on div at bounding box center [270, 493] width 11 height 11
click at [269, 453] on div at bounding box center [270, 452] width 11 height 11
type input "0353A4"
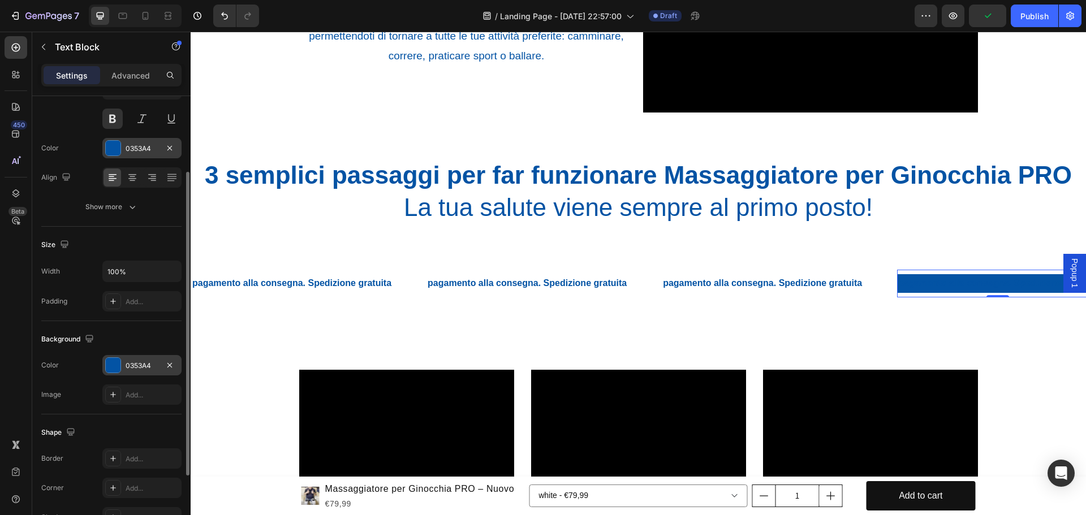
click at [115, 148] on div at bounding box center [113, 148] width 15 height 15
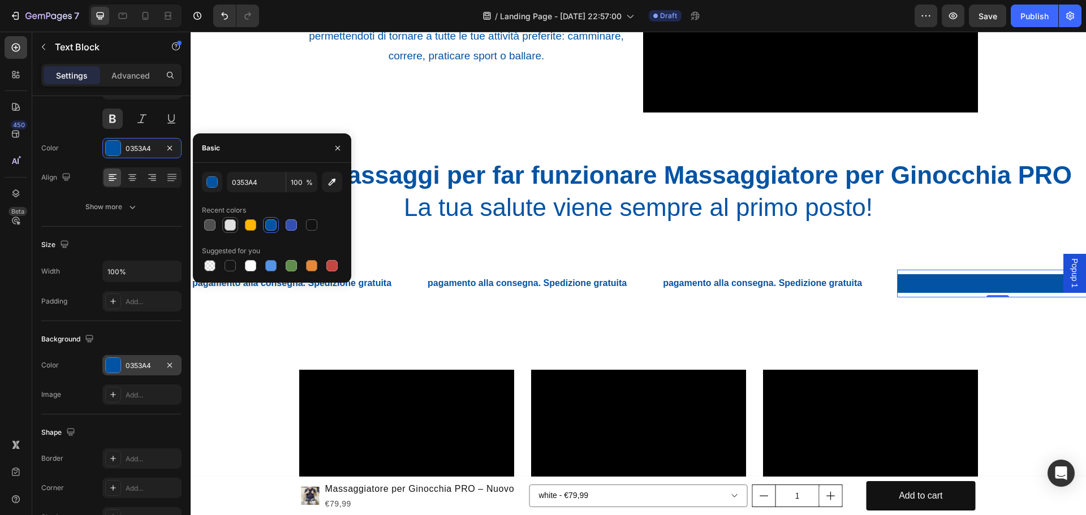
click at [232, 227] on div at bounding box center [230, 224] width 11 height 11
type input "E2E2E2"
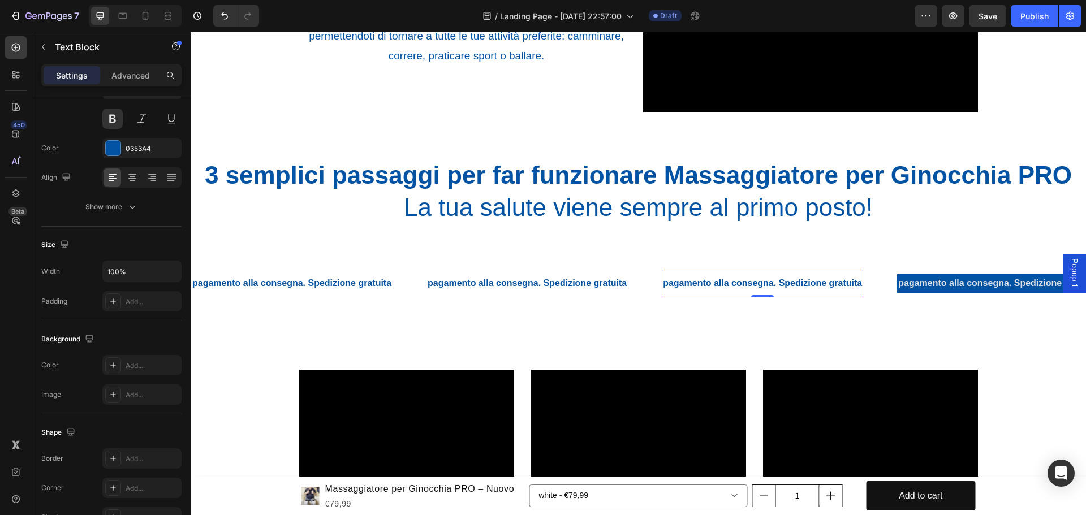
click at [725, 283] on p "pagamento alla consegna. Spedizione gratuita" at bounding box center [762, 283] width 199 height 16
click at [115, 149] on div at bounding box center [113, 148] width 15 height 15
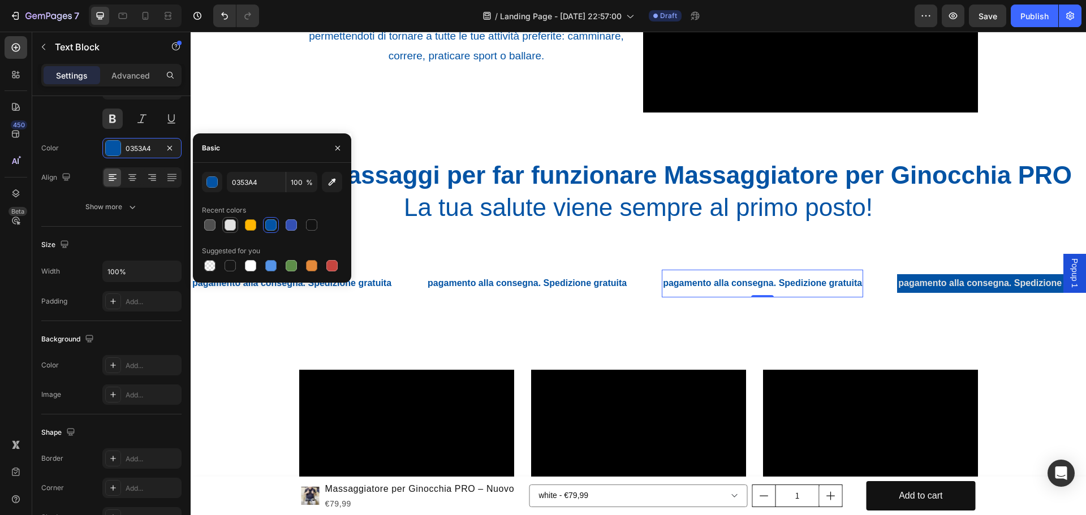
click at [230, 225] on div at bounding box center [230, 224] width 11 height 11
type input "E2E2E2"
click at [117, 365] on icon at bounding box center [113, 365] width 9 height 9
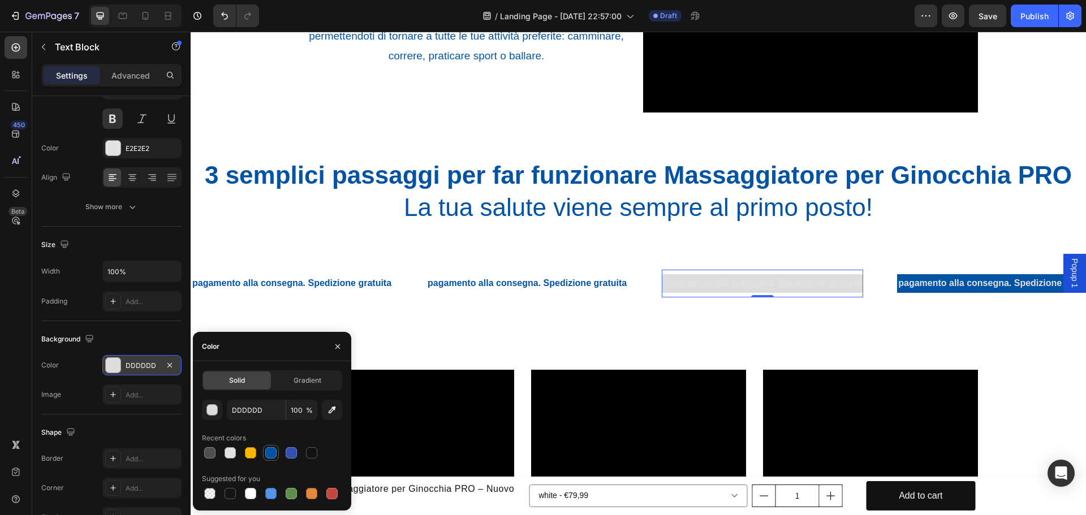
click at [270, 452] on div at bounding box center [270, 452] width 11 height 11
type input "0353A4"
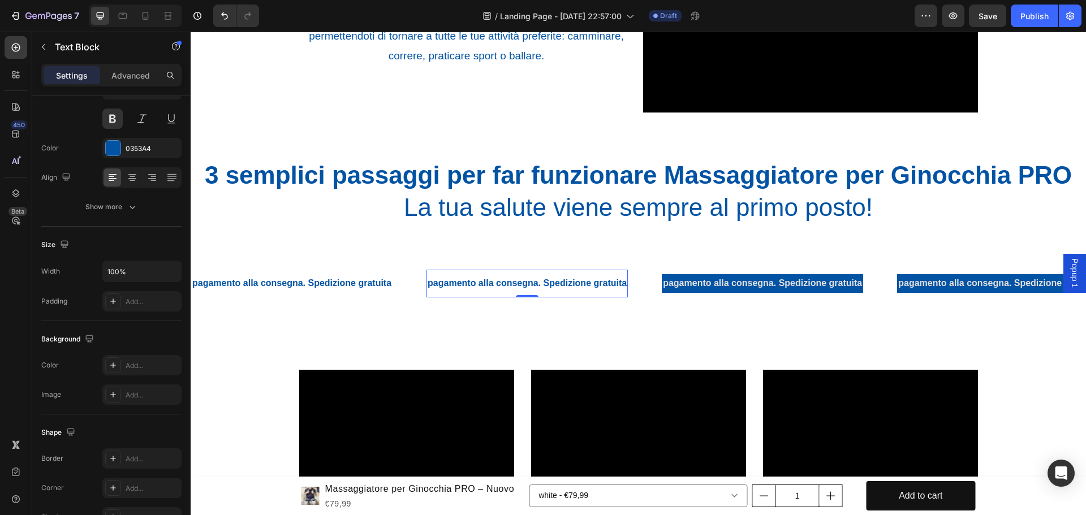
click at [451, 288] on p "pagamento alla consegna. Spedizione gratuita" at bounding box center [527, 283] width 199 height 16
click at [109, 150] on div at bounding box center [113, 148] width 15 height 15
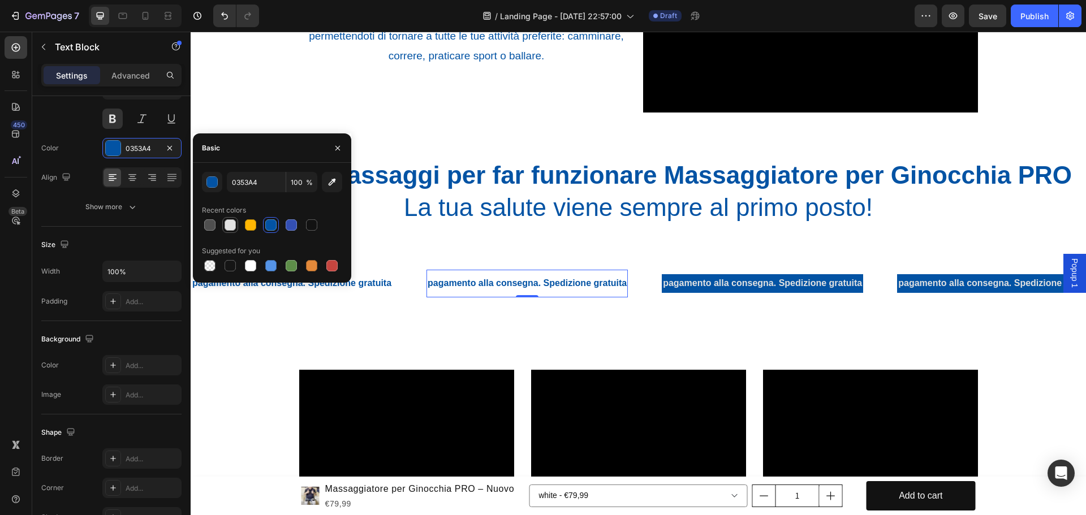
click at [231, 218] on div at bounding box center [230, 225] width 16 height 16
type input "E2E2E2"
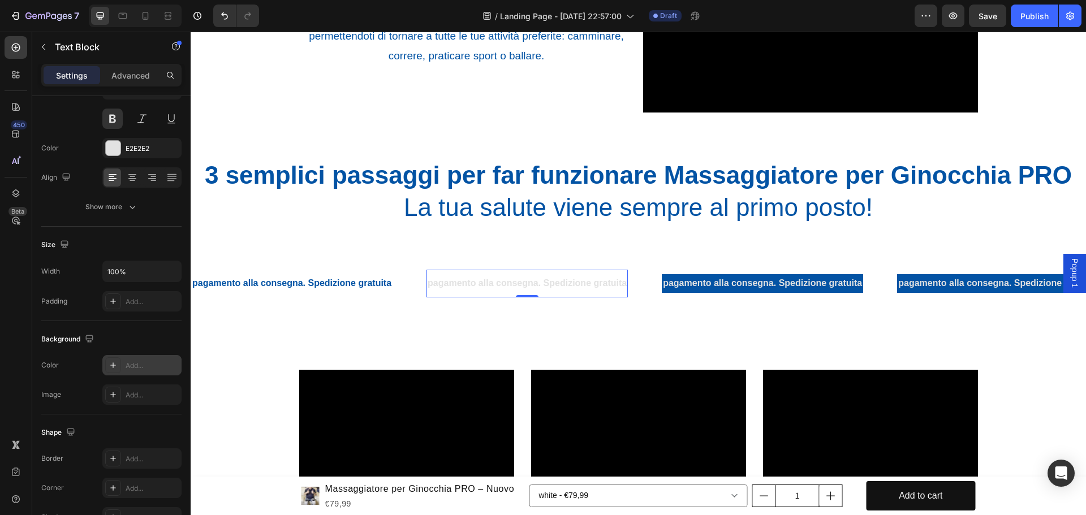
click at [114, 361] on icon at bounding box center [113, 365] width 9 height 9
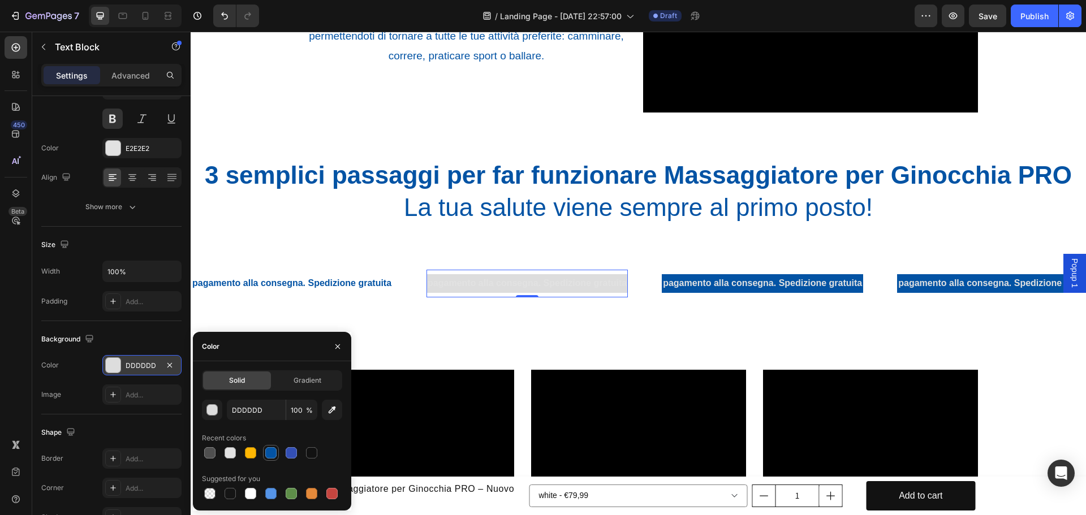
click at [268, 451] on div at bounding box center [270, 452] width 11 height 11
type input "0353A4"
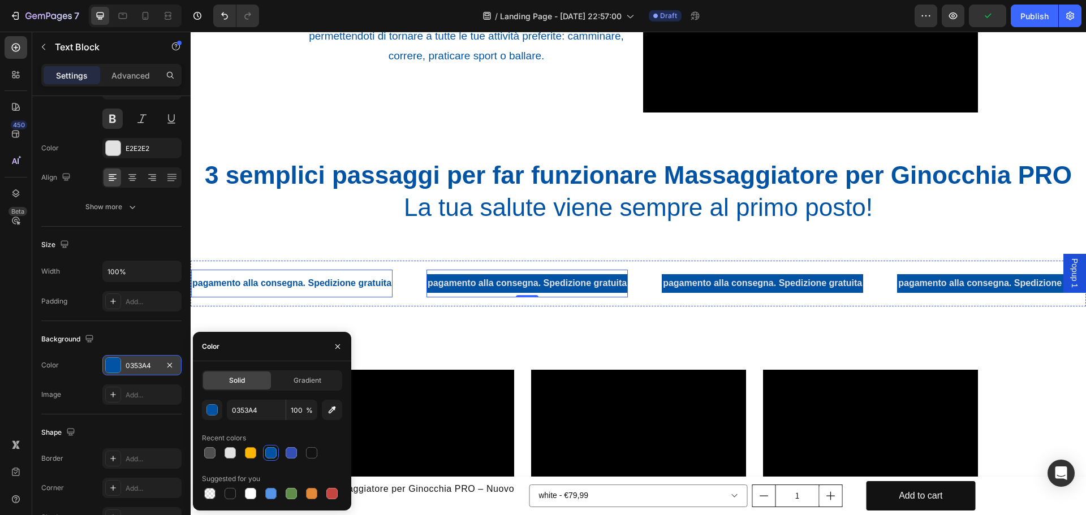
click at [255, 286] on p "pagamento alla consegna. Spedizione gratuita" at bounding box center [291, 283] width 199 height 16
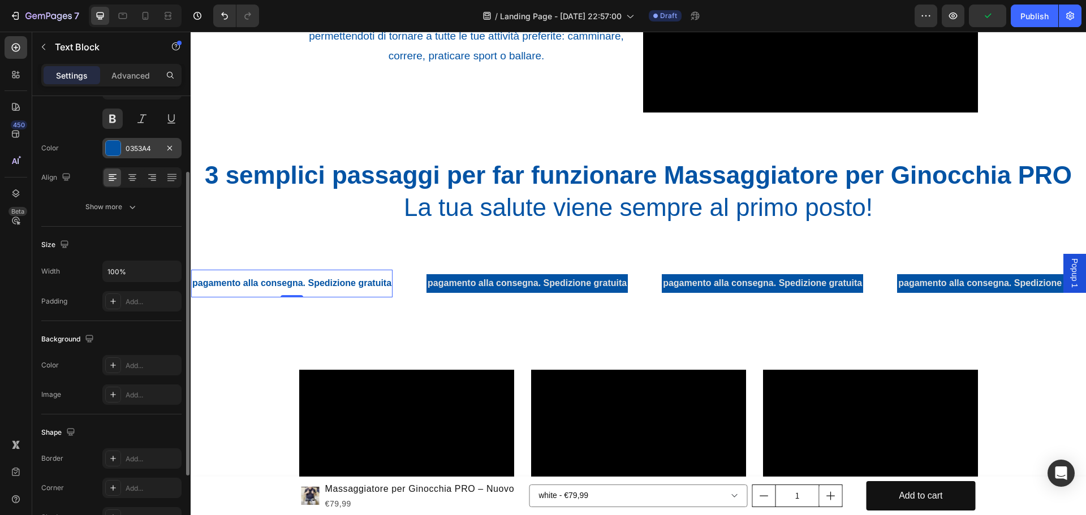
click at [112, 148] on div at bounding box center [113, 148] width 15 height 15
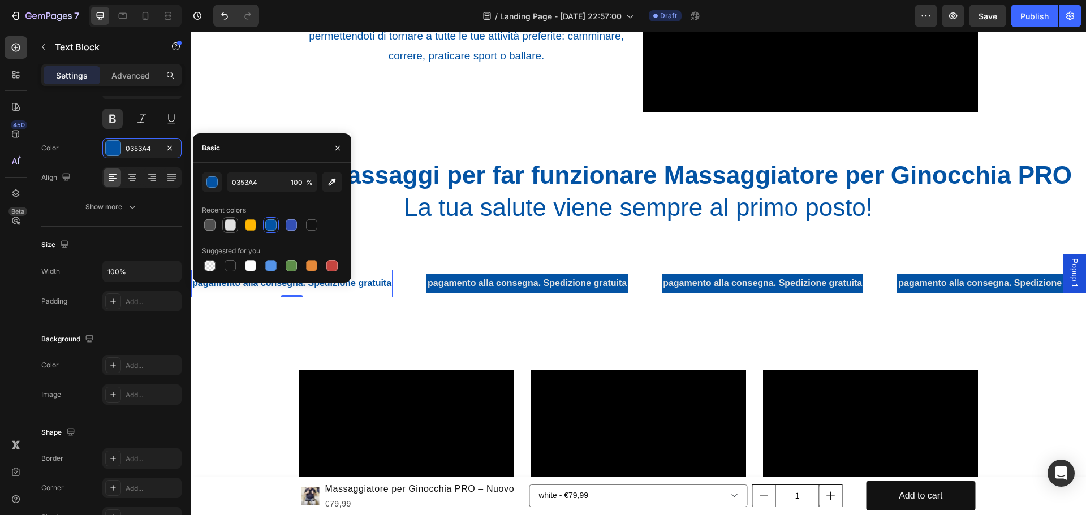
click at [227, 221] on div at bounding box center [230, 224] width 11 height 11
type input "E2E2E2"
click at [112, 366] on icon at bounding box center [113, 365] width 9 height 9
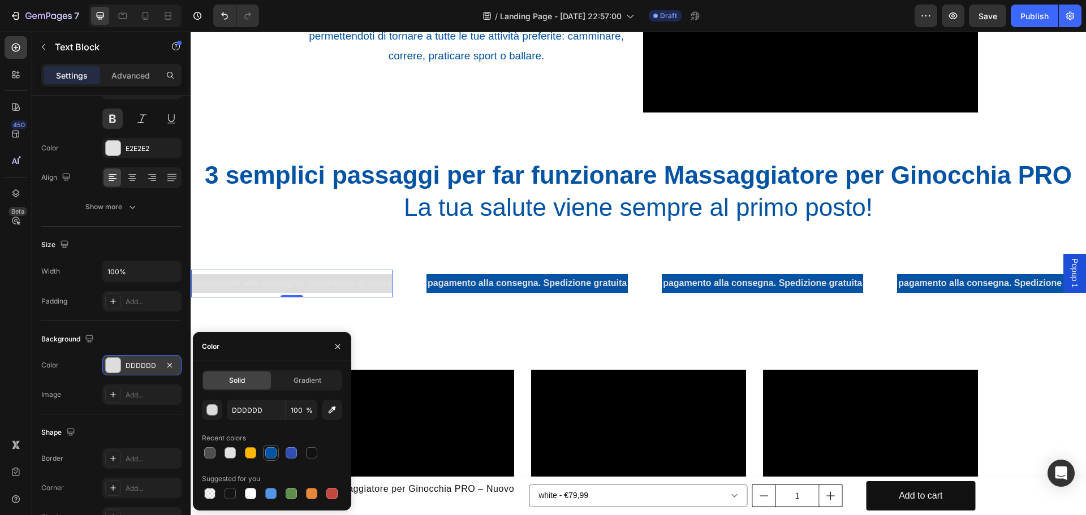
click at [268, 455] on div at bounding box center [270, 452] width 11 height 11
type input "0353A4"
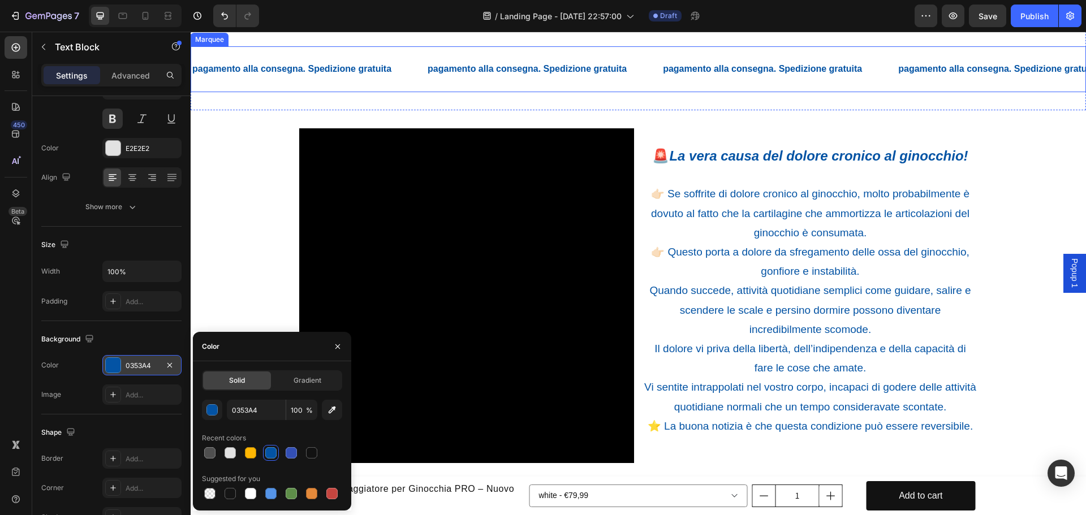
scroll to position [830, 0]
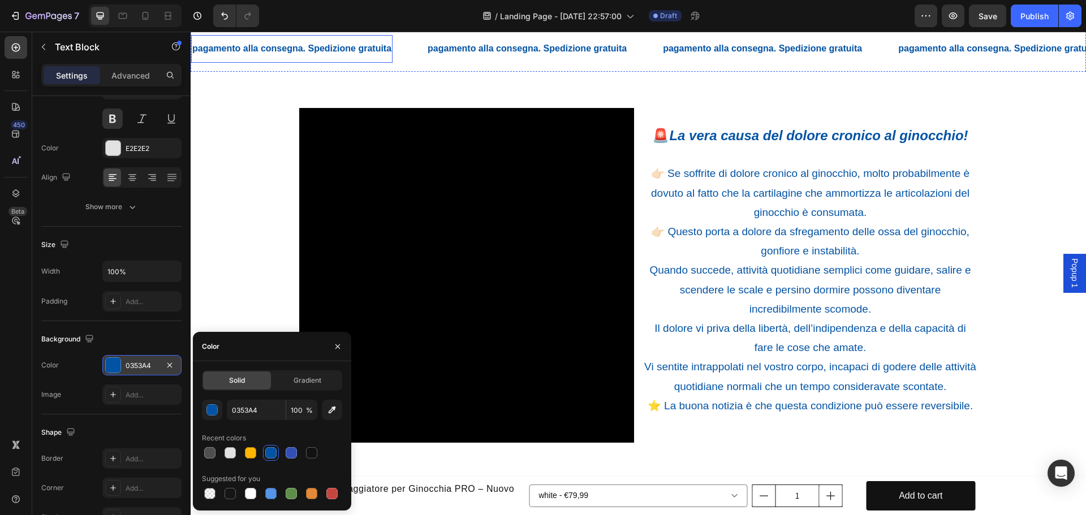
click at [329, 57] on p "pagamento alla consegna. Spedizione gratuita" at bounding box center [291, 49] width 199 height 16
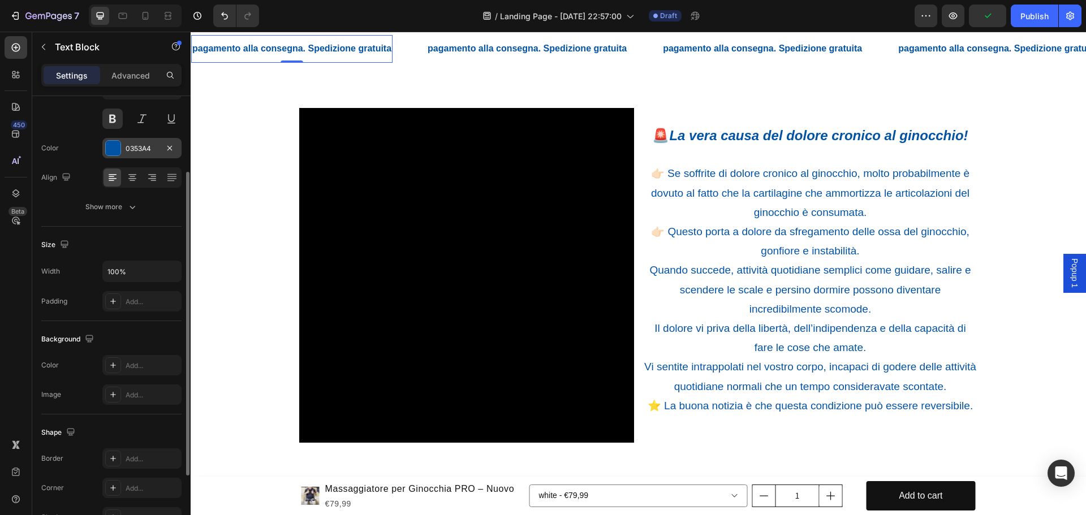
click at [115, 148] on div at bounding box center [113, 148] width 15 height 15
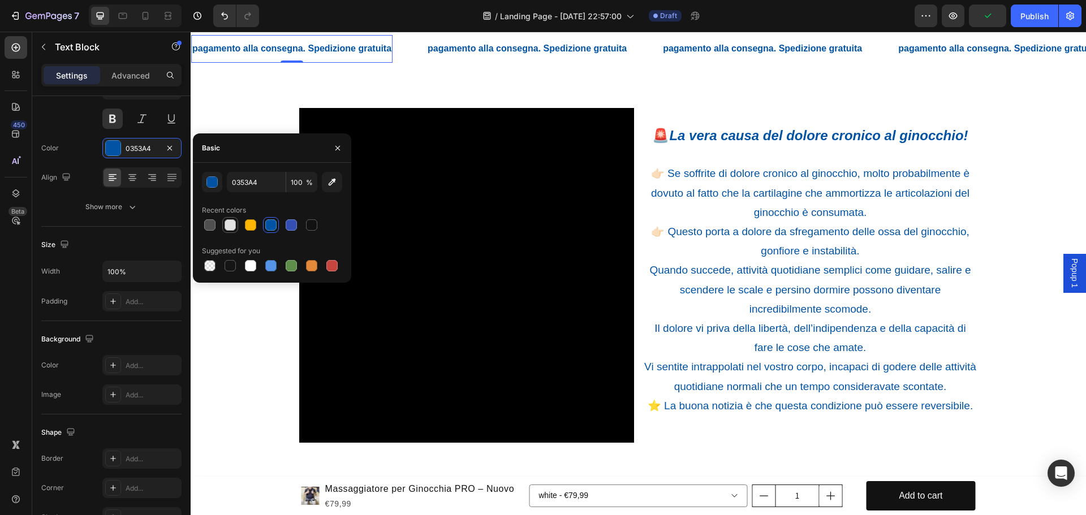
click at [230, 223] on div at bounding box center [230, 224] width 11 height 11
type input "E2E2E2"
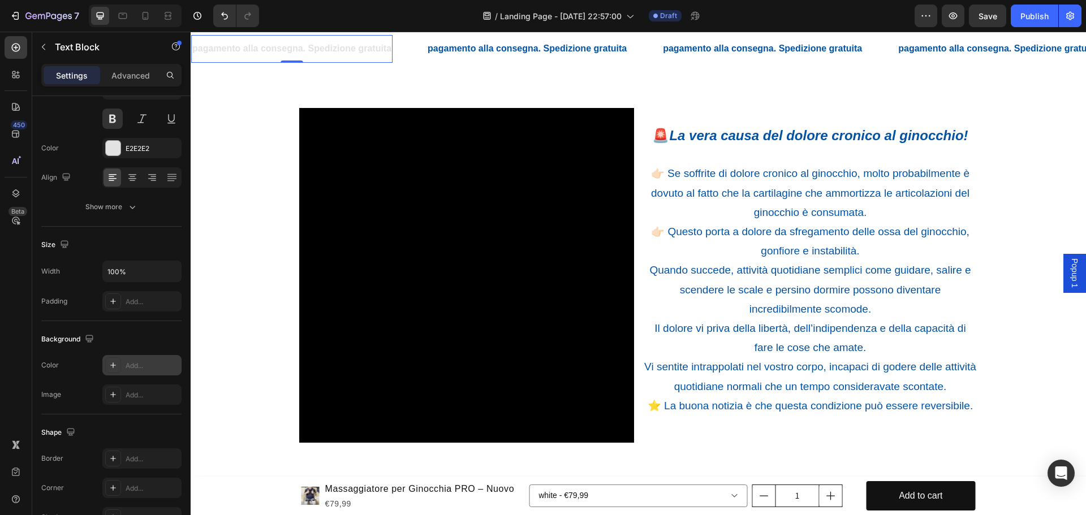
click at [114, 364] on icon at bounding box center [113, 365] width 9 height 9
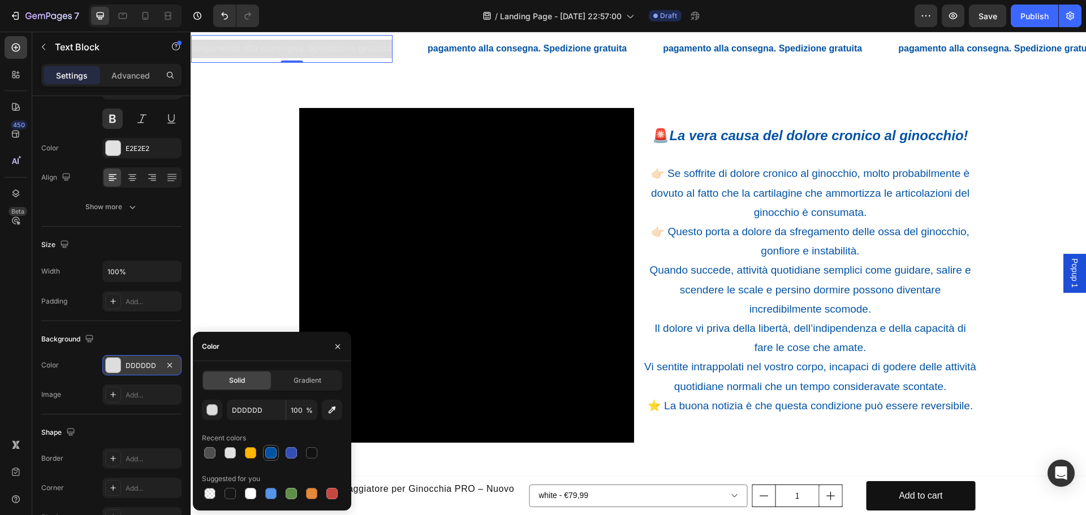
click at [272, 454] on div at bounding box center [270, 452] width 11 height 11
type input "0353A4"
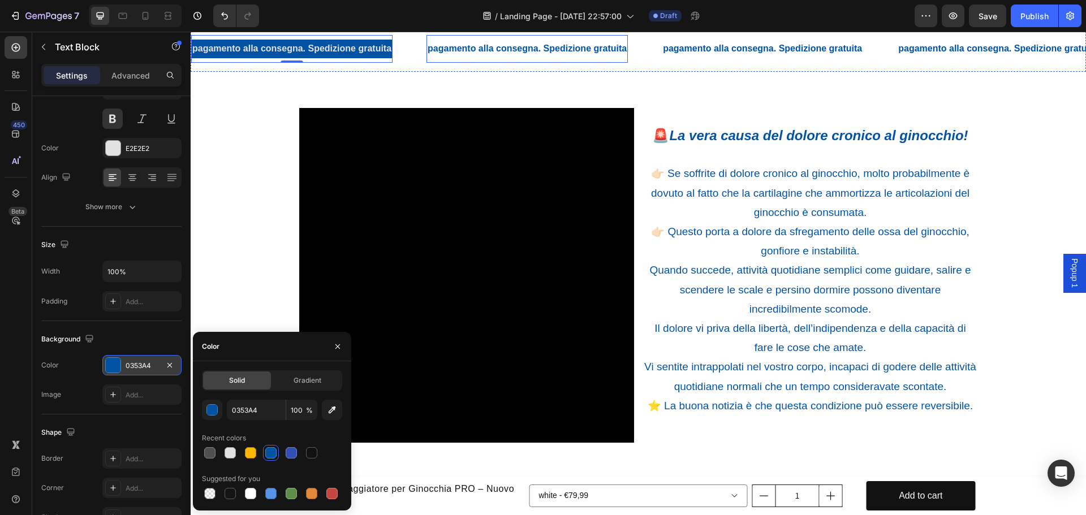
click at [475, 57] on p "pagamento alla consegna. Spedizione gratuita" at bounding box center [527, 49] width 199 height 16
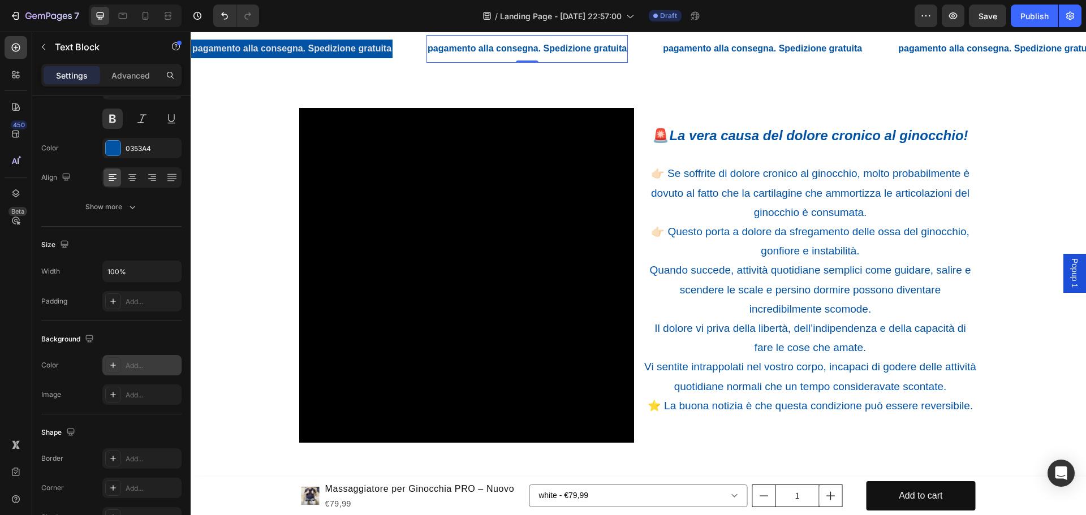
click at [107, 368] on div at bounding box center [113, 365] width 16 height 16
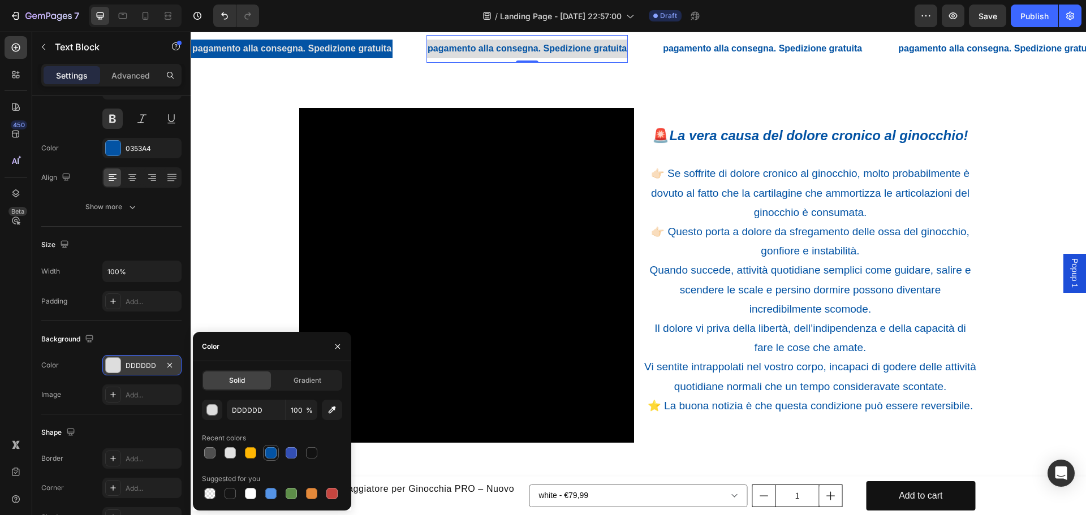
click at [269, 450] on div at bounding box center [270, 452] width 11 height 11
type input "0353A4"
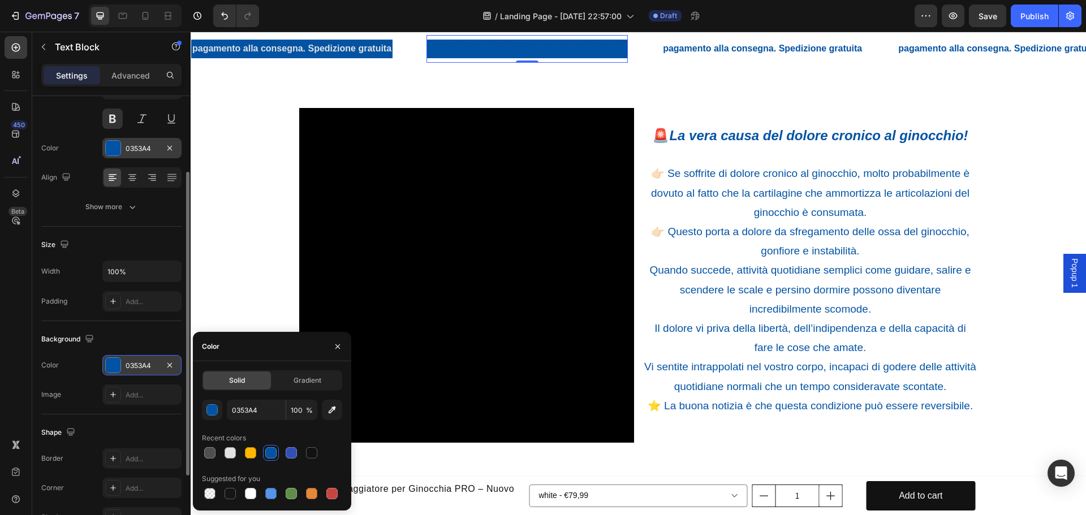
click at [115, 148] on div at bounding box center [113, 148] width 15 height 15
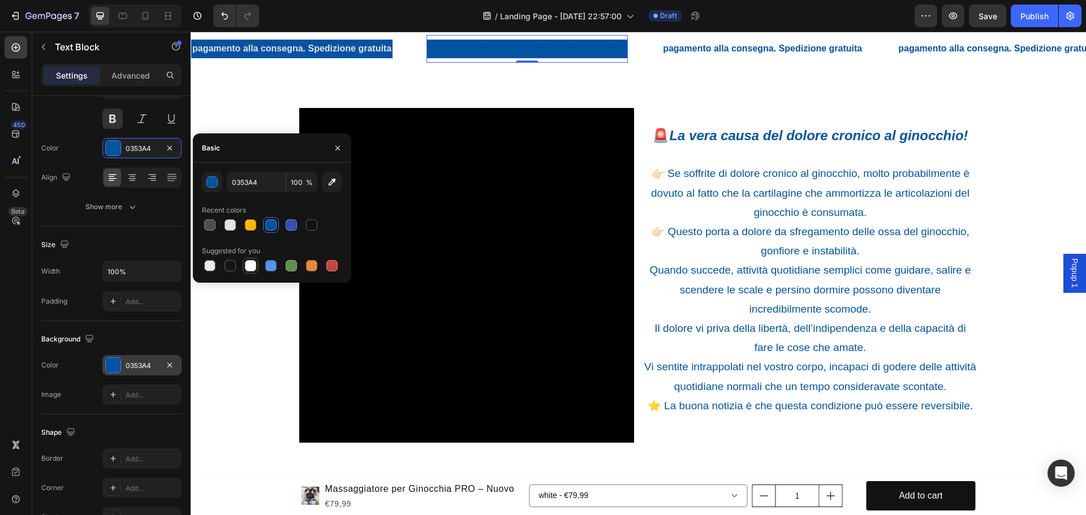
click at [248, 264] on div at bounding box center [250, 265] width 11 height 11
type input "FFFFFF"
click at [674, 57] on p "pagamento alla consegna. Spedizione gratuita" at bounding box center [762, 49] width 199 height 16
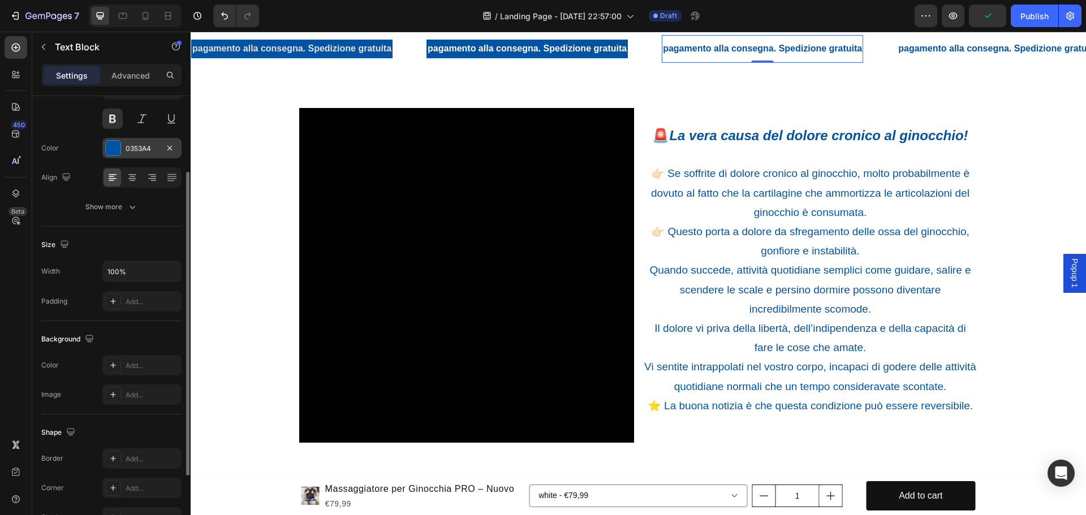
click at [114, 143] on div at bounding box center [113, 148] width 15 height 15
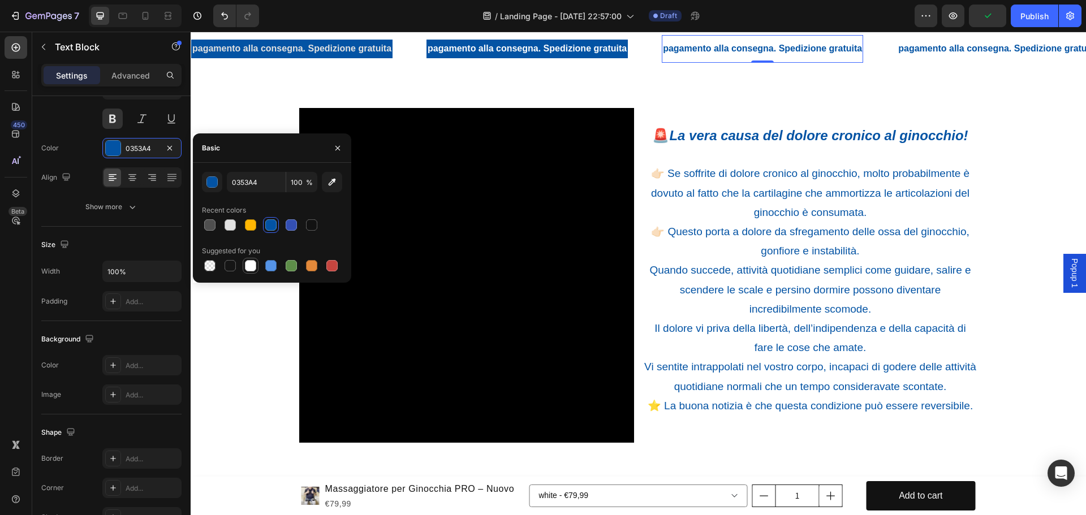
drag, startPoint x: 251, startPoint y: 267, endPoint x: 26, endPoint y: 253, distance: 225.0
click at [251, 267] on div at bounding box center [250, 265] width 11 height 11
type input "FFFFFF"
click at [115, 365] on icon at bounding box center [113, 366] width 6 height 6
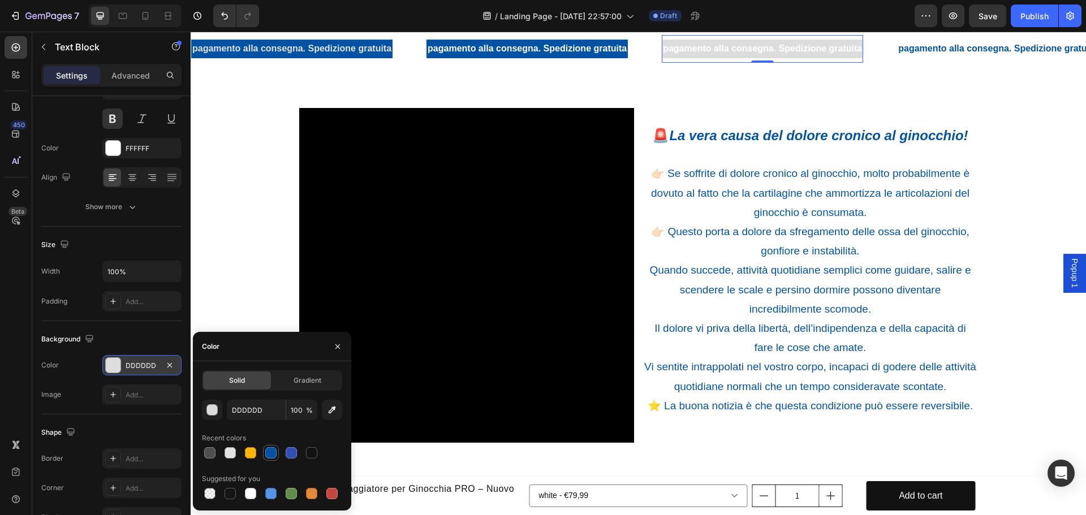
click at [267, 451] on div at bounding box center [270, 452] width 11 height 11
type input "0353A4"
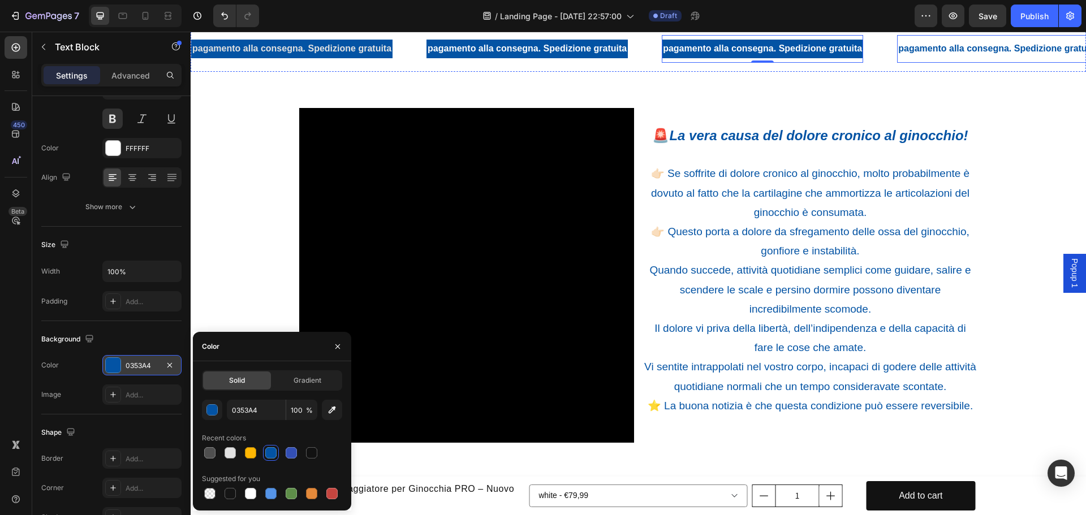
click at [913, 57] on p "pagamento alla consegna. Spedizione gratuita" at bounding box center [997, 49] width 199 height 16
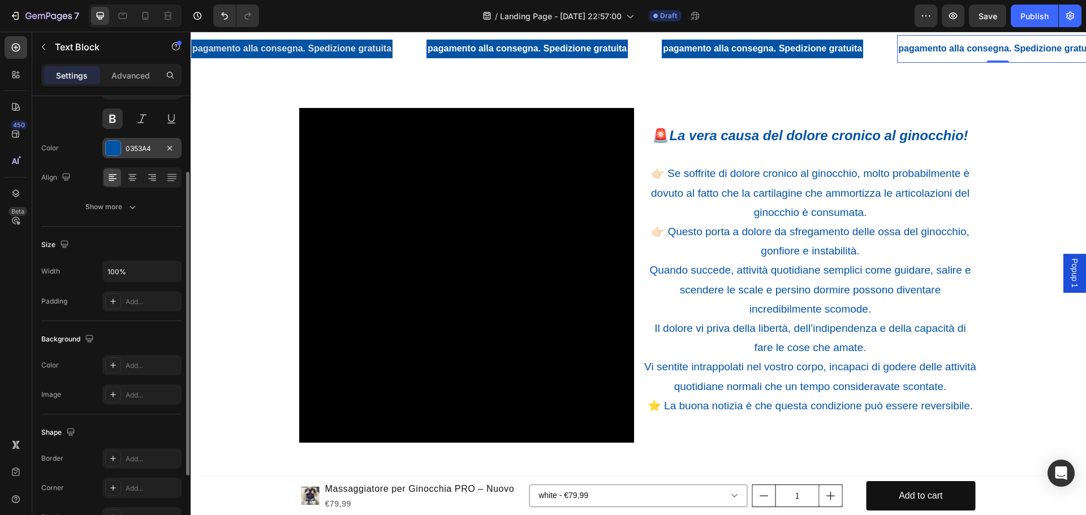
click at [112, 150] on div at bounding box center [113, 148] width 15 height 15
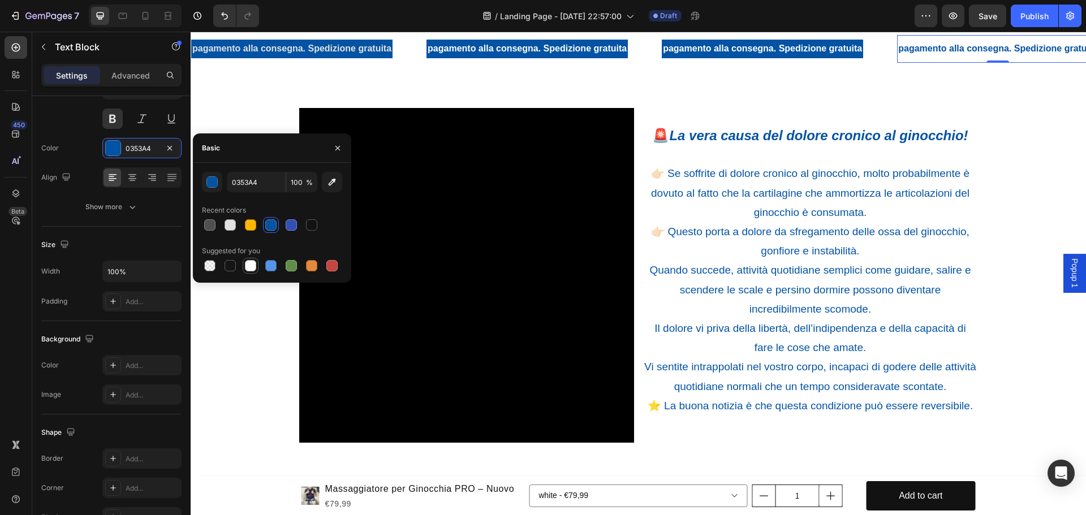
click at [252, 266] on div at bounding box center [250, 265] width 11 height 11
type input "FFFFFF"
click at [117, 363] on icon at bounding box center [113, 365] width 9 height 9
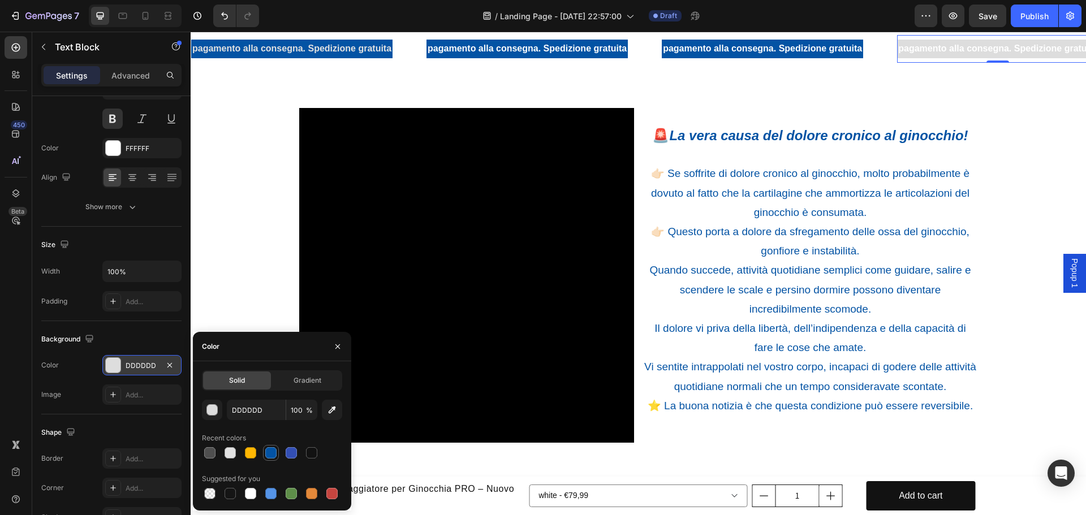
click at [271, 450] on div at bounding box center [270, 452] width 11 height 11
type input "0353A4"
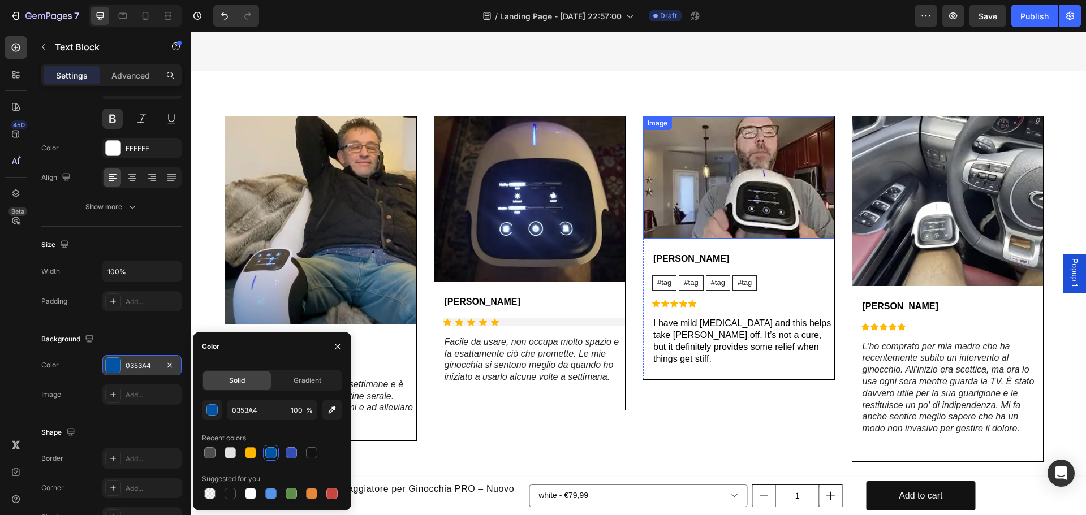
scroll to position [491, 0]
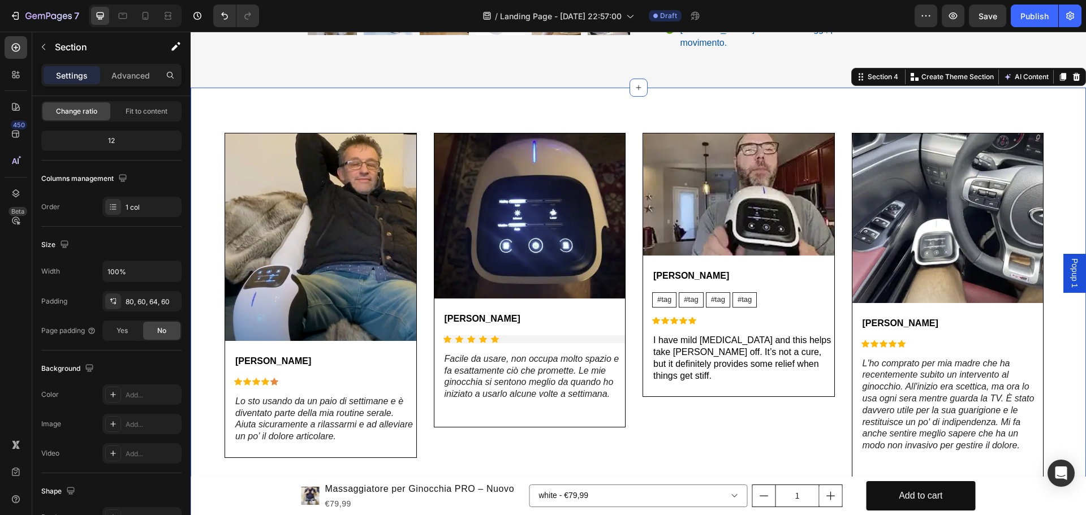
click at [365, 101] on div "Image [PERSON_NAME] Text Block Icon Icon Icon Icon Icon Icon List Lo sto usando…" at bounding box center [638, 306] width 895 height 437
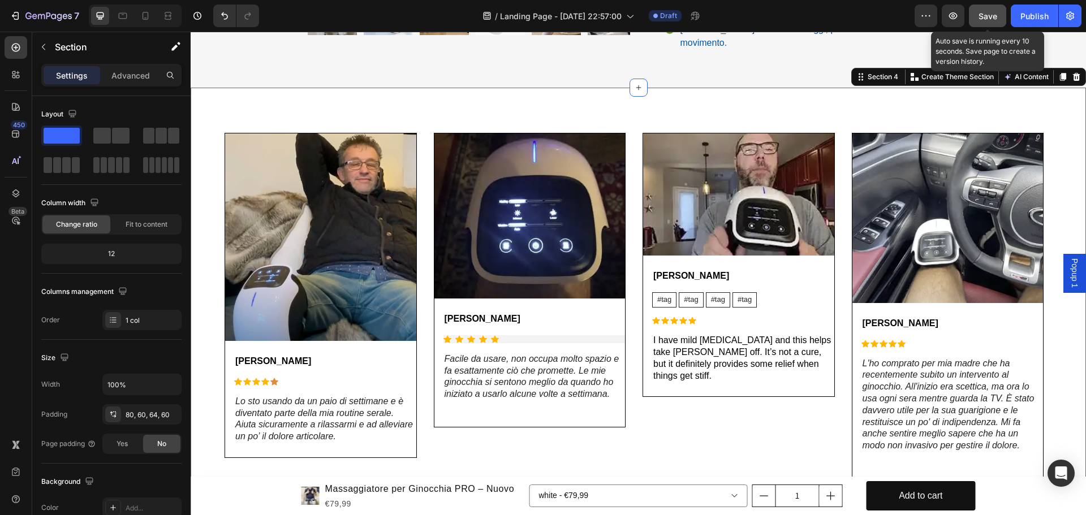
click at [995, 16] on span "Save" at bounding box center [988, 16] width 19 height 10
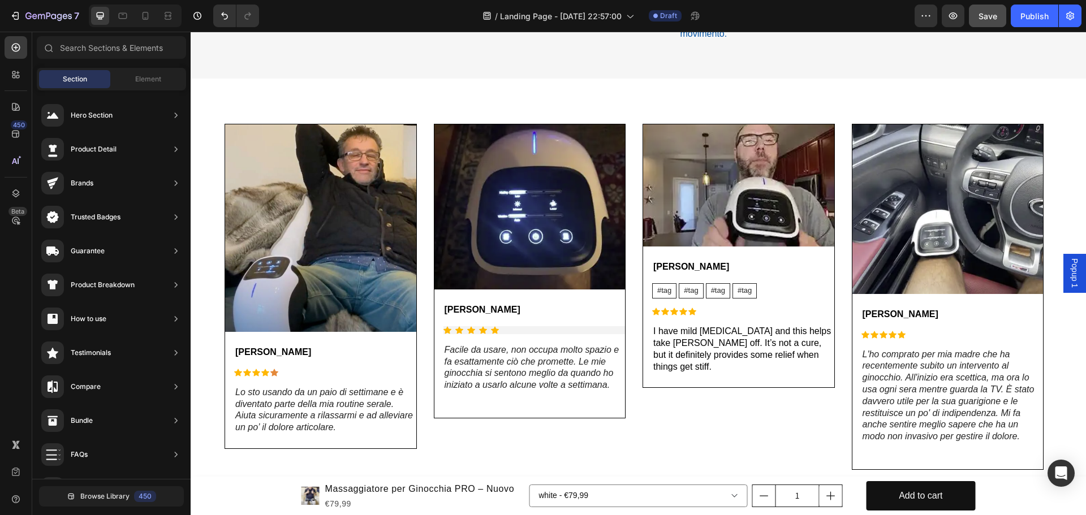
scroll to position [145, 0]
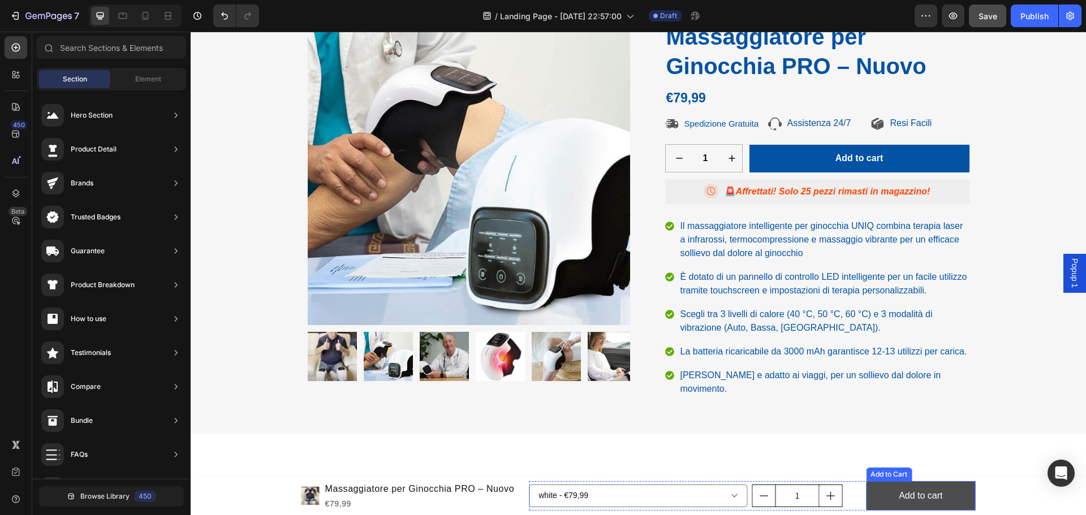
click at [882, 498] on button "Add to cart" at bounding box center [920, 496] width 109 height 30
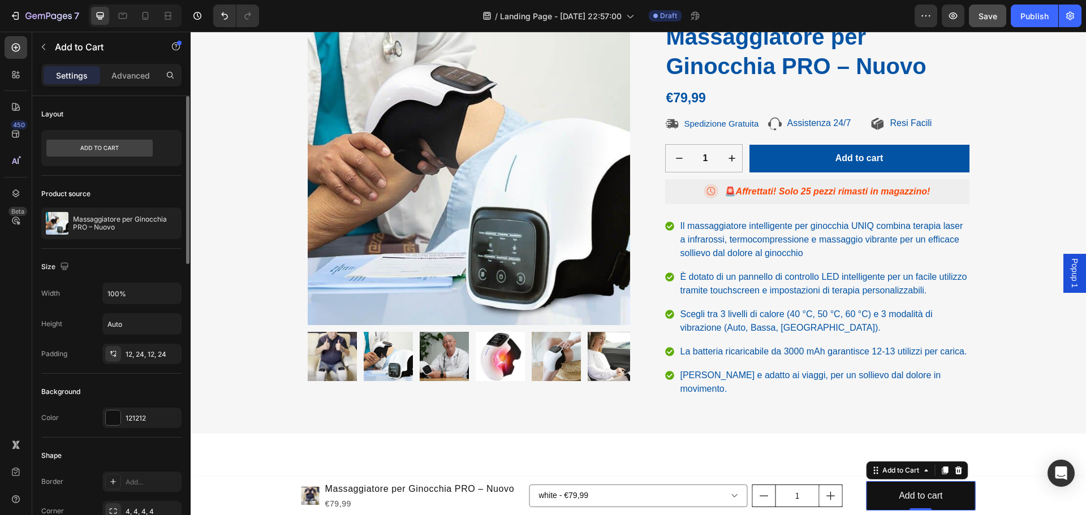
scroll to position [113, 0]
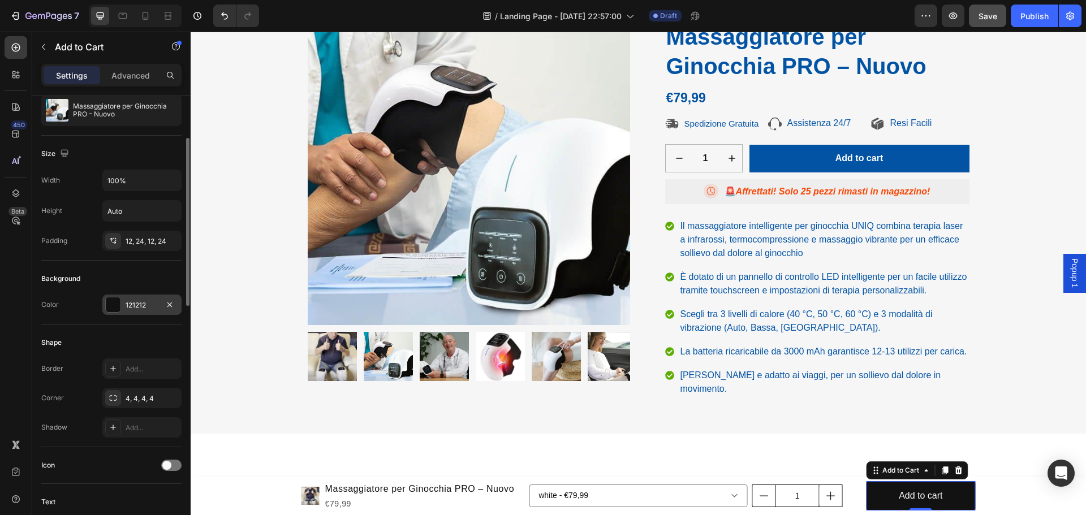
click at [111, 304] on div at bounding box center [113, 305] width 15 height 15
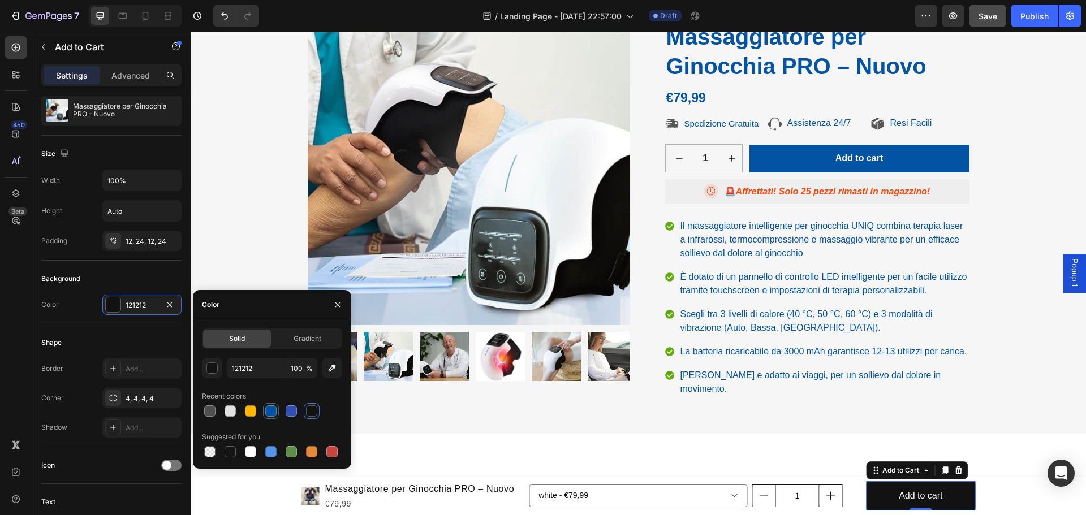
click at [274, 413] on div at bounding box center [270, 411] width 11 height 11
type input "0353A4"
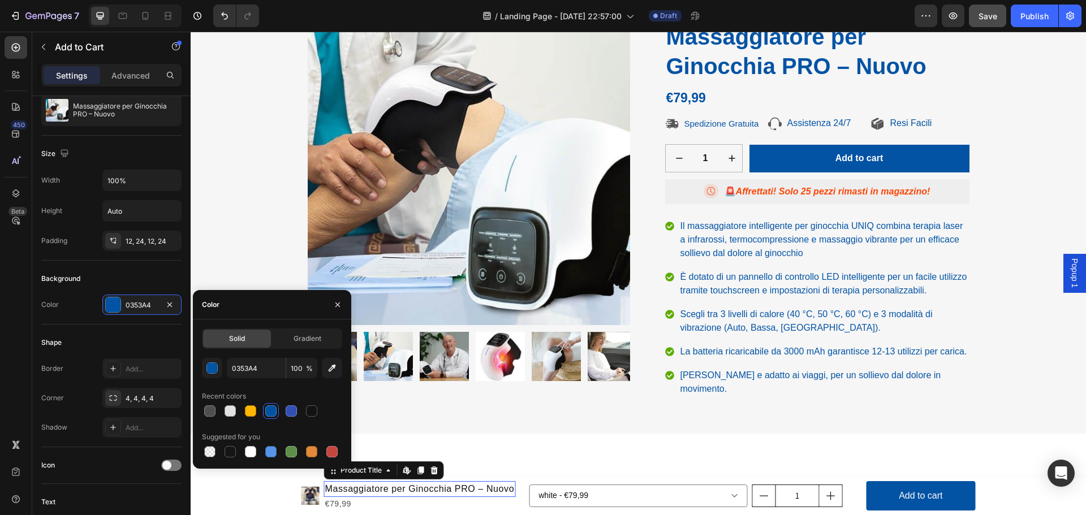
click at [389, 491] on h1 "Massaggiatore per Ginocchia PRO – Nuovo" at bounding box center [420, 489] width 192 height 16
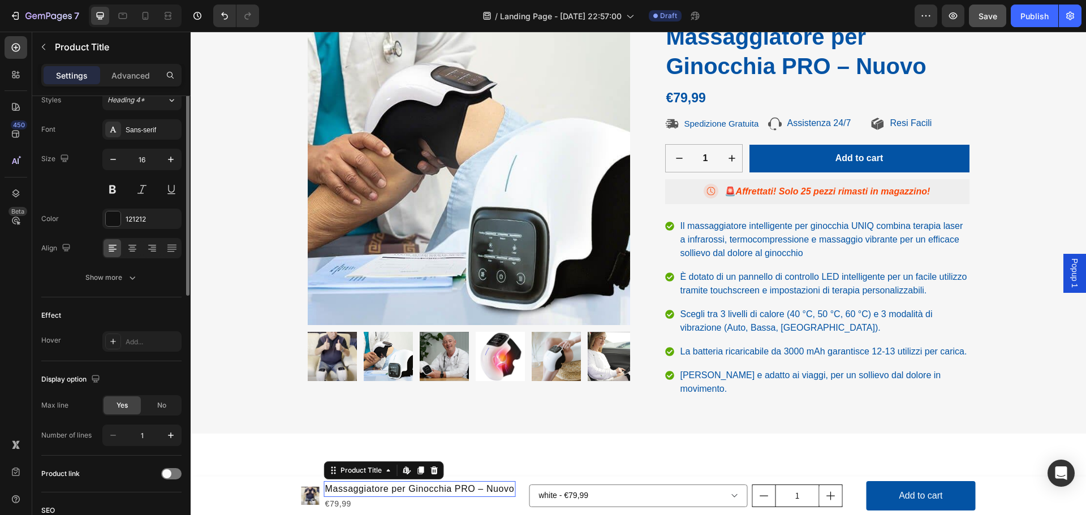
scroll to position [0, 0]
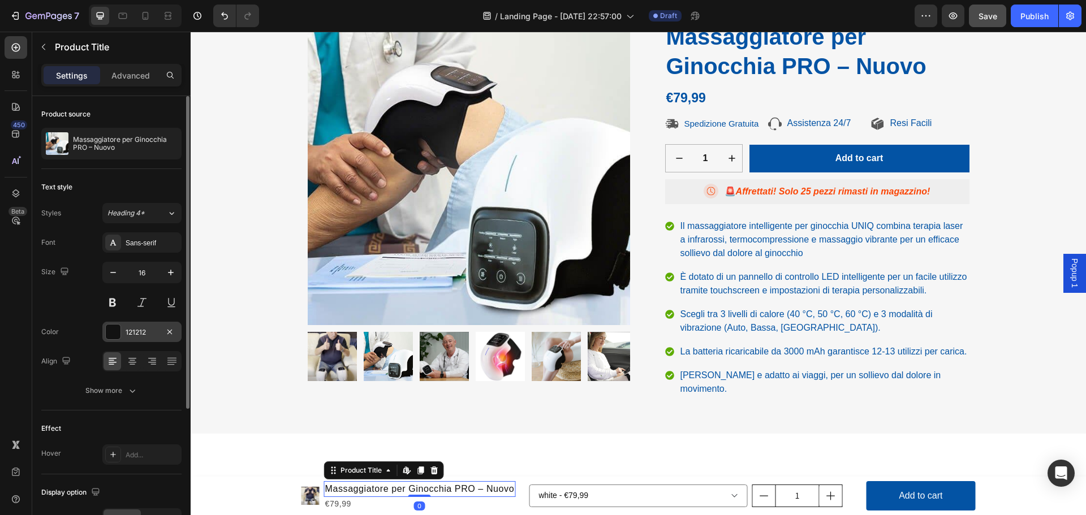
click at [114, 332] on div at bounding box center [113, 332] width 15 height 15
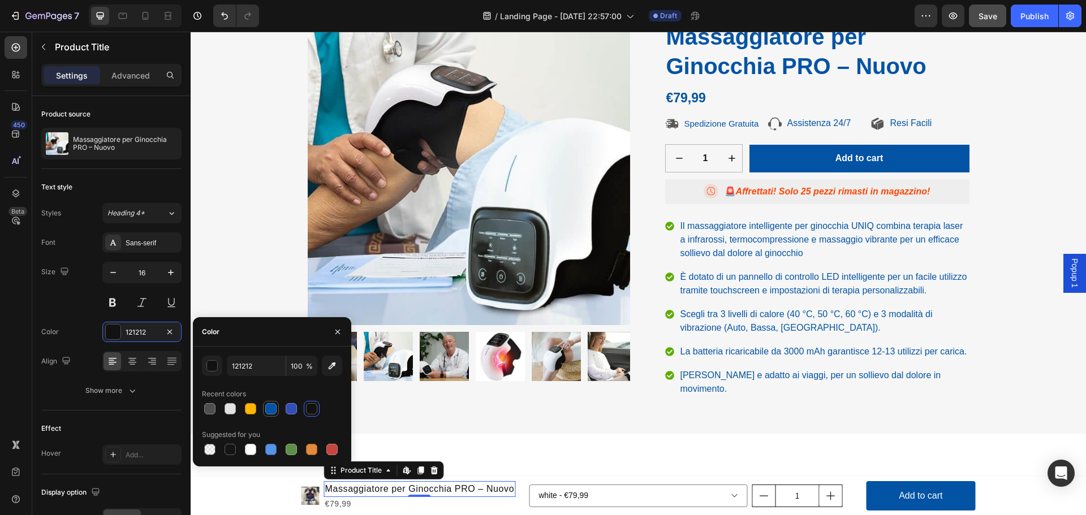
click at [274, 410] on div at bounding box center [270, 408] width 11 height 11
type input "0353A4"
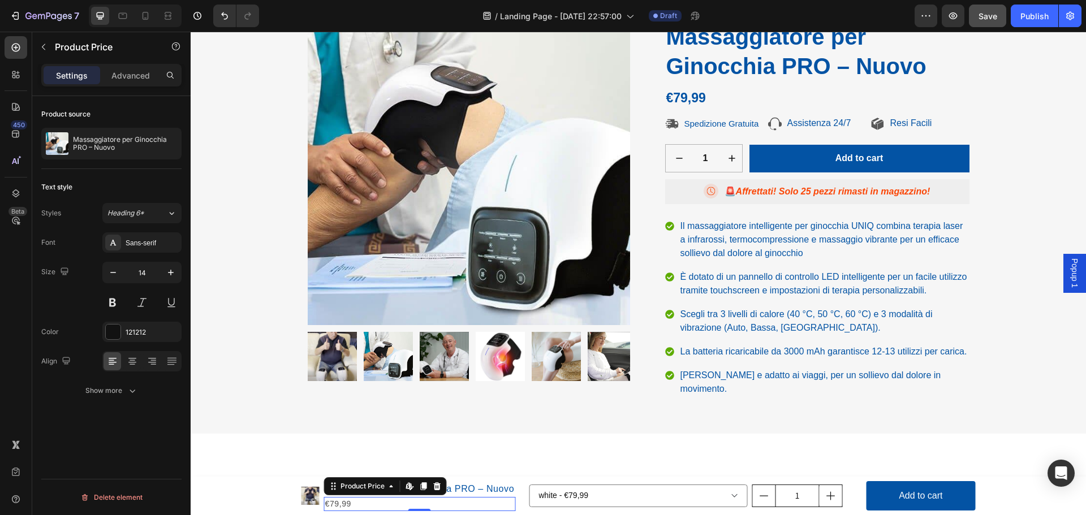
click at [331, 505] on div "€79,99" at bounding box center [420, 504] width 192 height 14
click at [114, 333] on div at bounding box center [113, 332] width 15 height 15
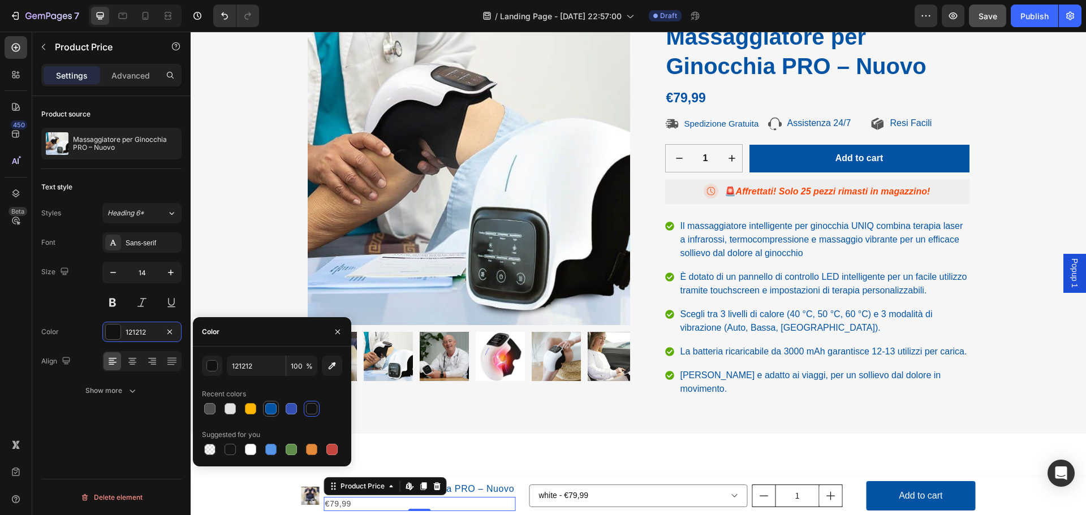
click at [268, 408] on div at bounding box center [270, 408] width 11 height 11
type input "0353A4"
click at [168, 273] on icon "button" at bounding box center [171, 273] width 6 height 6
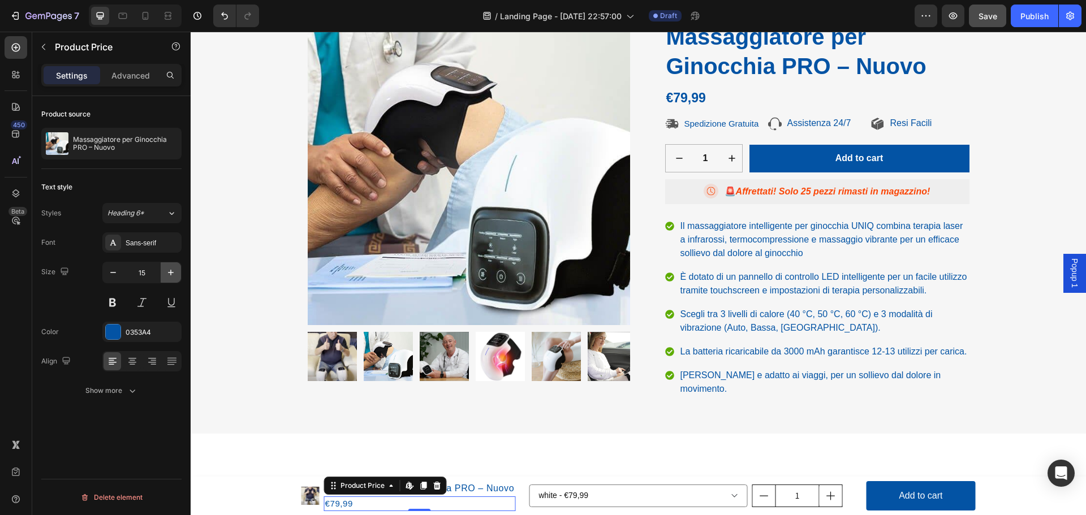
click at [168, 273] on icon "button" at bounding box center [171, 273] width 6 height 6
click at [109, 306] on button at bounding box center [112, 302] width 20 height 20
click at [170, 277] on icon "button" at bounding box center [170, 272] width 11 height 11
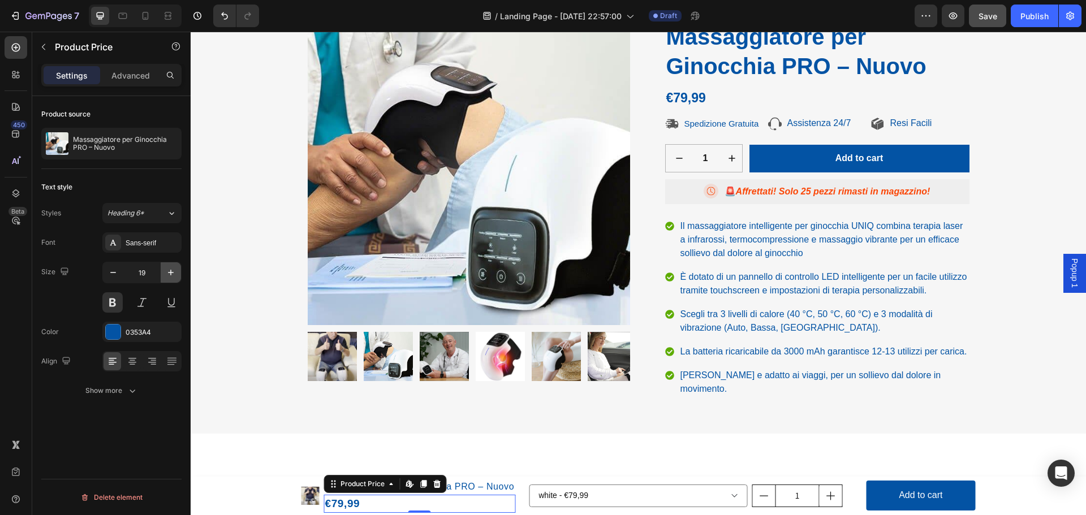
click at [170, 277] on icon "button" at bounding box center [170, 272] width 11 height 11
type input "20"
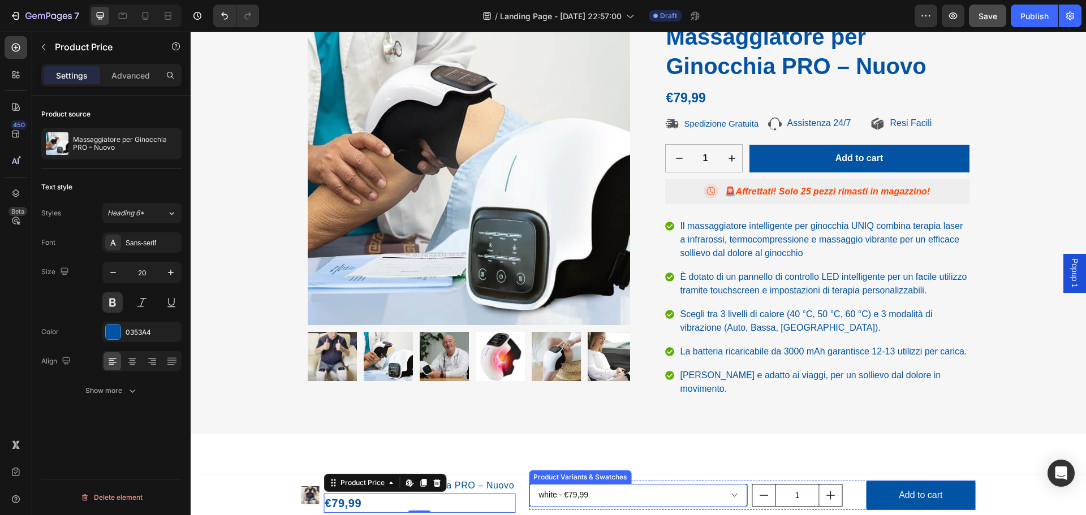
click at [550, 492] on select "white - €79,99" at bounding box center [638, 495] width 219 height 23
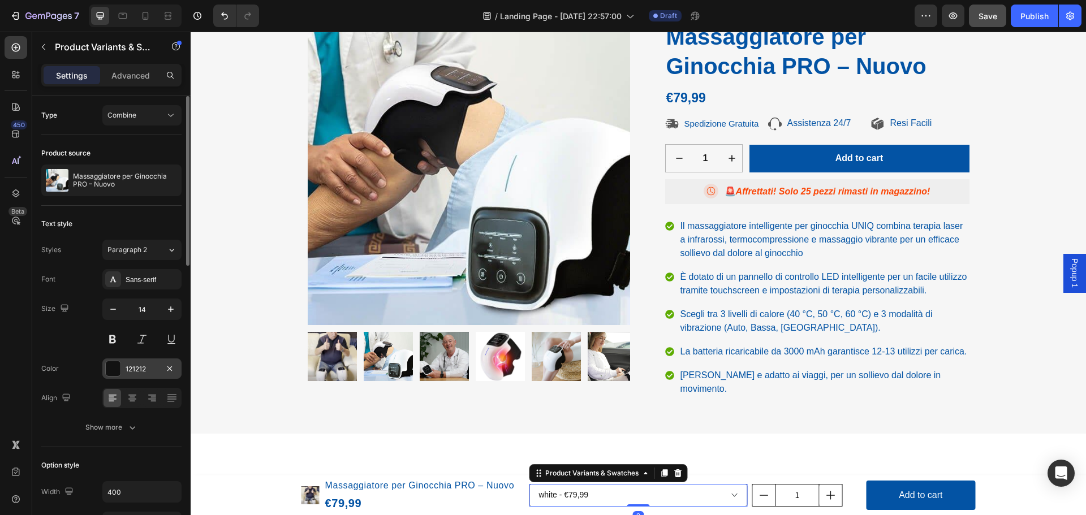
click at [111, 367] on div at bounding box center [113, 368] width 15 height 15
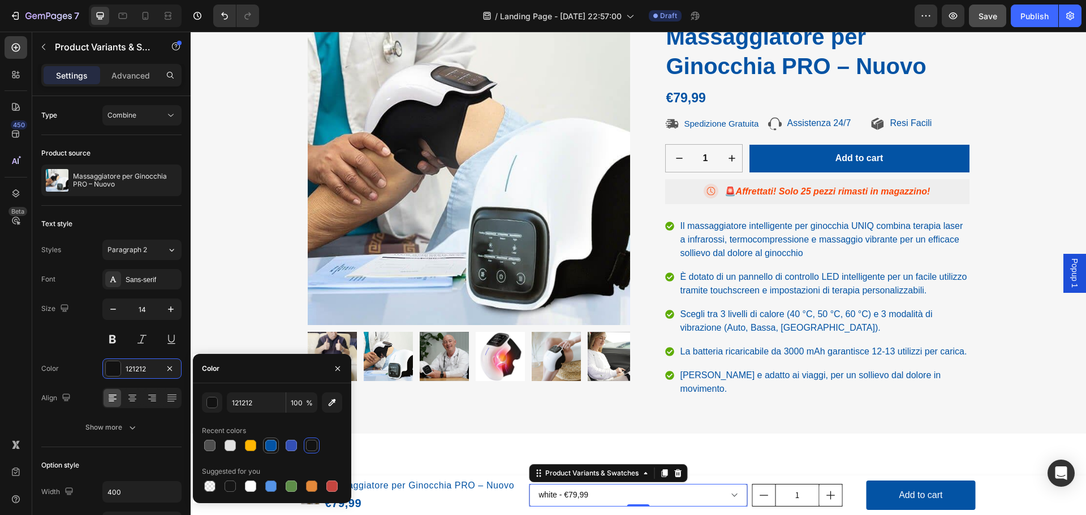
click at [271, 444] on div at bounding box center [270, 445] width 11 height 11
type input "0353A4"
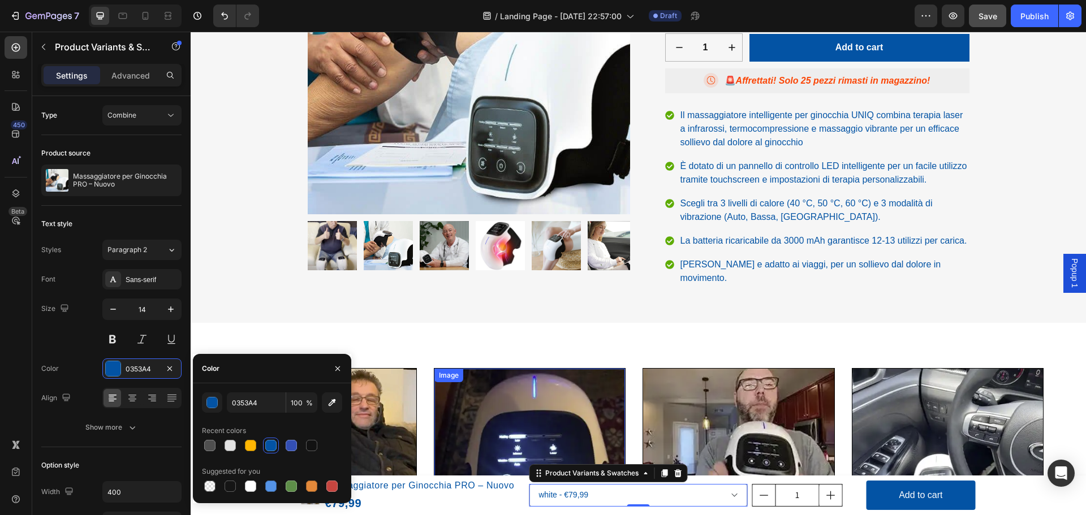
scroll to position [258, 0]
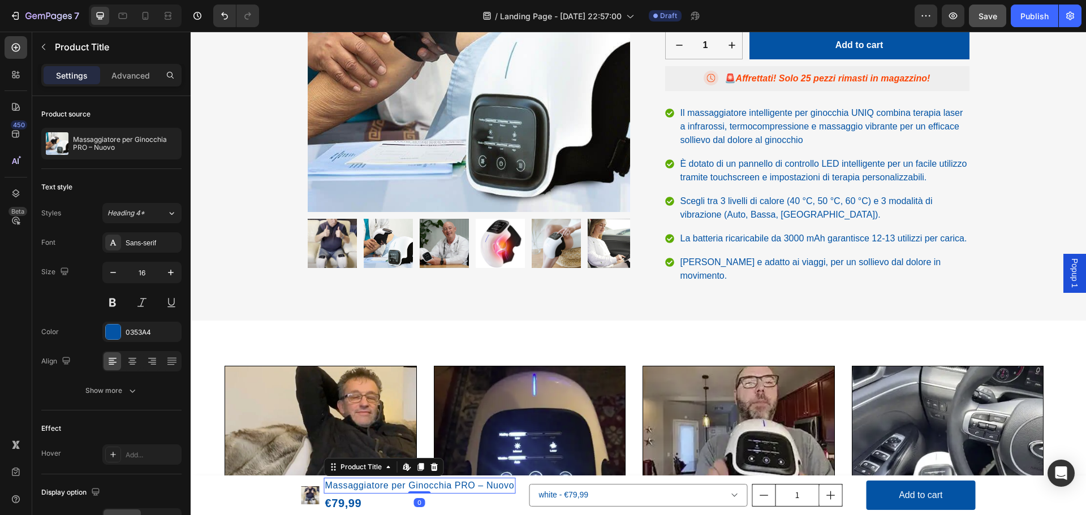
click at [418, 487] on h1 "Massaggiatore per Ginocchia PRO – Nuovo" at bounding box center [420, 486] width 192 height 16
click at [114, 302] on button at bounding box center [112, 302] width 20 height 20
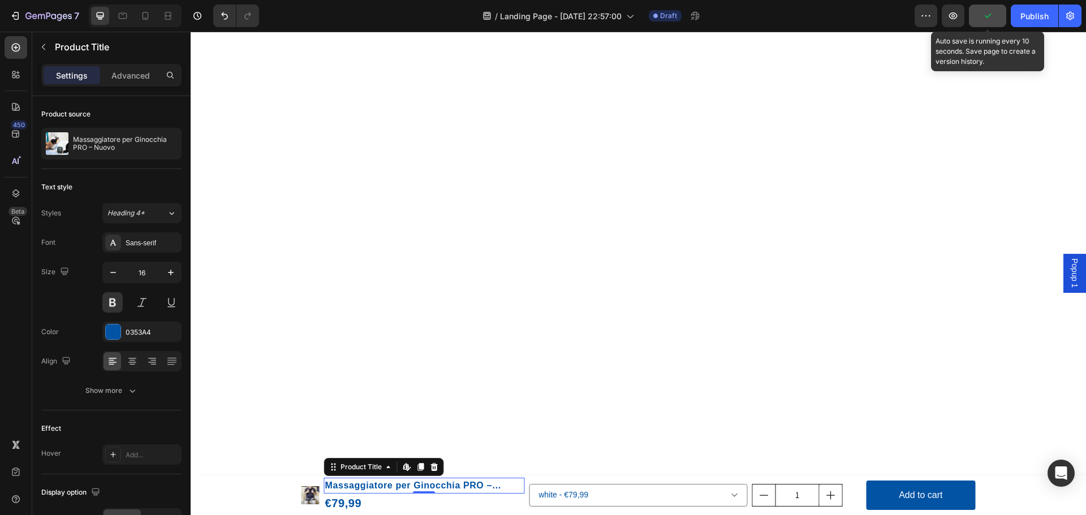
scroll to position [265, 0]
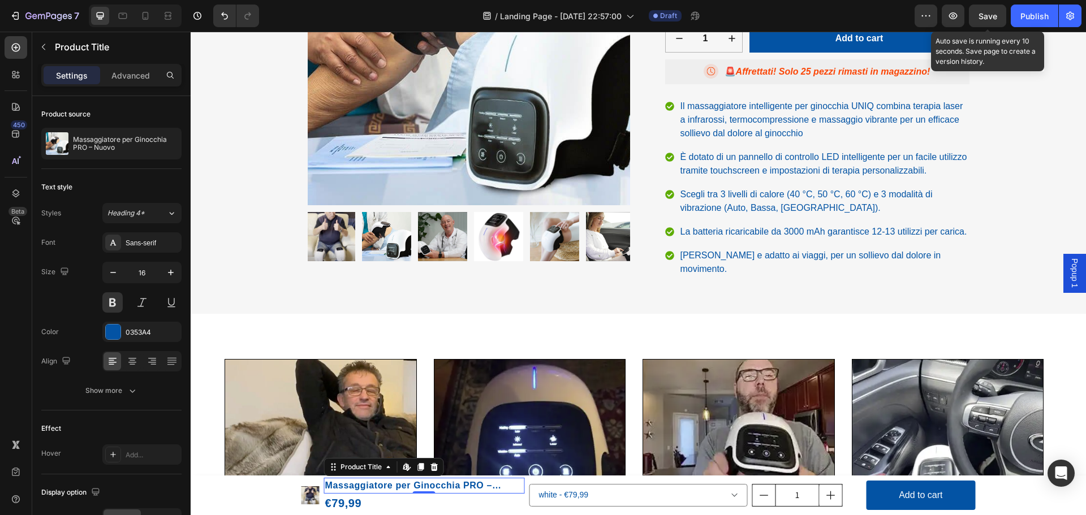
click at [989, 19] on span "Save" at bounding box center [988, 16] width 19 height 10
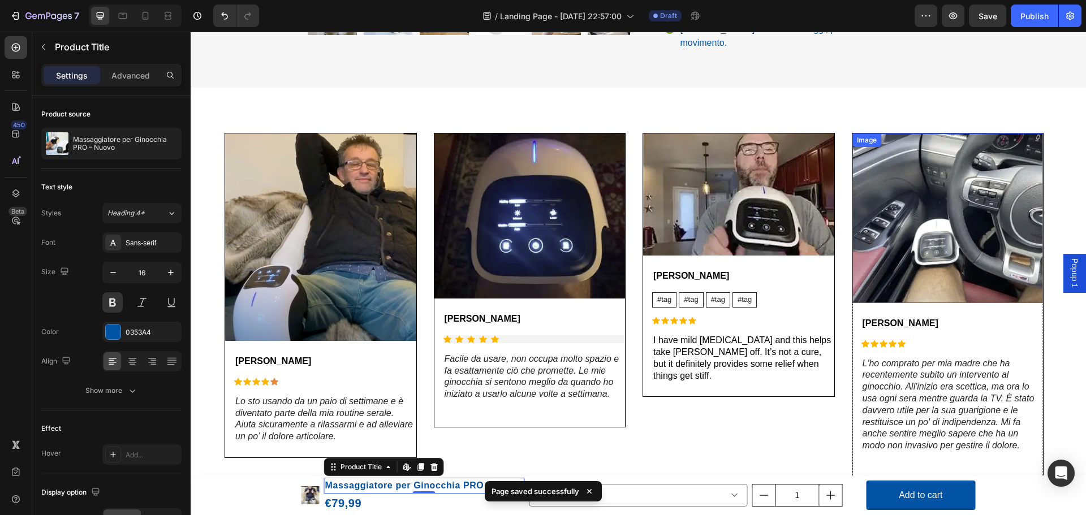
scroll to position [509, 0]
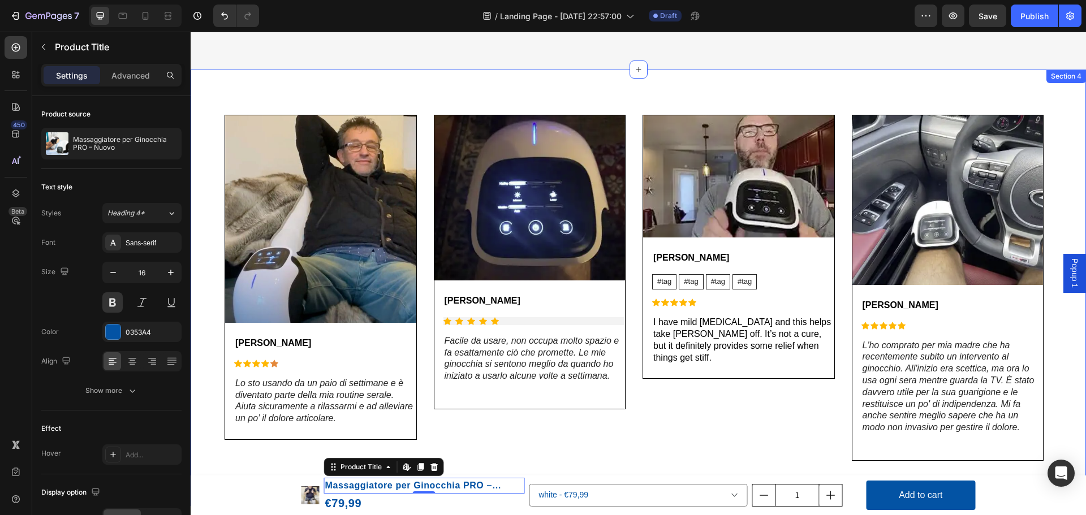
click at [994, 84] on div "Image [PERSON_NAME] Text Block Icon Icon Icon Icon Icon Icon List Lo sto usando…" at bounding box center [638, 288] width 895 height 437
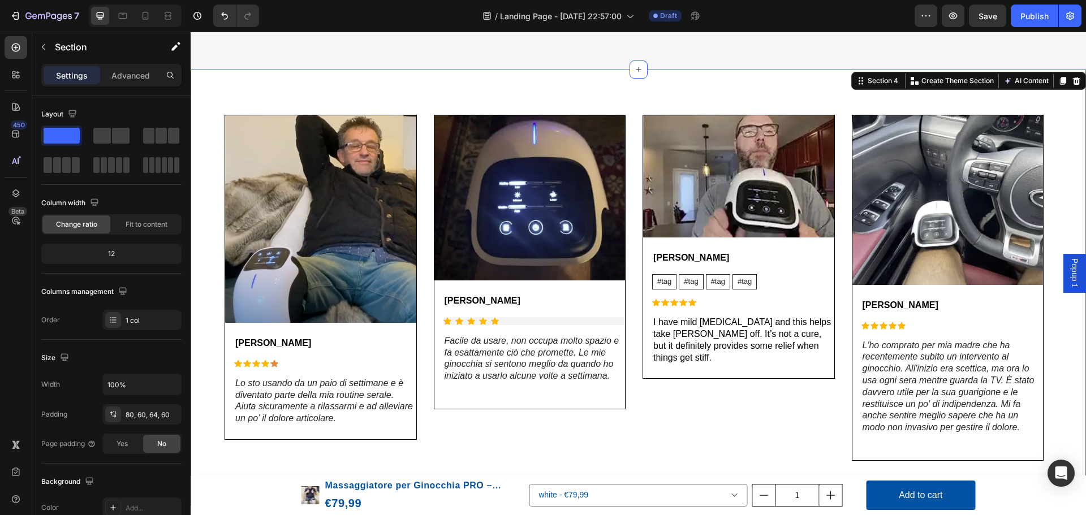
click at [1058, 93] on div "Image [PERSON_NAME] Text Block Icon Icon Icon Icon Icon Icon List Lo sto usando…" at bounding box center [638, 288] width 895 height 437
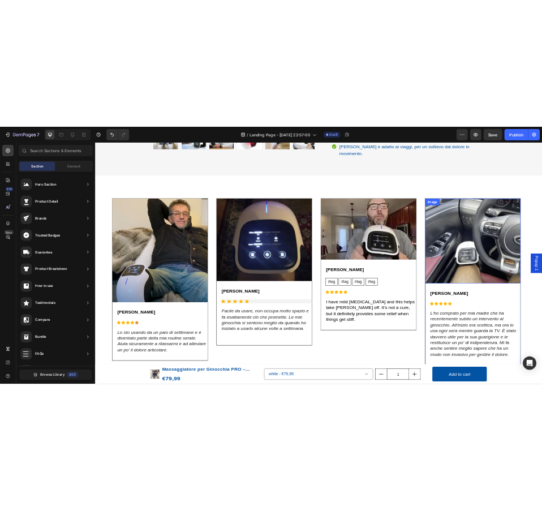
scroll to position [482, 0]
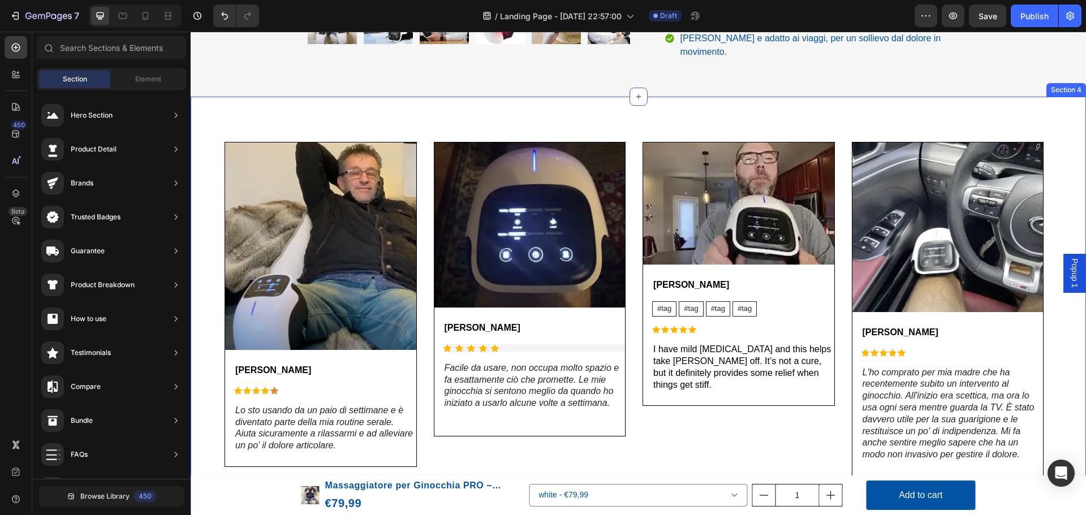
click at [1015, 97] on div "Image [PERSON_NAME] Text Block Icon Icon Icon Icon Icon Icon List Lo sto usando…" at bounding box center [638, 315] width 895 height 437
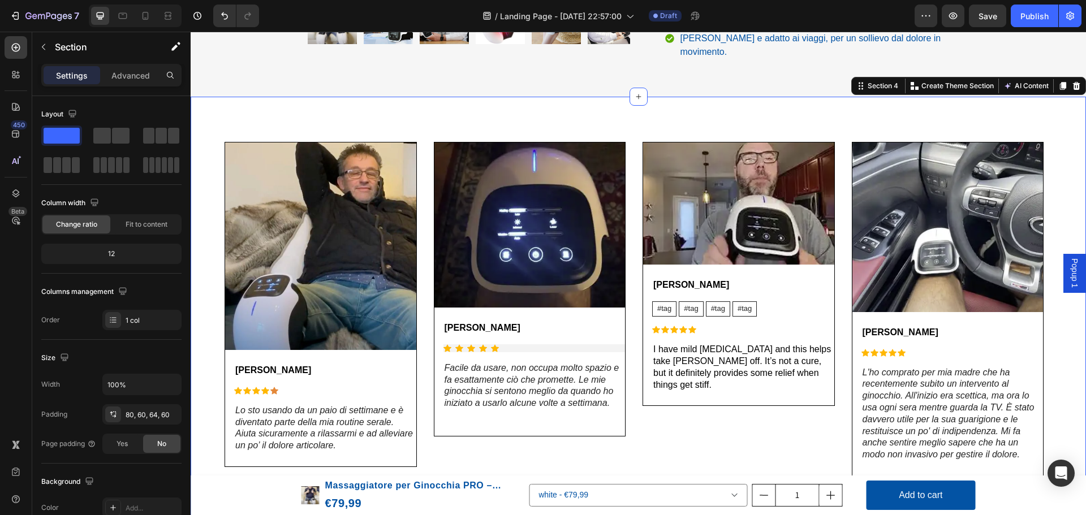
click at [1015, 98] on div "Image [PERSON_NAME] Text Block Icon Icon Icon Icon Icon Icon List Lo sto usando…" at bounding box center [638, 315] width 895 height 437
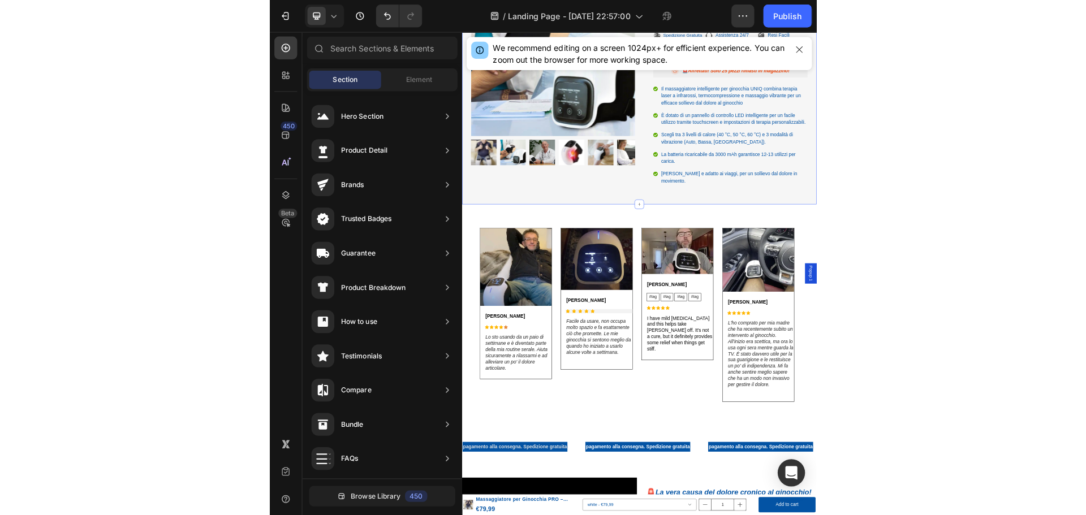
scroll to position [287, 0]
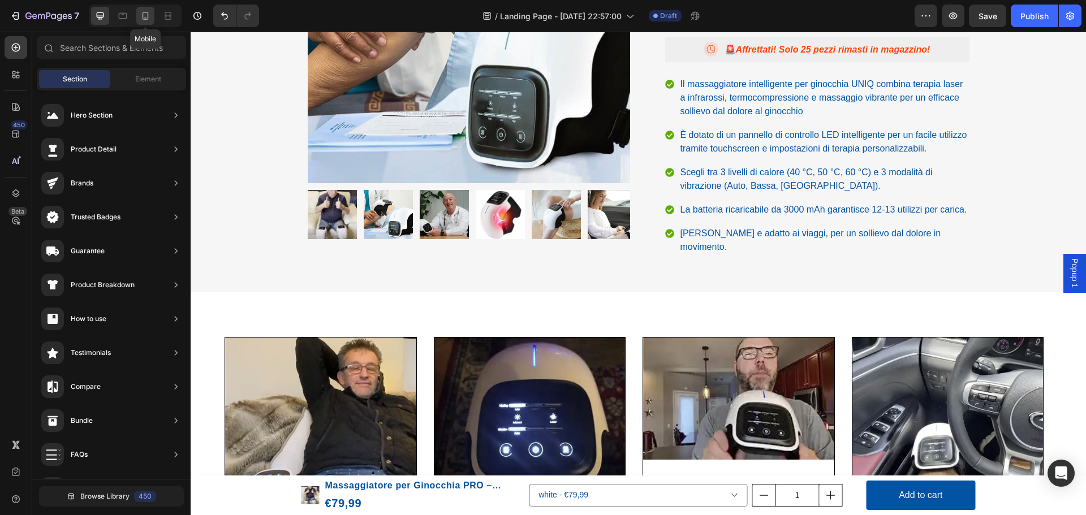
click at [139, 19] on div at bounding box center [145, 16] width 18 height 18
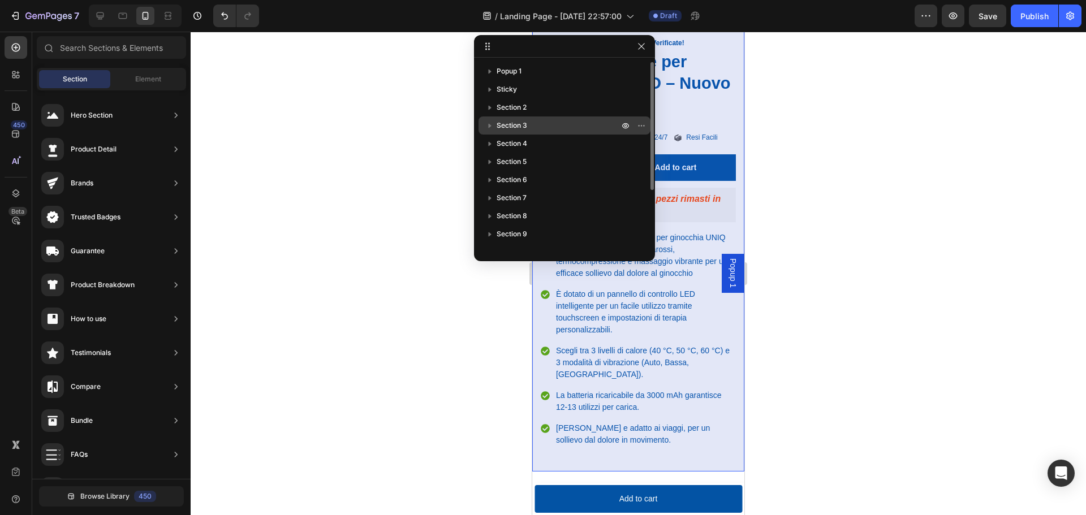
click at [515, 120] on span "Section 3" at bounding box center [512, 125] width 31 height 11
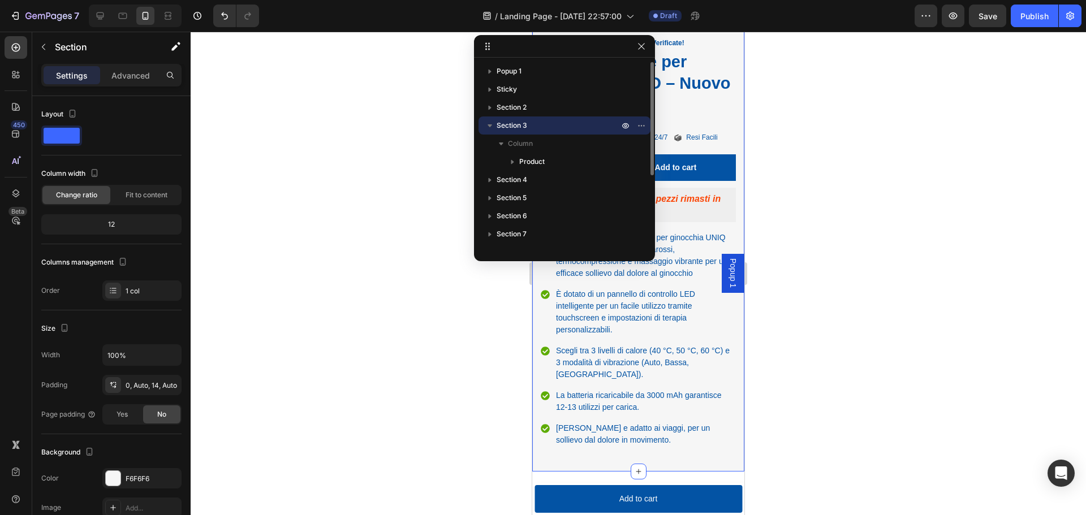
scroll to position [31, 0]
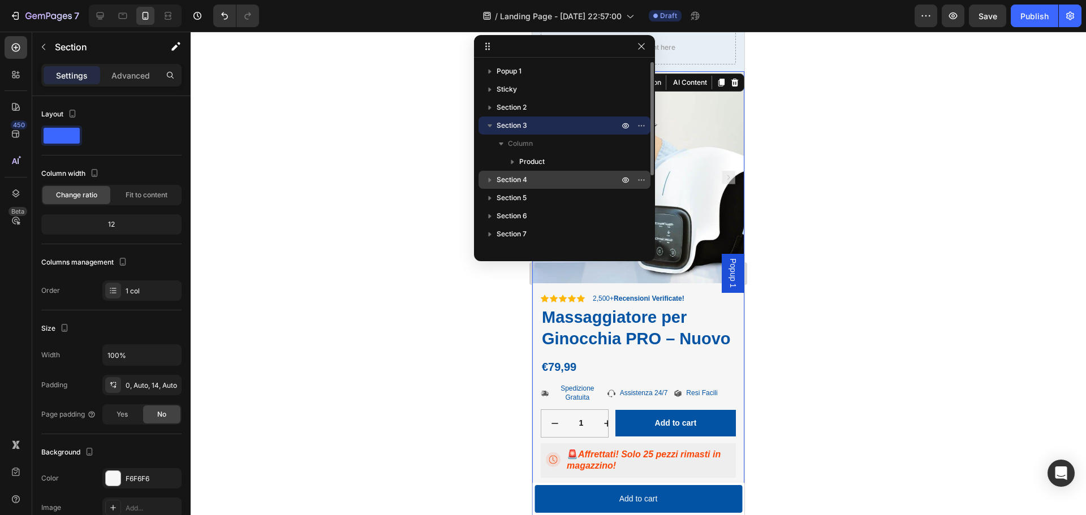
click at [516, 182] on span "Section 4" at bounding box center [512, 179] width 31 height 11
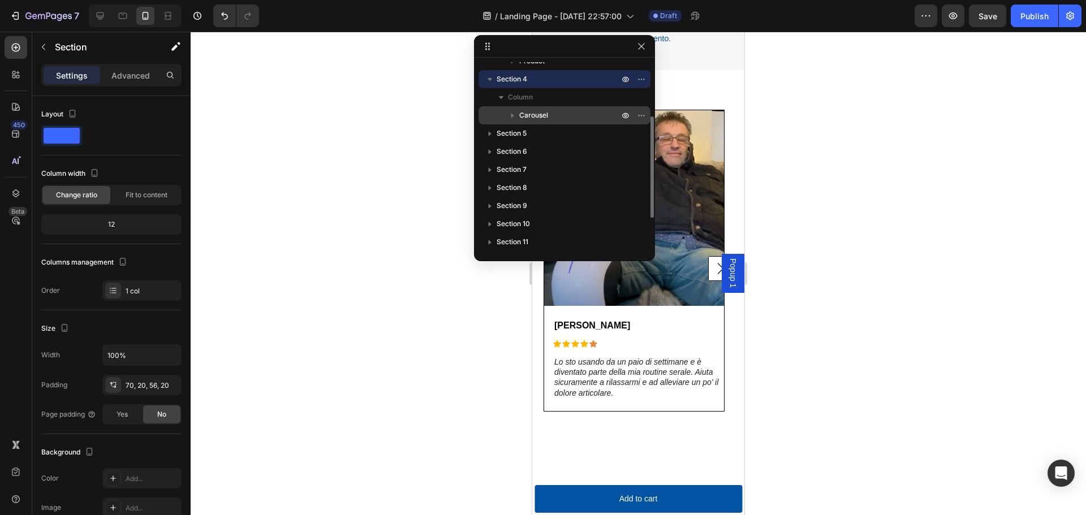
scroll to position [44, 0]
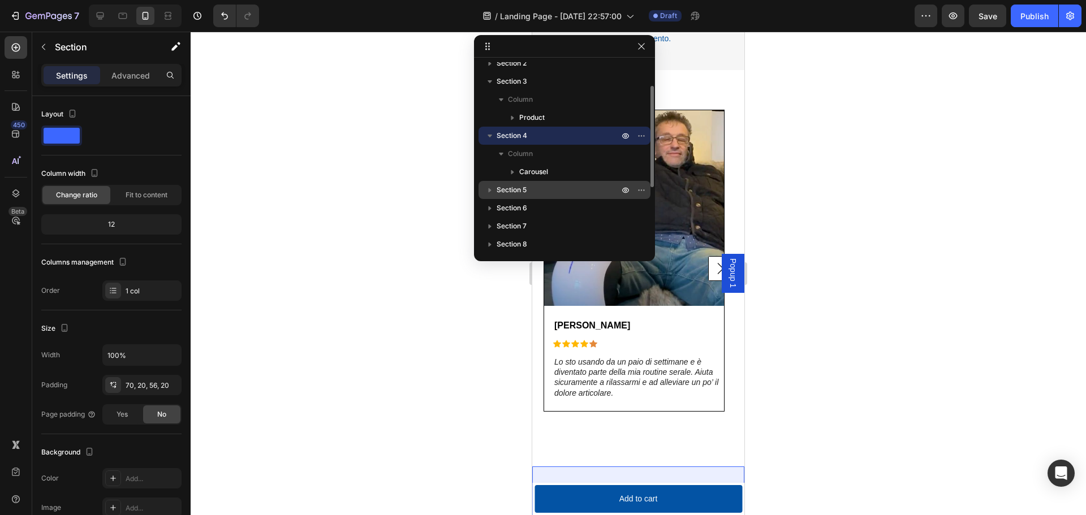
click at [517, 189] on span "Section 5" at bounding box center [512, 189] width 30 height 11
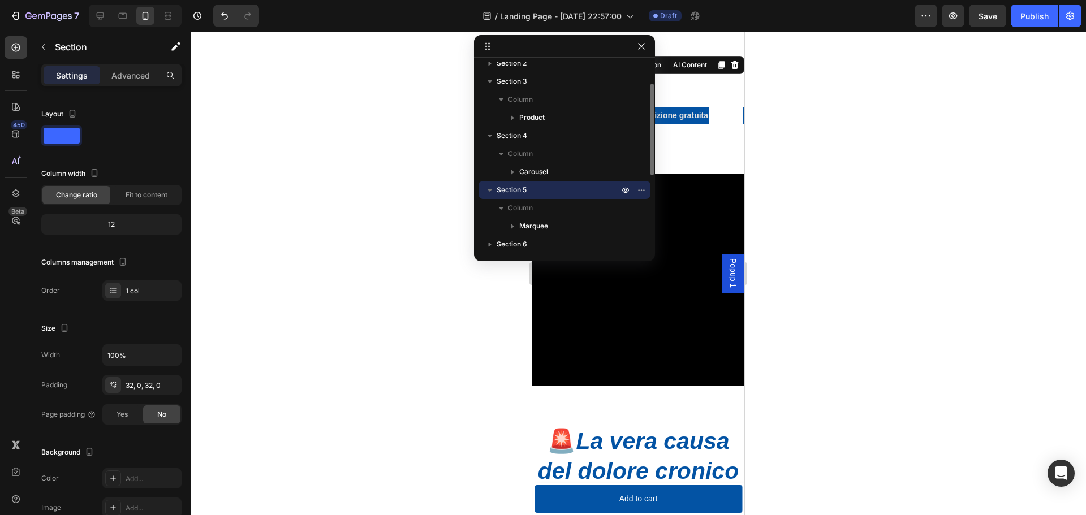
scroll to position [1085, 0]
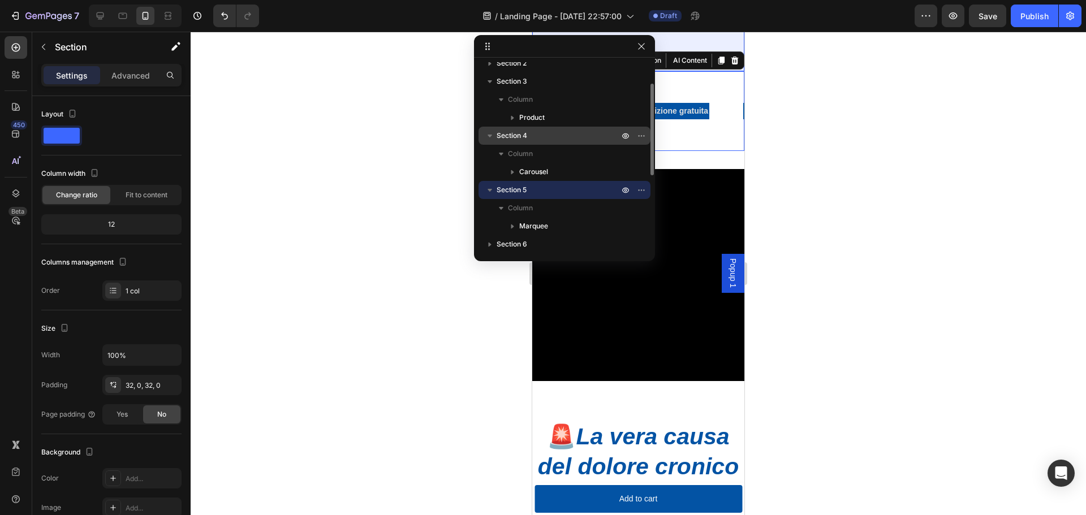
click at [513, 131] on span "Section 4" at bounding box center [512, 135] width 31 height 11
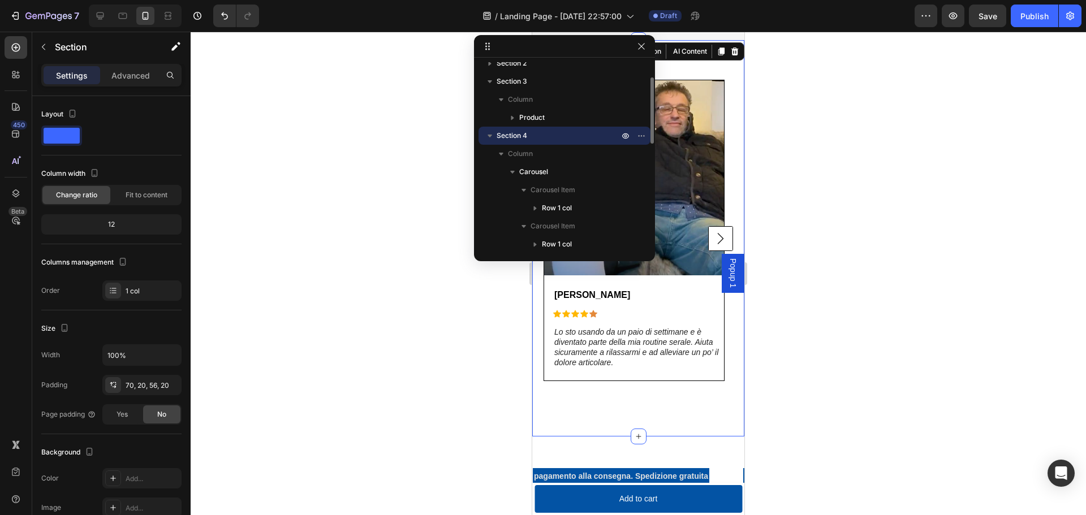
scroll to position [688, 0]
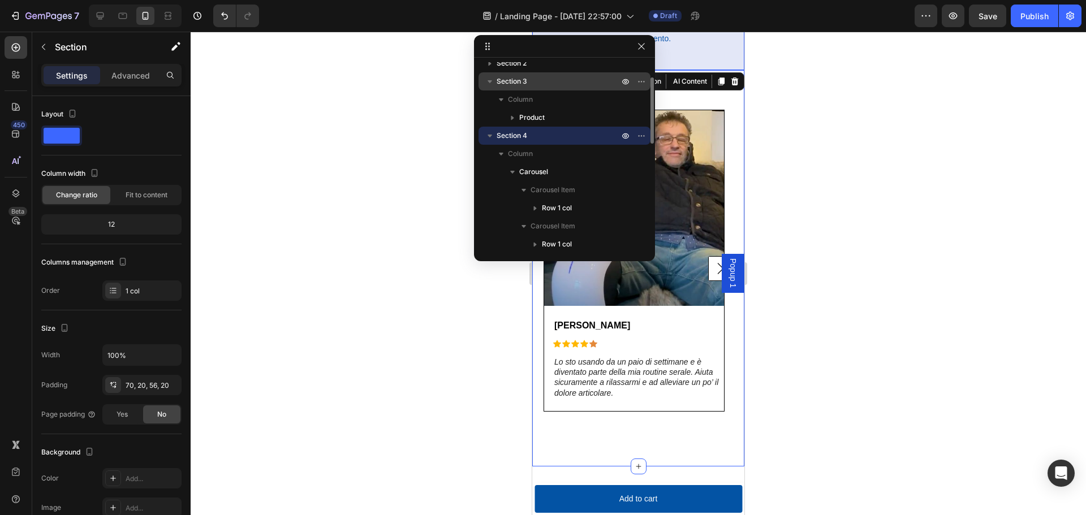
click at [519, 81] on span "Section 3" at bounding box center [512, 81] width 31 height 11
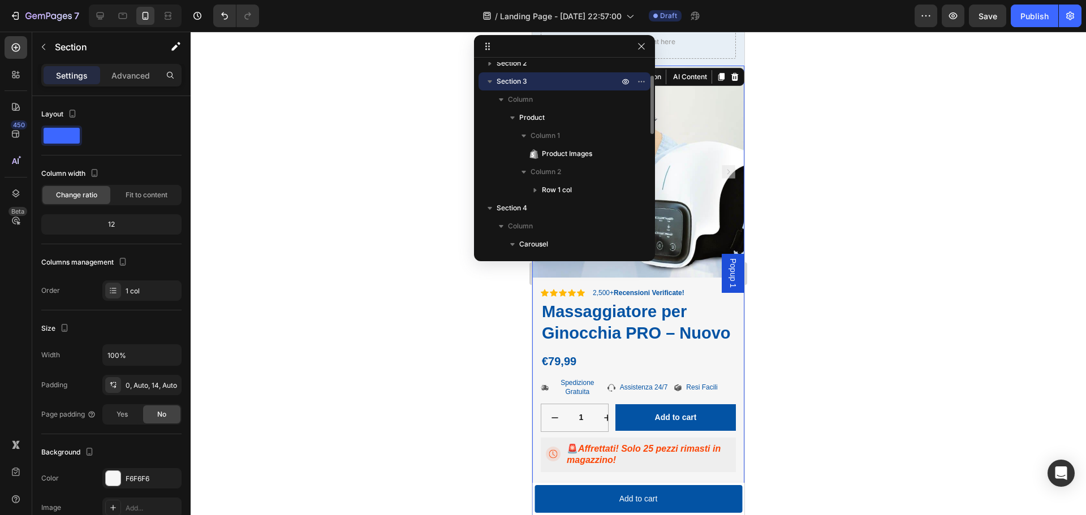
scroll to position [31, 0]
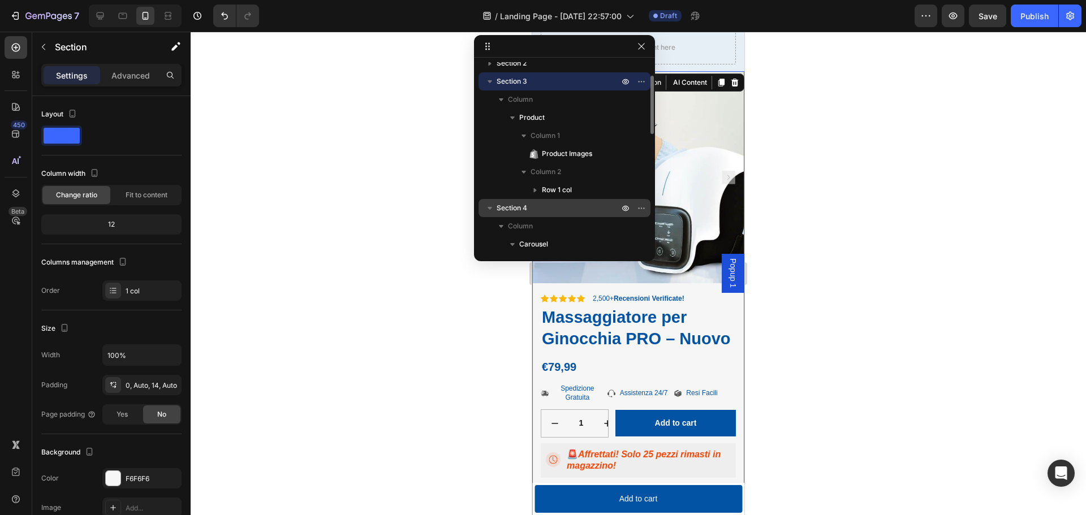
click at [524, 204] on span "Section 4" at bounding box center [512, 207] width 31 height 11
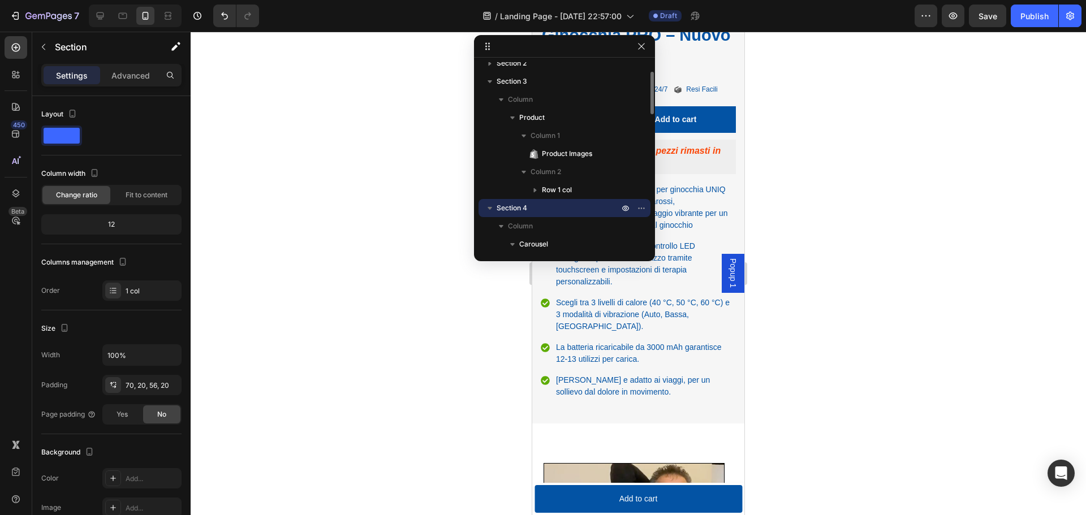
scroll to position [688, 0]
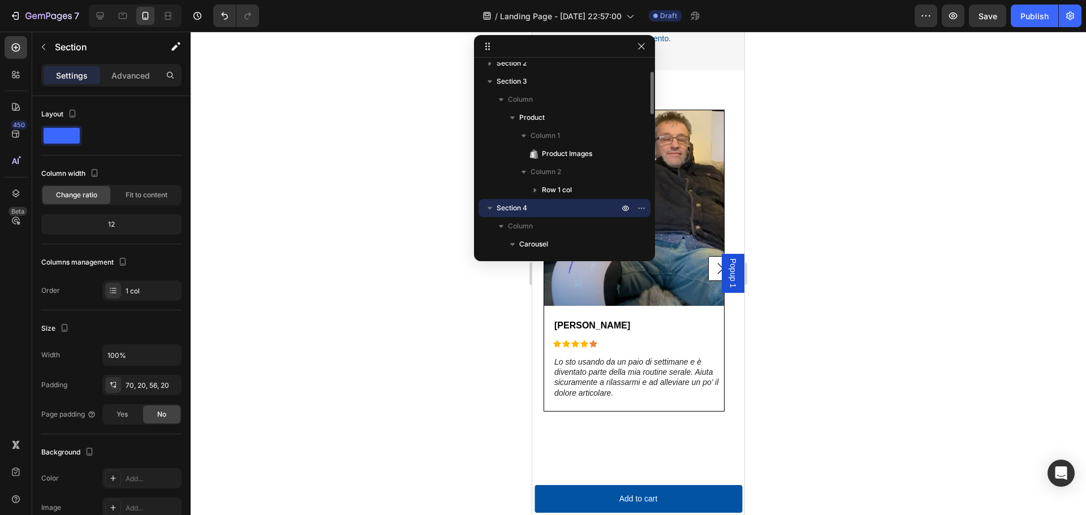
drag, startPoint x: 545, startPoint y: 206, endPoint x: 567, endPoint y: 206, distance: 22.1
click at [567, 206] on p "Section 4" at bounding box center [559, 207] width 124 height 11
click at [567, 205] on p "Section 4" at bounding box center [559, 207] width 124 height 11
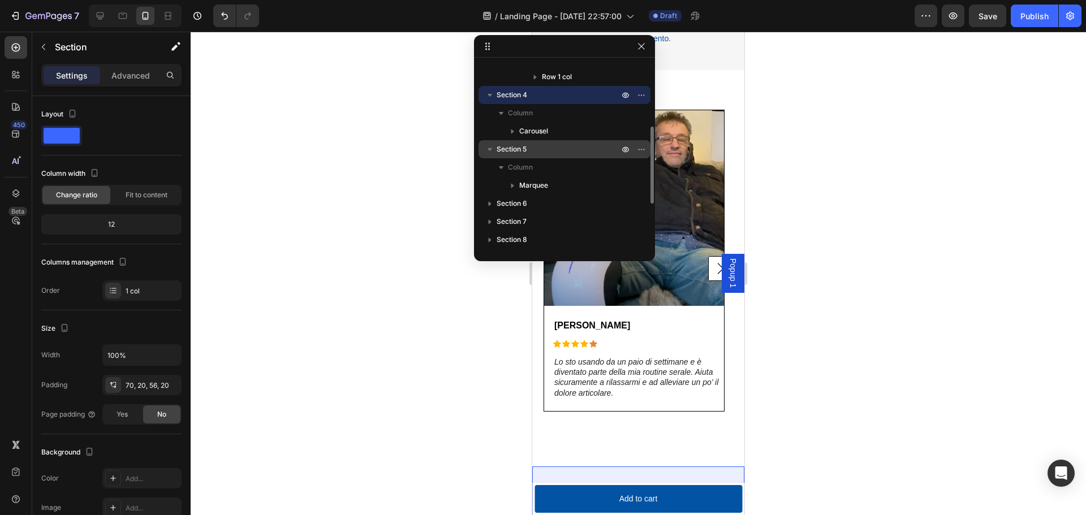
click at [524, 152] on span "Section 5" at bounding box center [512, 149] width 30 height 11
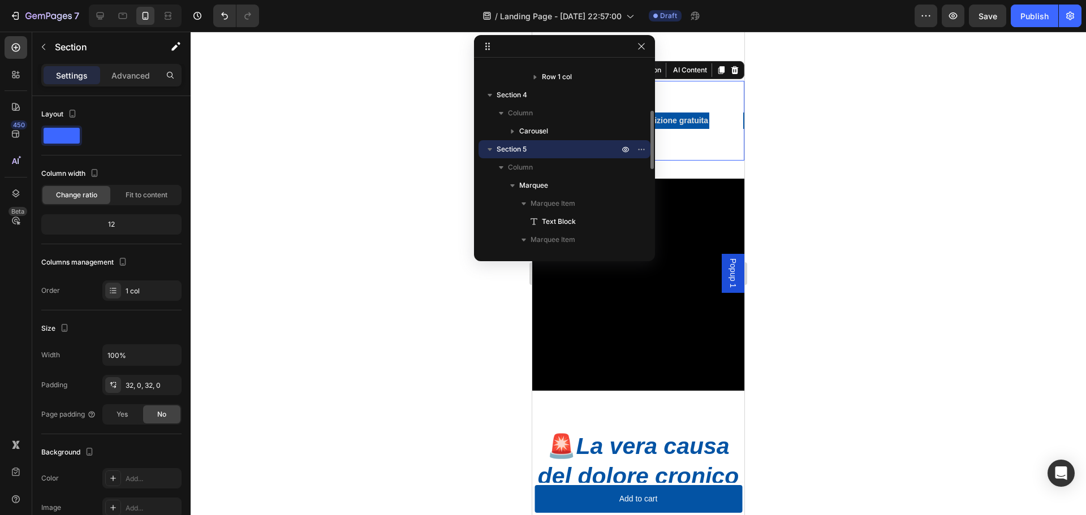
scroll to position [1085, 0]
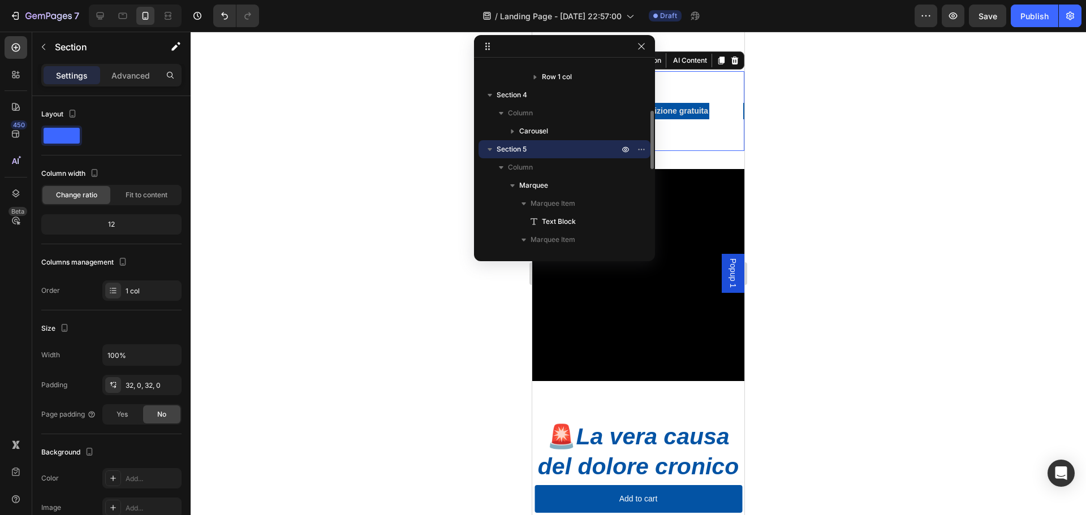
click at [516, 147] on span "Section 5" at bounding box center [512, 149] width 30 height 11
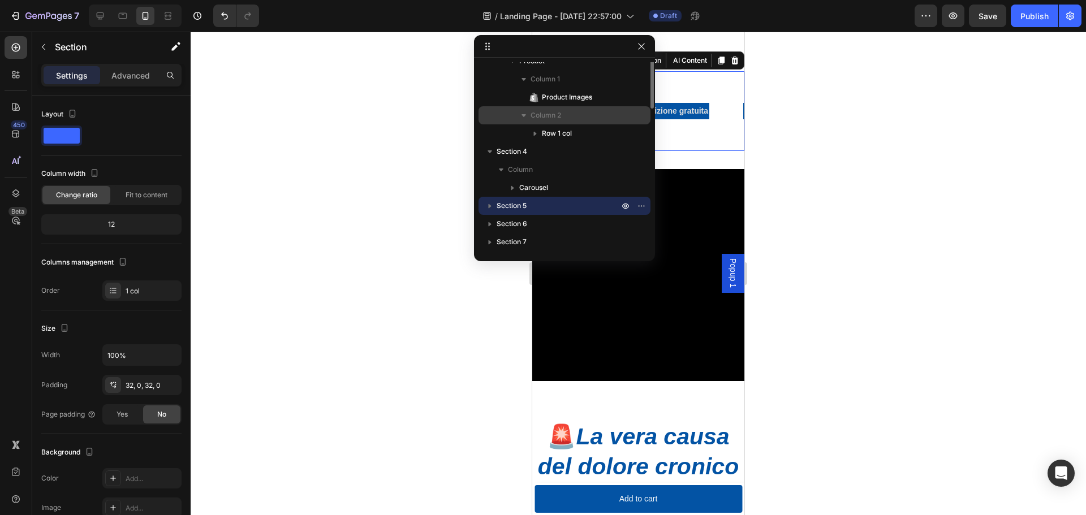
scroll to position [44, 0]
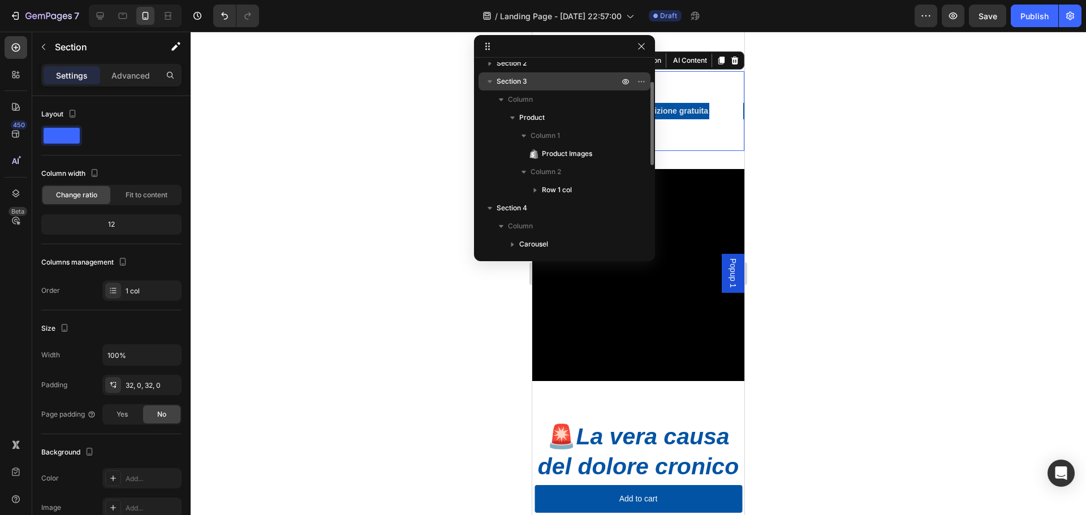
click at [510, 81] on span "Section 3" at bounding box center [512, 81] width 31 height 11
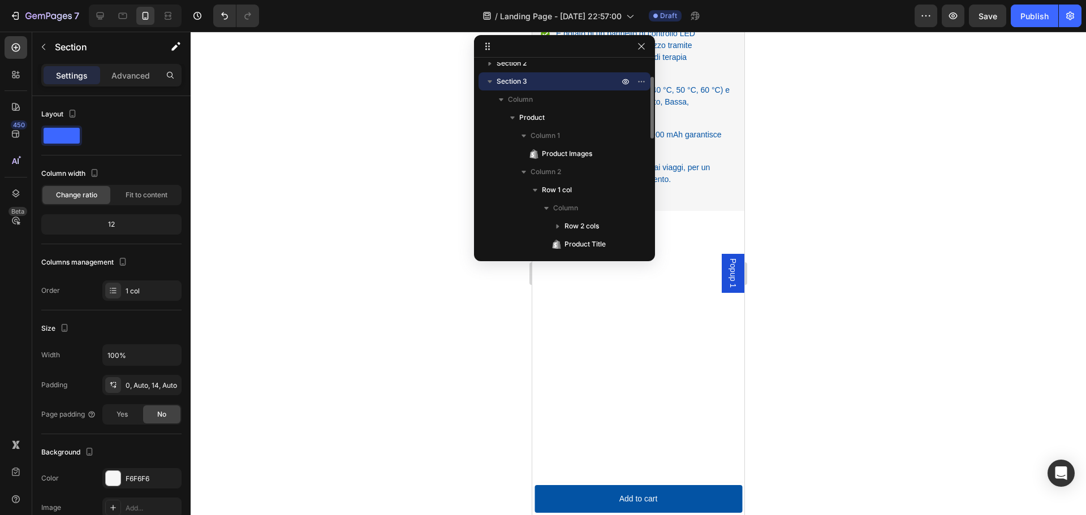
scroll to position [31, 0]
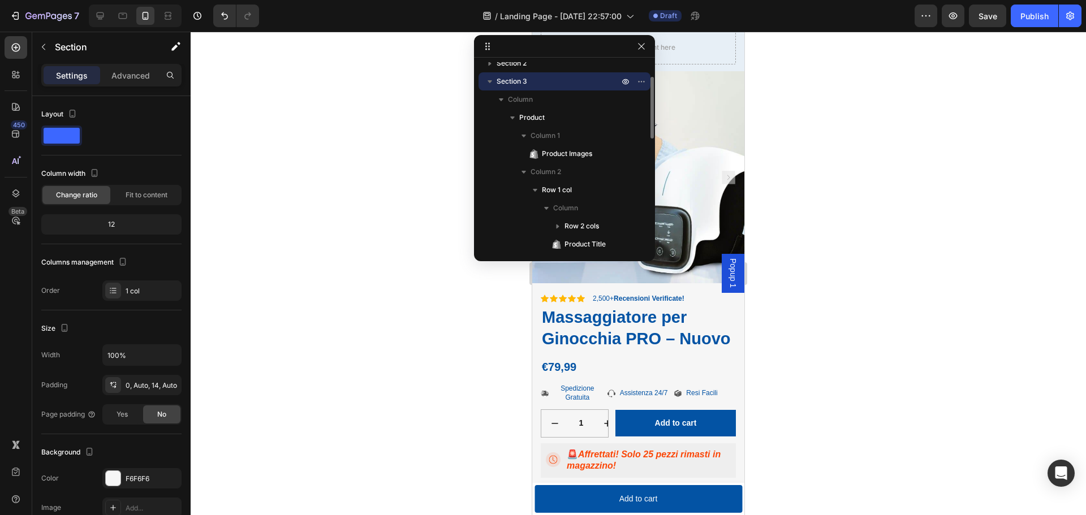
click at [510, 81] on span "Section 3" at bounding box center [512, 81] width 31 height 11
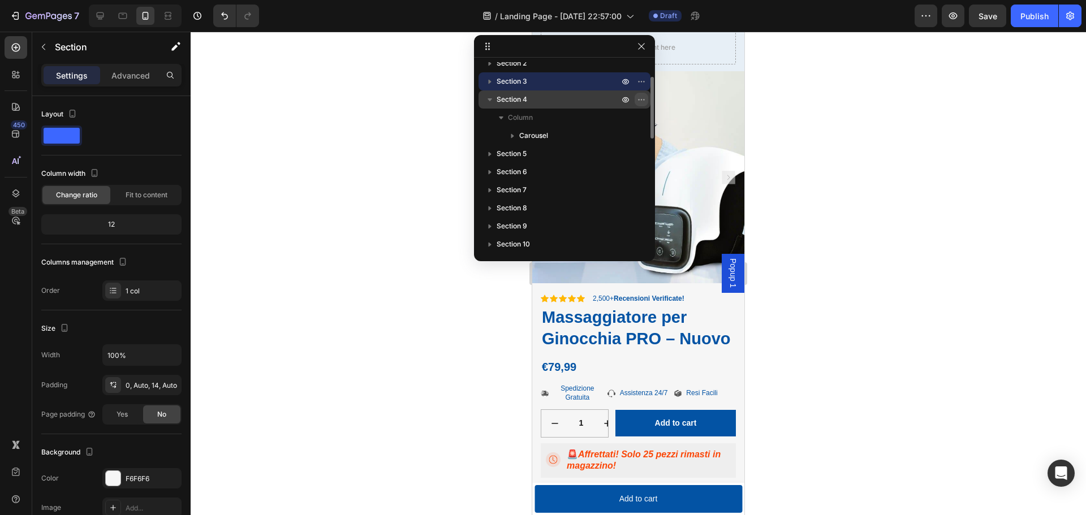
click at [640, 100] on icon "button" at bounding box center [641, 99] width 9 height 9
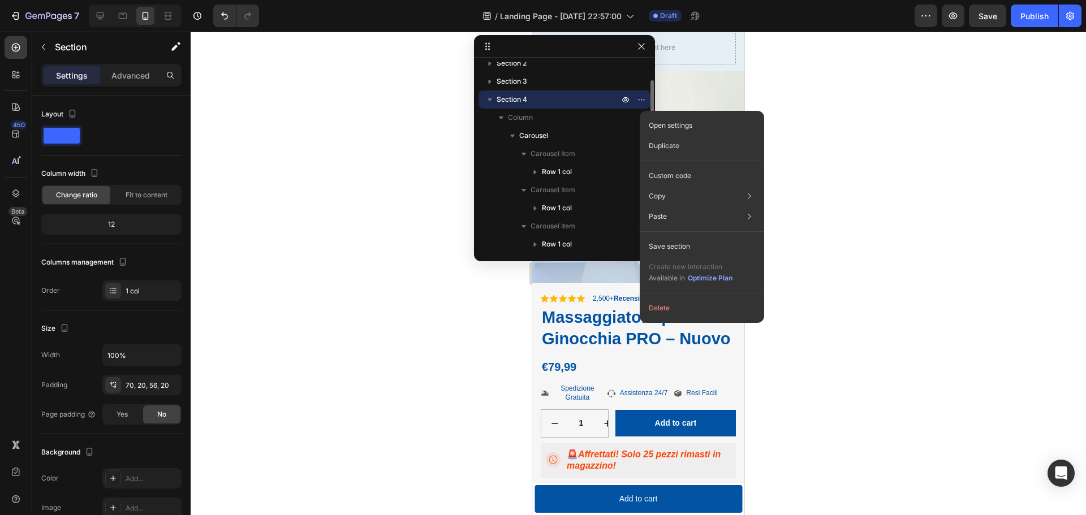
click at [506, 97] on span "Section 4" at bounding box center [512, 99] width 31 height 11
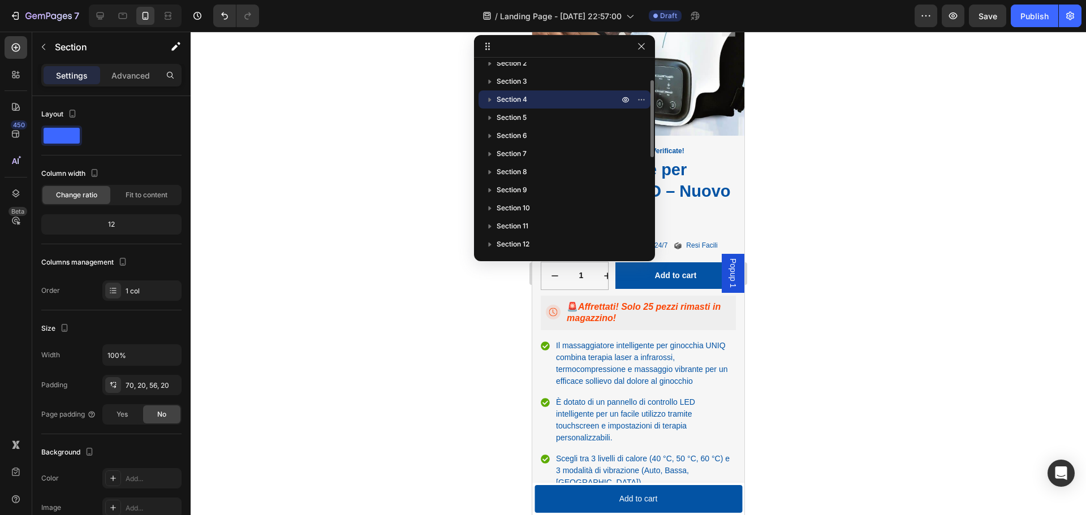
scroll to position [688, 0]
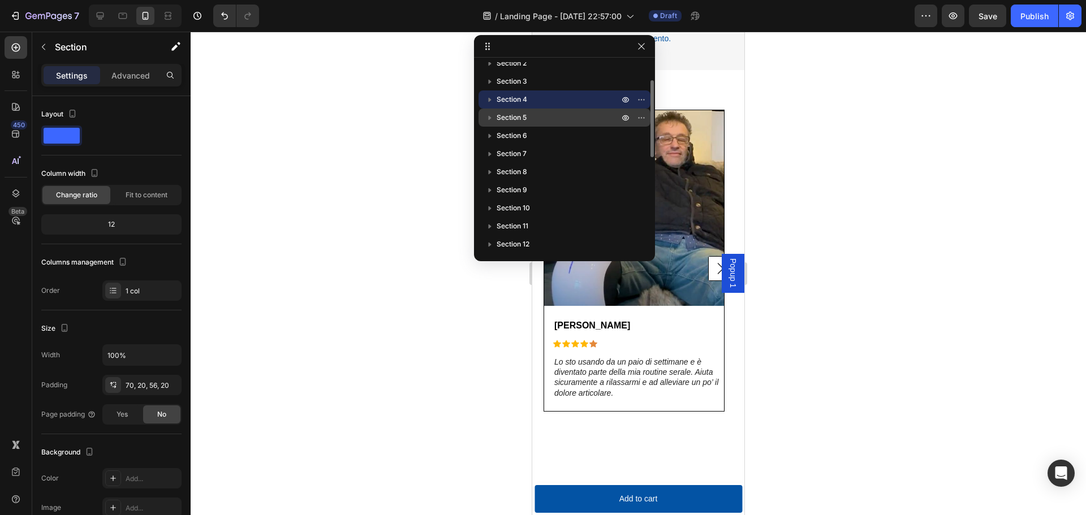
drag, startPoint x: 506, startPoint y: 97, endPoint x: 522, endPoint y: 114, distance: 23.6
click at [521, 118] on div "Popup 1 Add element here Sticky Section 2 Section 3 Section 4 Section 5 Section…" at bounding box center [564, 155] width 181 height 187
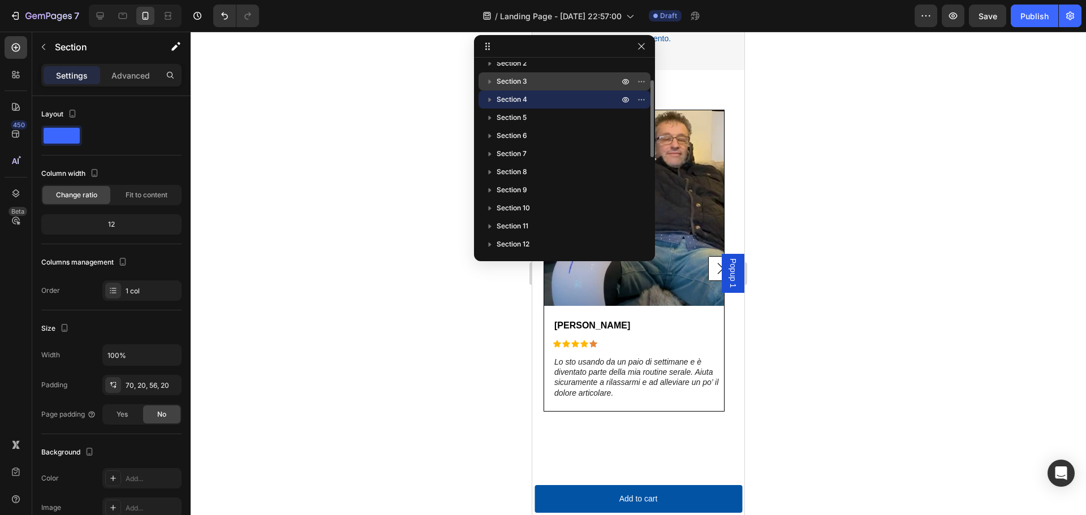
drag, startPoint x: 529, startPoint y: 97, endPoint x: 503, endPoint y: 87, distance: 27.9
click at [514, 128] on div "Popup 1 Add element here Sticky Section 2 Section 3 Section 4 Section 5 Section…" at bounding box center [564, 155] width 181 height 187
click at [489, 50] on icon at bounding box center [487, 46] width 9 height 9
drag, startPoint x: 563, startPoint y: 102, endPoint x: 582, endPoint y: 95, distance: 20.4
click at [582, 95] on p "Section 4" at bounding box center [559, 99] width 124 height 11
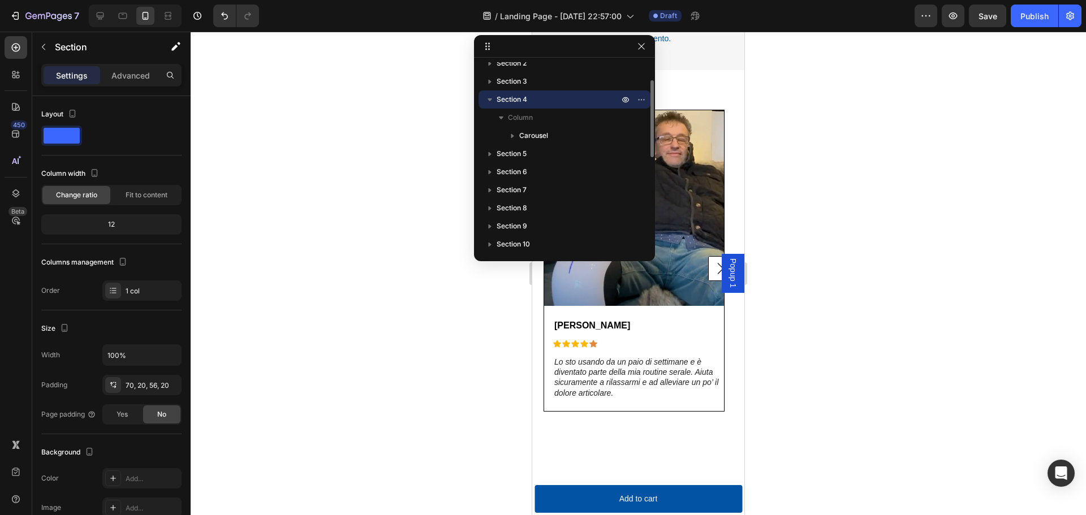
drag, startPoint x: 584, startPoint y: 99, endPoint x: 590, endPoint y: 100, distance: 5.8
click at [590, 100] on p "Section 4" at bounding box center [559, 99] width 124 height 11
click at [641, 98] on icon "button" at bounding box center [641, 99] width 9 height 9
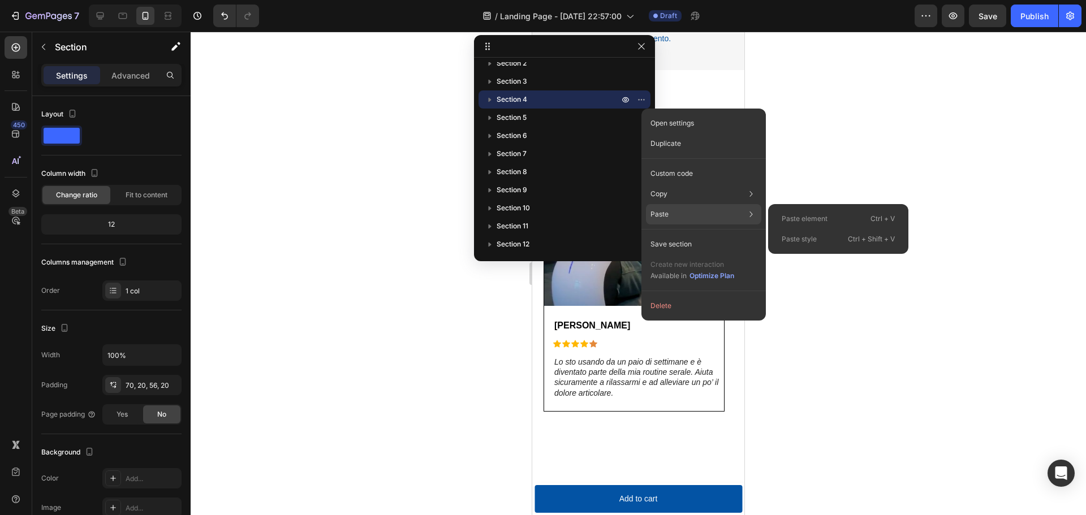
click at [678, 234] on div "Paste Paste element Ctrl + V Paste style Ctrl + Shift + V" at bounding box center [703, 244] width 115 height 20
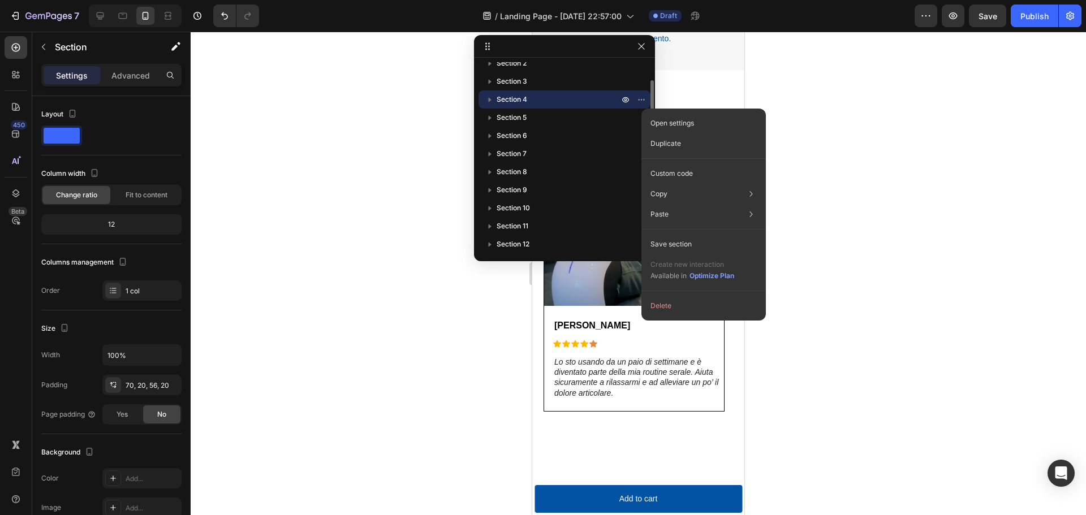
click at [512, 96] on span "Section 4" at bounding box center [512, 99] width 31 height 11
click at [578, 98] on p "Section 4" at bounding box center [559, 99] width 124 height 11
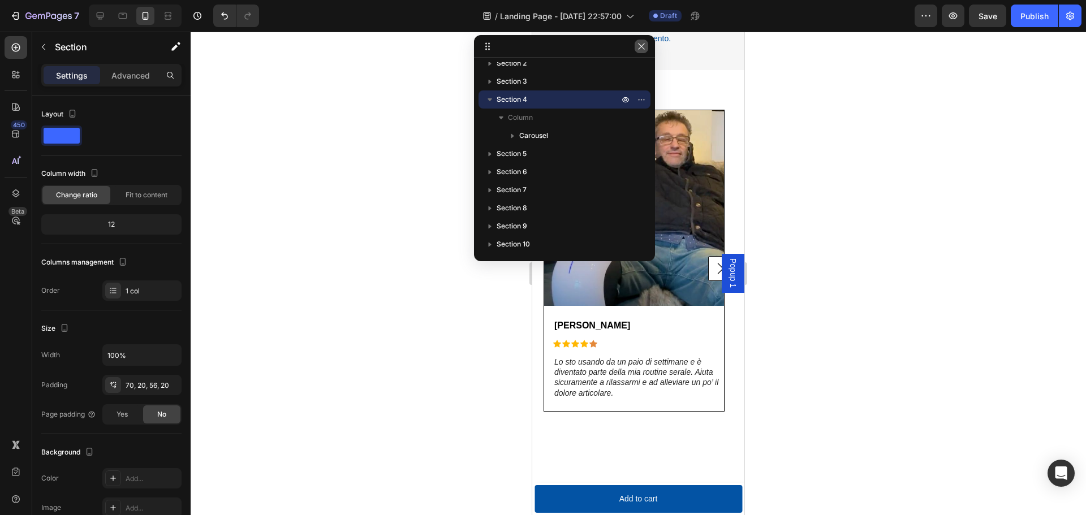
click at [640, 49] on icon "button" at bounding box center [641, 46] width 9 height 9
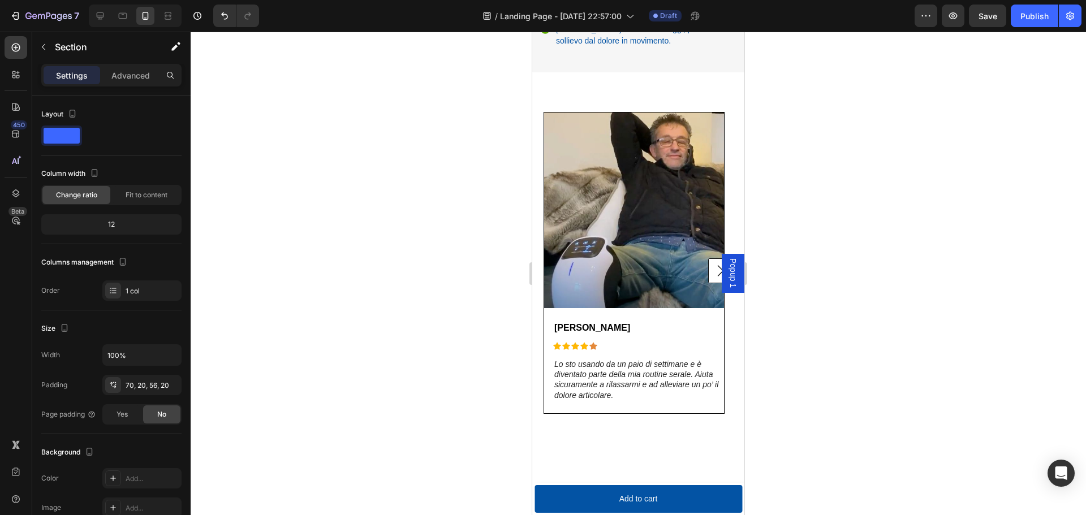
scroll to position [632, 0]
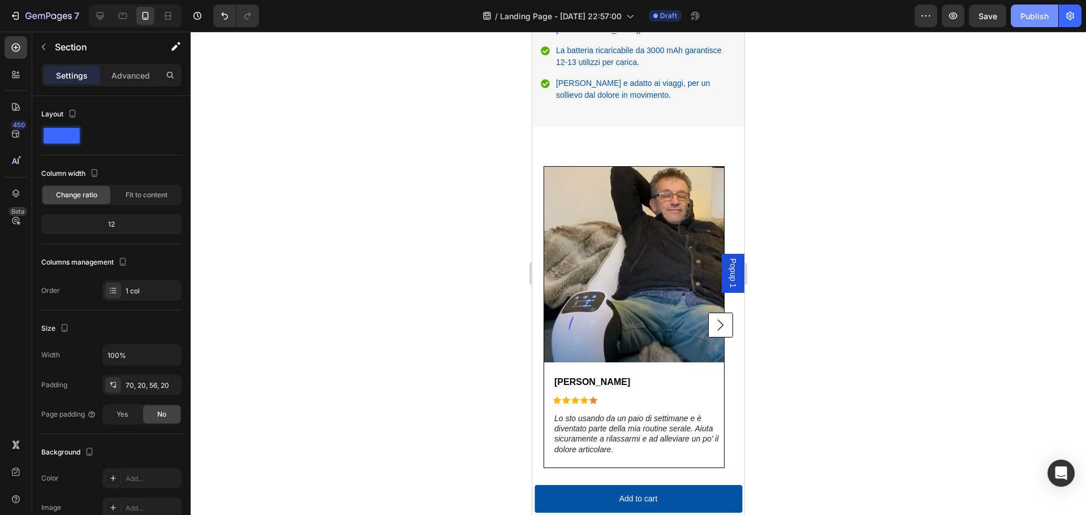
click at [1032, 23] on button "Publish" at bounding box center [1035, 16] width 48 height 23
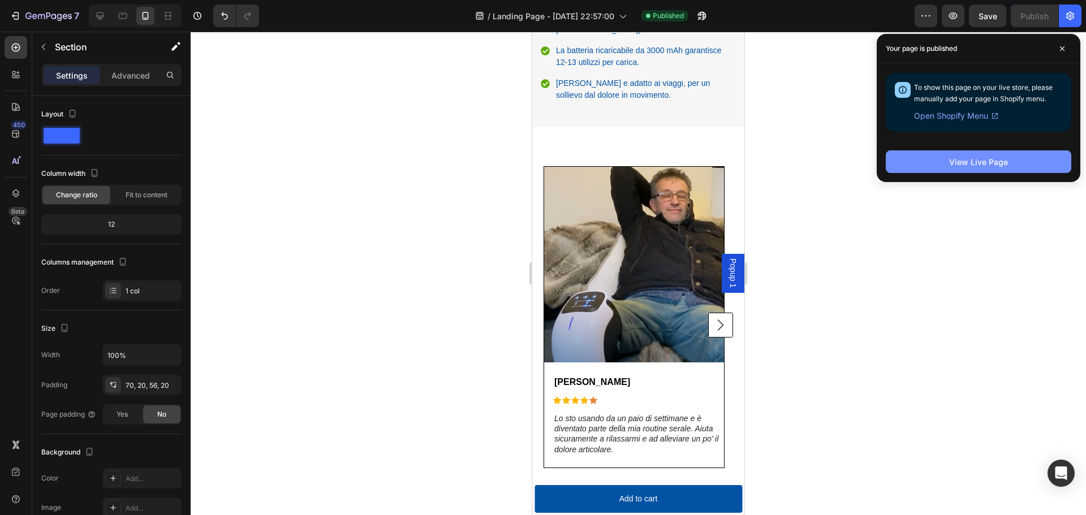
click at [996, 163] on div "View Live Page" at bounding box center [978, 162] width 59 height 12
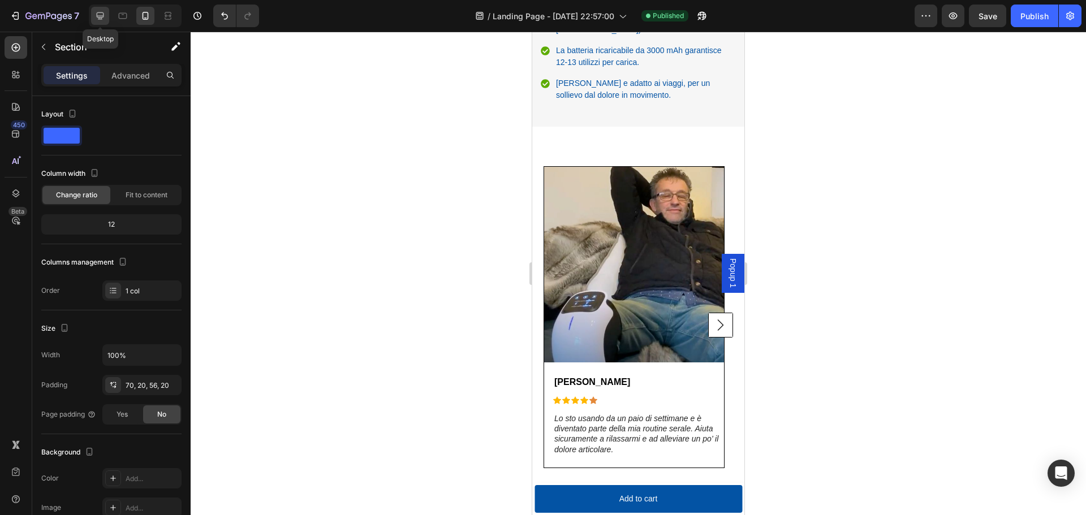
click at [98, 18] on icon at bounding box center [99, 15] width 11 height 11
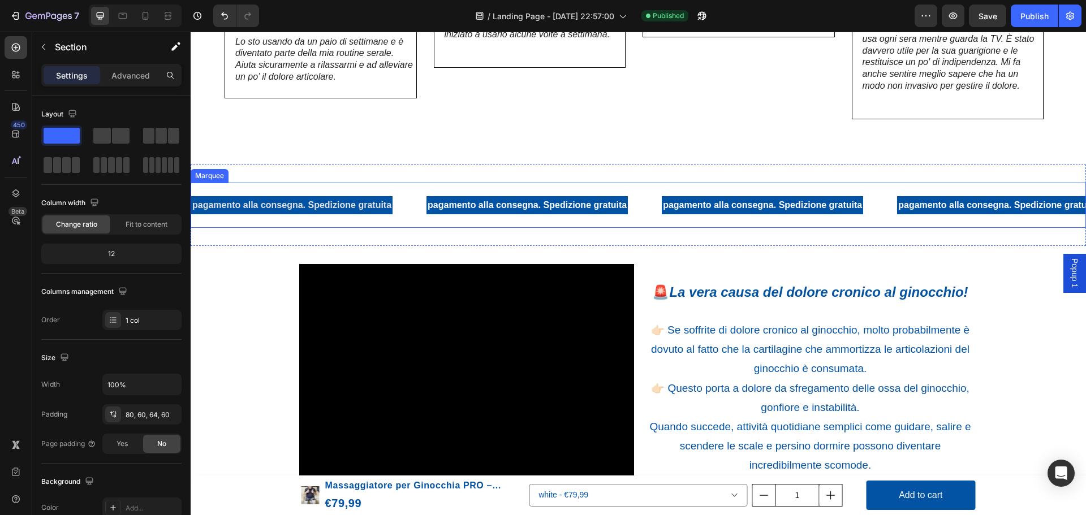
scroll to position [890, 0]
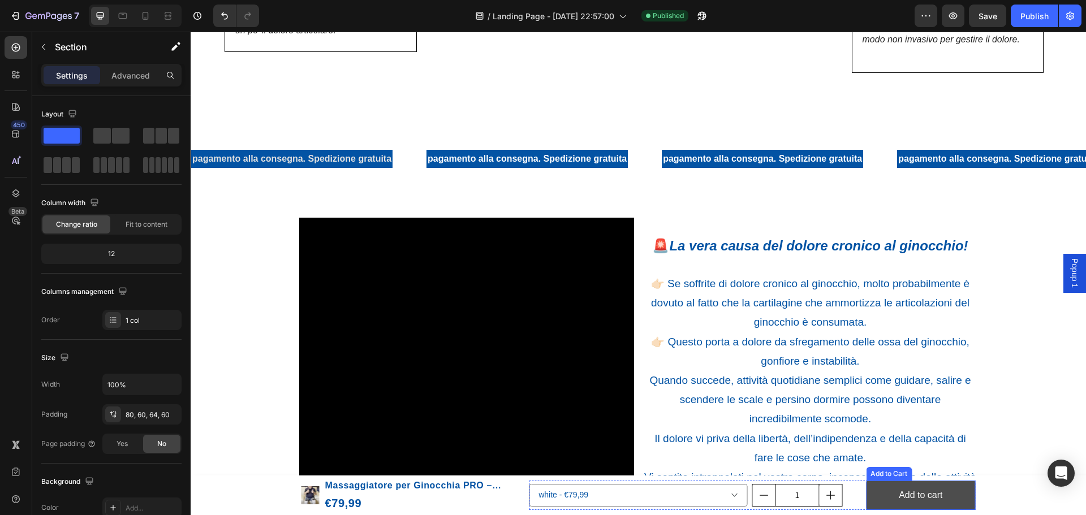
click at [876, 495] on button "Add to cart" at bounding box center [920, 496] width 109 height 30
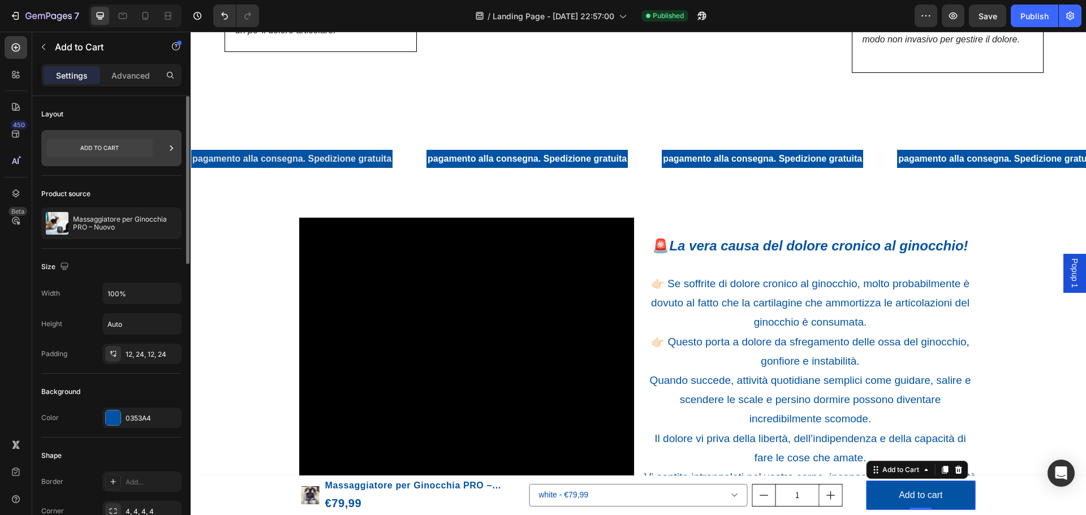
click at [165, 146] on div at bounding box center [111, 148] width 140 height 36
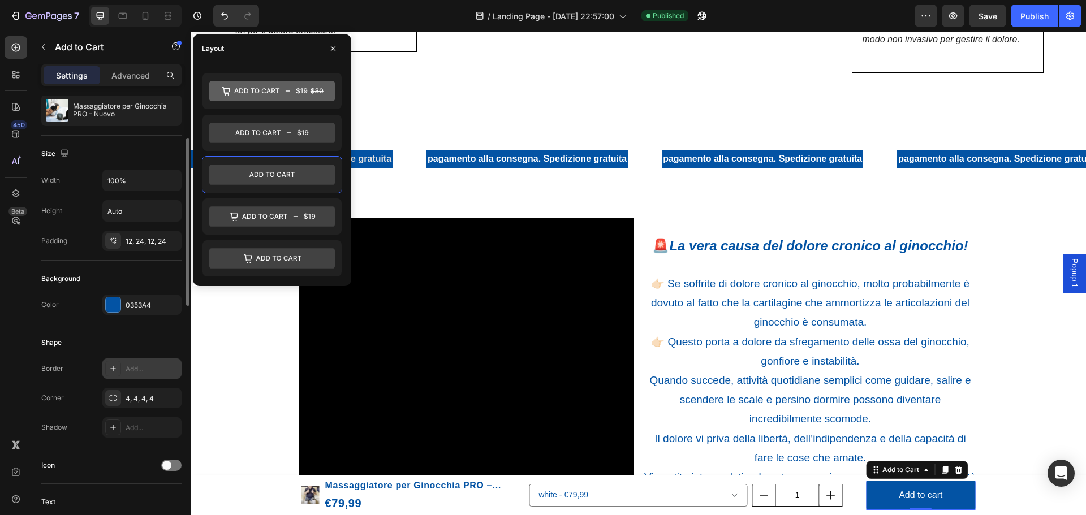
scroll to position [283, 0]
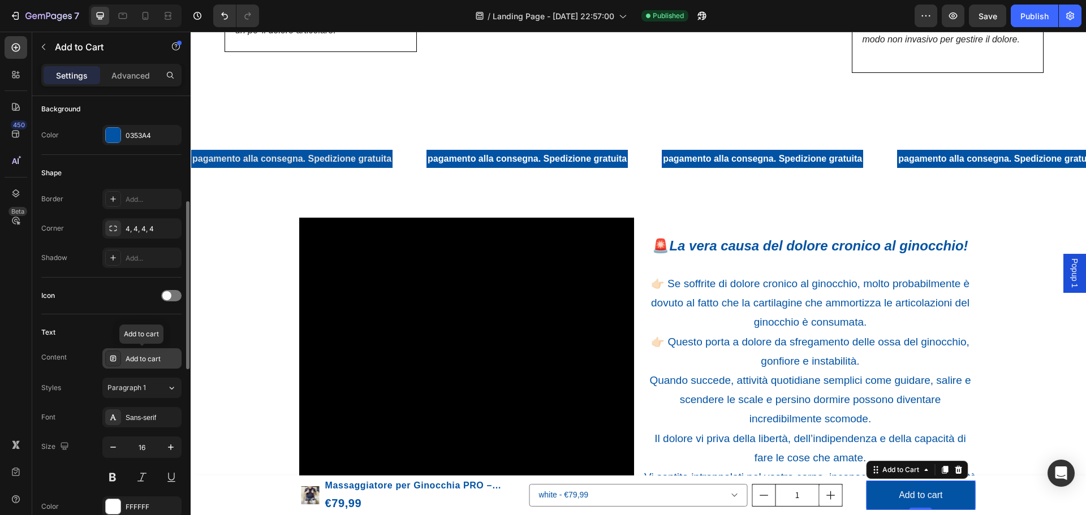
click at [119, 357] on div at bounding box center [113, 359] width 16 height 16
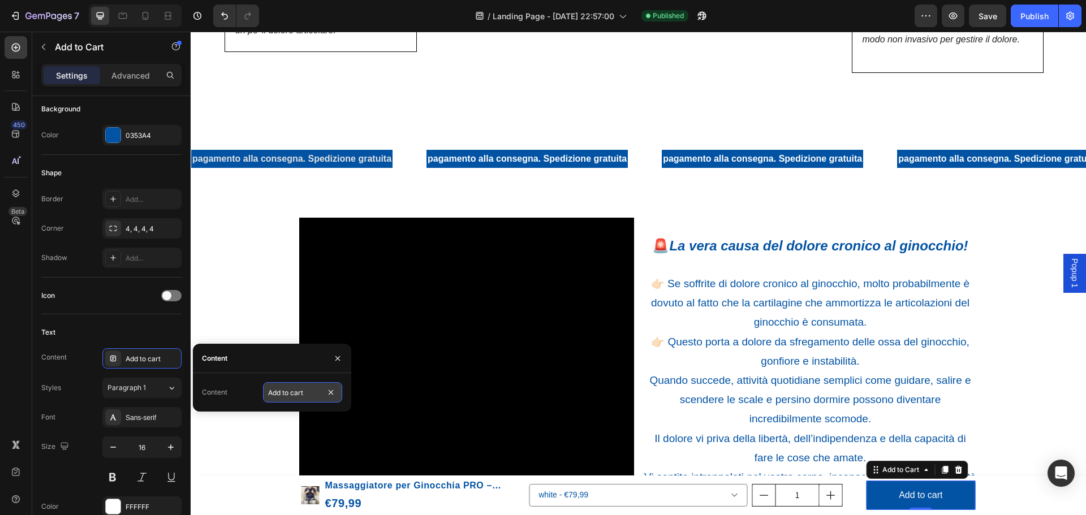
click at [308, 395] on input "Add to cart" at bounding box center [302, 392] width 79 height 20
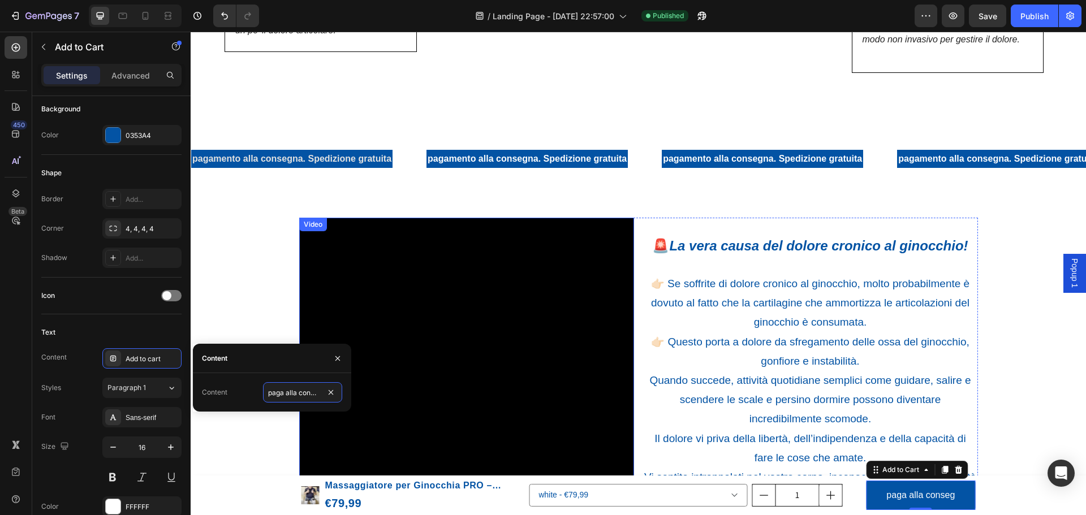
scroll to position [0, 3]
type input "paga alla consegna"
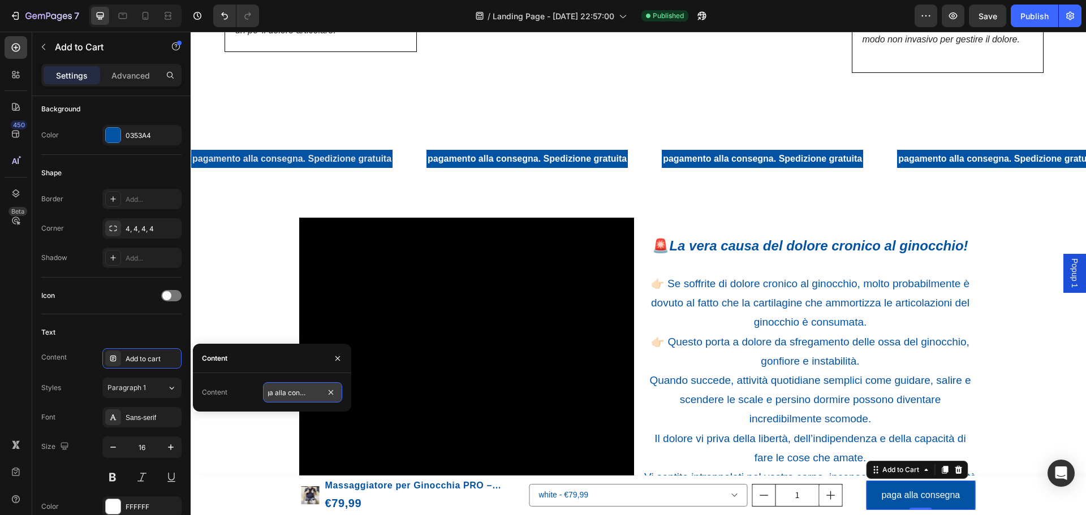
click at [278, 394] on input "paga alla consegna" at bounding box center [302, 392] width 79 height 20
click at [175, 384] on icon at bounding box center [172, 387] width 10 height 11
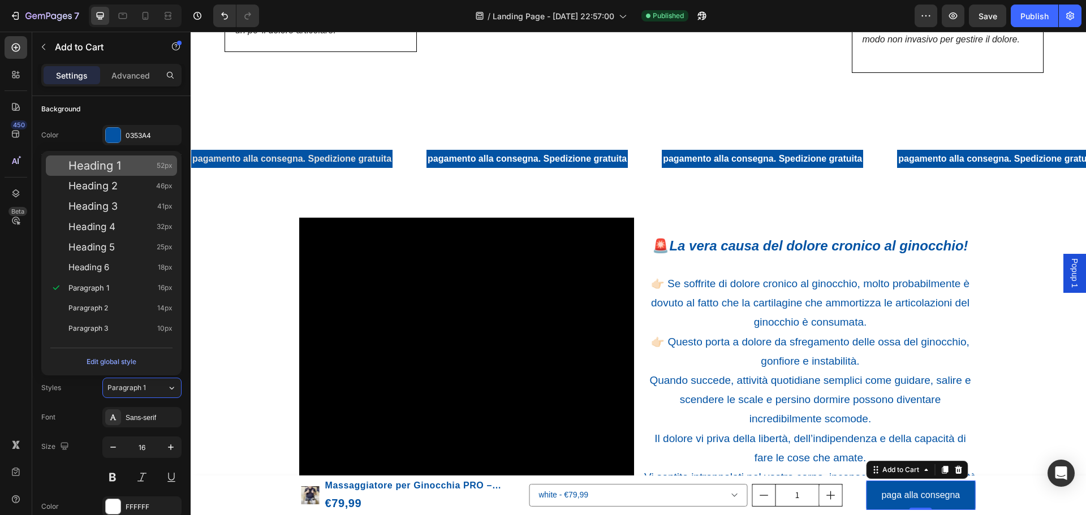
click at [94, 171] on span "Heading 1" at bounding box center [94, 165] width 53 height 11
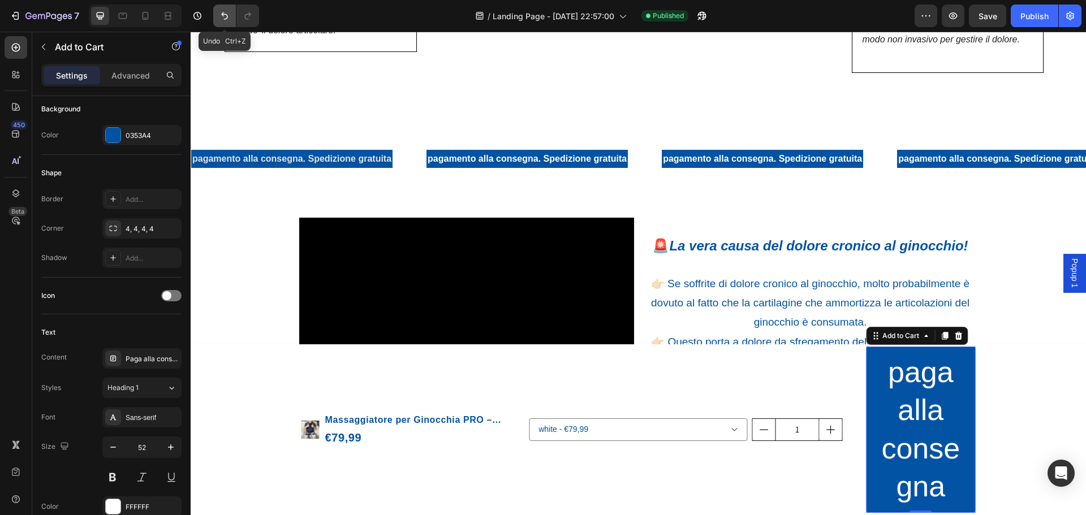
click at [222, 21] on icon "Undo/Redo" at bounding box center [224, 15] width 11 height 11
type input "16"
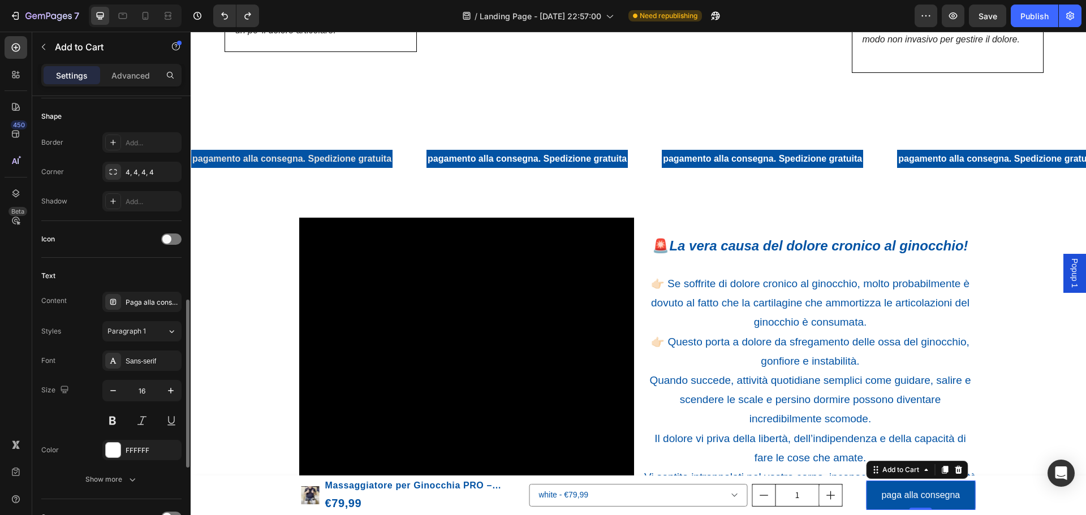
scroll to position [396, 0]
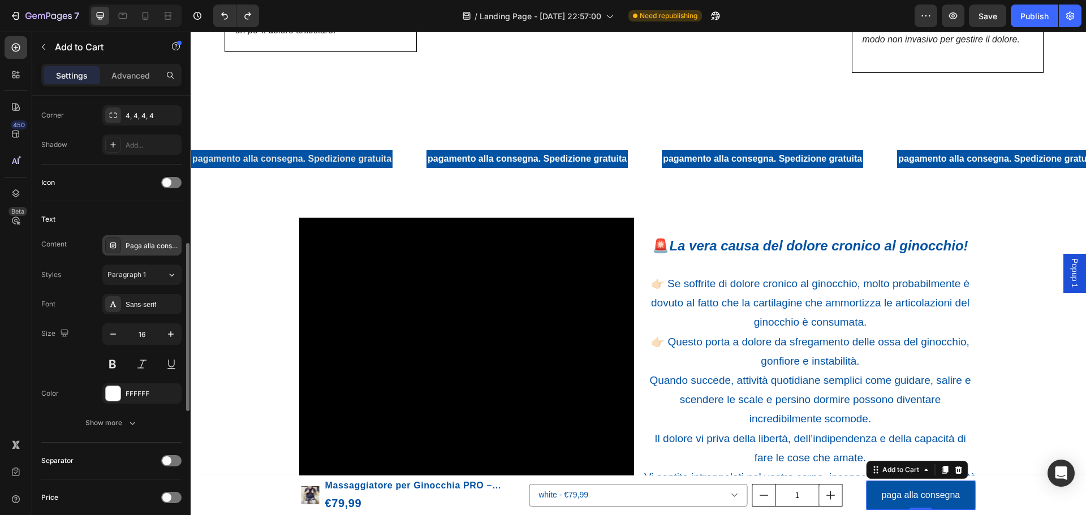
click at [143, 240] on div "Paga alla consegna" at bounding box center [141, 245] width 79 height 20
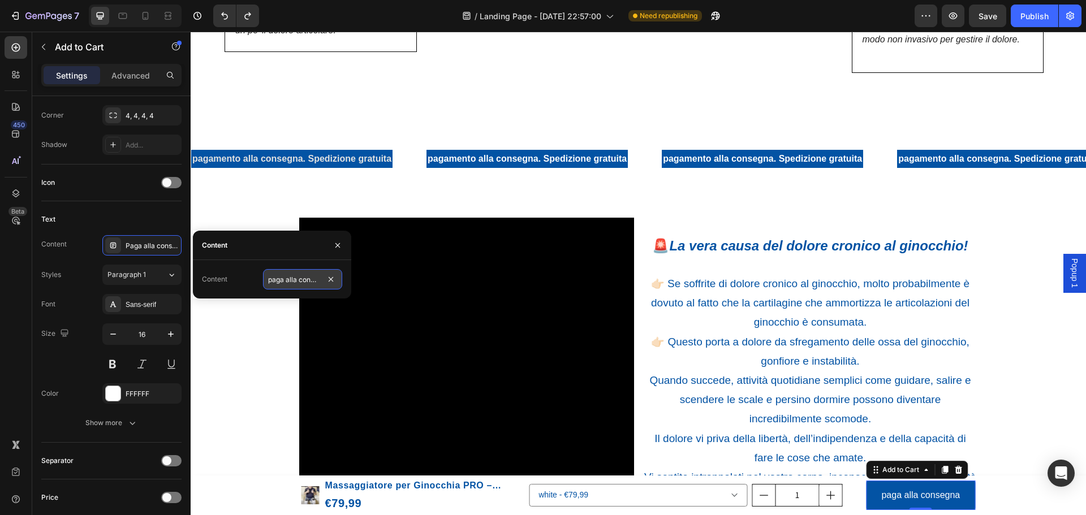
click at [285, 282] on input "paga alla consegna" at bounding box center [302, 279] width 79 height 20
click at [284, 281] on input "paga alla consegna" at bounding box center [302, 279] width 79 height 20
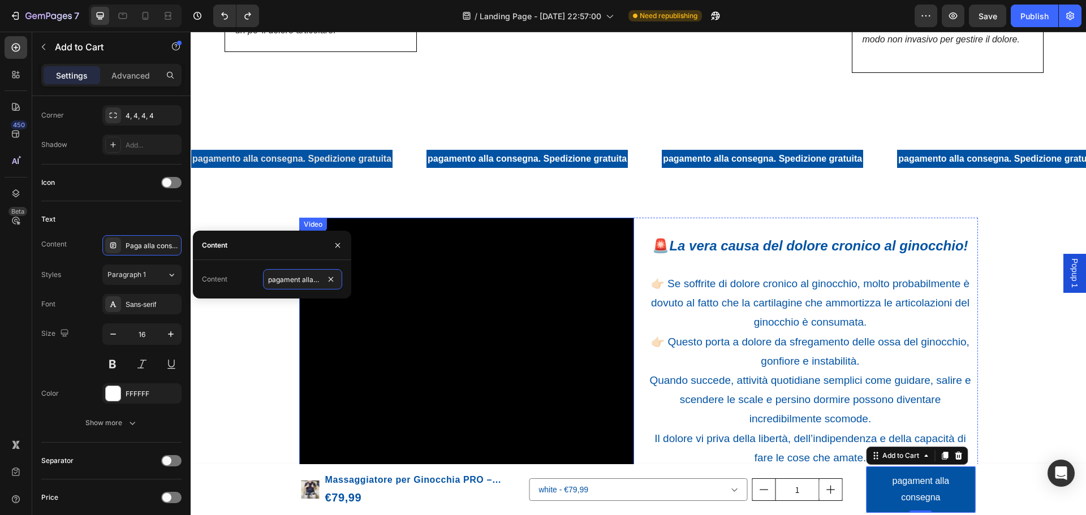
type input "pagamento alla consegna"
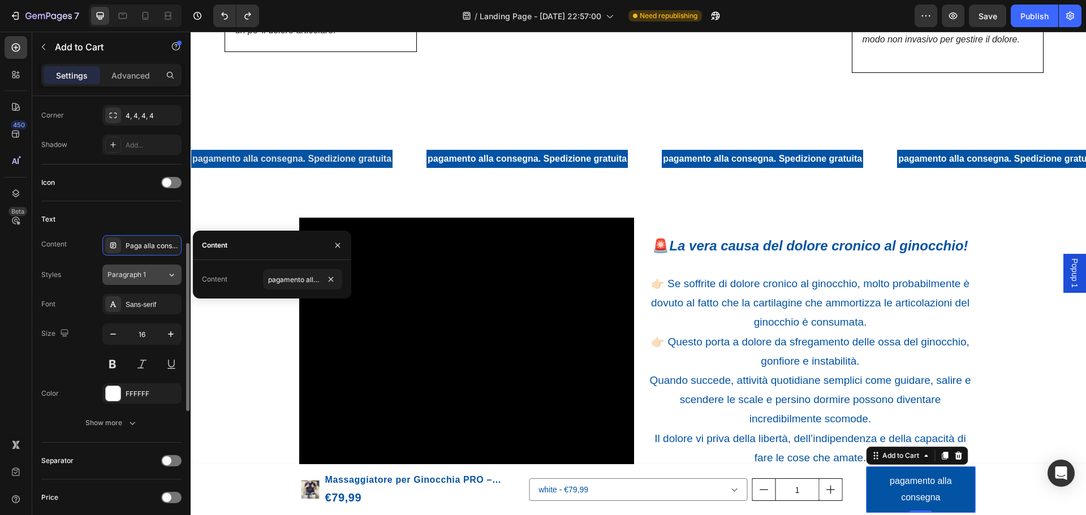
click at [144, 283] on button "Paragraph 1" at bounding box center [141, 275] width 79 height 20
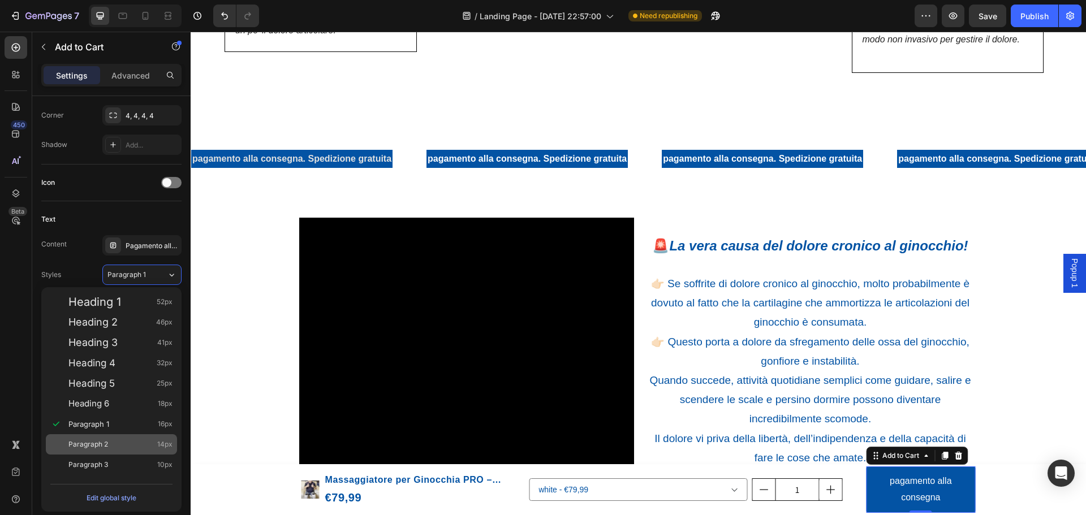
click at [117, 443] on div "Paragraph 2 14px" at bounding box center [120, 444] width 104 height 11
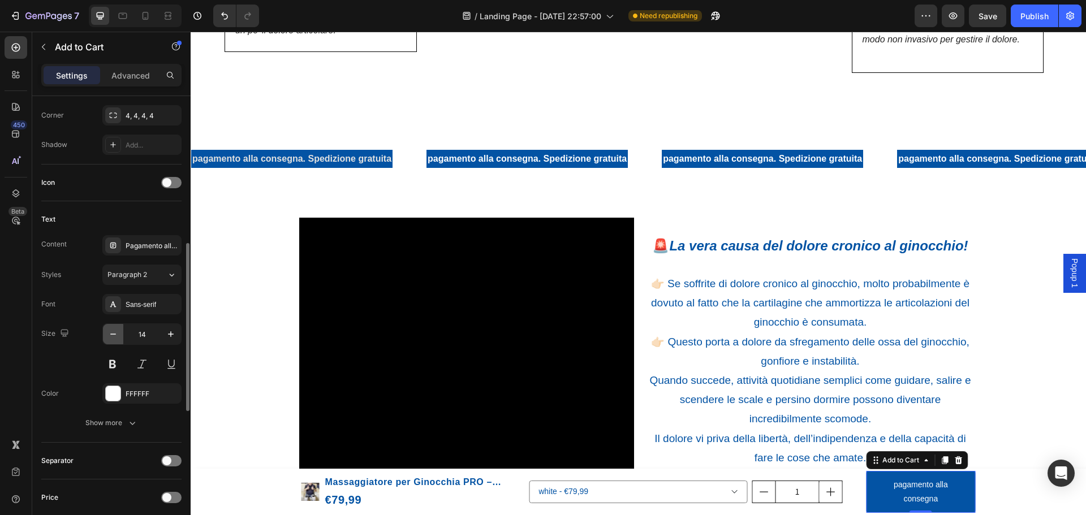
click at [117, 333] on icon "button" at bounding box center [112, 334] width 11 height 11
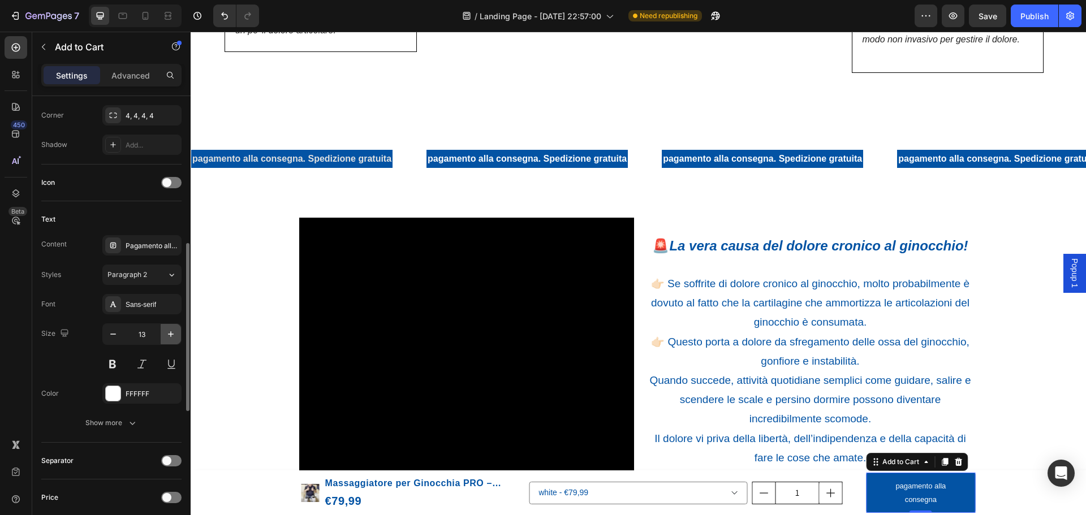
click at [165, 337] on button "button" at bounding box center [171, 334] width 20 height 20
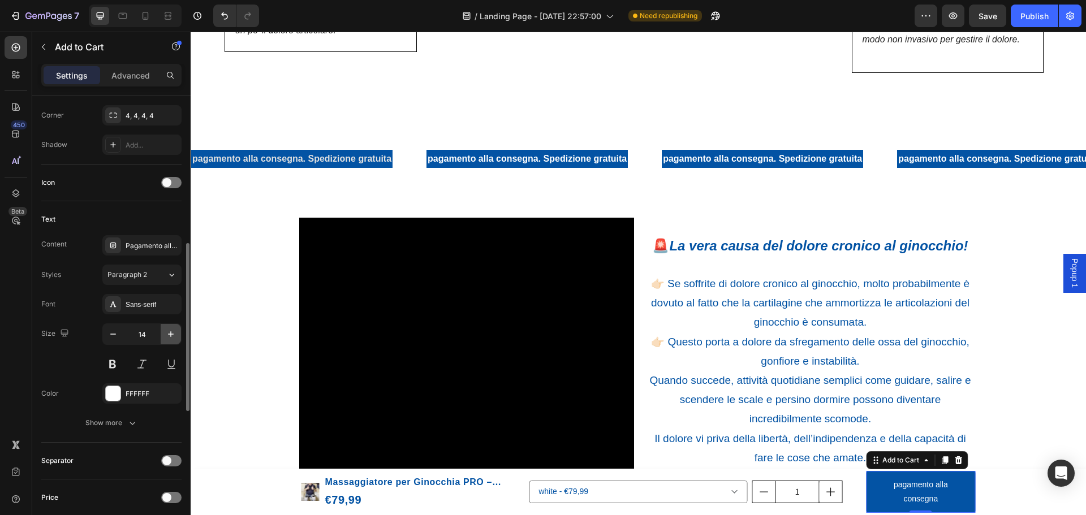
click at [170, 335] on icon "button" at bounding box center [170, 334] width 11 height 11
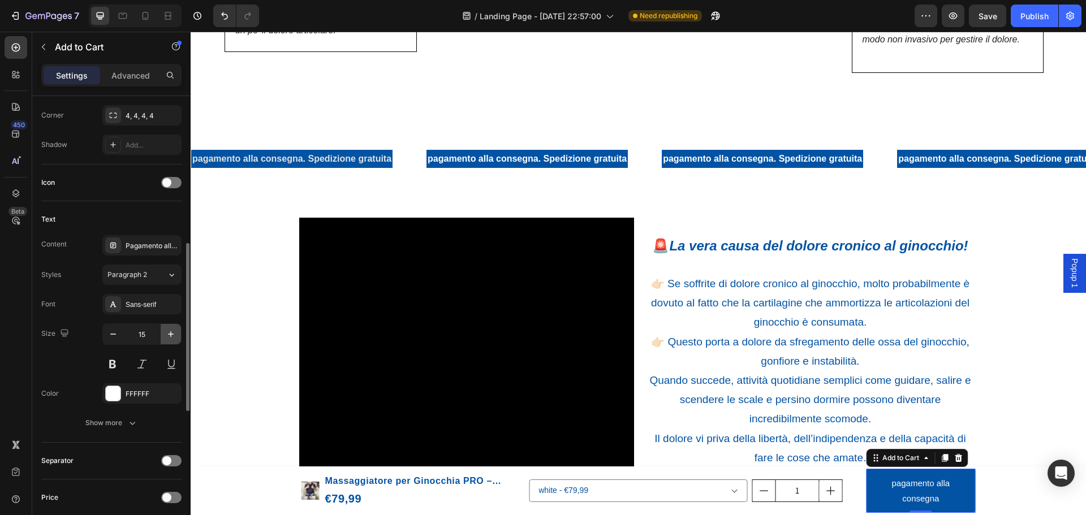
click at [170, 335] on icon "button" at bounding box center [170, 334] width 11 height 11
type input "17"
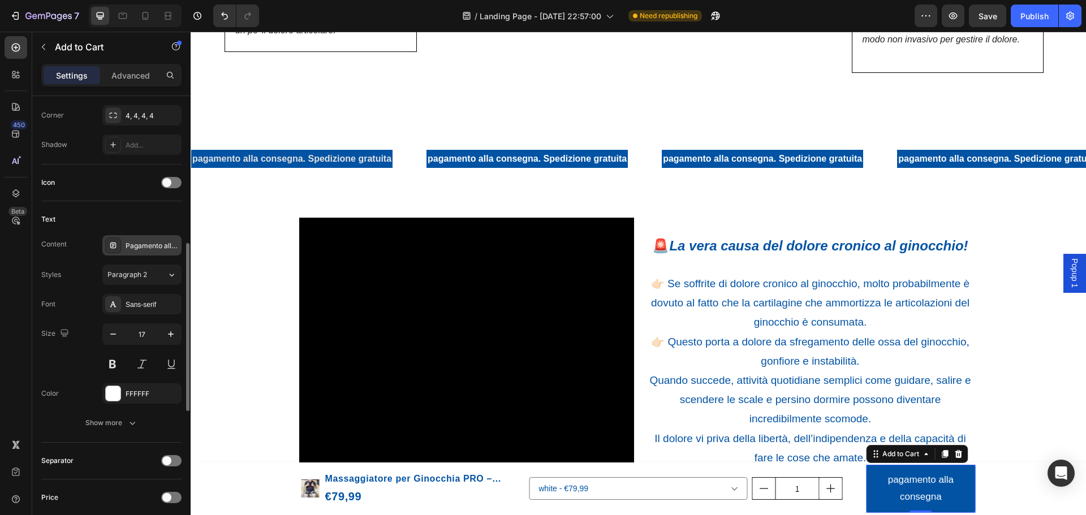
click at [142, 244] on div "Pagamento alla consegna" at bounding box center [152, 246] width 53 height 10
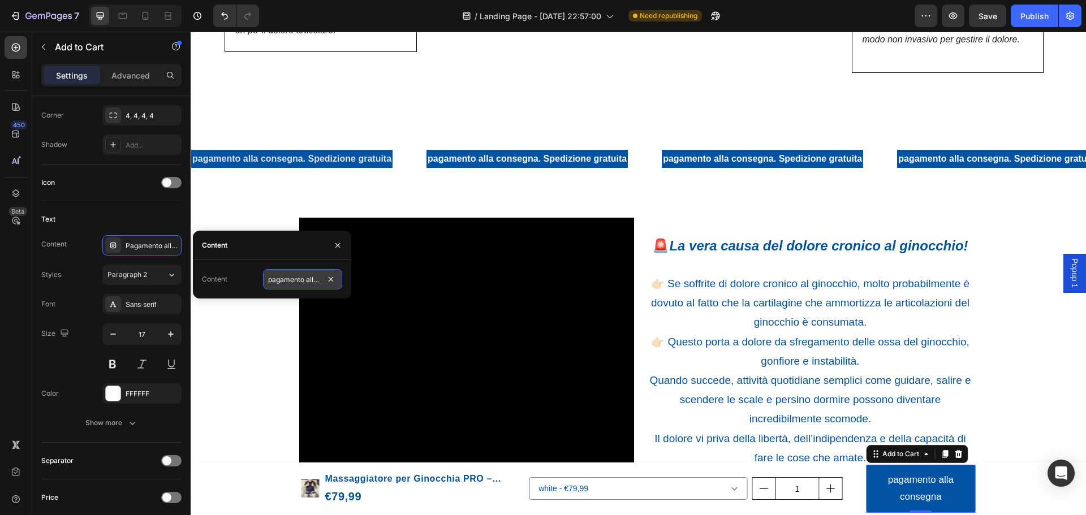
click at [303, 280] on input "pagamento alla consegna" at bounding box center [302, 279] width 79 height 20
click at [306, 278] on input "pagamento alla consegna" at bounding box center [302, 279] width 79 height 20
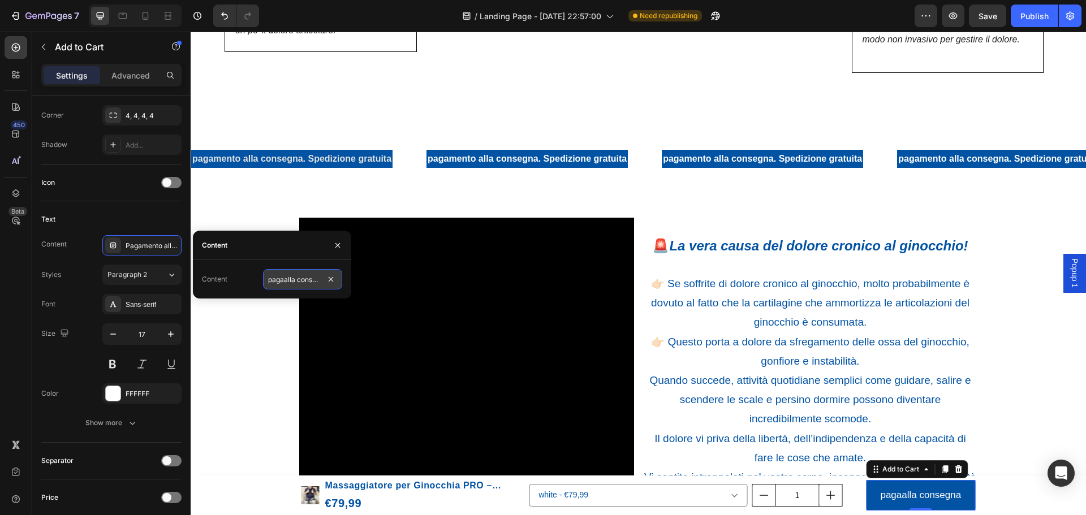
type input "paga alla consegna"
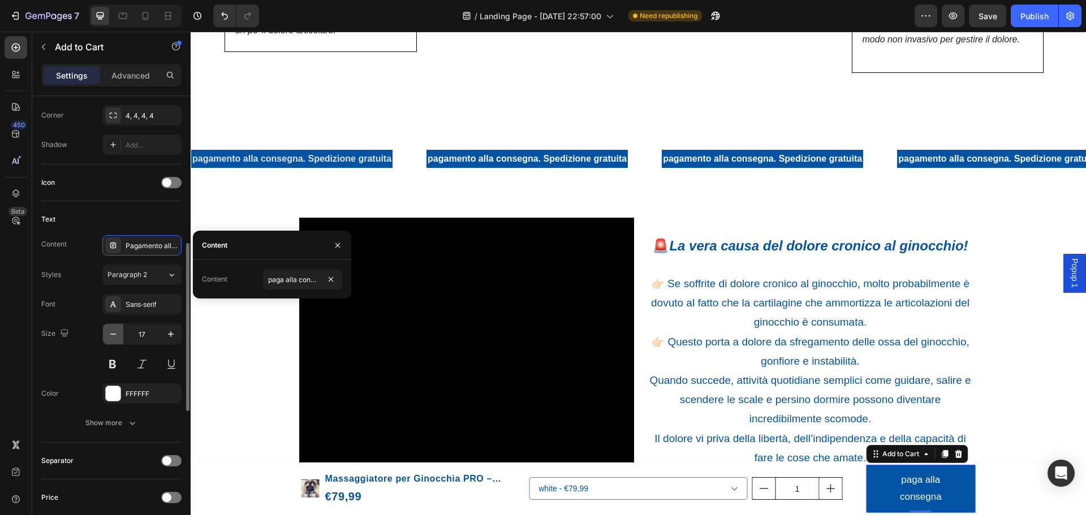
click at [111, 333] on icon "button" at bounding box center [112, 334] width 11 height 11
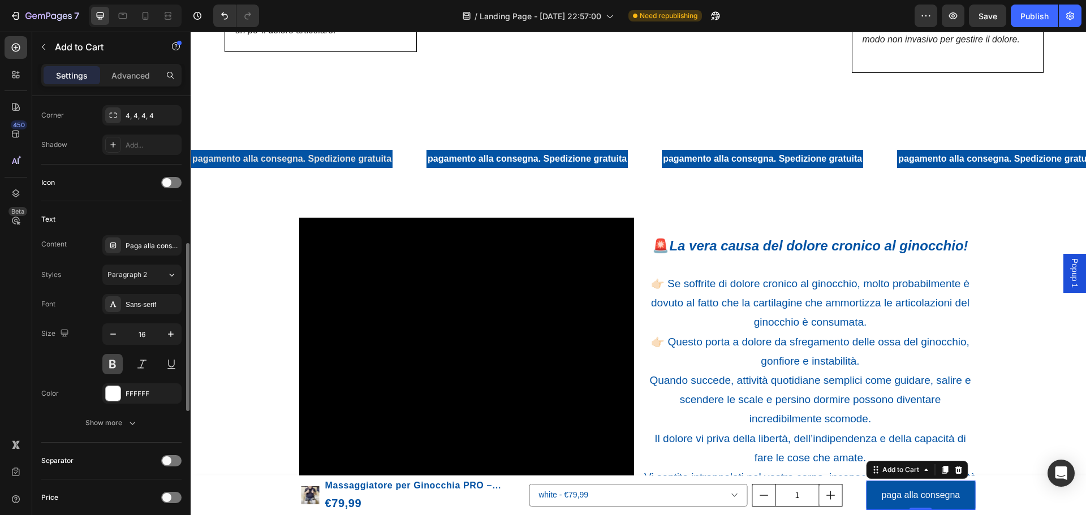
click at [117, 359] on button at bounding box center [112, 364] width 20 height 20
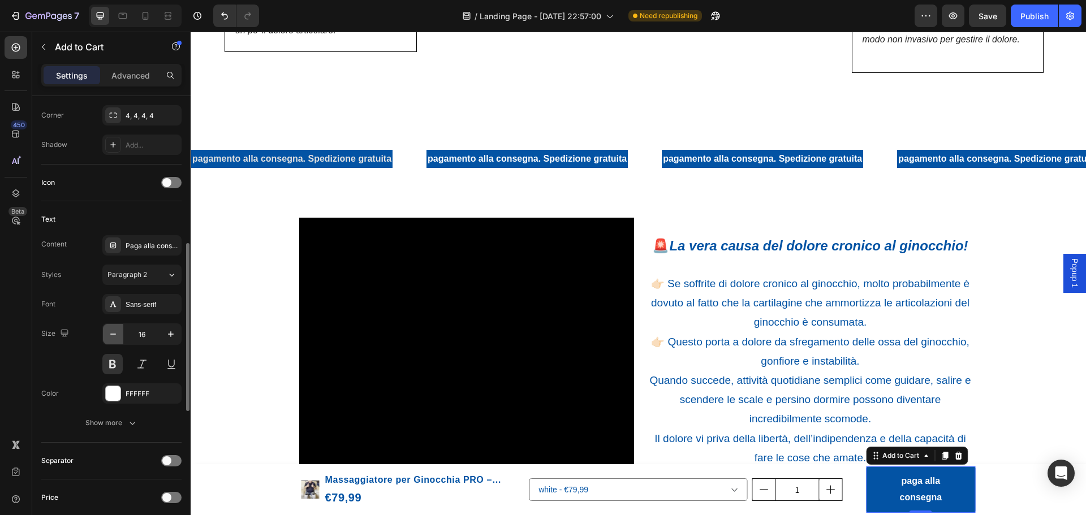
click at [116, 331] on icon "button" at bounding box center [112, 334] width 11 height 11
type input "15"
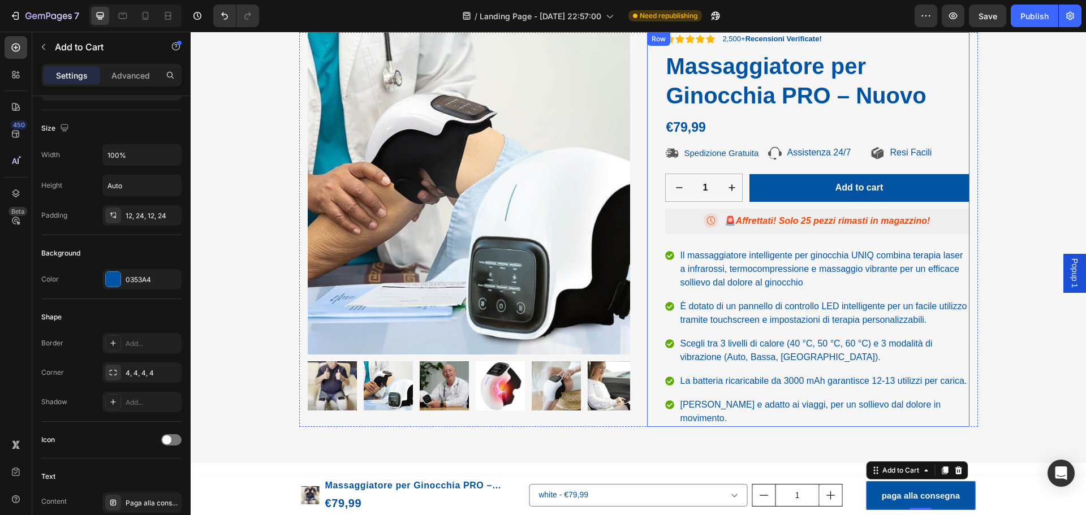
scroll to position [113, 0]
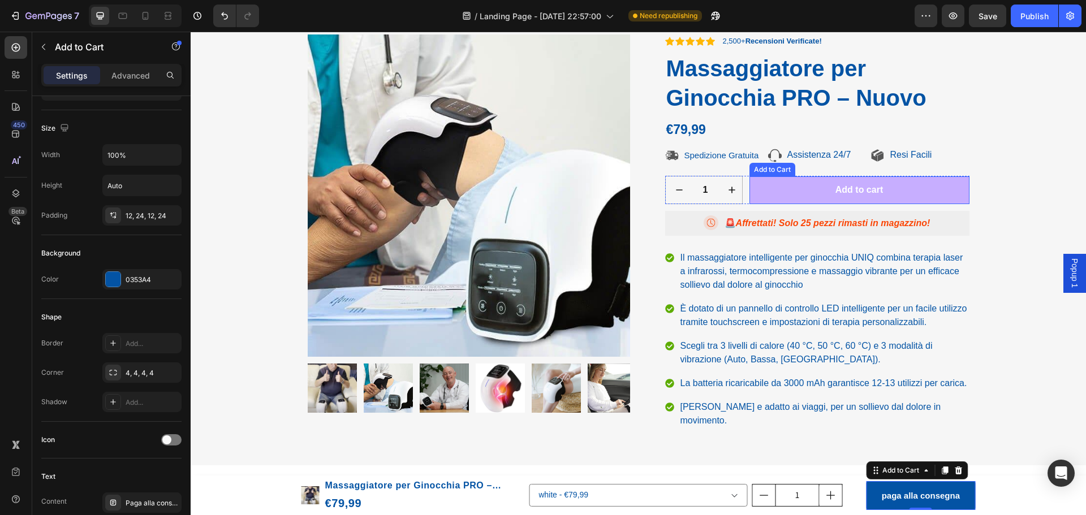
click at [787, 182] on button "Add to cart" at bounding box center [859, 190] width 220 height 28
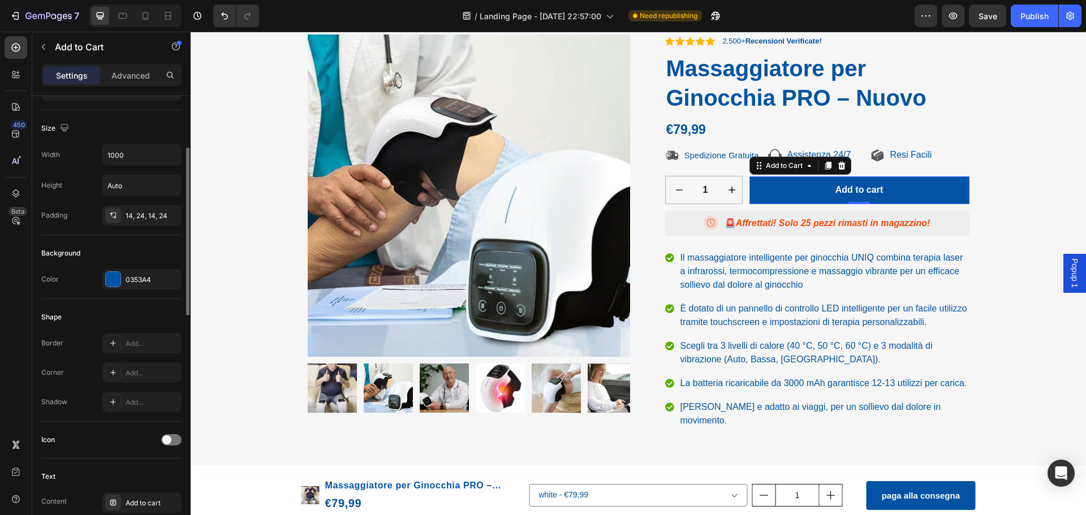
scroll to position [252, 0]
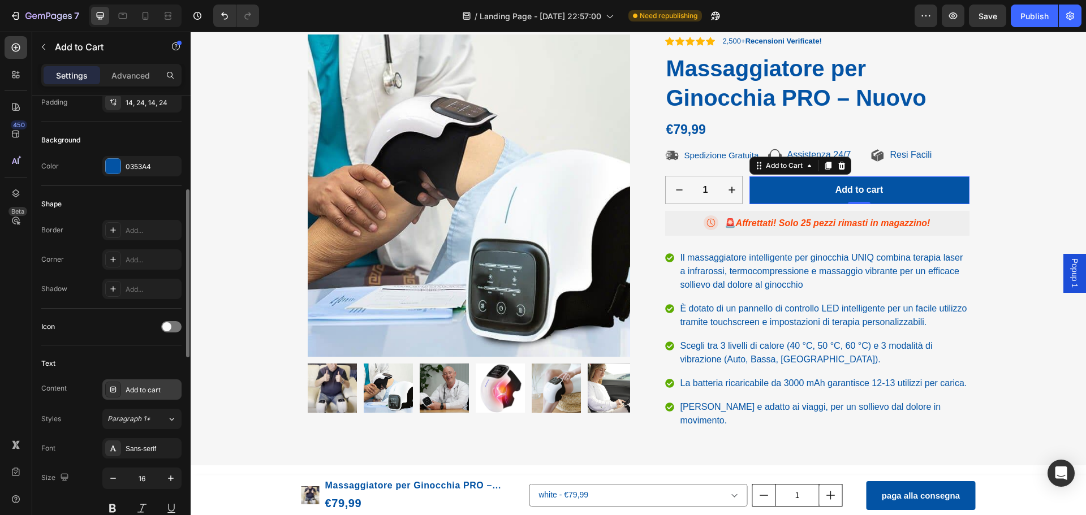
click at [145, 389] on div "Add to cart" at bounding box center [152, 390] width 53 height 10
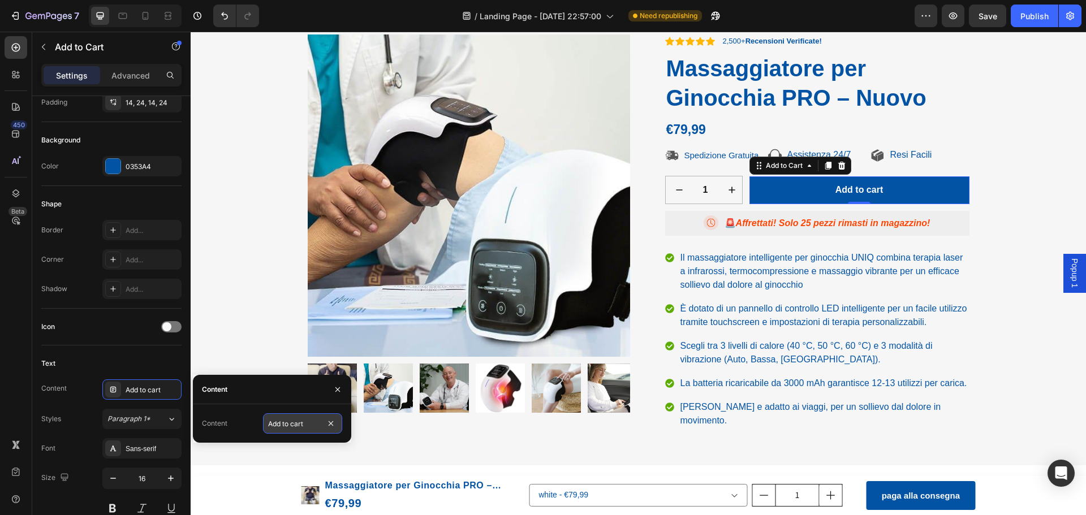
click at [308, 426] on input "Add to cart" at bounding box center [302, 423] width 79 height 20
type input "paga alla consegna"
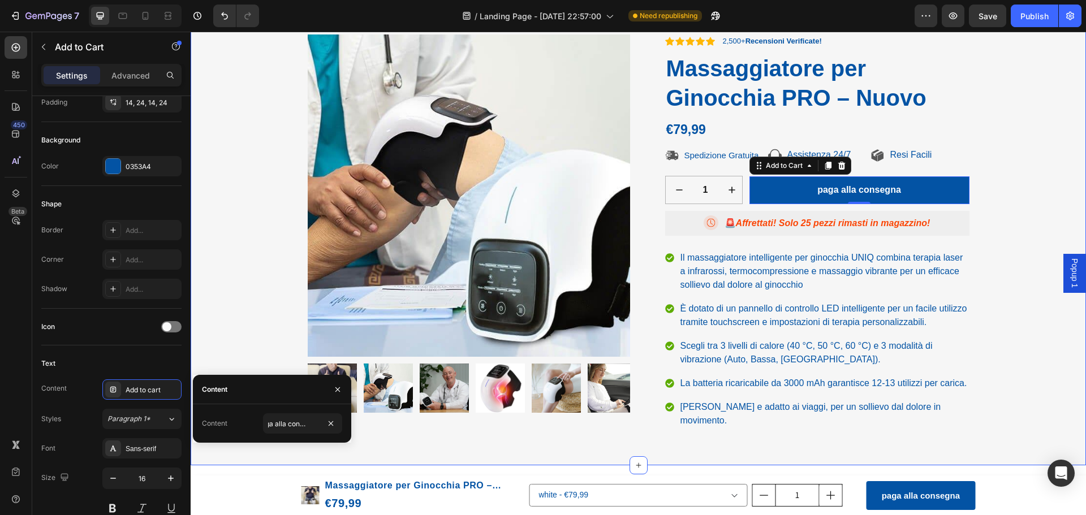
click at [234, 337] on div "Product Images Icon Icon Icon Icon Icon Icon List 2,500+ Recensioni Verificate!…" at bounding box center [638, 237] width 878 height 404
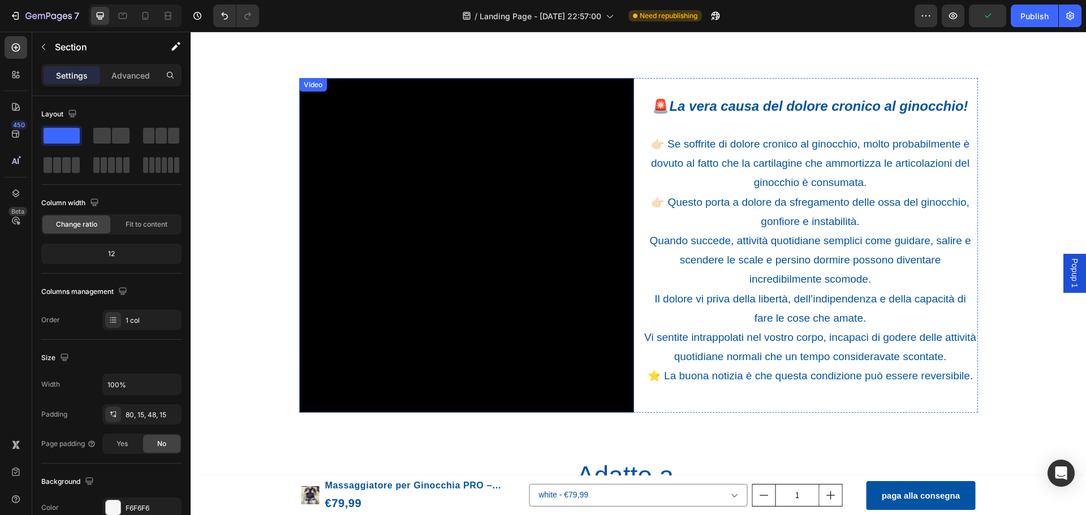
scroll to position [1075, 0]
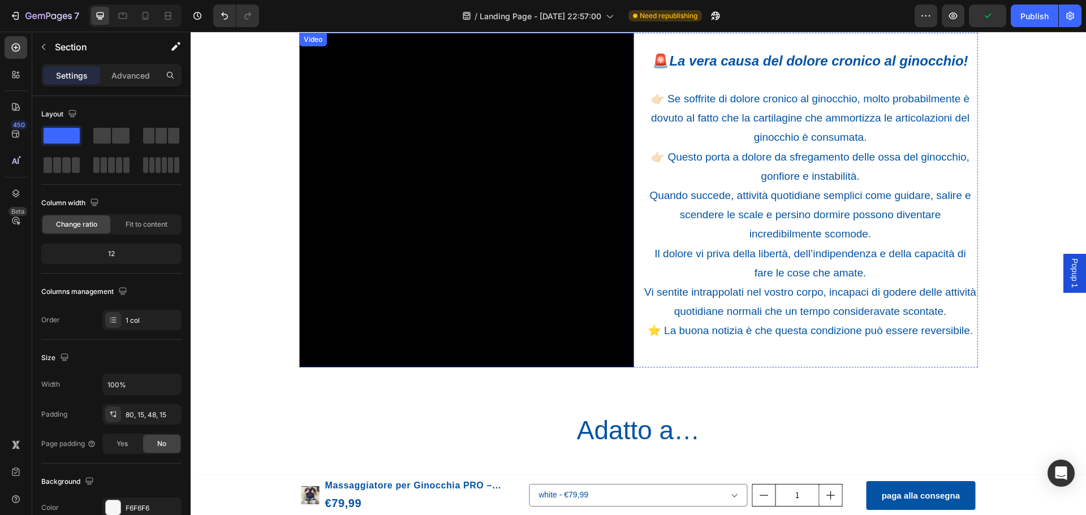
click at [348, 301] on video at bounding box center [466, 200] width 335 height 335
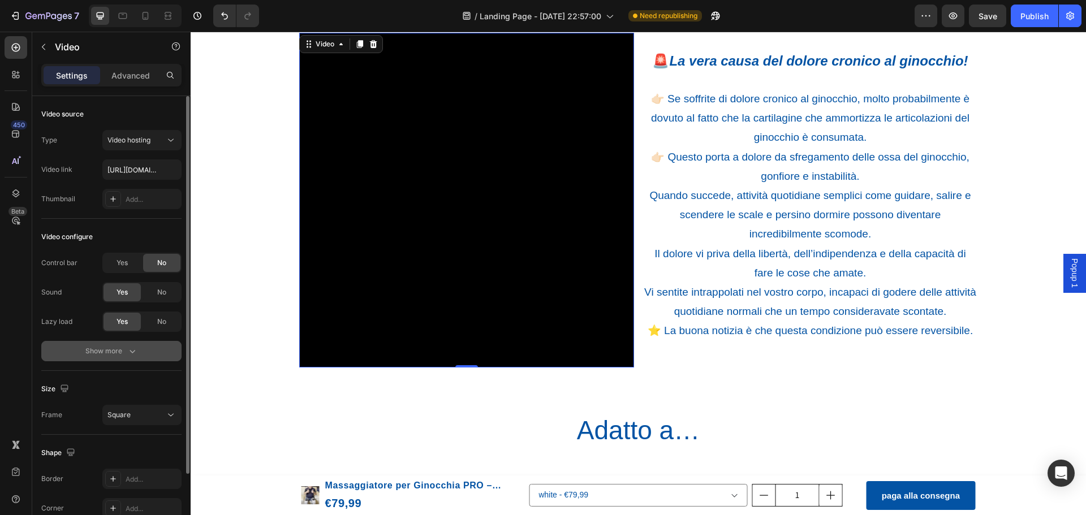
click at [128, 351] on icon "button" at bounding box center [132, 351] width 11 height 11
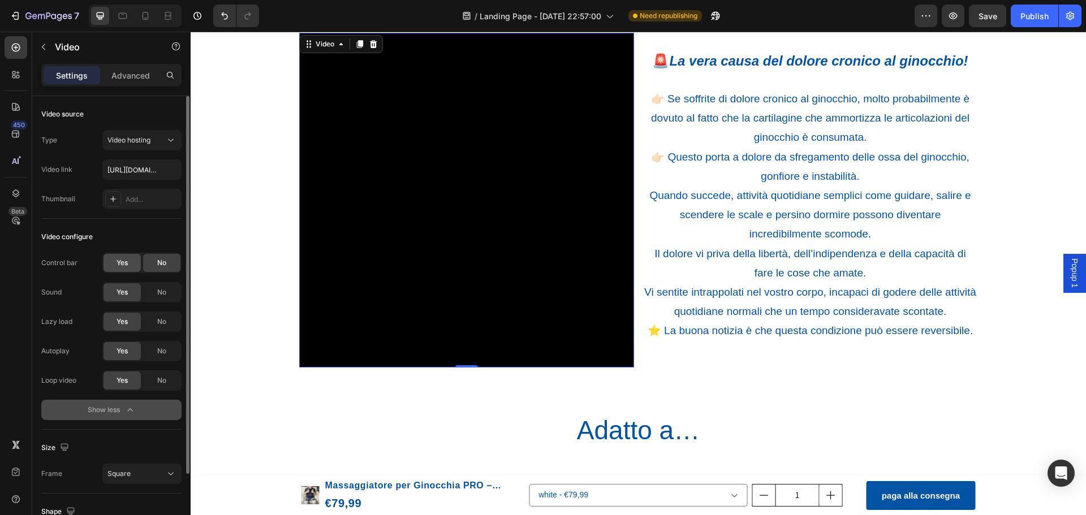
click at [126, 261] on span "Yes" at bounding box center [122, 263] width 11 height 10
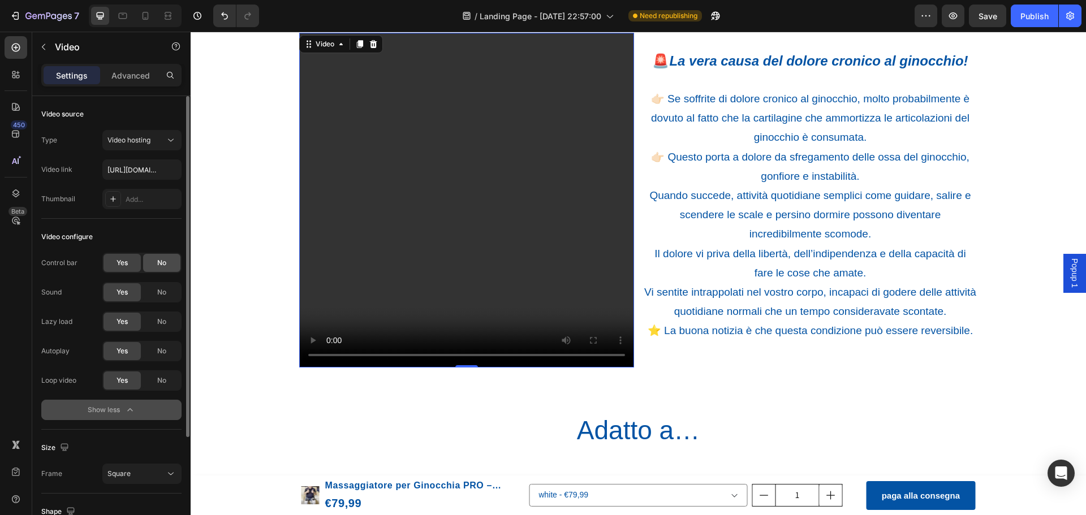
click at [165, 259] on span "No" at bounding box center [161, 263] width 9 height 10
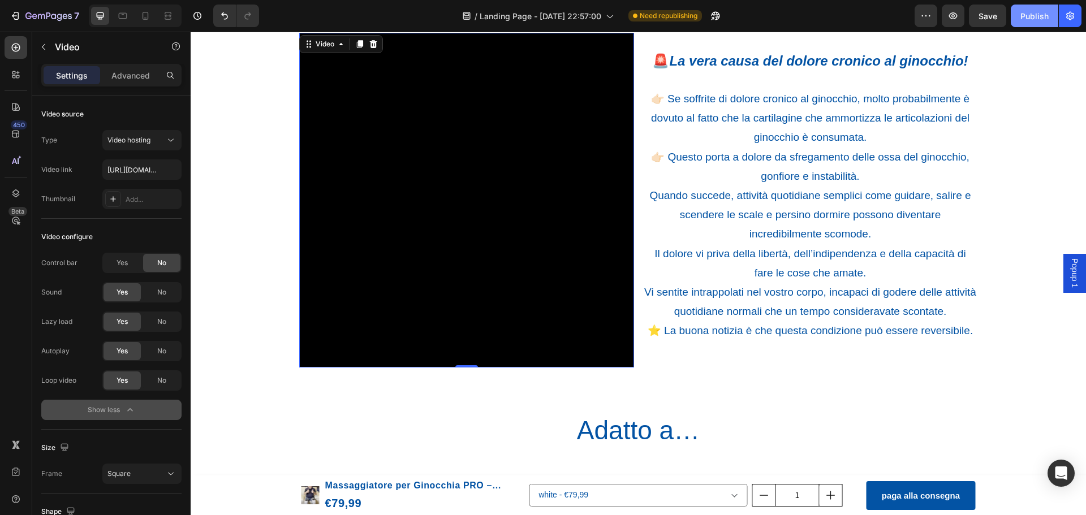
click at [1042, 16] on div "Publish" at bounding box center [1034, 16] width 28 height 12
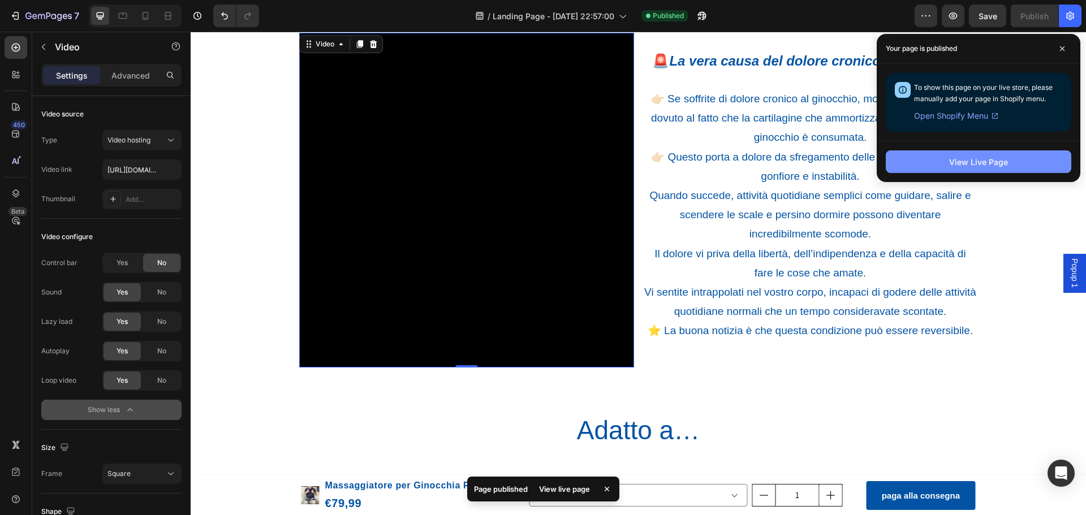
click at [956, 166] on div "View Live Page" at bounding box center [978, 162] width 59 height 12
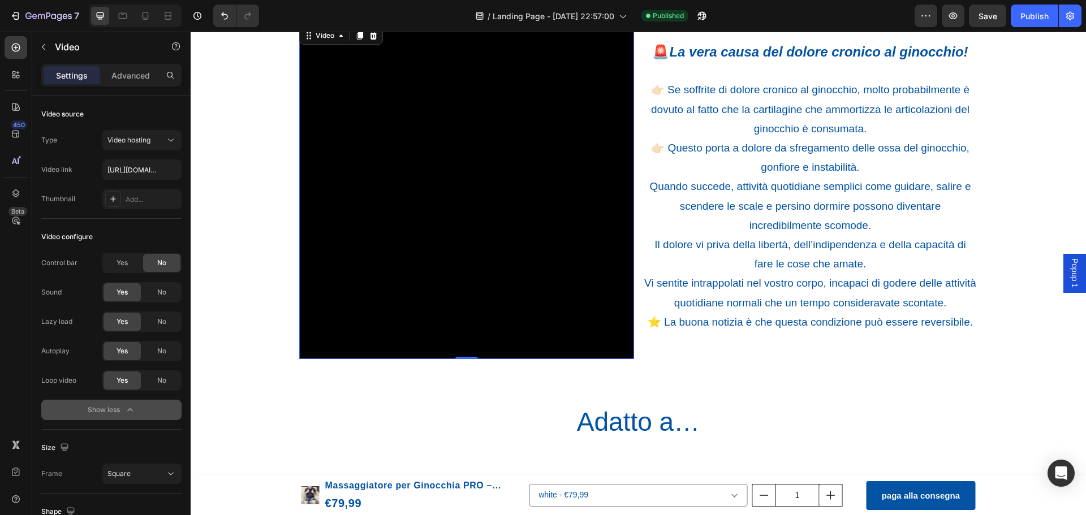
scroll to position [848, 0]
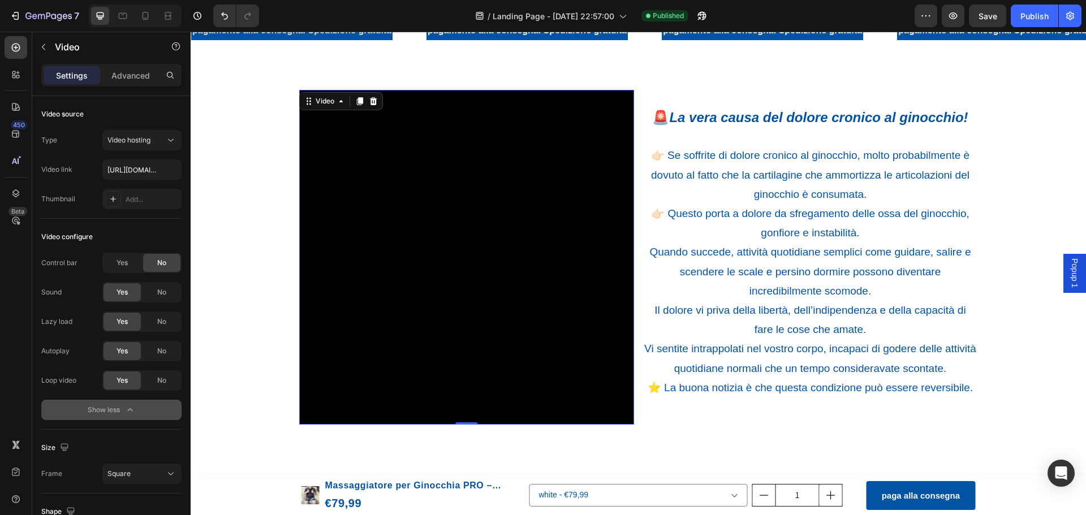
click at [403, 200] on video at bounding box center [466, 257] width 335 height 335
click at [125, 266] on span "Yes" at bounding box center [122, 263] width 11 height 10
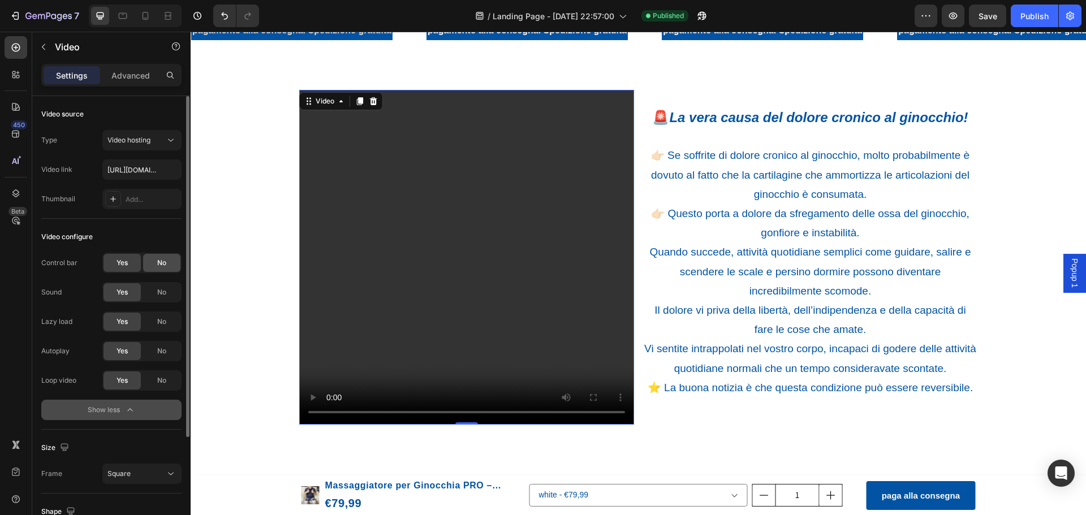
click at [157, 264] on span "No" at bounding box center [161, 263] width 9 height 10
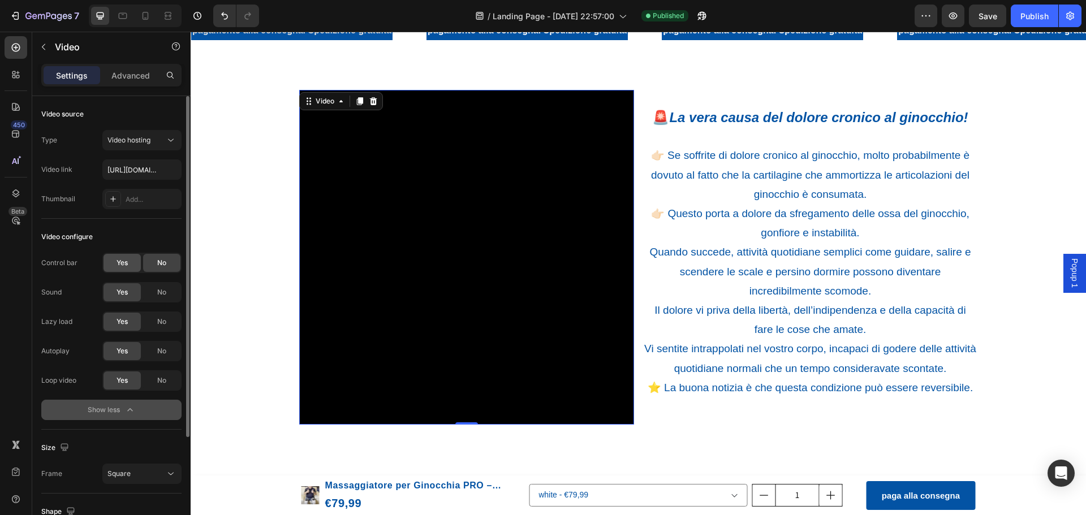
click at [114, 264] on div "Yes" at bounding box center [122, 263] width 37 height 18
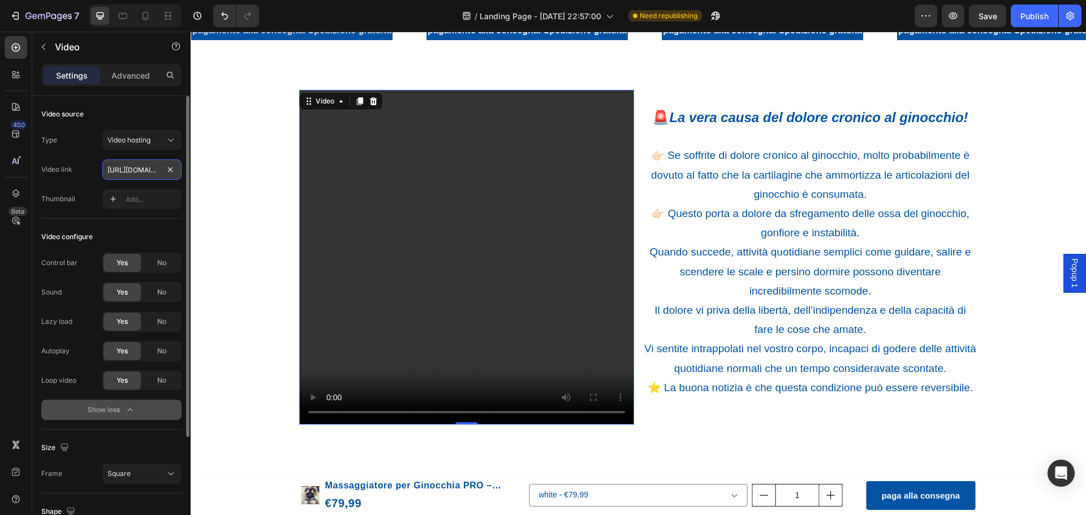
click at [115, 166] on input "[URL][DOMAIN_NAME]" at bounding box center [141, 170] width 79 height 20
click at [154, 169] on input "text" at bounding box center [141, 170] width 79 height 20
paste input "[URL][DOMAIN_NAME]"
type input "[URL][DOMAIN_NAME]"
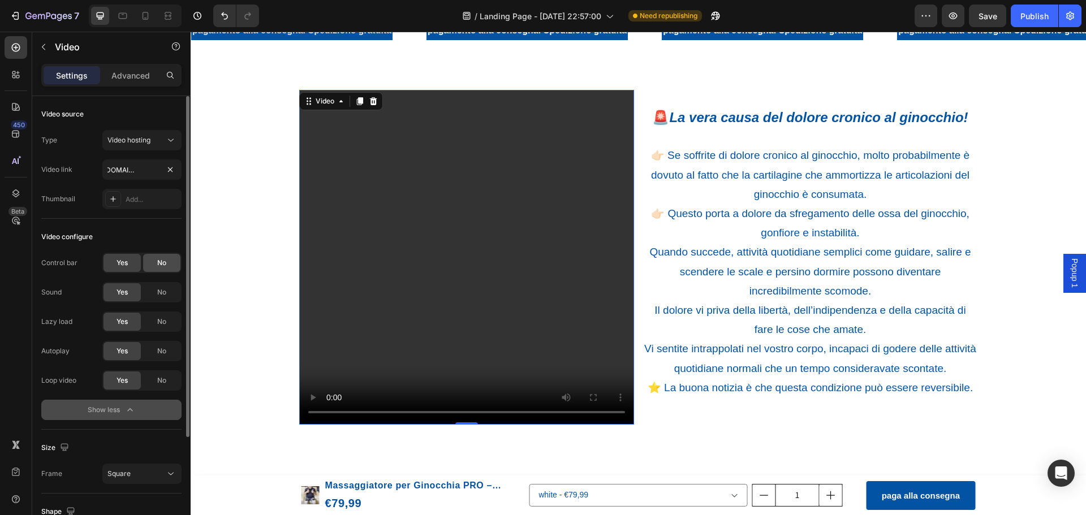
click at [145, 261] on div "No" at bounding box center [161, 263] width 37 height 18
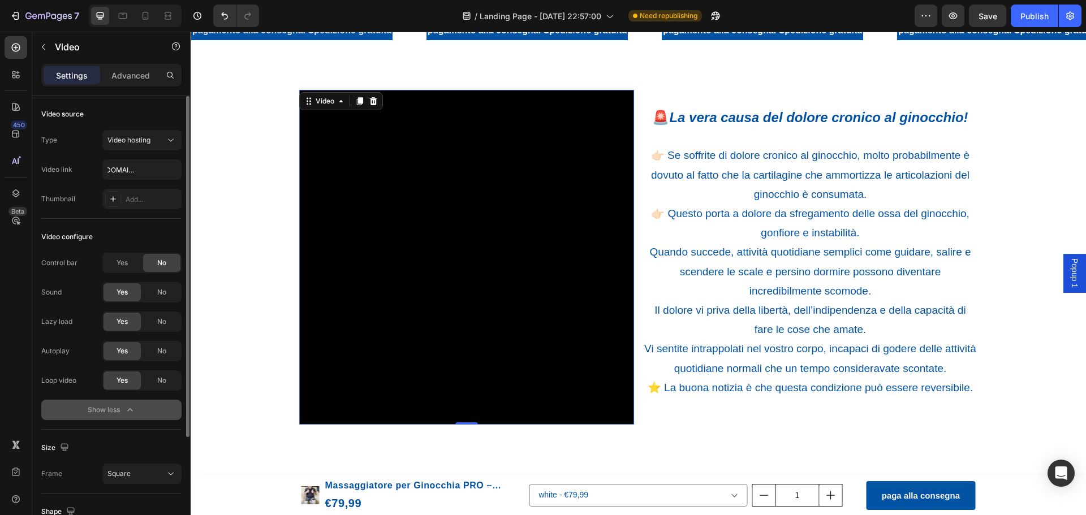
scroll to position [0, 0]
click at [120, 259] on span "Yes" at bounding box center [122, 263] width 11 height 10
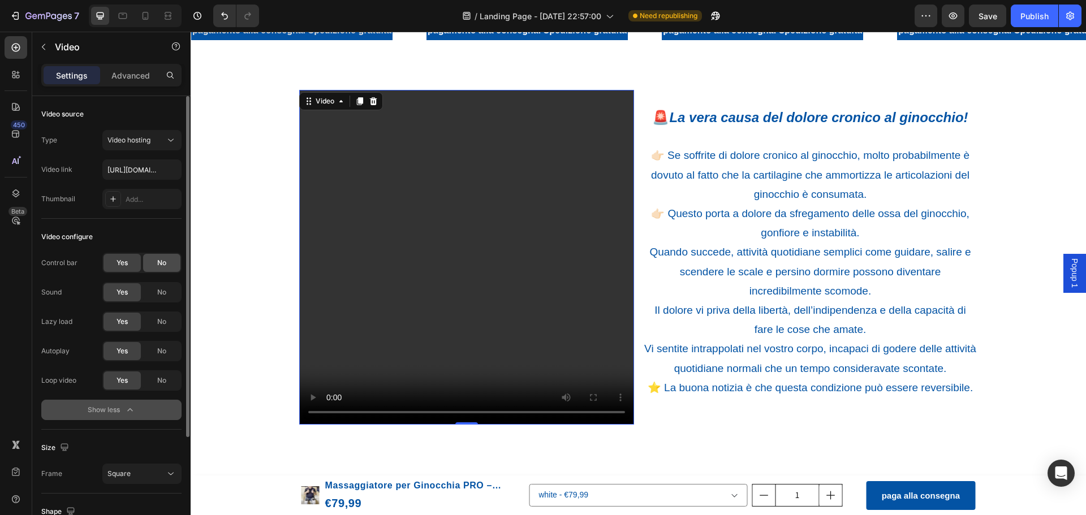
click at [171, 266] on div "No" at bounding box center [161, 263] width 37 height 18
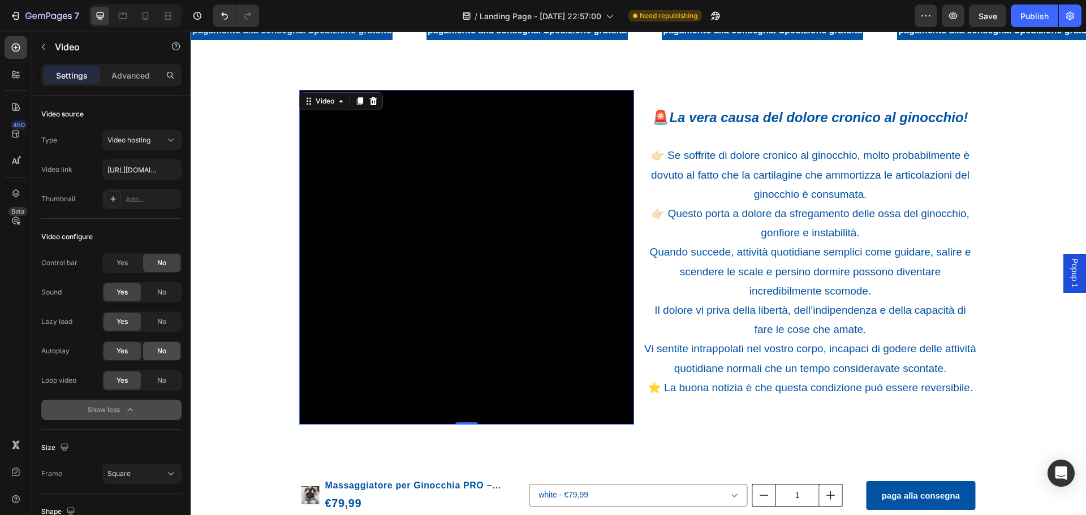
click at [148, 350] on div "No" at bounding box center [161, 351] width 37 height 18
click at [354, 305] on video at bounding box center [466, 257] width 335 height 335
click at [166, 382] on span "No" at bounding box center [161, 381] width 9 height 10
click at [370, 303] on video at bounding box center [466, 257] width 335 height 335
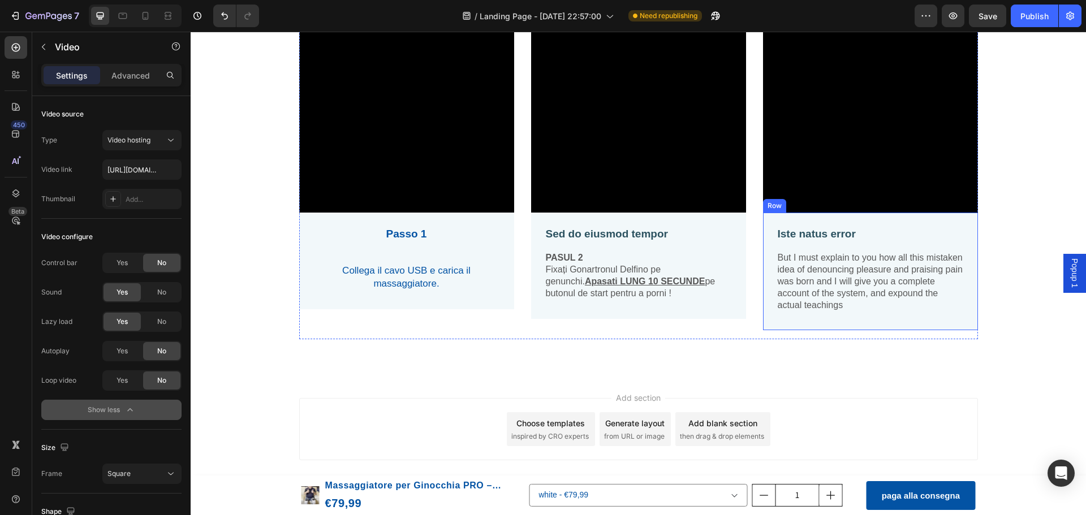
scroll to position [2980, 0]
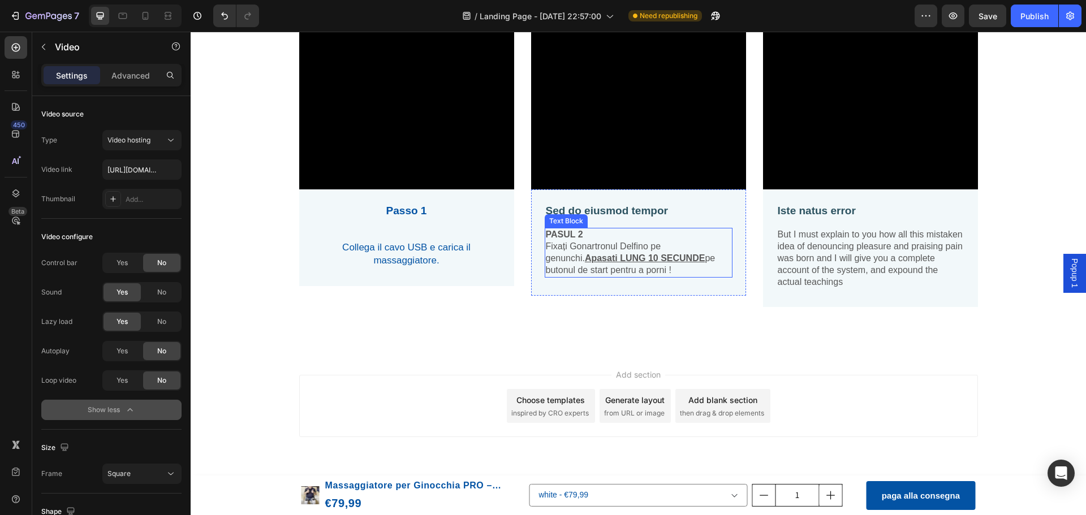
click at [580, 214] on p "Sed do eiusmod tempor" at bounding box center [639, 211] width 186 height 14
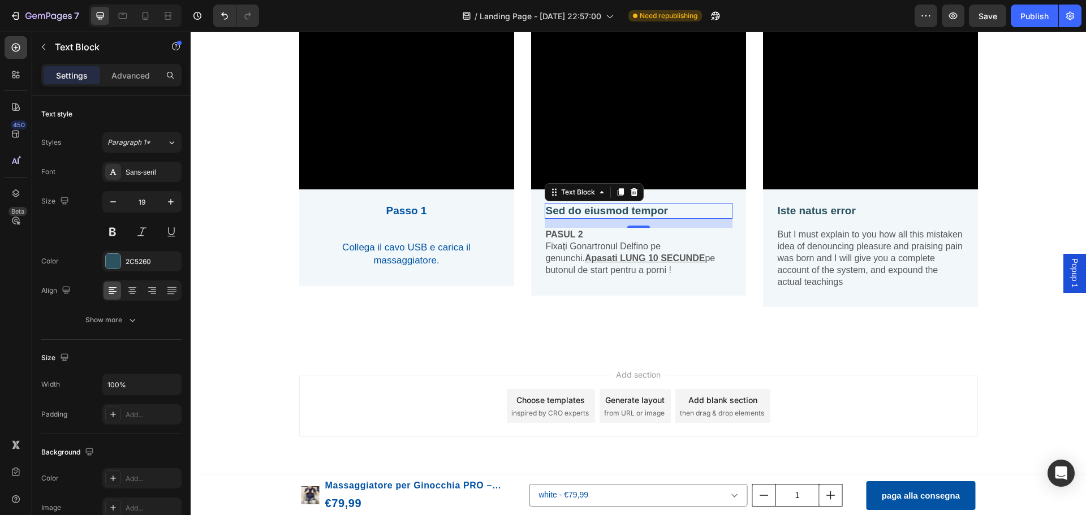
click at [664, 209] on p "Sed do eiusmod tempor" at bounding box center [639, 211] width 186 height 14
click at [583, 242] on p "Fixați Gonartronul Delfino pe genunchi. Apasati LUNG 10 SECUNDE pe butonul de s…" at bounding box center [639, 258] width 186 height 35
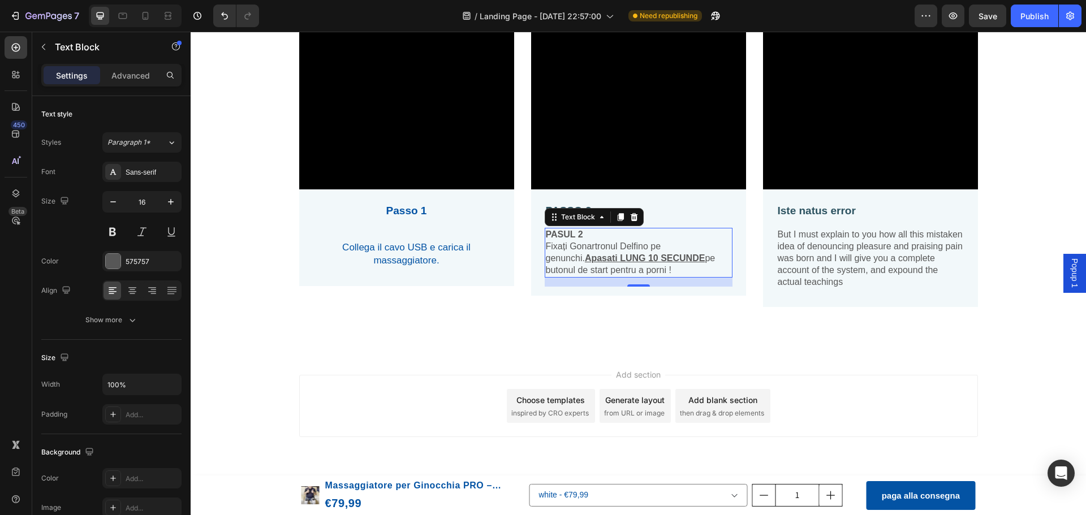
click at [626, 266] on p "Fixați Gonartronul Delfino pe genunchi. Apasati LUNG 10 SECUNDE pe butonul de s…" at bounding box center [639, 258] width 186 height 35
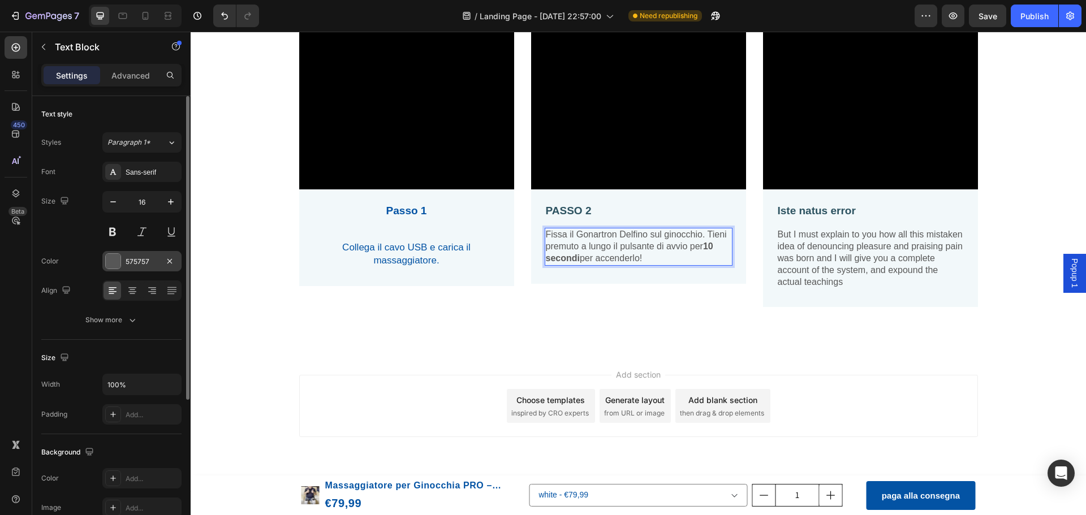
click at [115, 264] on div at bounding box center [113, 261] width 15 height 15
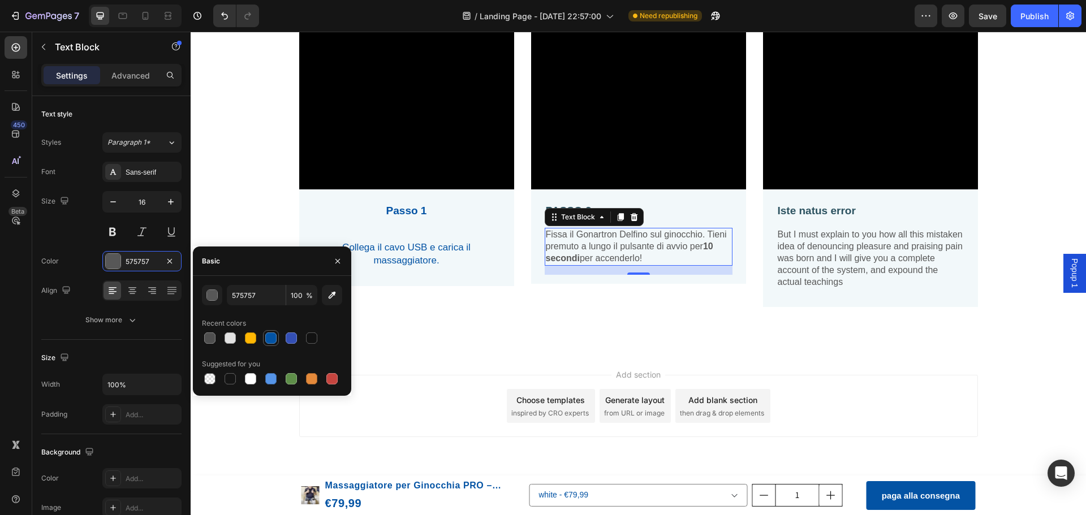
click at [275, 343] on div at bounding box center [270, 338] width 11 height 11
type input "0353A4"
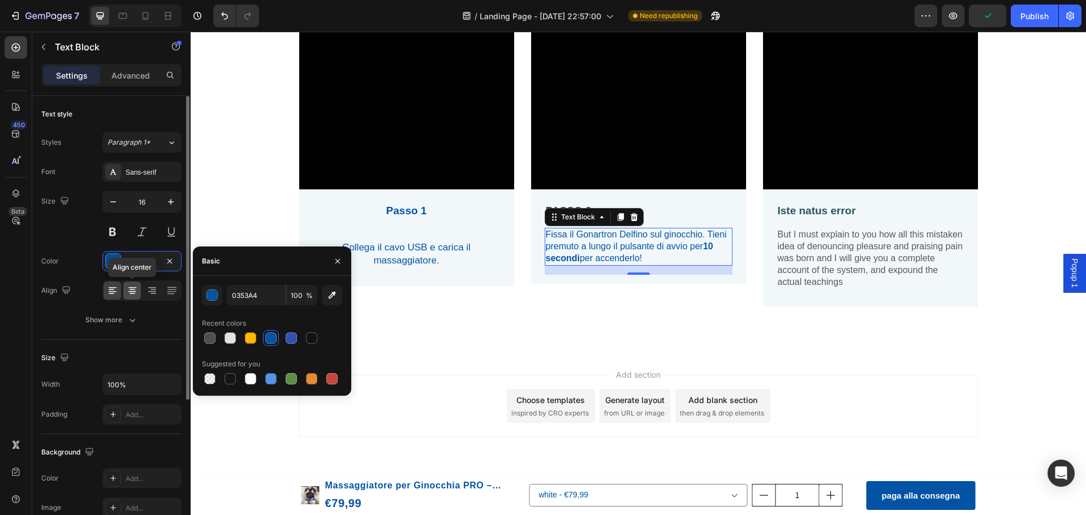
click at [131, 289] on icon at bounding box center [132, 290] width 11 height 11
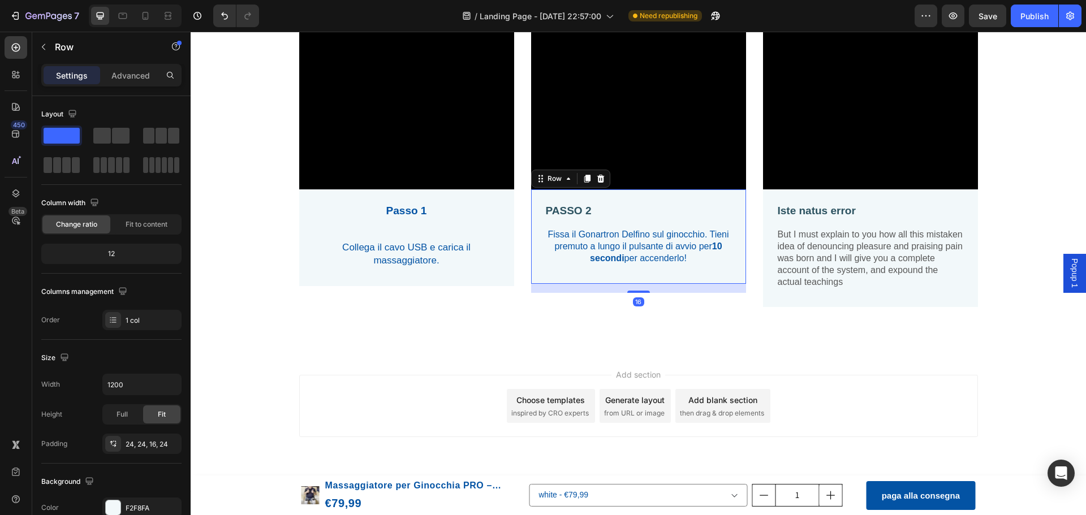
click at [544, 201] on div "PASSO 2 Text Block Fissa il Gonartron Delfino sul ginocchio. Tieni premuto a lu…" at bounding box center [638, 236] width 215 height 94
click at [546, 210] on p "PASSO 2" at bounding box center [639, 211] width 186 height 14
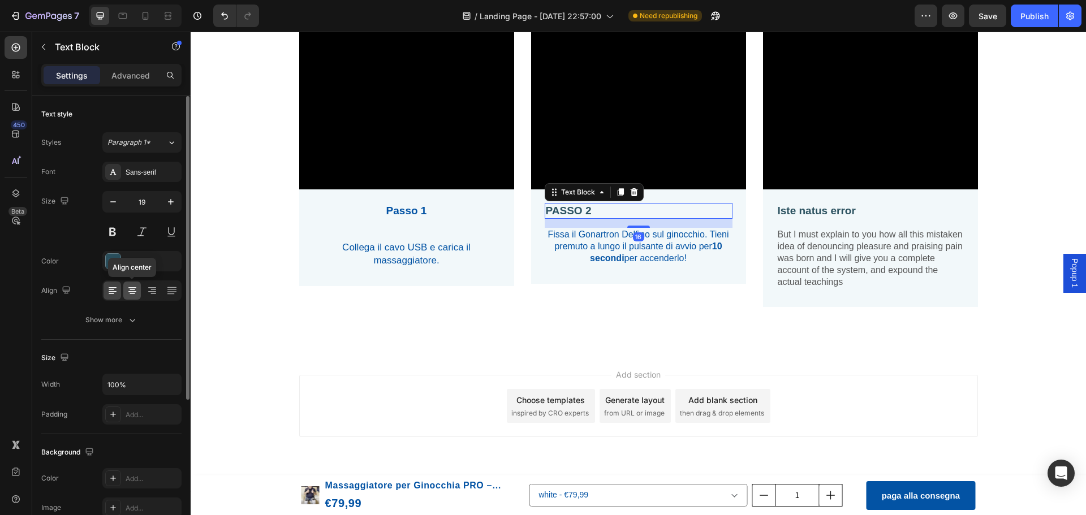
click at [129, 294] on icon at bounding box center [132, 290] width 11 height 11
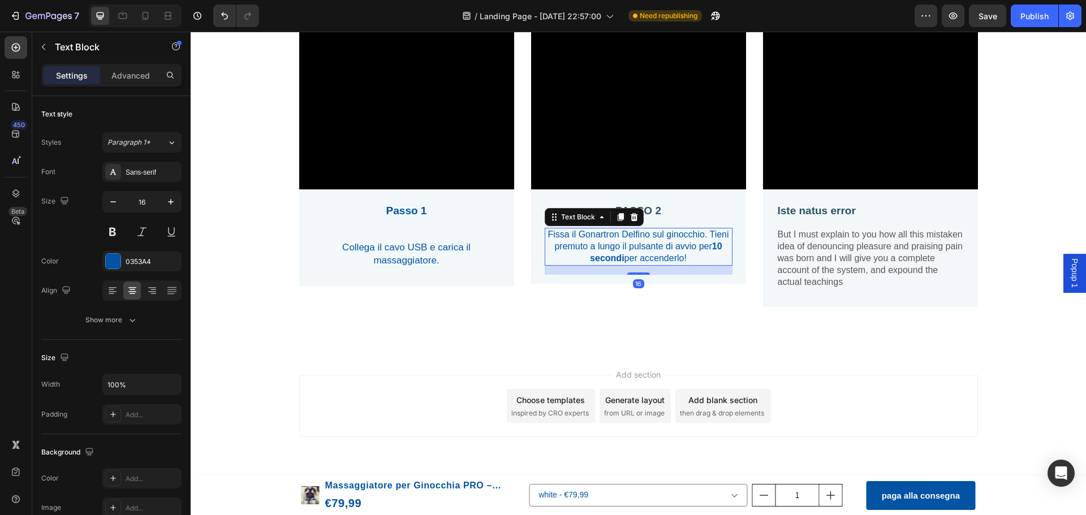
click at [546, 234] on p "Fissa il Gonartron Delfino sul ginocchio. Tieni premuto a lungo il pulsante di …" at bounding box center [639, 246] width 186 height 35
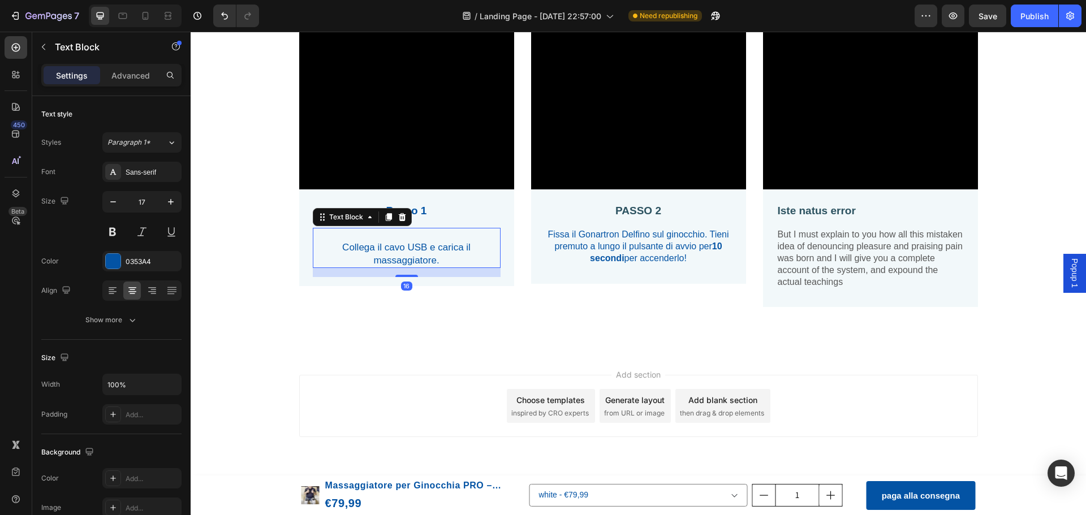
click at [337, 243] on p "Collega il cavo USB e carica il massaggiatore." at bounding box center [407, 247] width 186 height 37
click at [342, 239] on p "Collega il cavo USB e carica il massaggiatore." at bounding box center [407, 247] width 186 height 37
click at [337, 244] on p "⁠⁠⁠⁠⁠⁠⁠ Collega il cavo USB e carica il massaggiatore." at bounding box center [407, 247] width 186 height 37
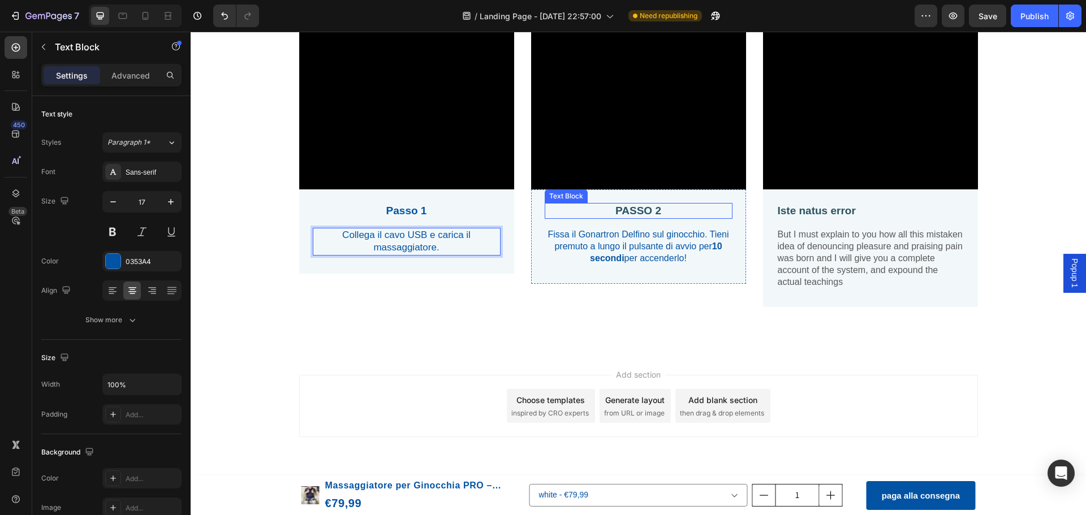
click at [636, 210] on p "PASSO 2" at bounding box center [639, 211] width 186 height 14
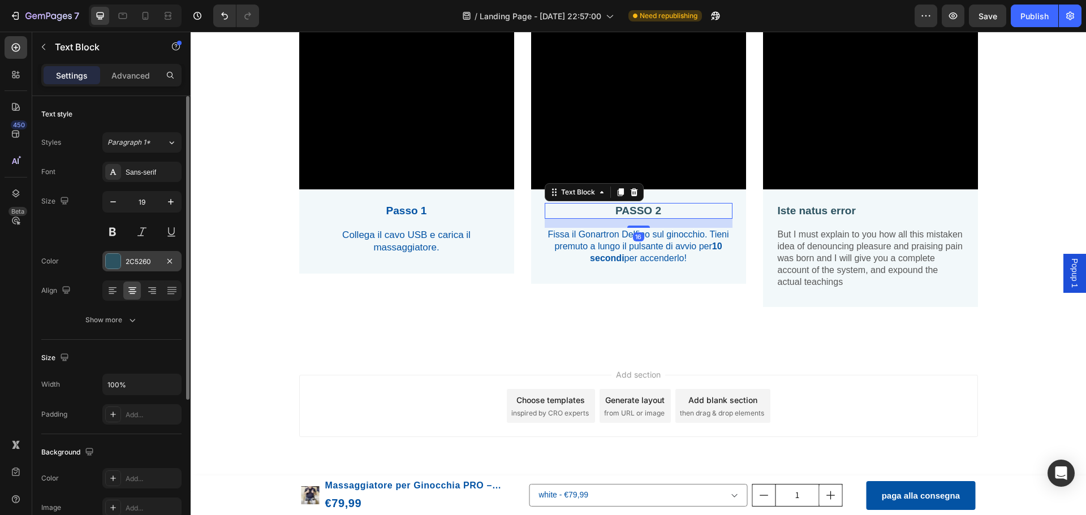
click at [109, 257] on div at bounding box center [113, 261] width 15 height 15
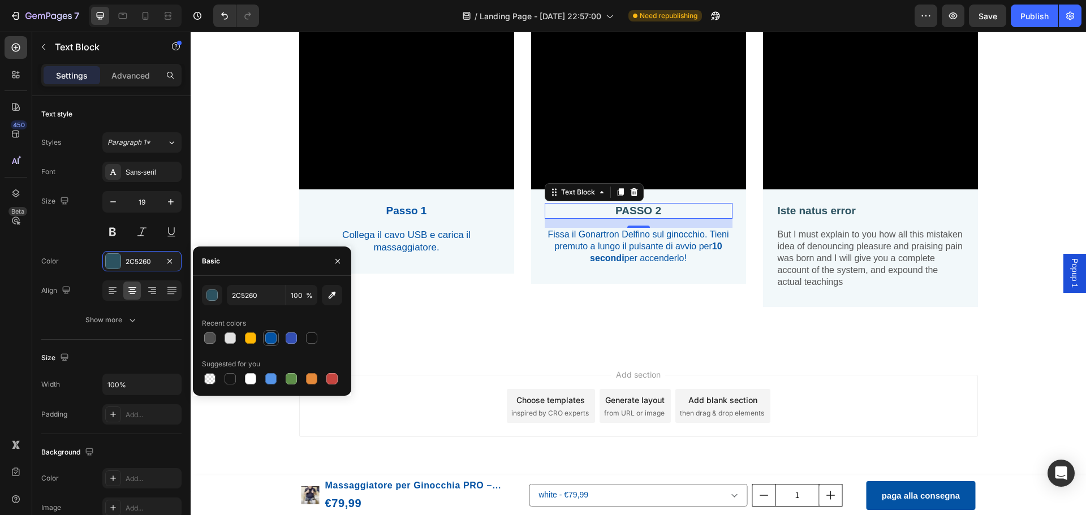
click at [273, 338] on div at bounding box center [270, 338] width 11 height 11
type input "0353A4"
click at [844, 283] on p "But I must explain to you how all this mistaken idea of denouncing pleasure and…" at bounding box center [871, 258] width 186 height 59
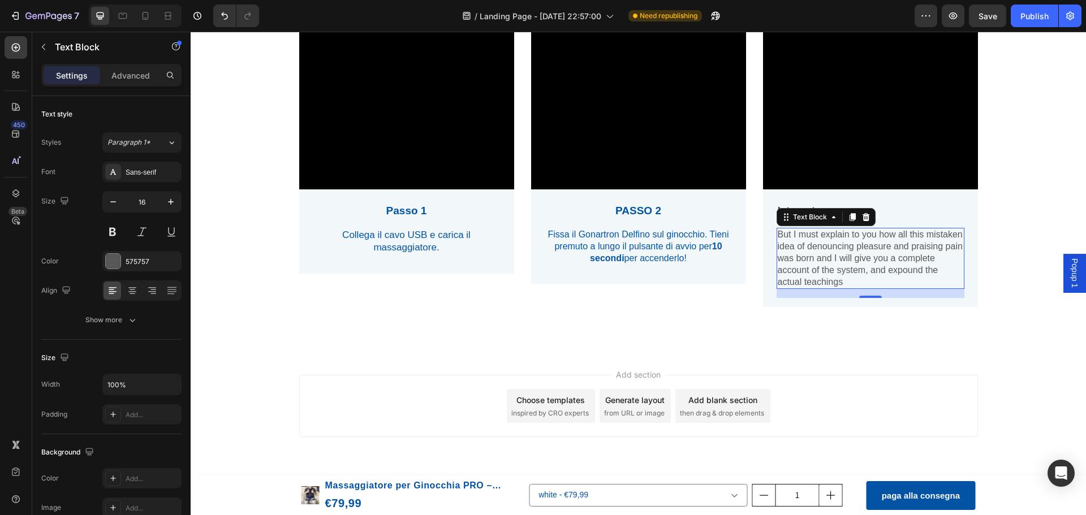
click at [843, 282] on p "But I must explain to you how all this mistaken idea of denouncing pleasure and…" at bounding box center [871, 258] width 186 height 59
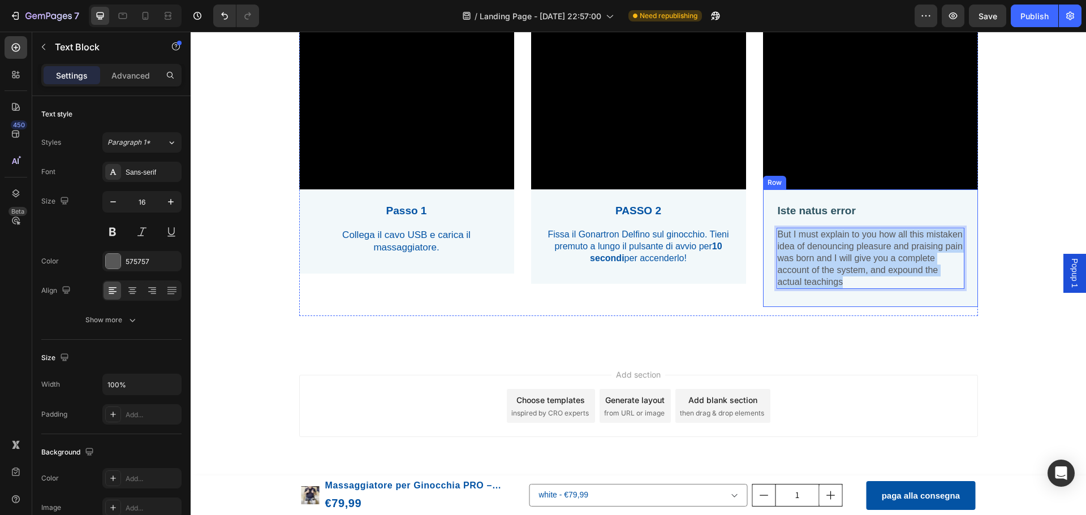
drag, startPoint x: 826, startPoint y: 270, endPoint x: 768, endPoint y: 231, distance: 70.6
click at [768, 231] on div "Iste natus error Text Block But I must explain to you how all this mistaken ide…" at bounding box center [870, 248] width 215 height 118
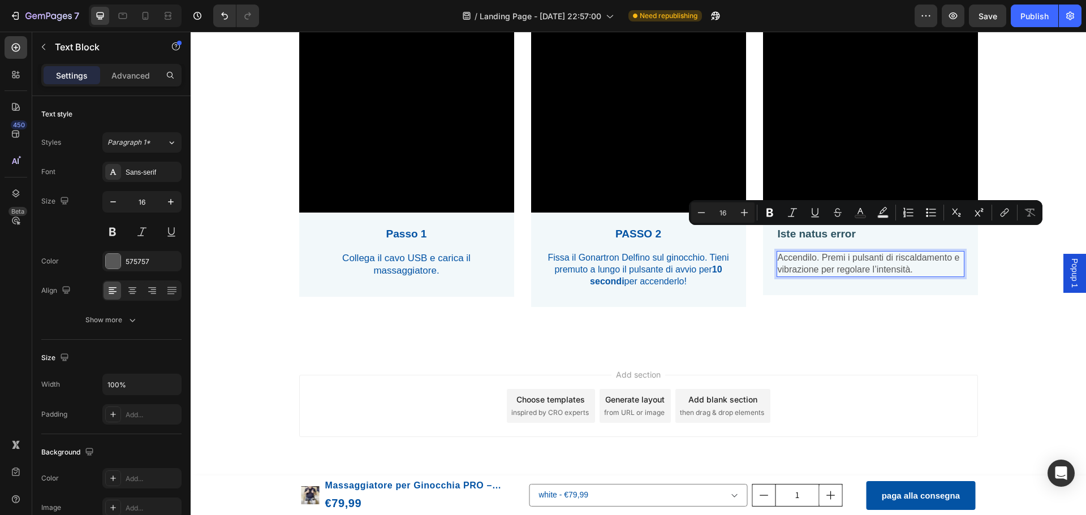
scroll to position [2957, 0]
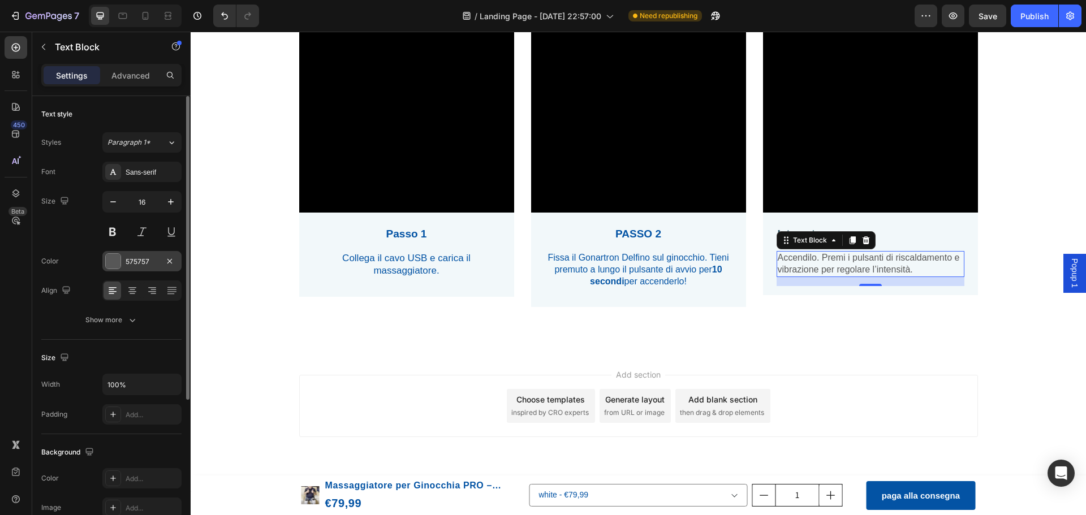
click at [111, 260] on div at bounding box center [113, 261] width 15 height 15
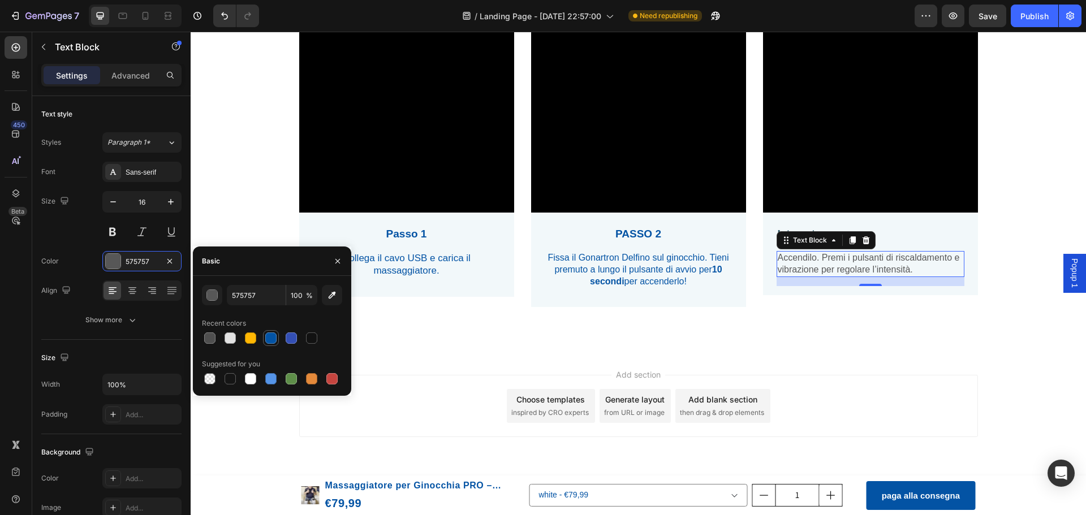
click at [272, 340] on div at bounding box center [270, 338] width 11 height 11
type input "0353A4"
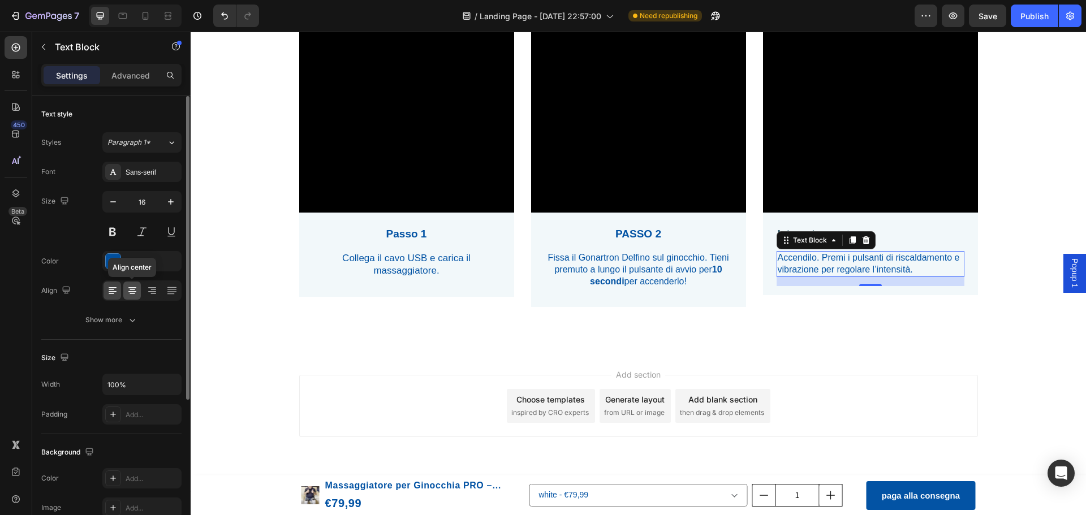
click at [130, 293] on icon at bounding box center [132, 290] width 11 height 11
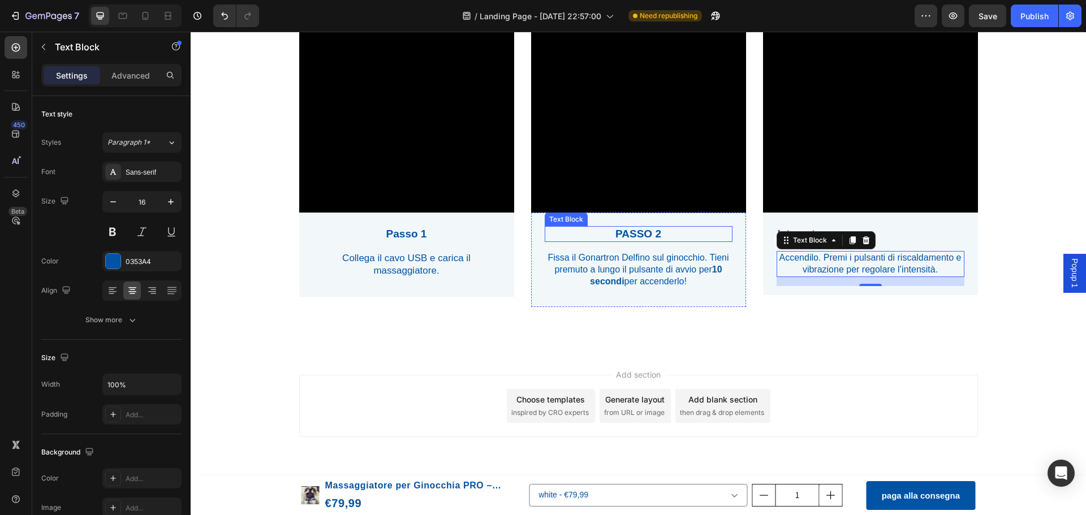
click at [641, 231] on p "PASSO 2" at bounding box center [639, 234] width 186 height 14
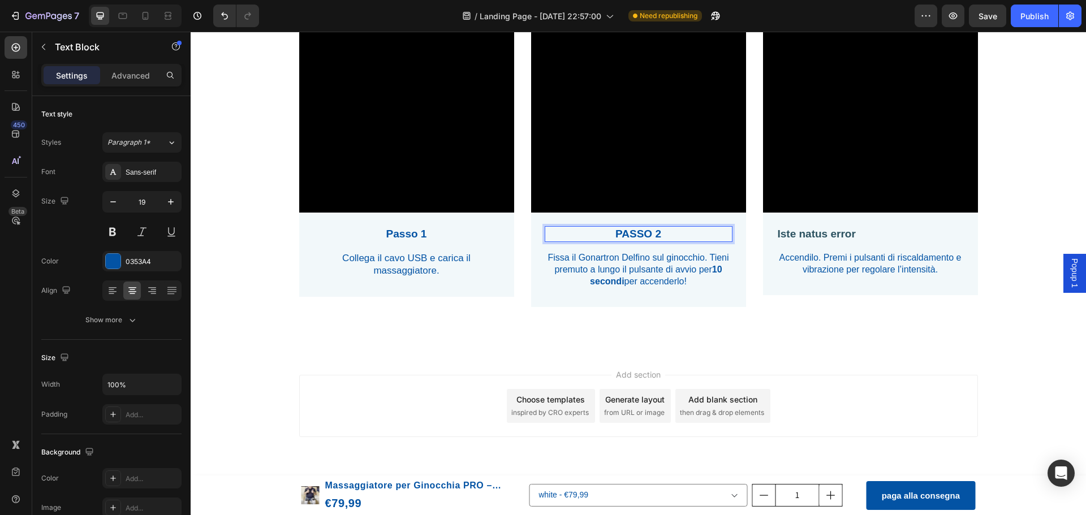
drag, startPoint x: 648, startPoint y: 231, endPoint x: 639, endPoint y: 231, distance: 9.6
click at [649, 234] on p "PASSO 2" at bounding box center [639, 234] width 186 height 14
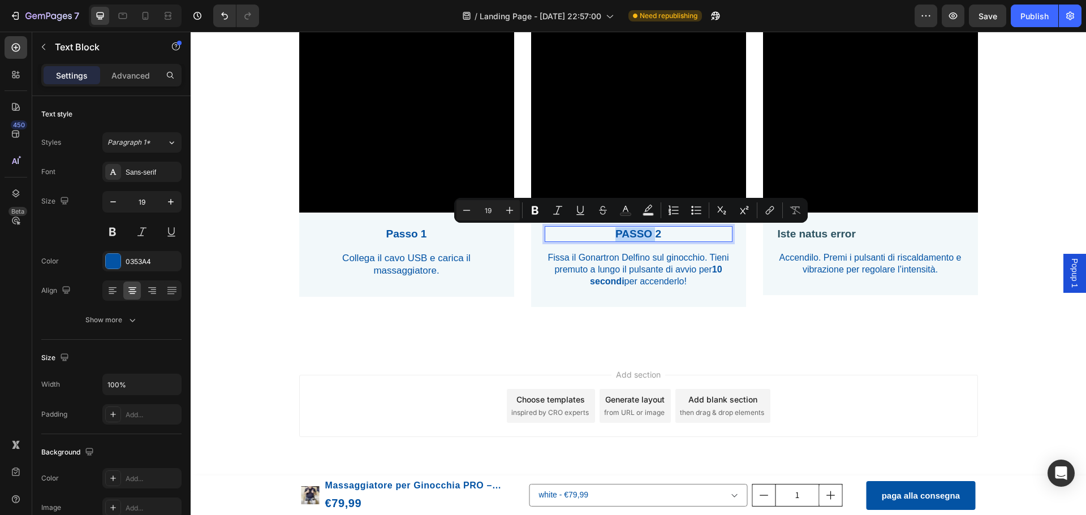
drag, startPoint x: 649, startPoint y: 234, endPoint x: 624, endPoint y: 235, distance: 24.3
click at [624, 235] on p "PASSO 2" at bounding box center [639, 234] width 186 height 14
copy p "PASSO"
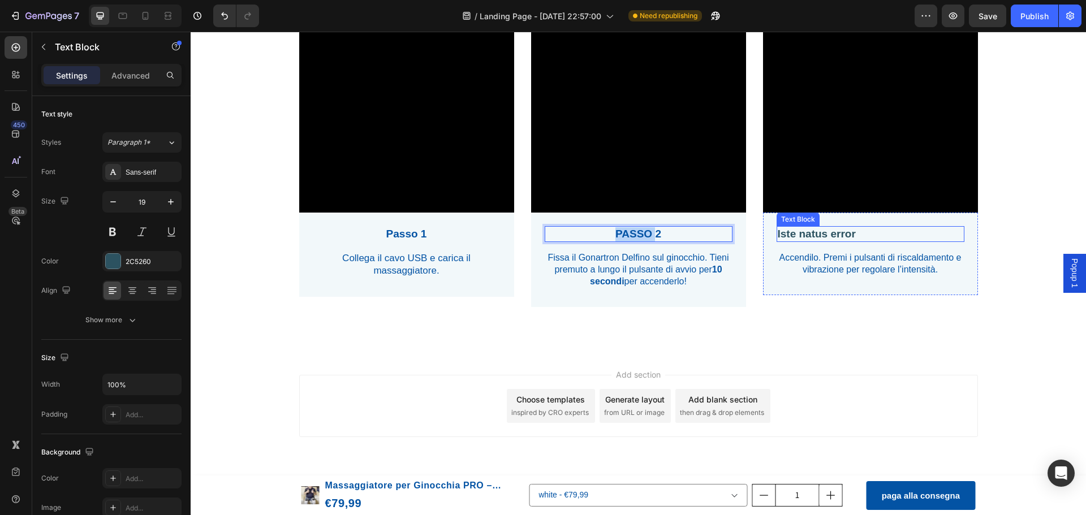
click at [820, 236] on p "Iste natus error" at bounding box center [871, 234] width 186 height 14
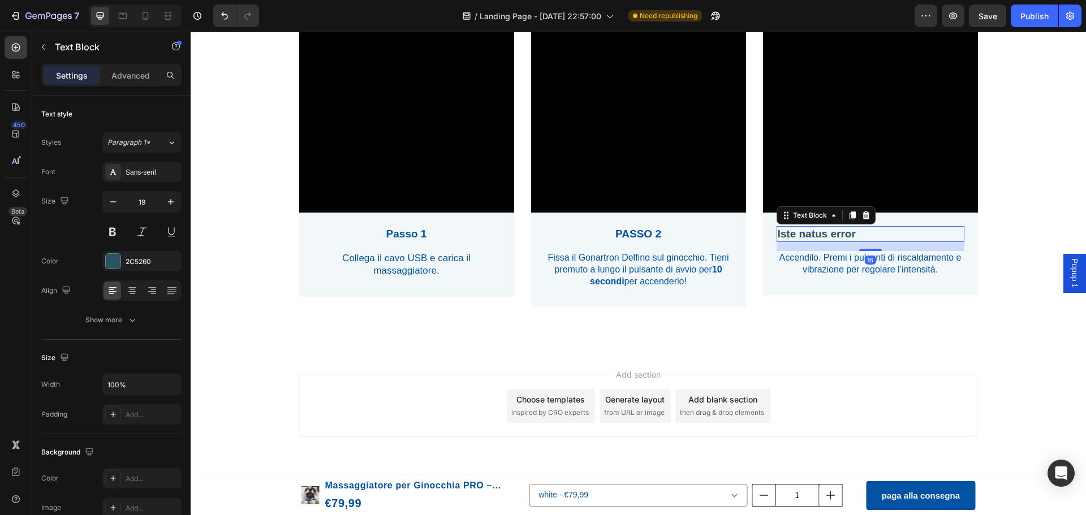
click at [855, 235] on p "Iste natus error" at bounding box center [871, 234] width 186 height 14
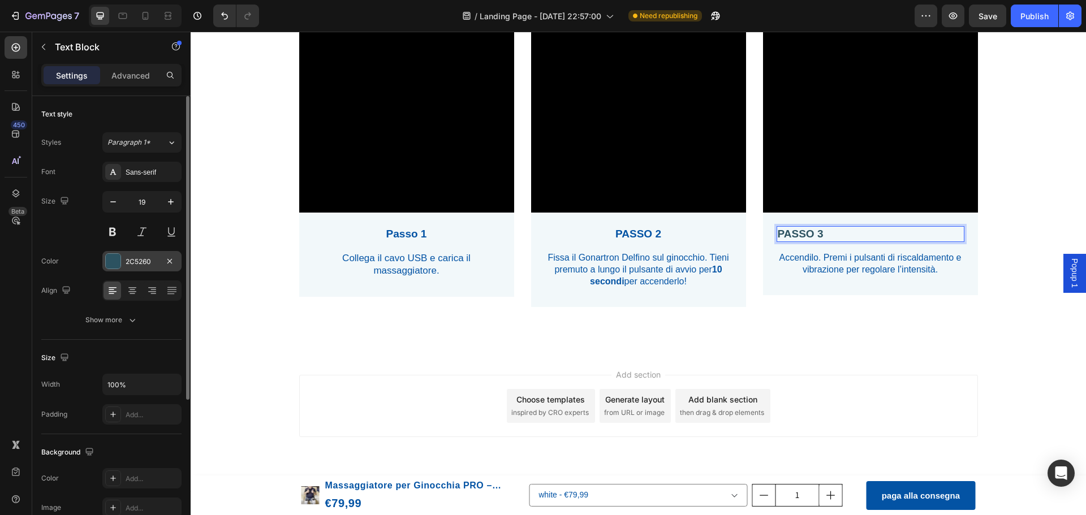
click at [110, 260] on div at bounding box center [113, 261] width 15 height 15
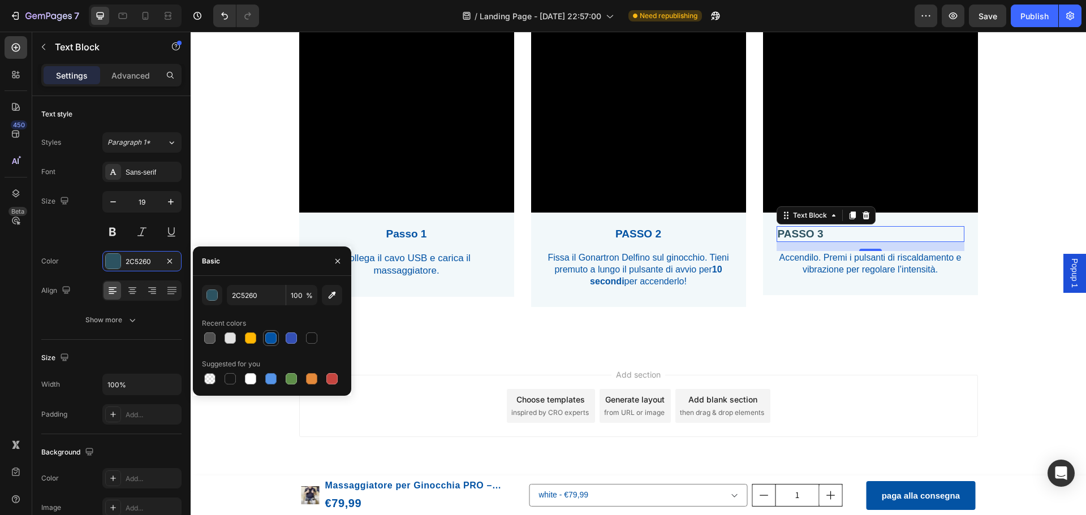
click at [267, 339] on div at bounding box center [270, 338] width 11 height 11
type input "0353A4"
click at [127, 287] on icon at bounding box center [132, 290] width 11 height 11
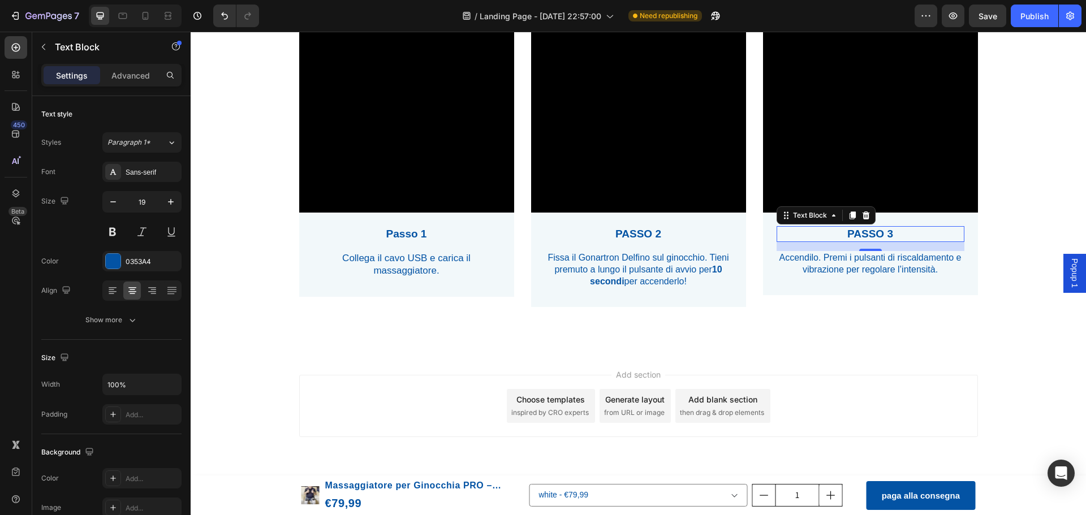
click at [231, 359] on div "Add section Choose templates inspired by CRO experts Generate layout from URL o…" at bounding box center [638, 421] width 895 height 139
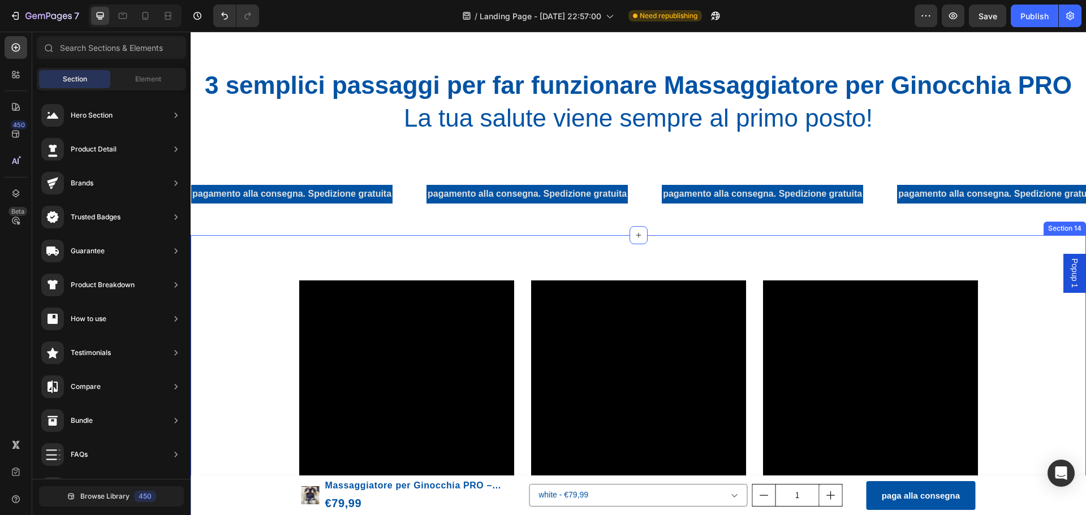
scroll to position [2617, 0]
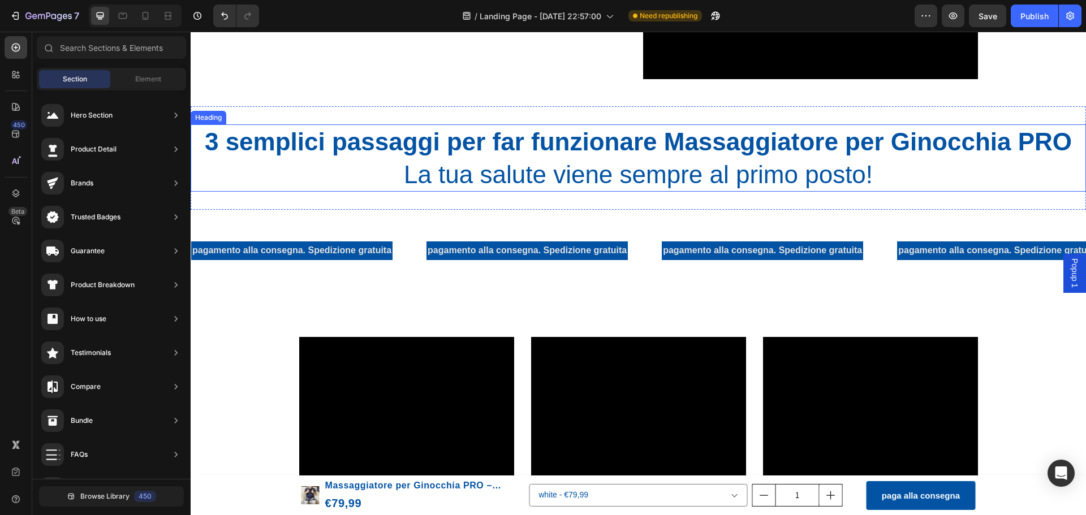
click at [378, 174] on h2 "3 semplici passaggi per far funzionare Massaggiatore per [PERSON_NAME] PRO La t…" at bounding box center [638, 157] width 895 height 67
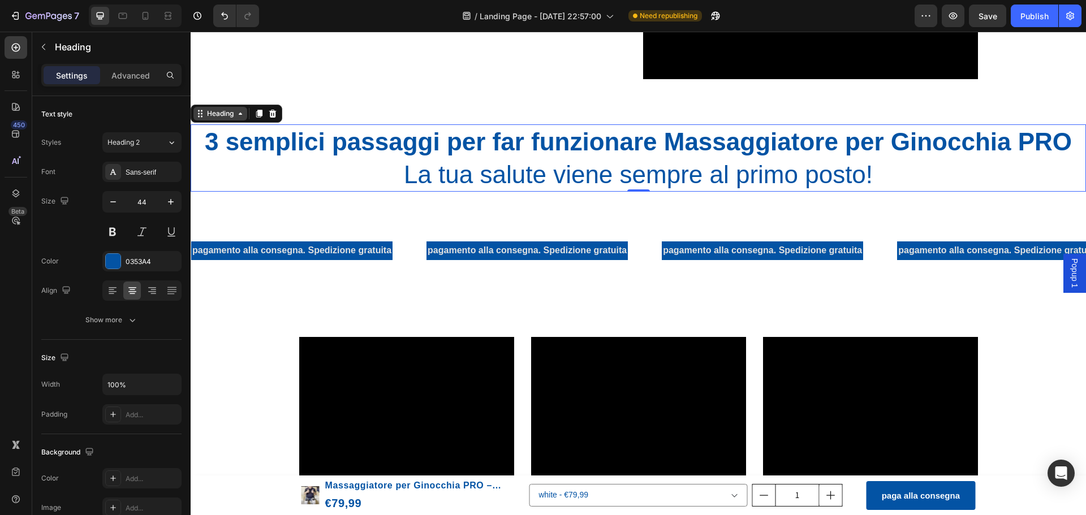
click at [236, 120] on div "Heading" at bounding box center [220, 114] width 54 height 14
click at [258, 120] on div at bounding box center [259, 114] width 14 height 14
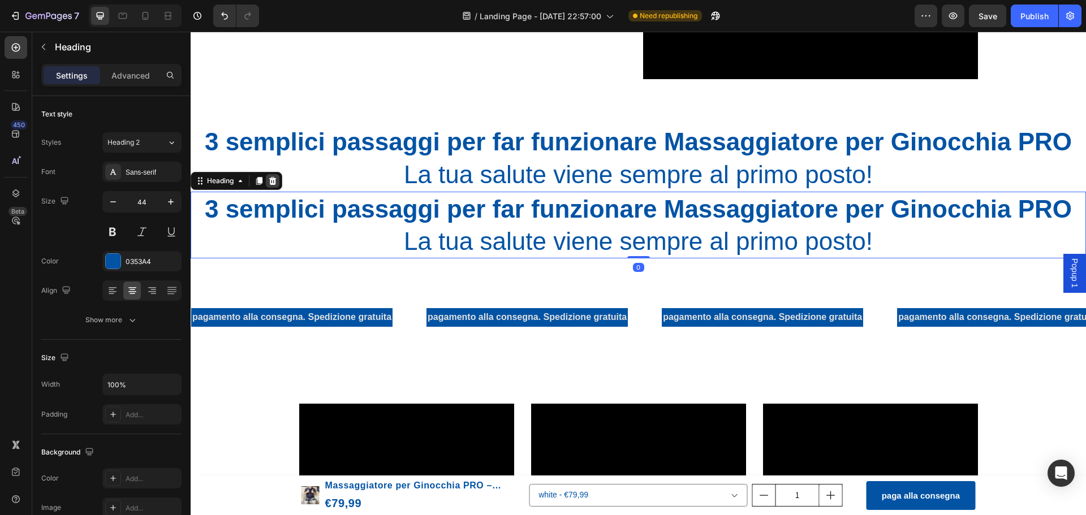
click at [273, 180] on icon at bounding box center [272, 180] width 9 height 9
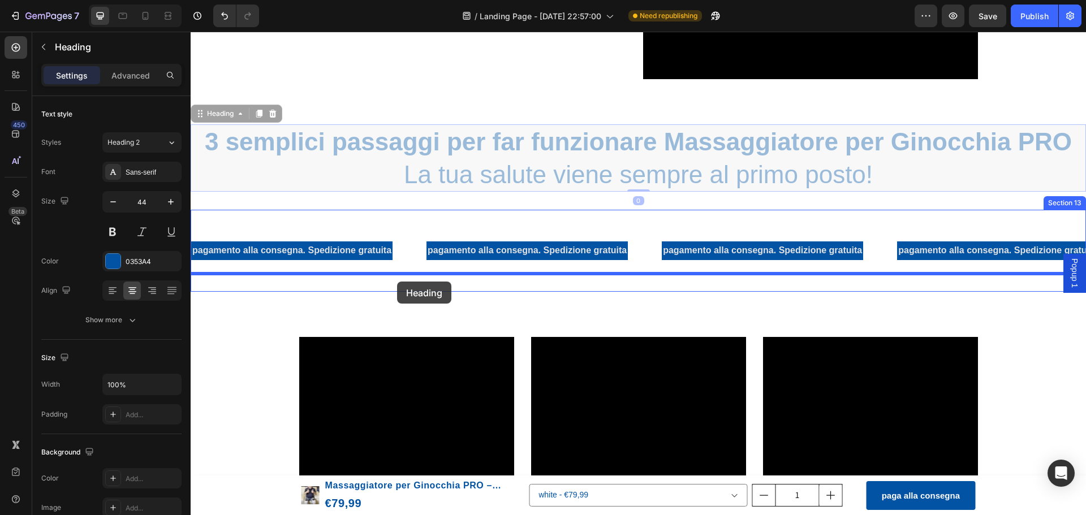
drag, startPoint x: 453, startPoint y: 166, endPoint x: 397, endPoint y: 282, distance: 128.8
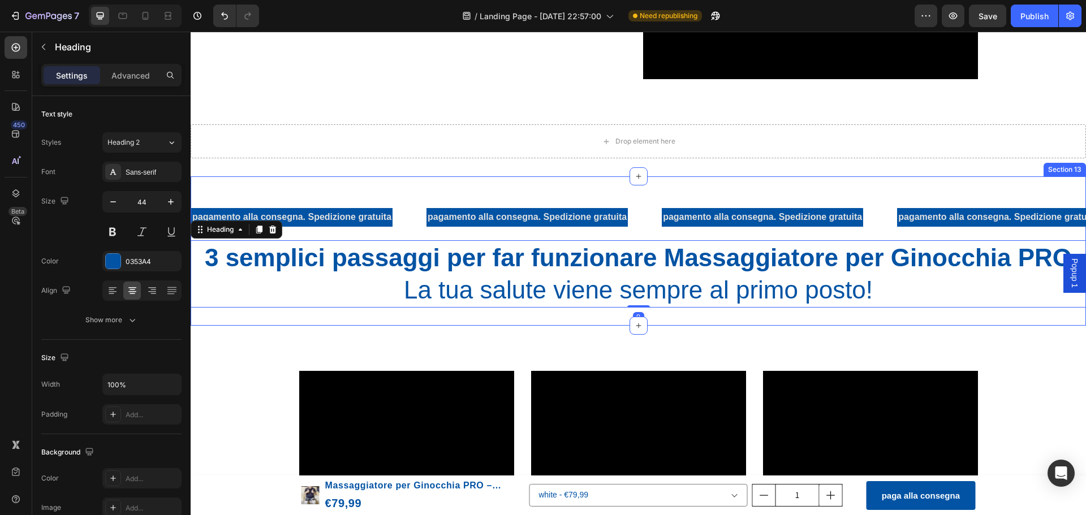
scroll to position [2674, 0]
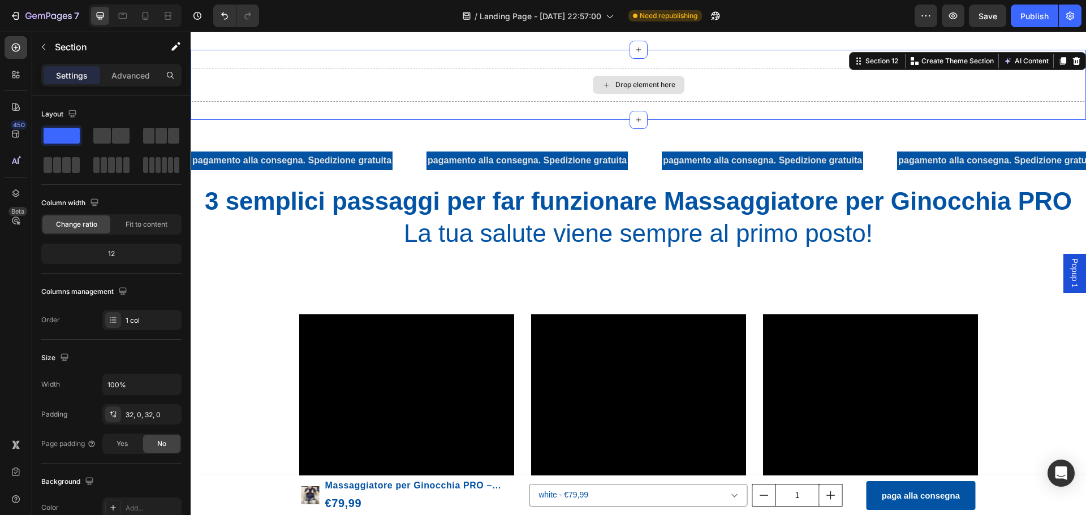
click at [527, 89] on div "Drop element here" at bounding box center [638, 85] width 895 height 34
click at [1072, 63] on icon at bounding box center [1076, 61] width 9 height 9
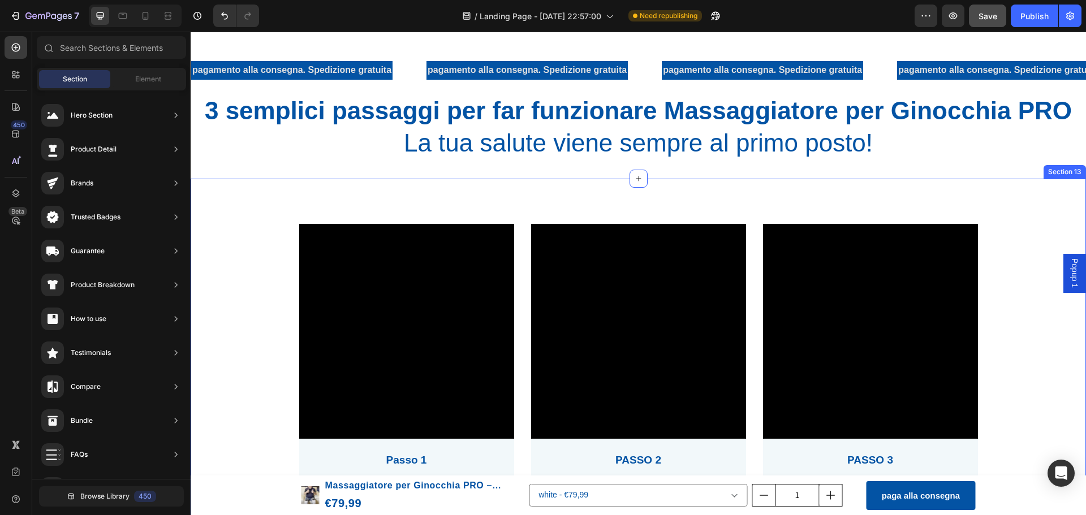
scroll to position [2617, 0]
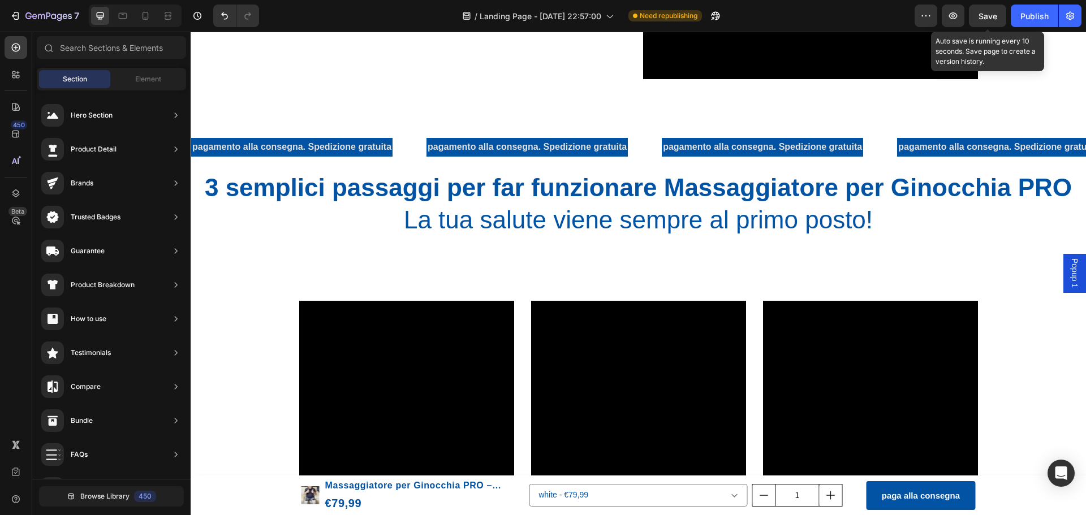
click at [996, 17] on span "Save" at bounding box center [988, 16] width 19 height 10
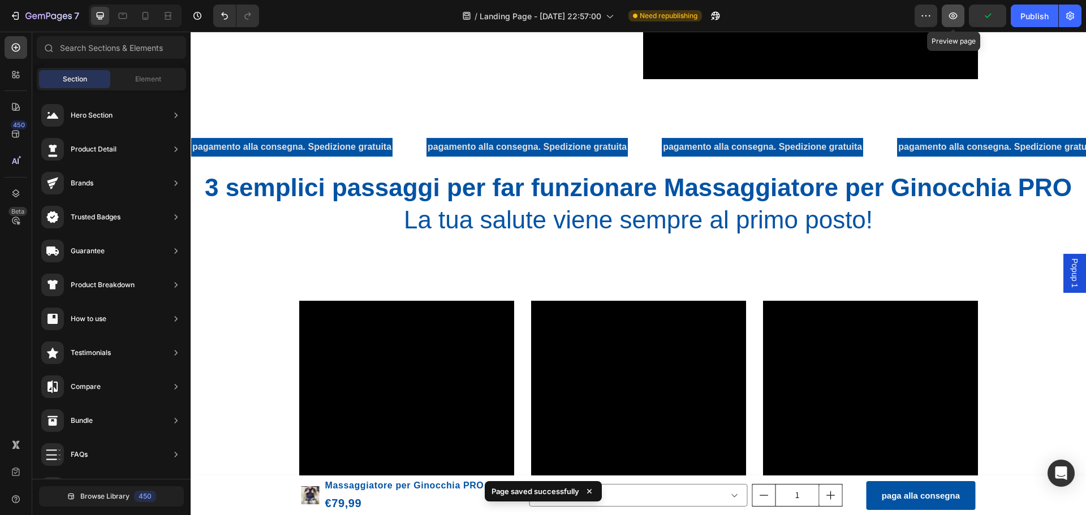
click at [958, 21] on icon "button" at bounding box center [952, 15] width 11 height 11
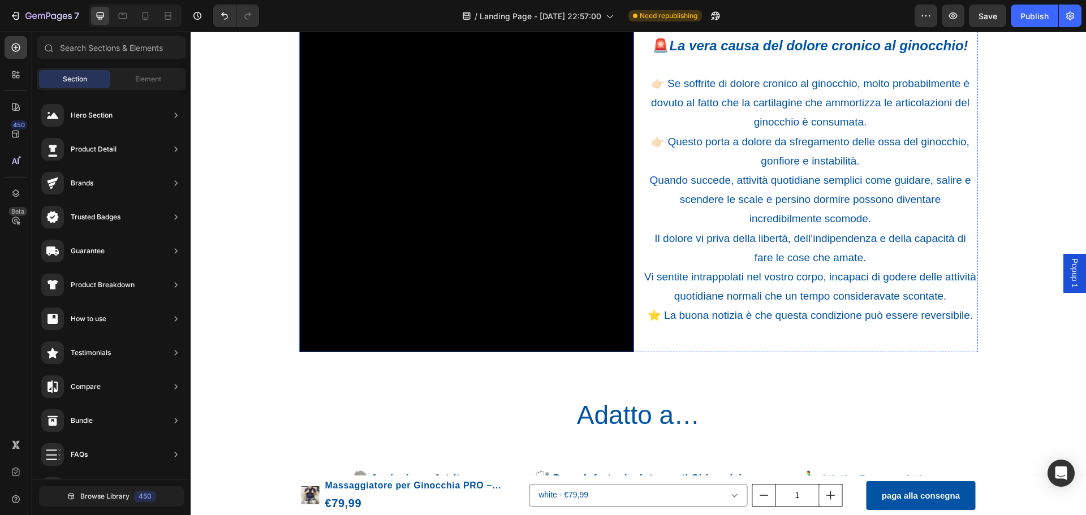
scroll to position [1018, 0]
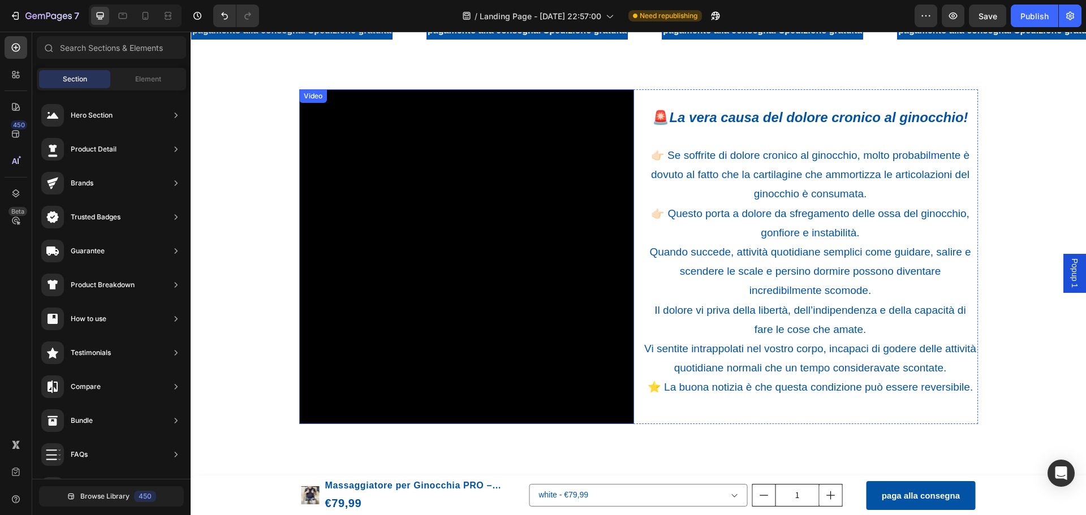
click at [535, 257] on video at bounding box center [466, 256] width 335 height 335
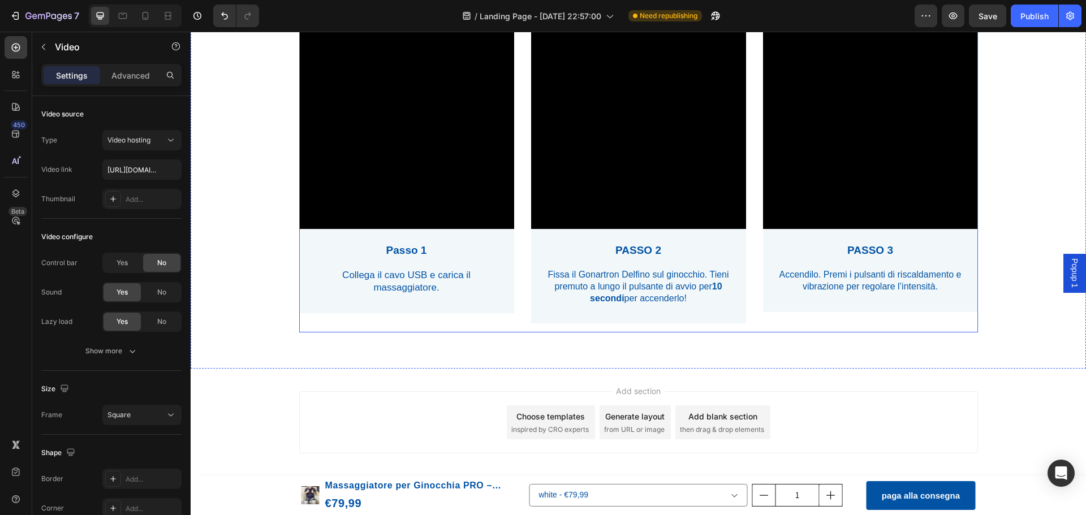
scroll to position [3090, 0]
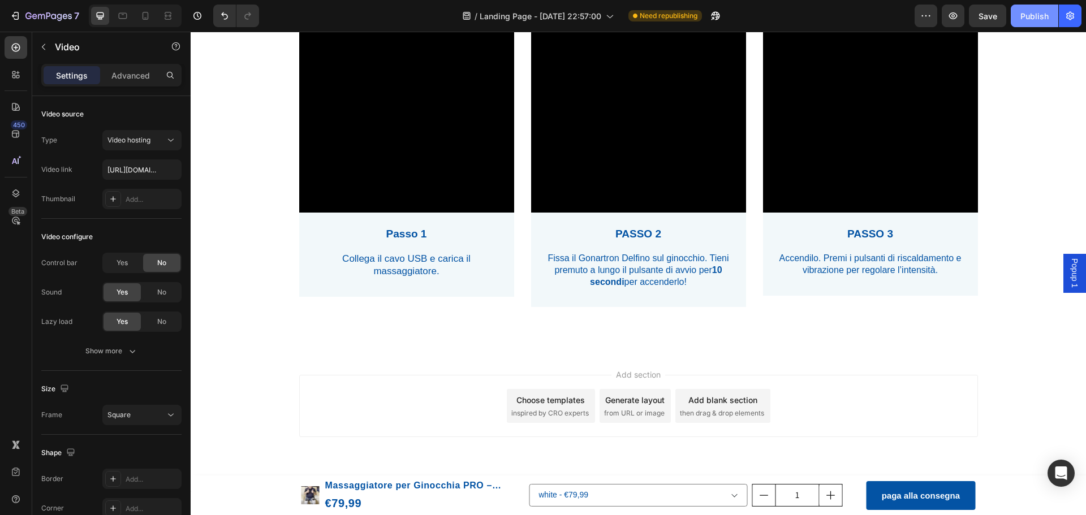
click at [1045, 20] on div "Publish" at bounding box center [1034, 16] width 28 height 12
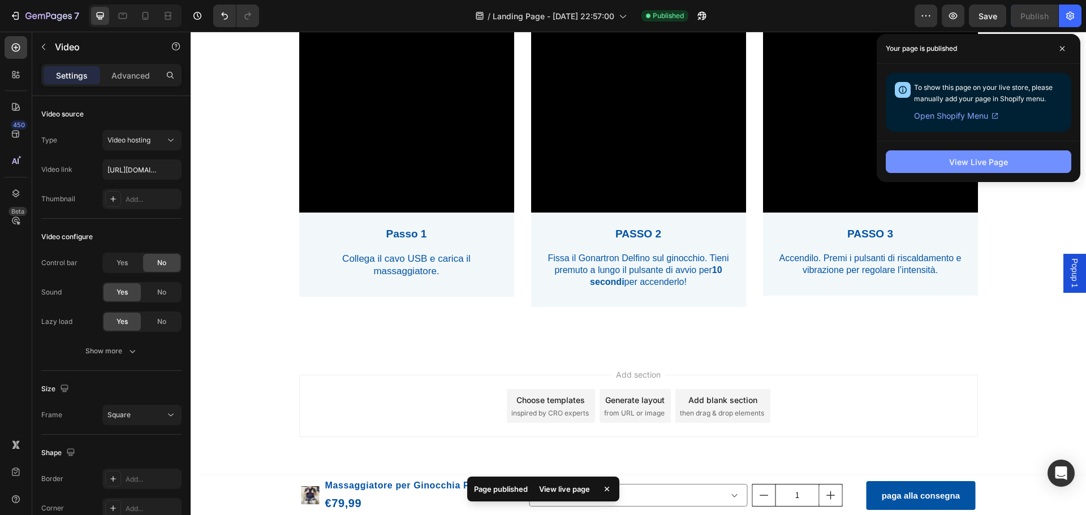
click at [954, 161] on div "View Live Page" at bounding box center [978, 162] width 59 height 12
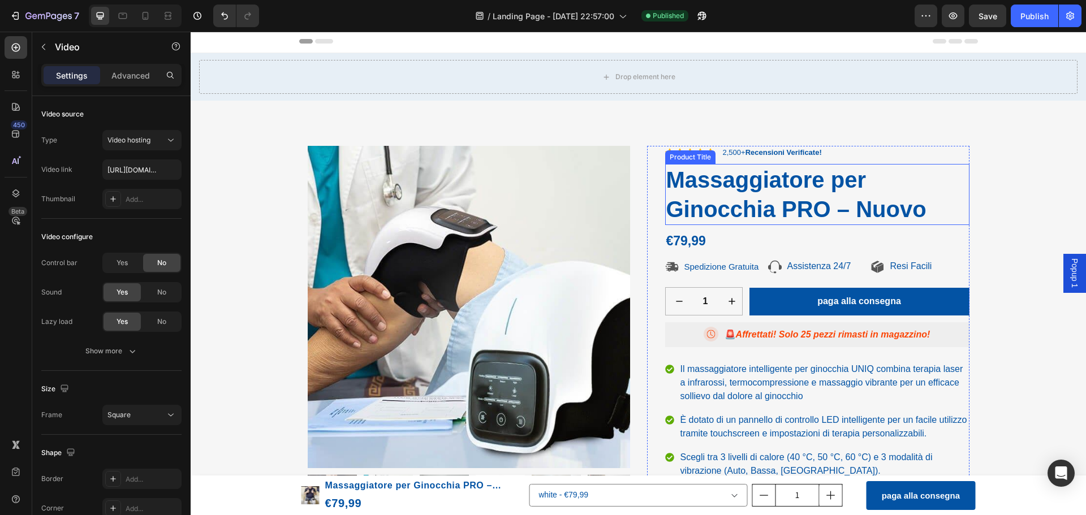
scroll to position [0, 0]
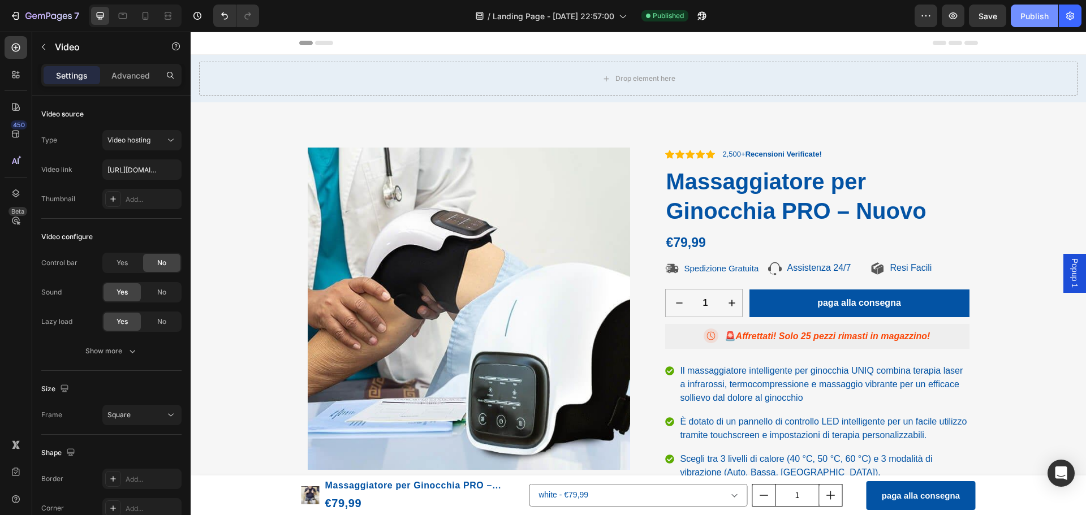
click at [1039, 15] on div "Publish" at bounding box center [1034, 16] width 28 height 12
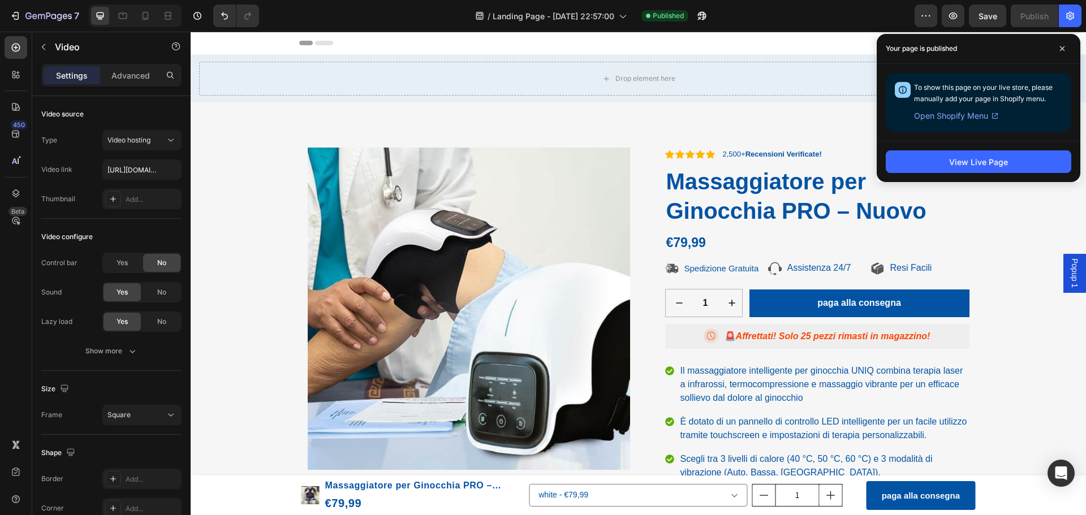
click at [982, 118] on span "Open Shopify Menu" at bounding box center [951, 116] width 74 height 14
